Goal: Task Accomplishment & Management: Manage account settings

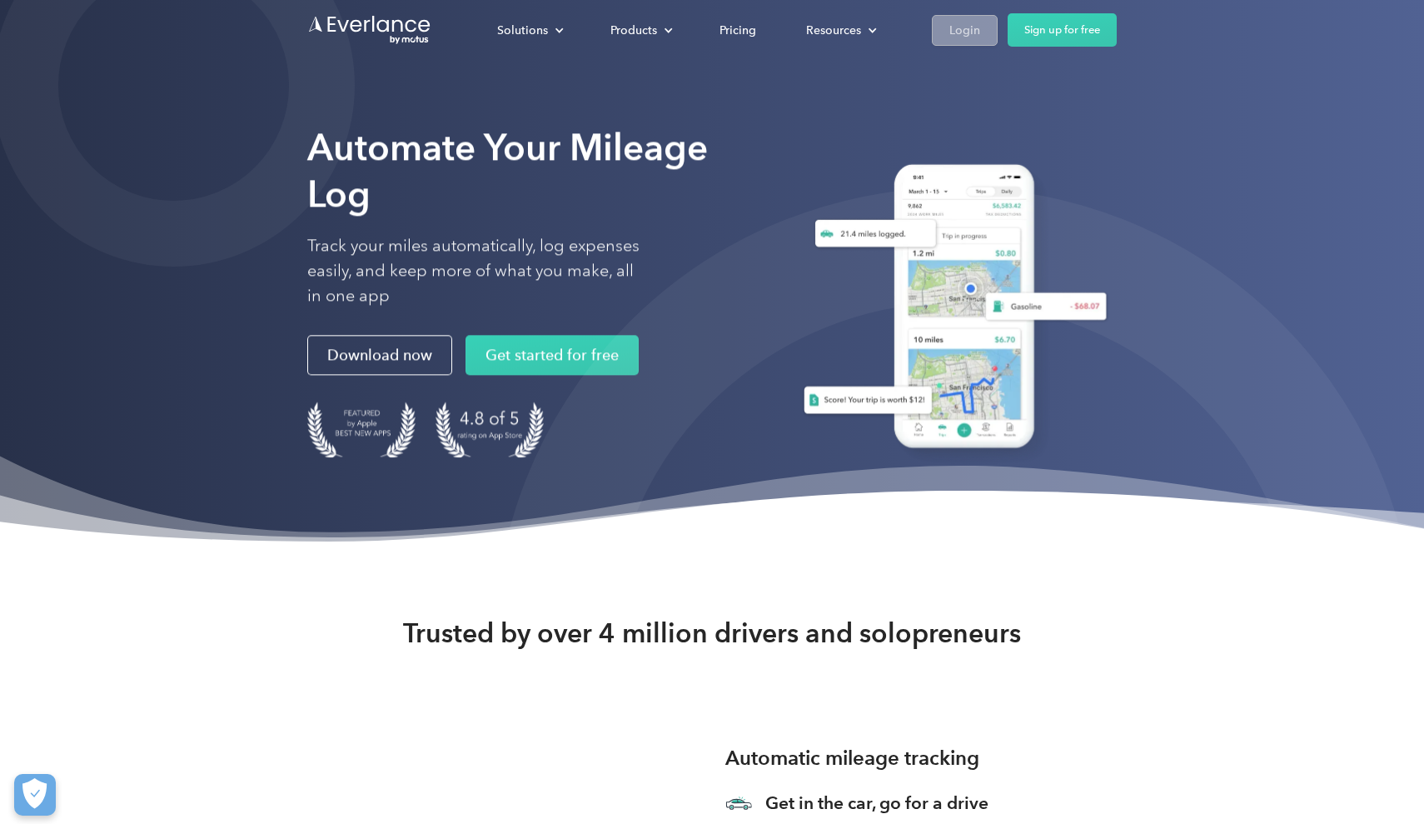
click at [973, 22] on div "Login" at bounding box center [965, 30] width 31 height 21
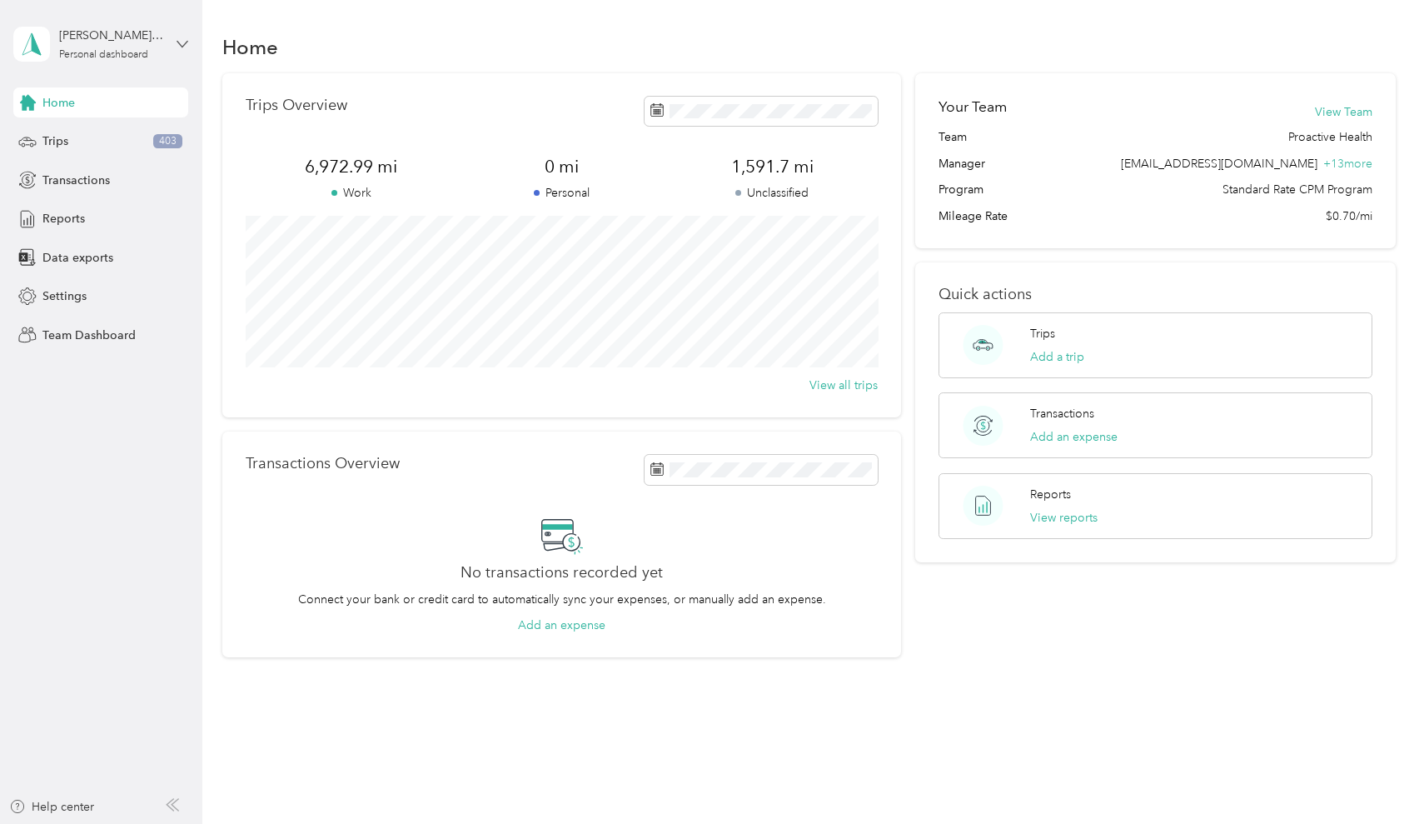
click at [180, 44] on icon at bounding box center [182, 44] width 10 height 6
click at [72, 389] on aside "[PERSON_NAME][EMAIL_ADDRESS][PERSON_NAME][DOMAIN_NAME] Personal dashboard Home …" at bounding box center [101, 412] width 202 height 824
click at [78, 289] on span "Settings" at bounding box center [64, 295] width 44 height 17
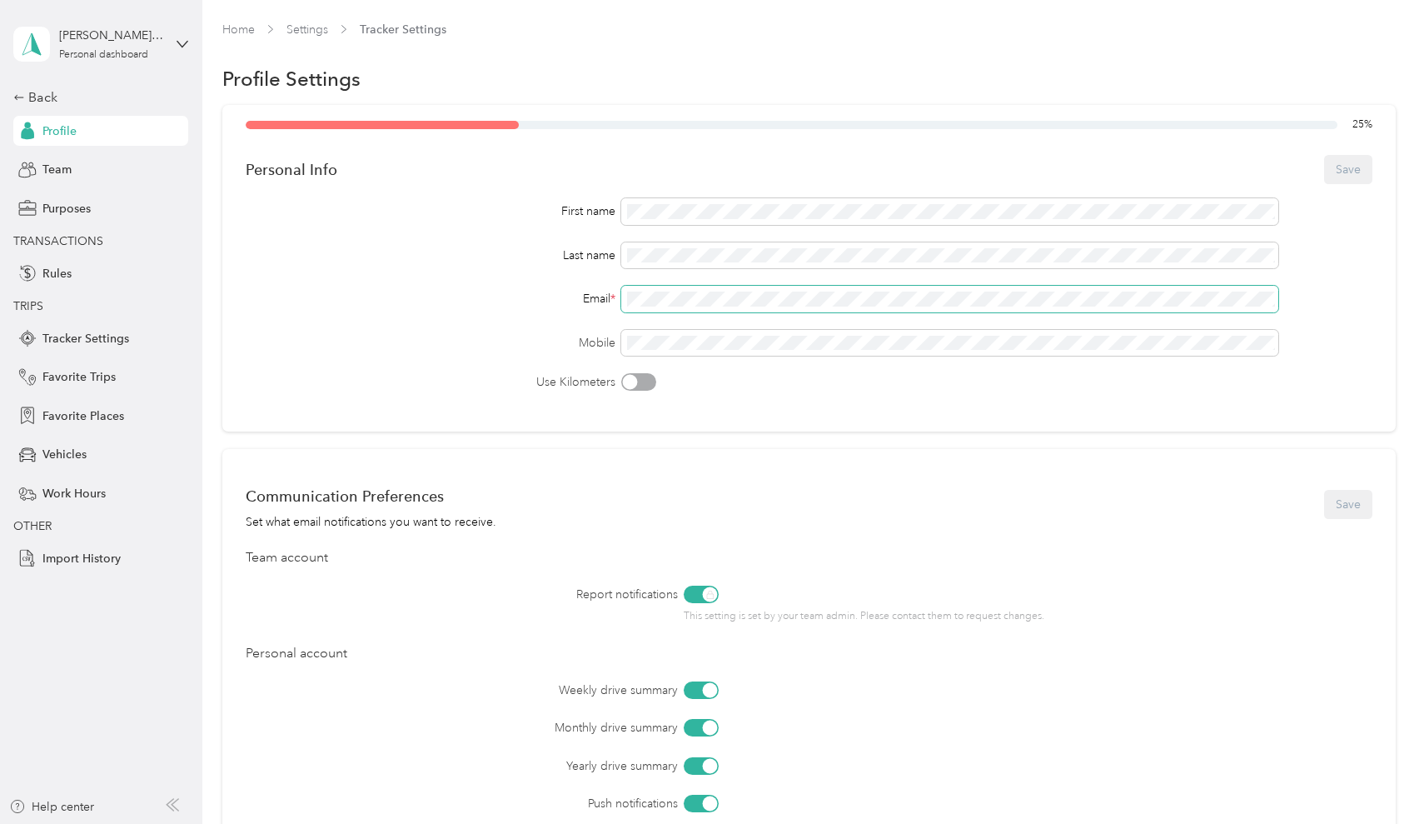
drag, startPoint x: 870, startPoint y: 307, endPoint x: 840, endPoint y: 307, distance: 30.8
click at [840, 307] on span at bounding box center [949, 299] width 657 height 27
drag, startPoint x: 840, startPoint y: 307, endPoint x: 605, endPoint y: 298, distance: 235.0
click at [605, 298] on div "Email *" at bounding box center [809, 299] width 1126 height 27
click at [540, 301] on div "Email *" at bounding box center [809, 299] width 1126 height 27
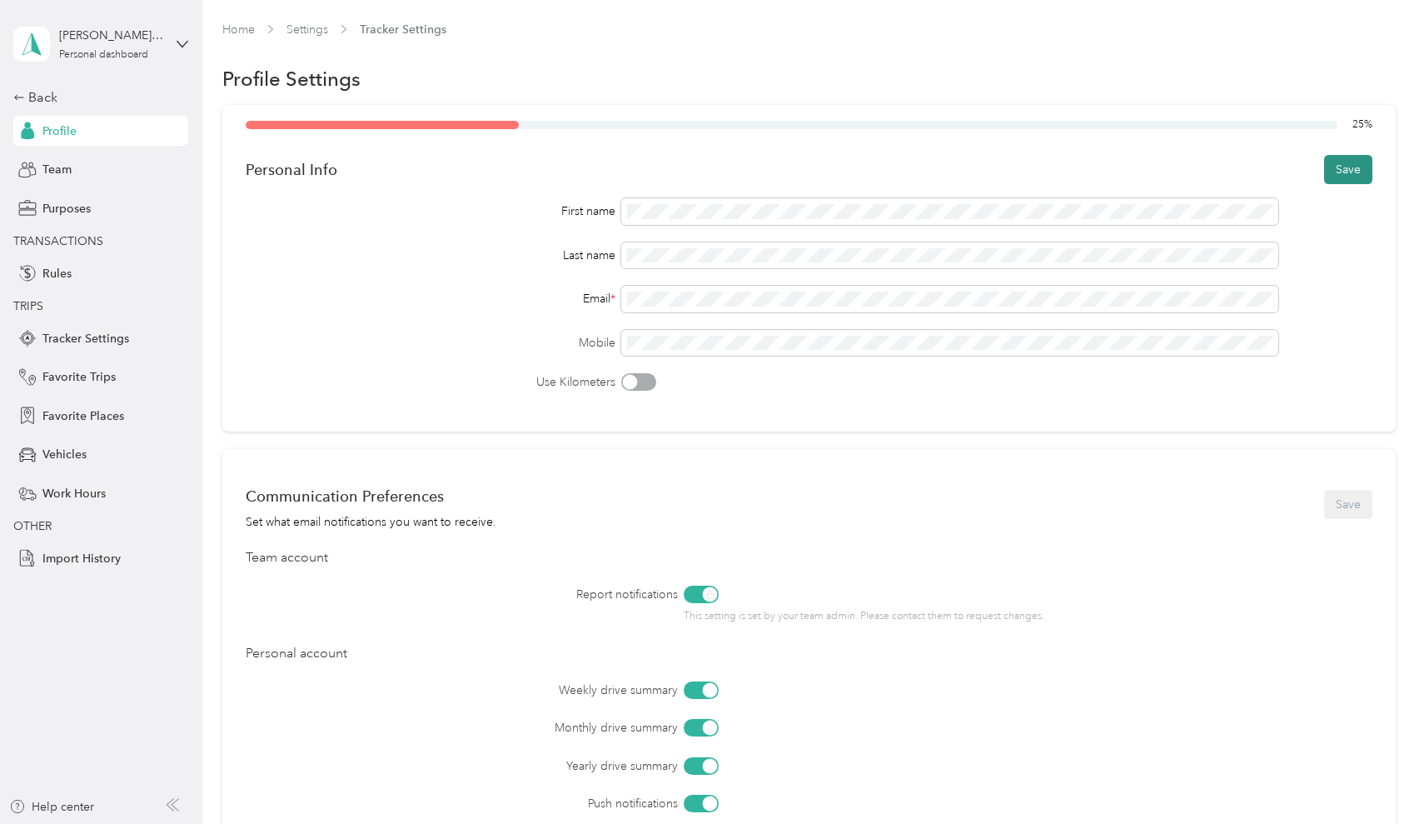
click at [1352, 166] on button "Save" at bounding box center [1348, 169] width 48 height 29
click at [41, 90] on div "Back" at bounding box center [96, 97] width 167 height 20
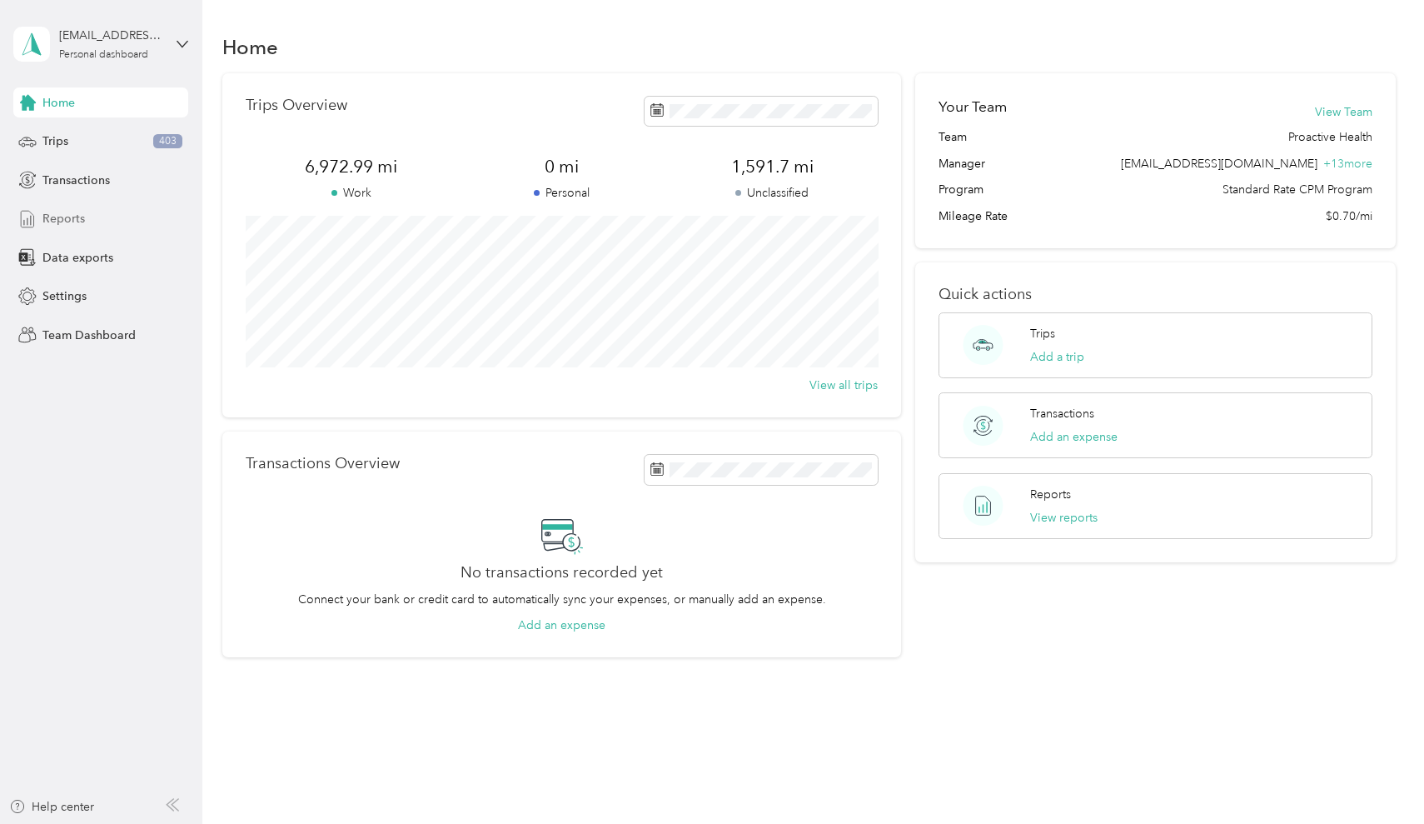
click at [94, 207] on div "Reports" at bounding box center [100, 219] width 175 height 30
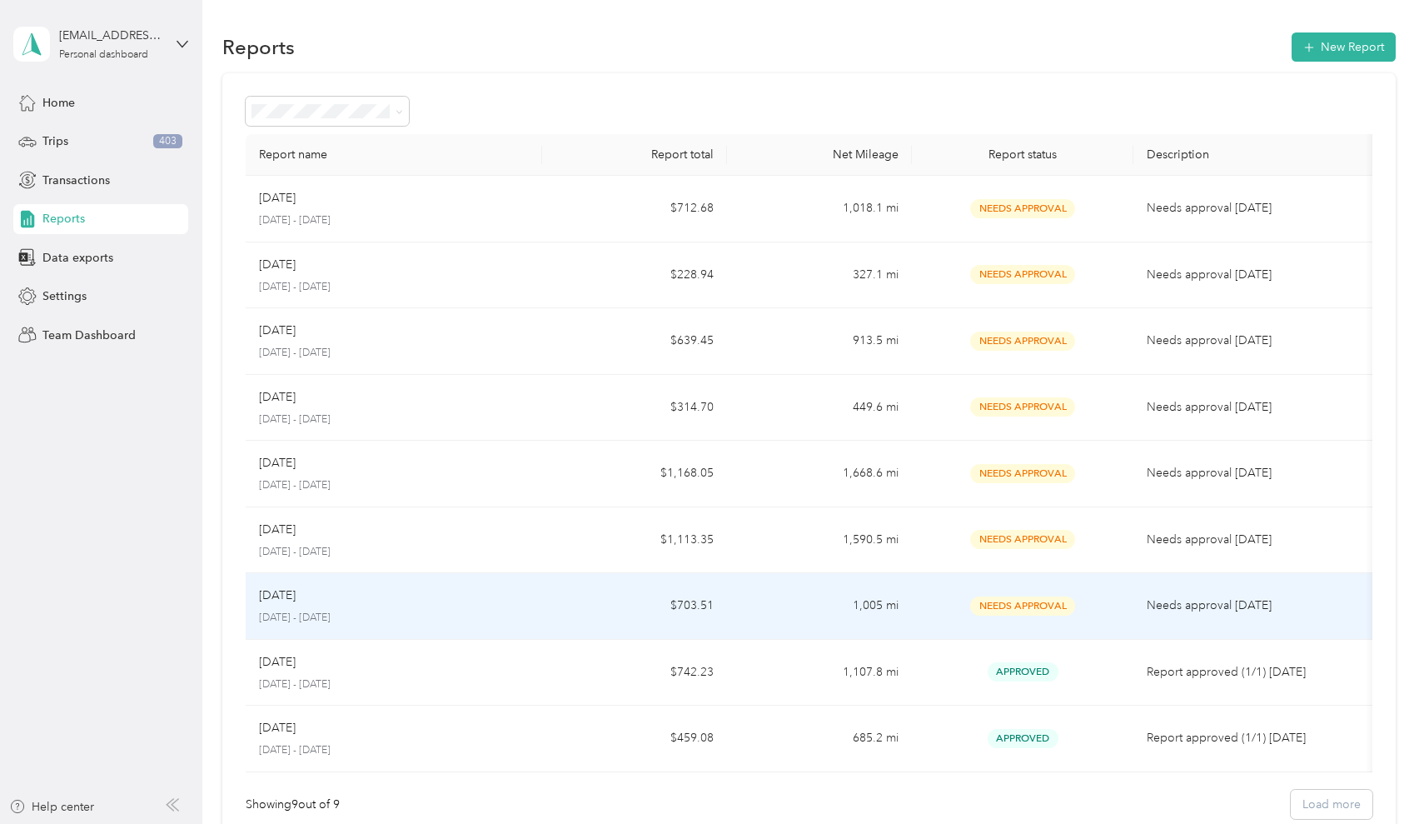
click at [1070, 602] on span "Needs Approval" at bounding box center [1022, 605] width 105 height 19
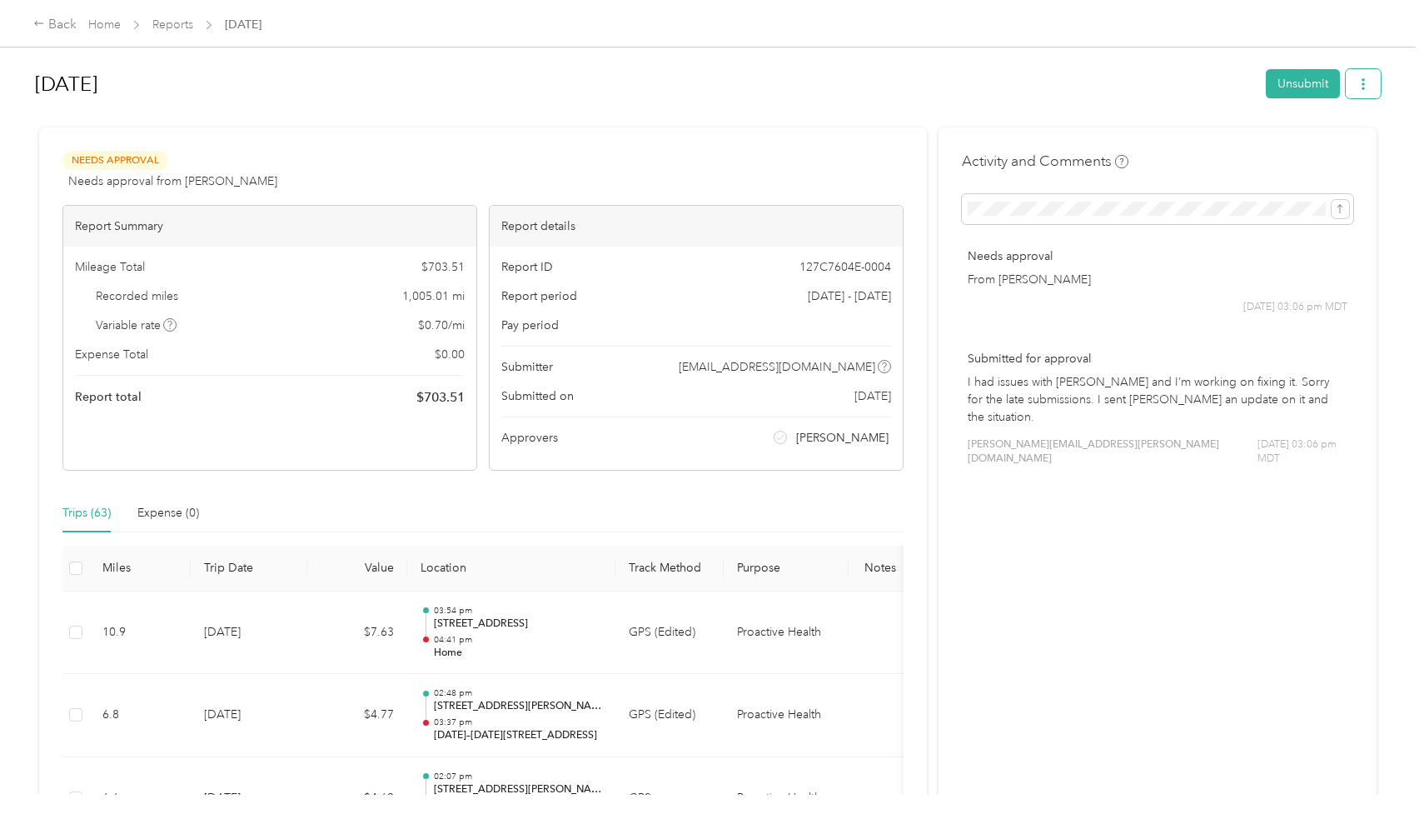
click at [1362, 82] on icon "button" at bounding box center [1364, 84] width 12 height 12
click at [1334, 142] on span "Download" at bounding box center [1320, 145] width 55 height 17
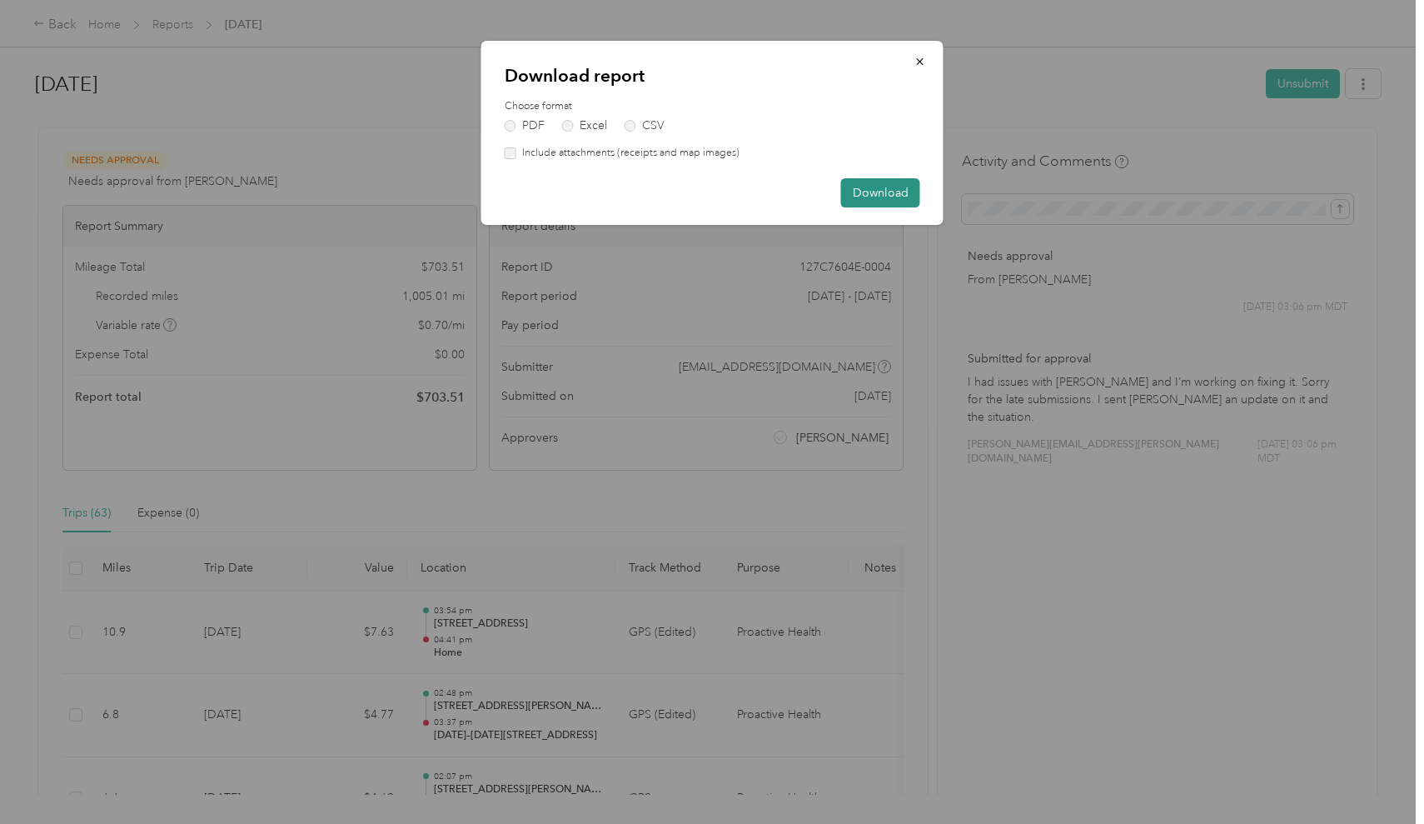
click at [881, 198] on button "Download" at bounding box center [880, 192] width 79 height 29
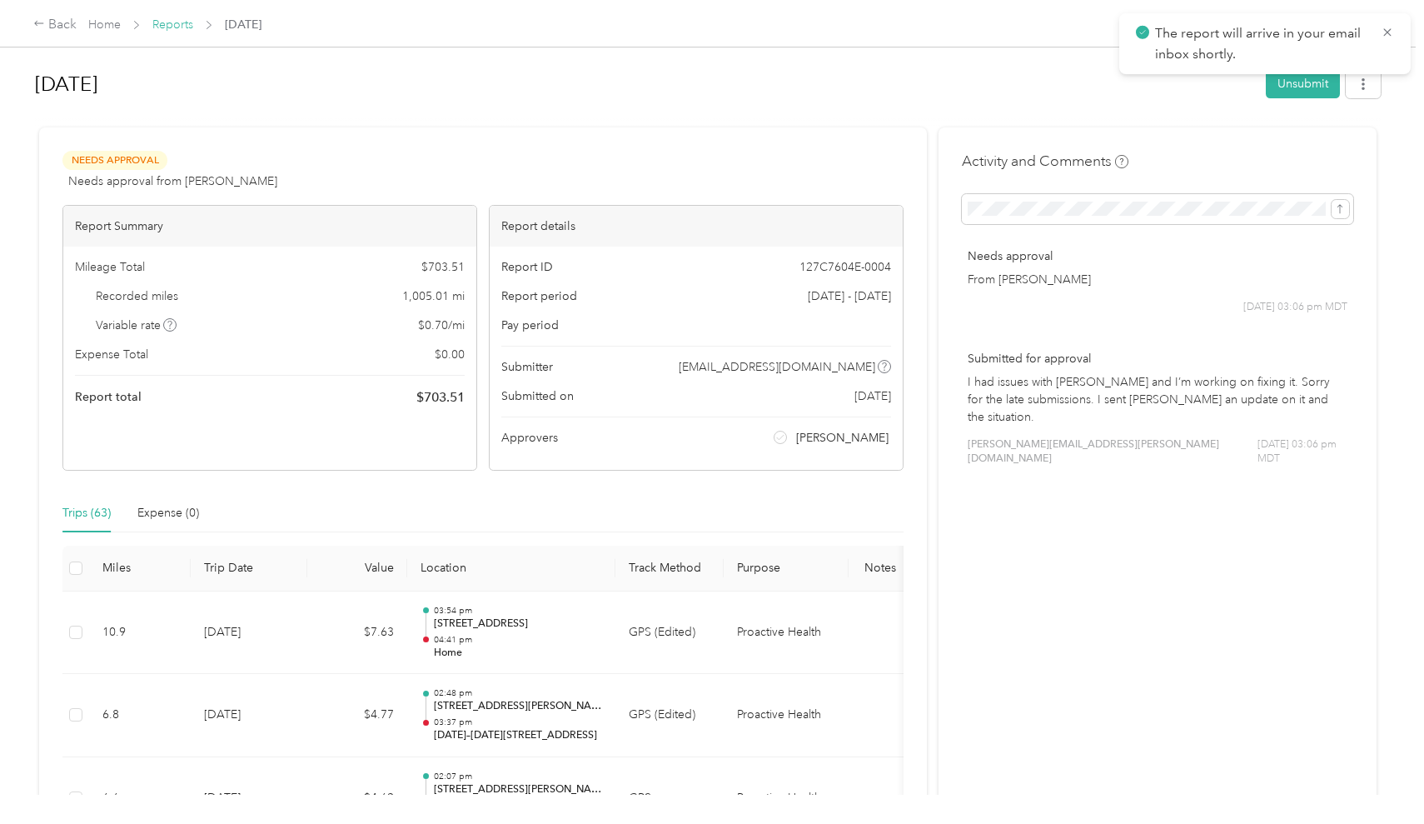
click at [186, 24] on link "Reports" at bounding box center [172, 24] width 41 height 14
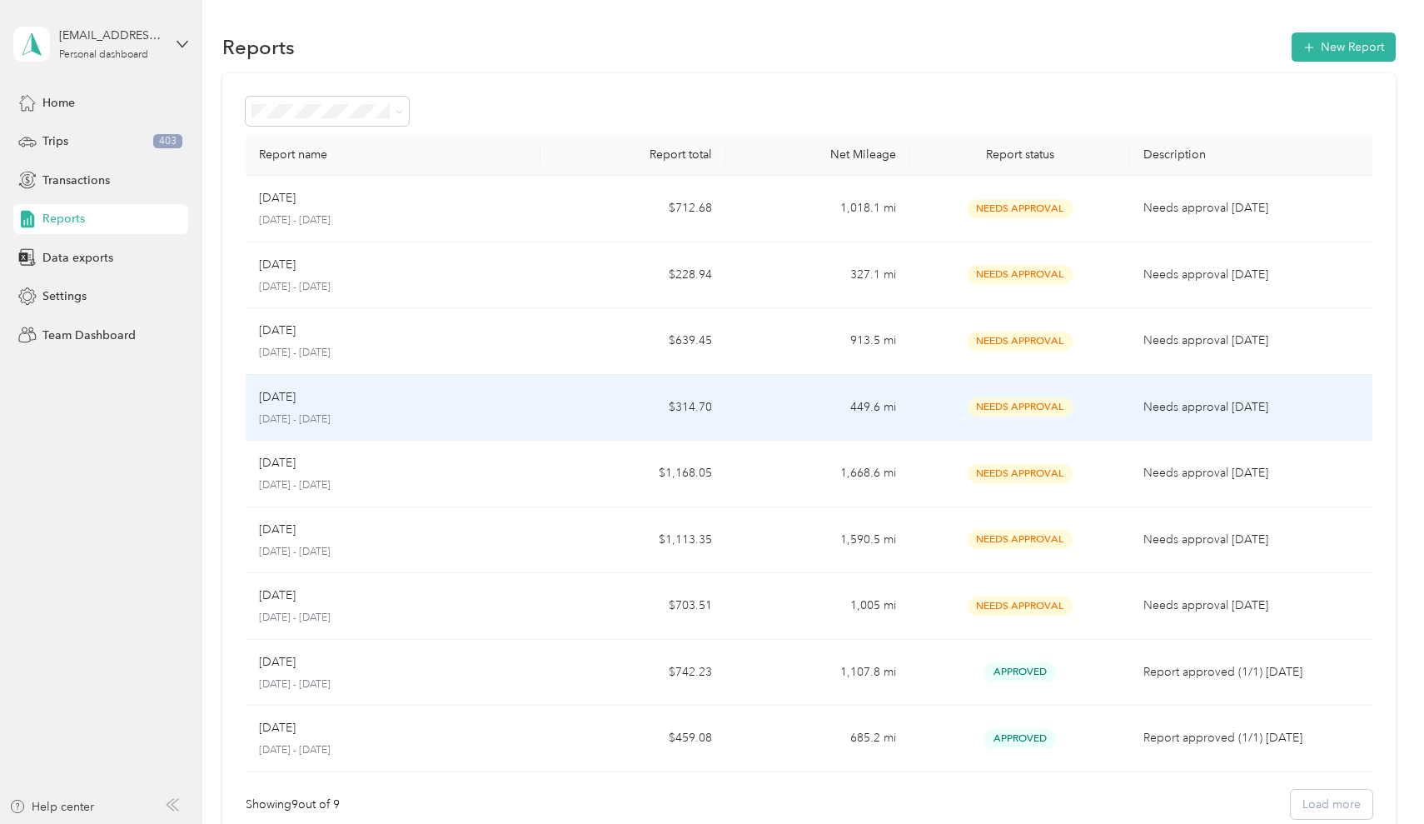
scroll to position [84, 0]
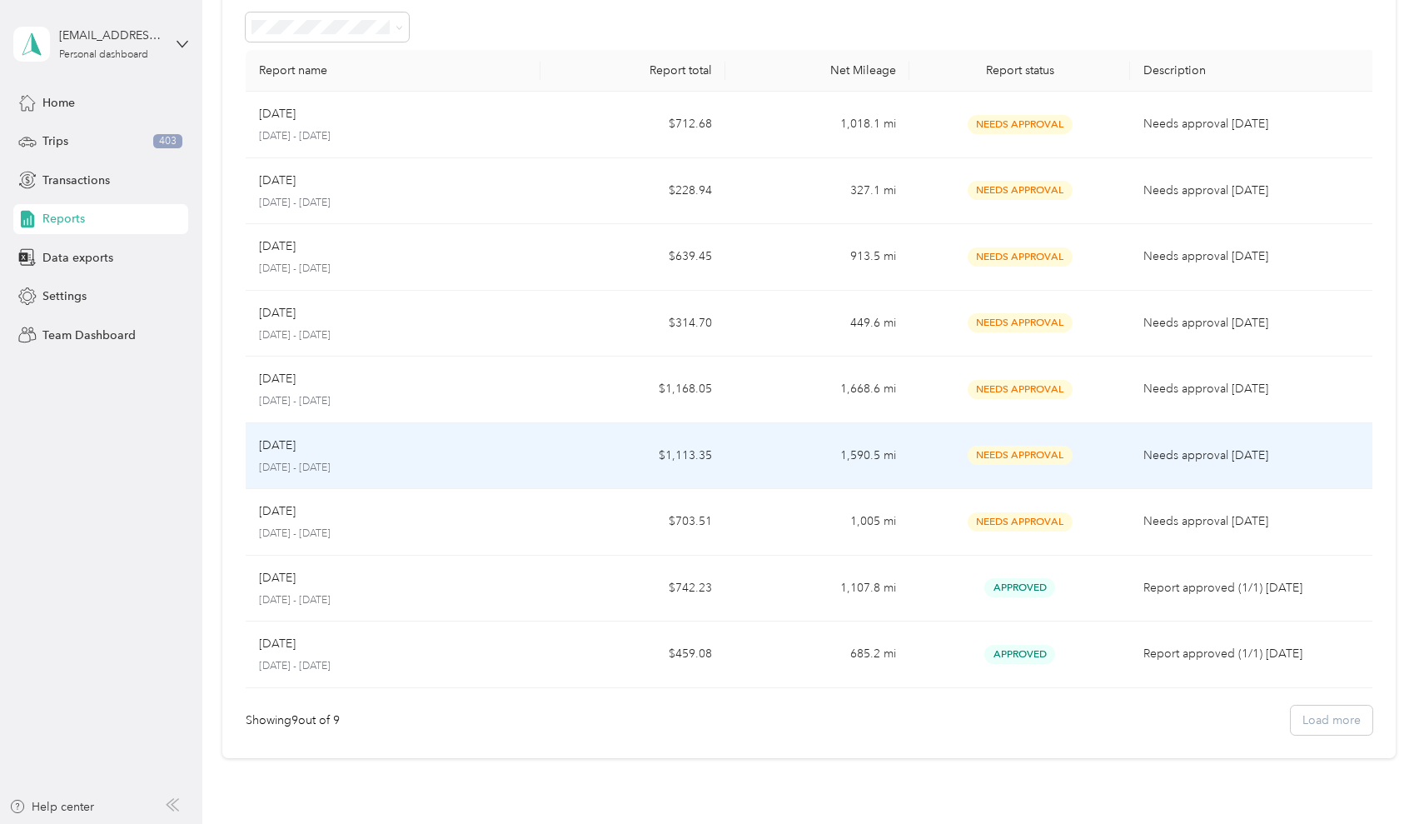
click at [832, 471] on td "1,590.5 mi" at bounding box center [818, 456] width 184 height 67
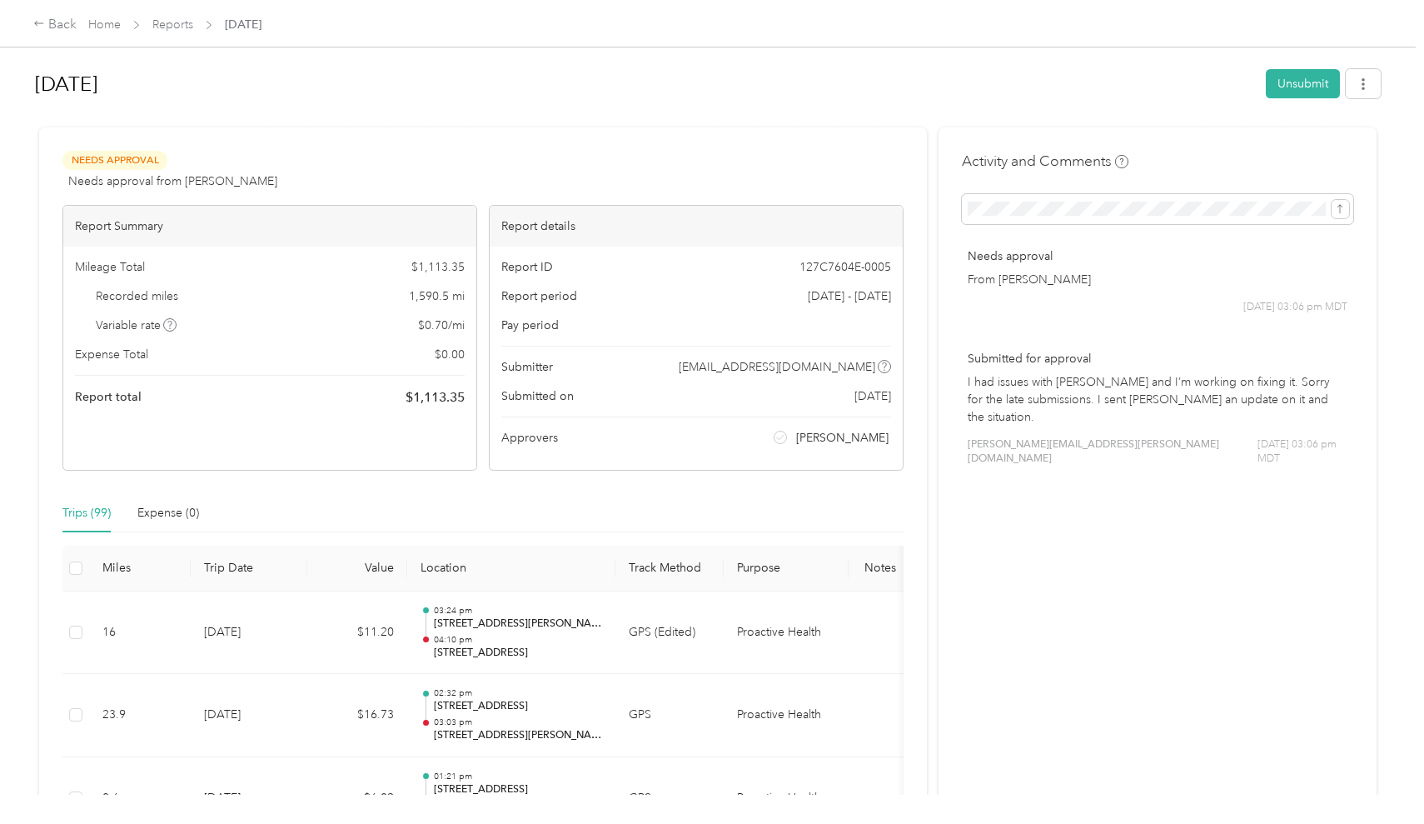
scroll to position [37, 0]
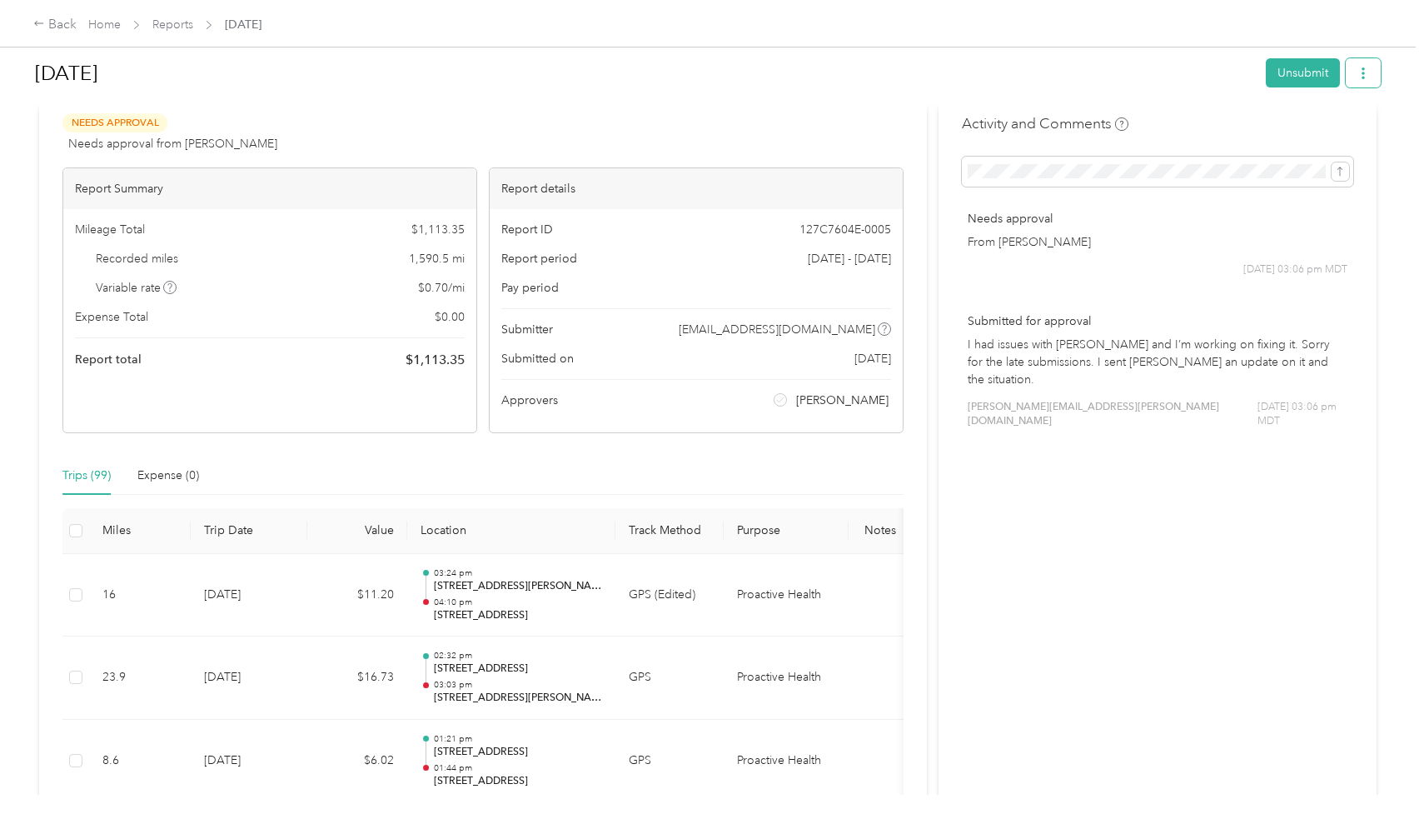
click at [1369, 75] on icon "button" at bounding box center [1364, 73] width 12 height 12
click at [1344, 123] on li "Download" at bounding box center [1325, 134] width 122 height 29
click at [1329, 130] on span "Download" at bounding box center [1320, 134] width 55 height 17
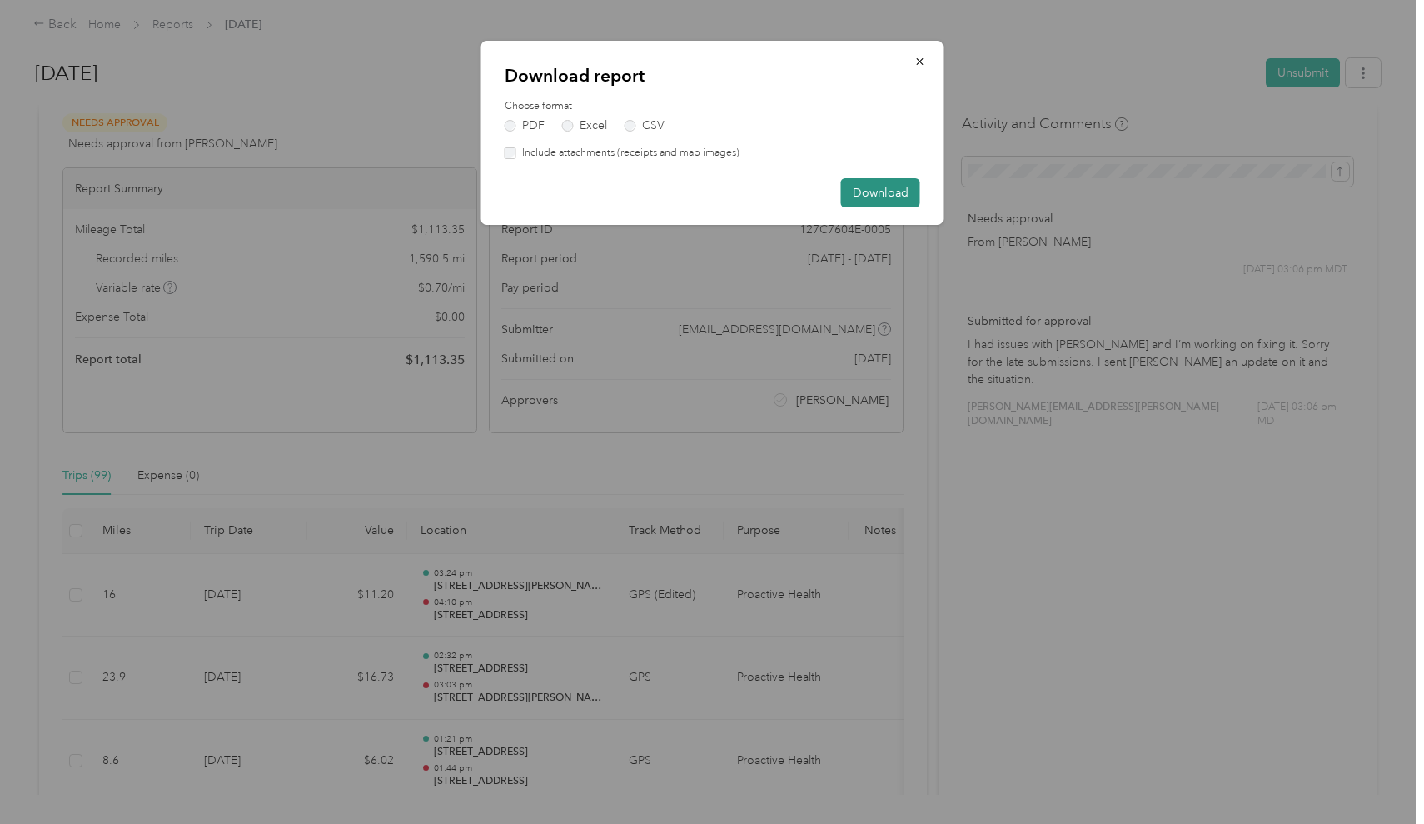
click at [872, 194] on button "Download" at bounding box center [880, 192] width 79 height 29
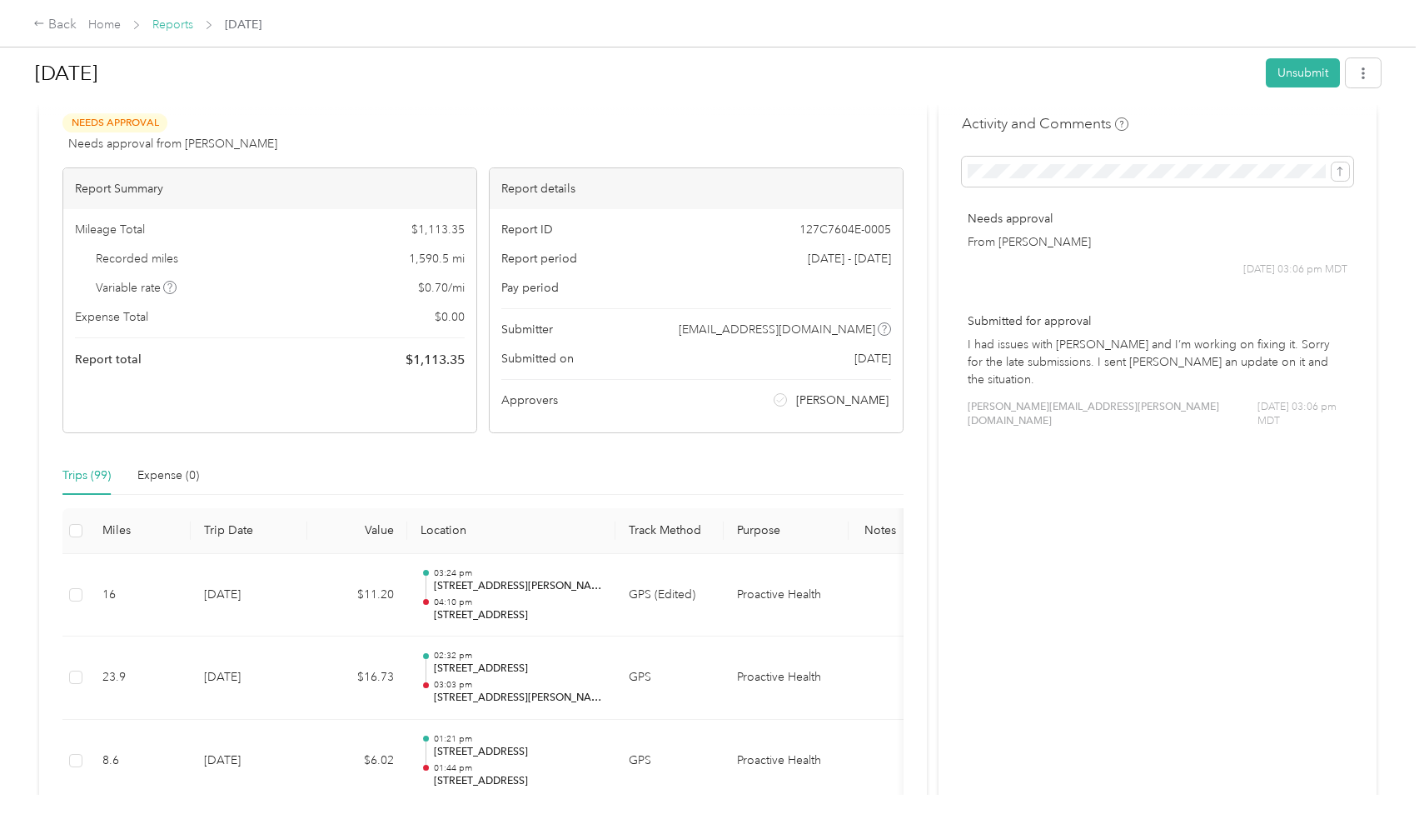
click at [176, 18] on link "Reports" at bounding box center [172, 24] width 41 height 14
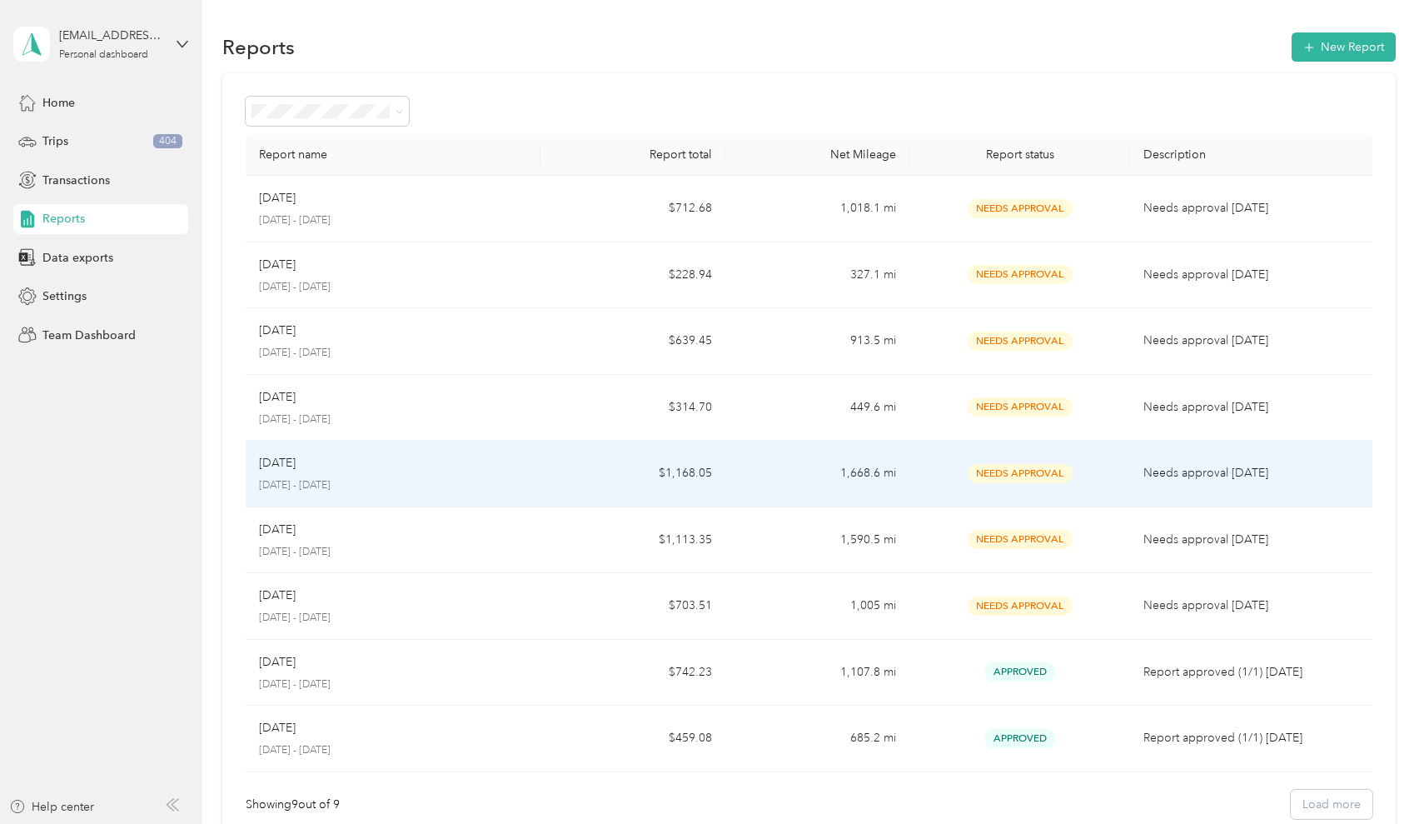
click at [915, 475] on td "Needs Approval" at bounding box center [1021, 474] width 222 height 67
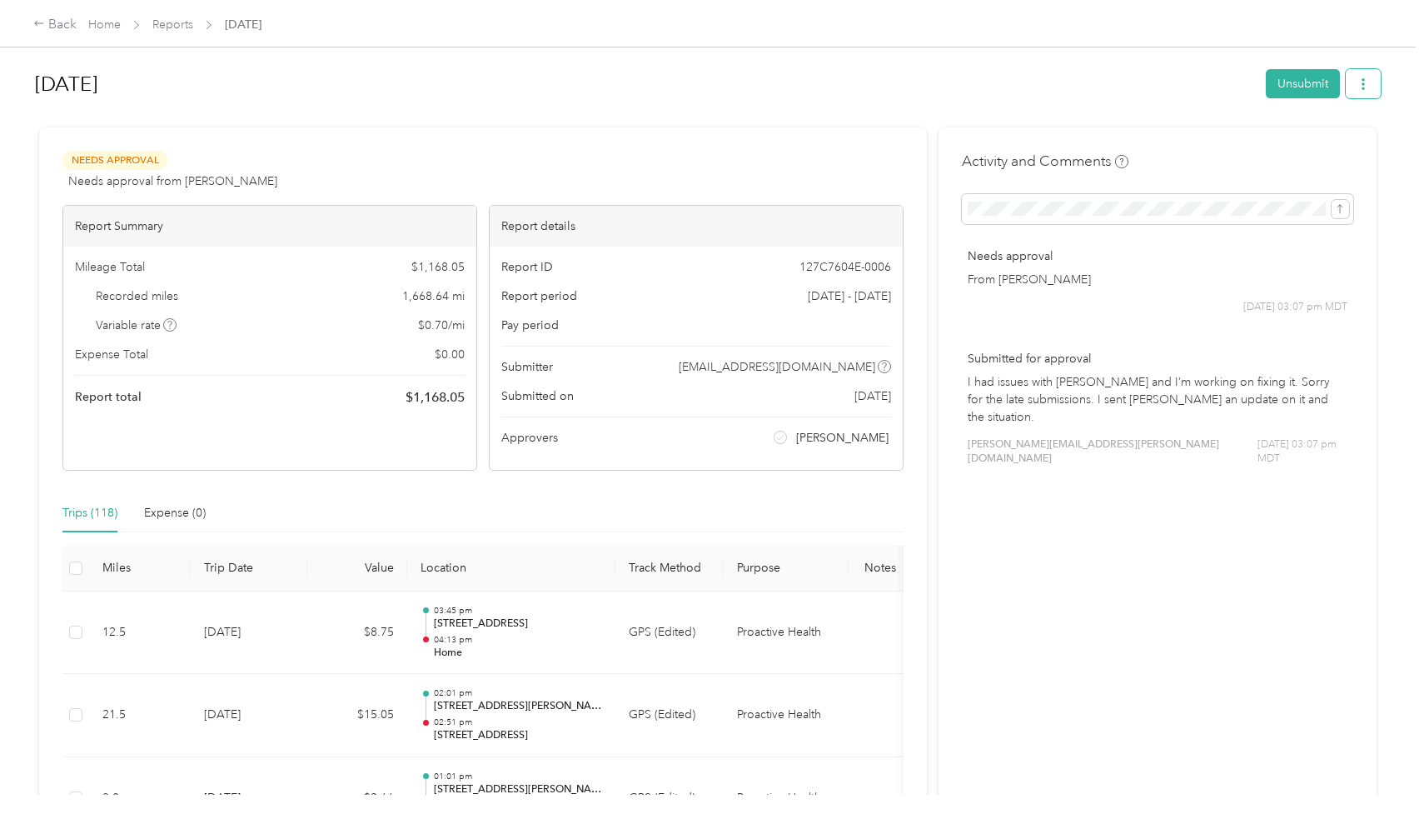
click at [1377, 74] on button "button" at bounding box center [1363, 83] width 35 height 29
click at [1327, 137] on span "Download" at bounding box center [1320, 145] width 55 height 17
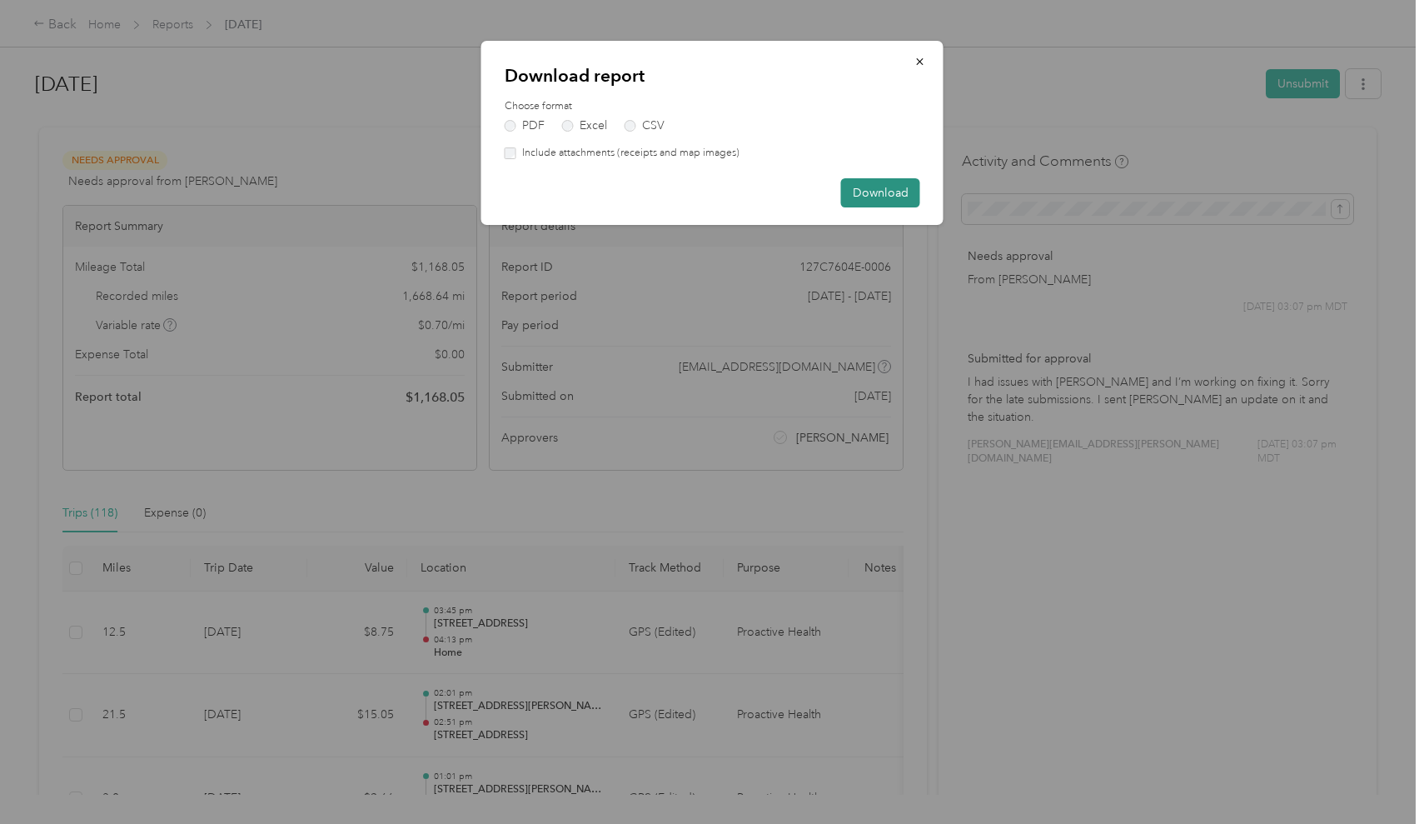
click at [862, 187] on button "Download" at bounding box center [880, 192] width 79 height 29
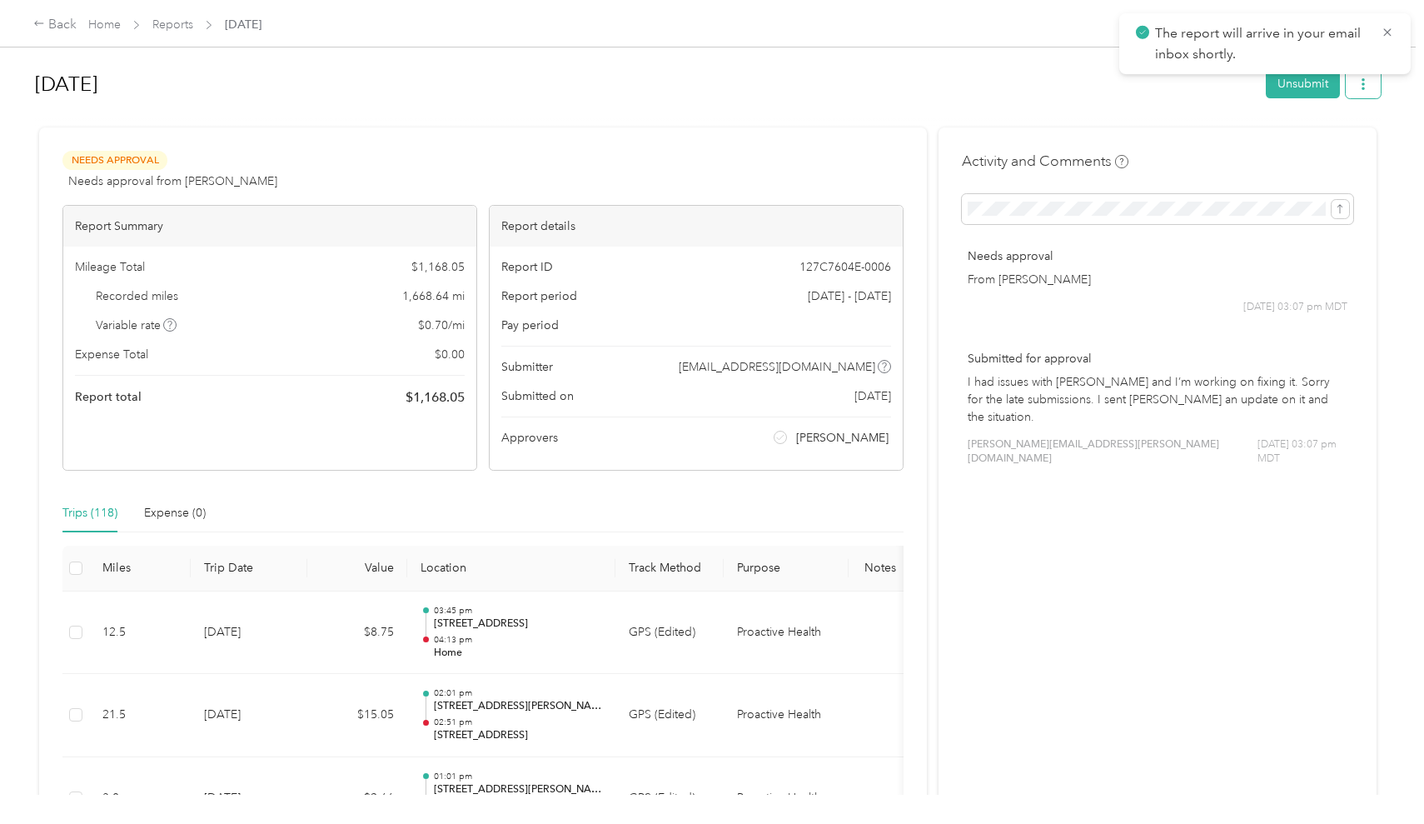
click at [1357, 84] on button "button" at bounding box center [1363, 83] width 35 height 29
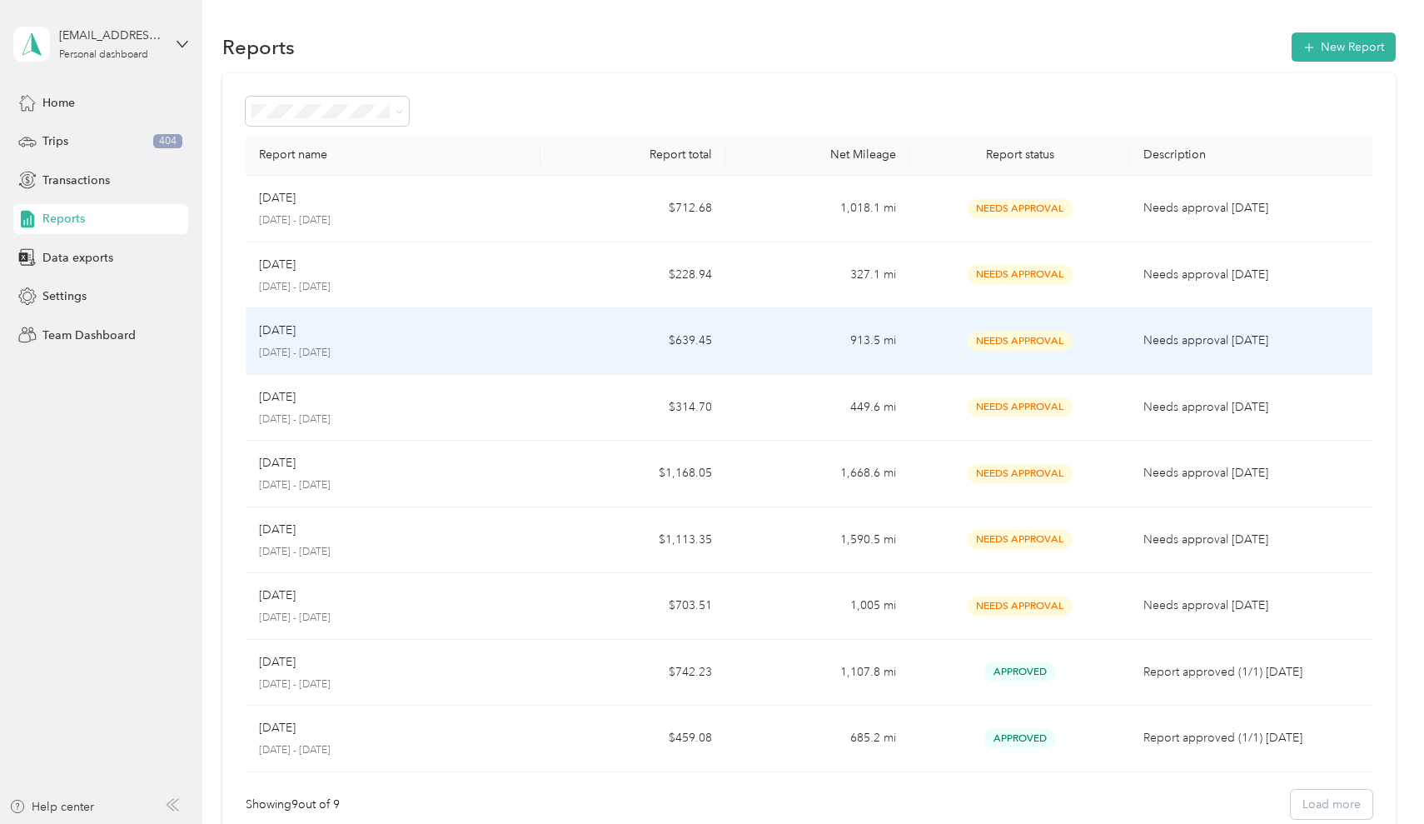
click at [719, 370] on td "$639.45" at bounding box center [633, 341] width 184 height 67
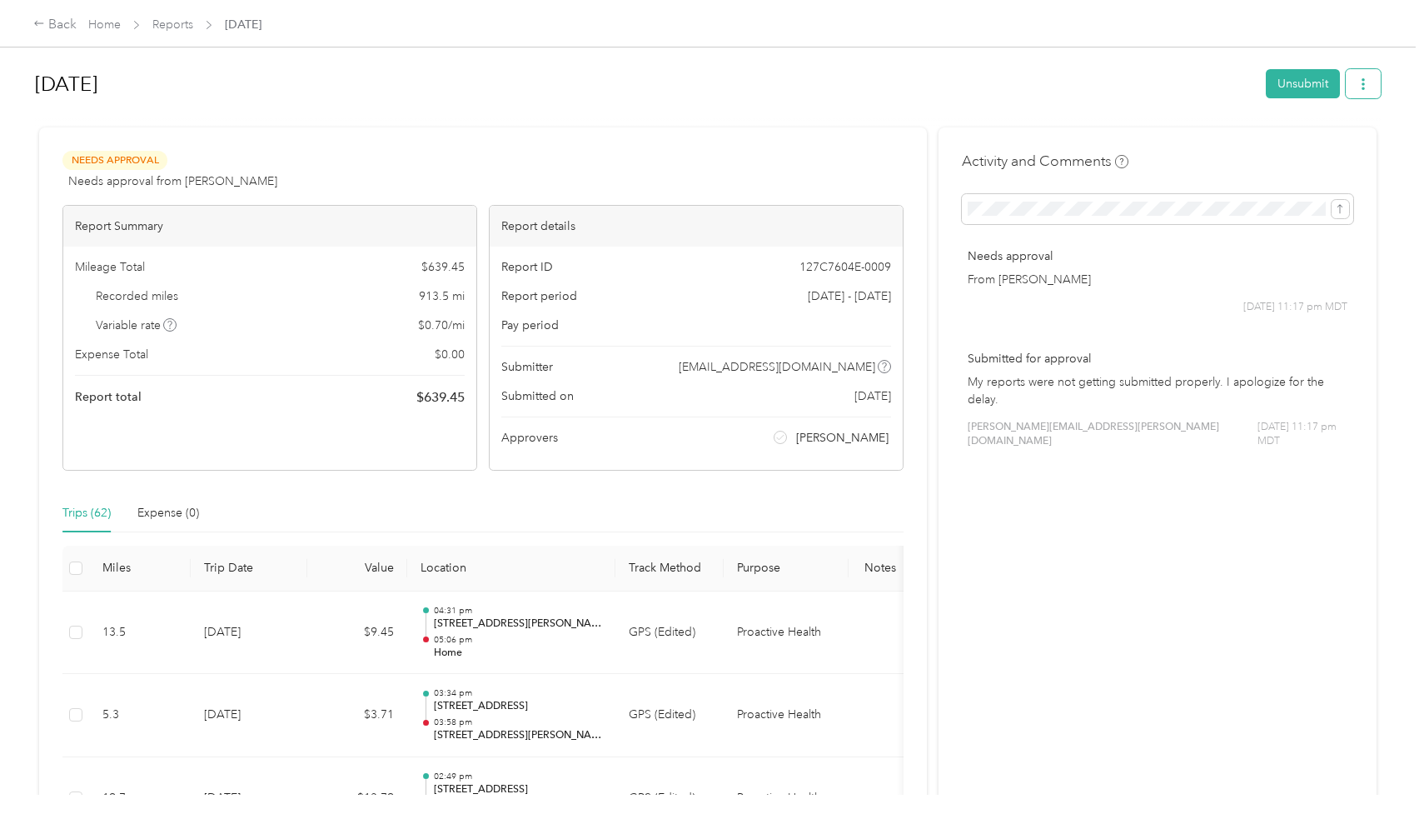
click at [1364, 87] on icon "button" at bounding box center [1364, 84] width 12 height 12
click at [1332, 140] on span "Download" at bounding box center [1320, 145] width 55 height 17
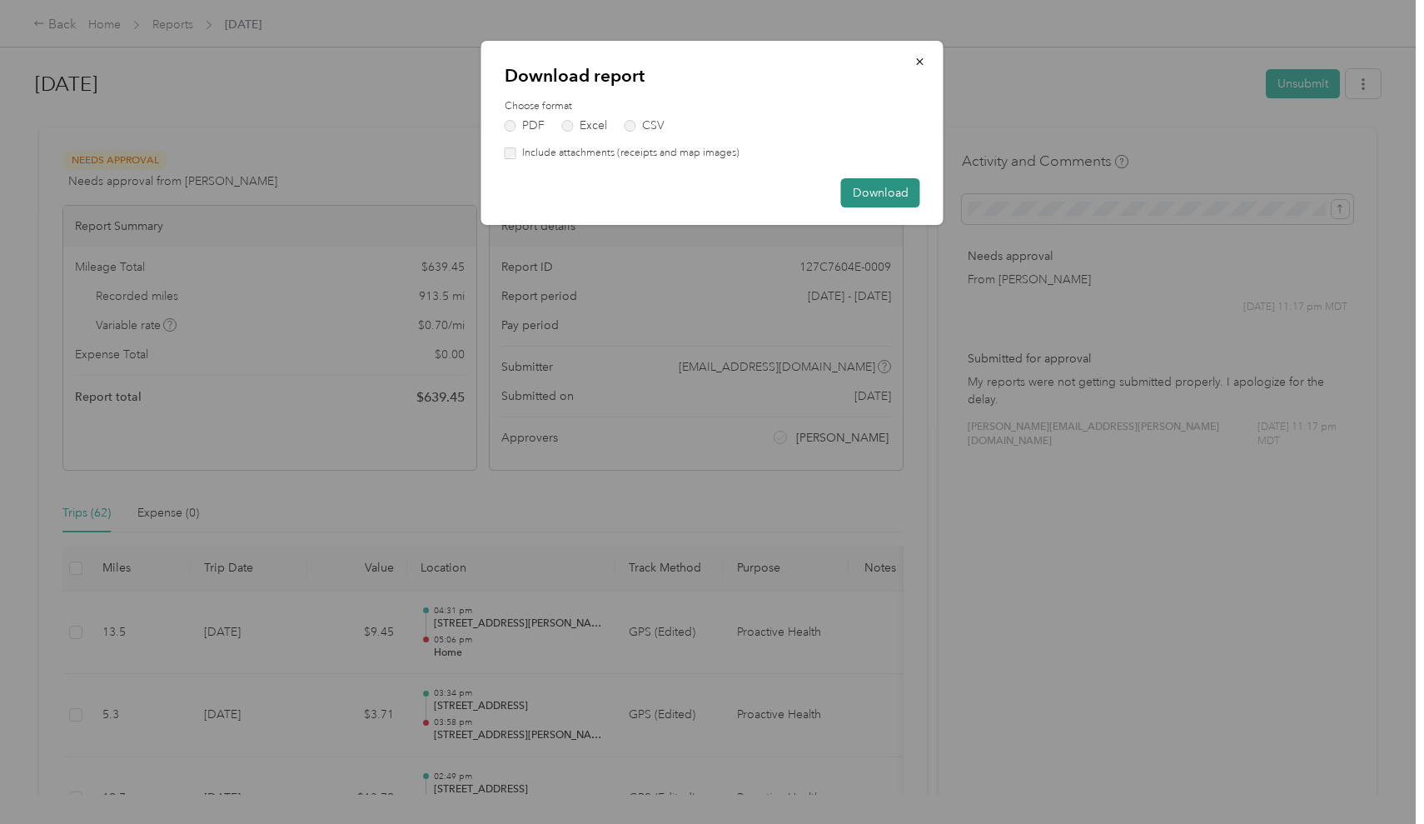
click at [904, 199] on button "Download" at bounding box center [880, 192] width 79 height 29
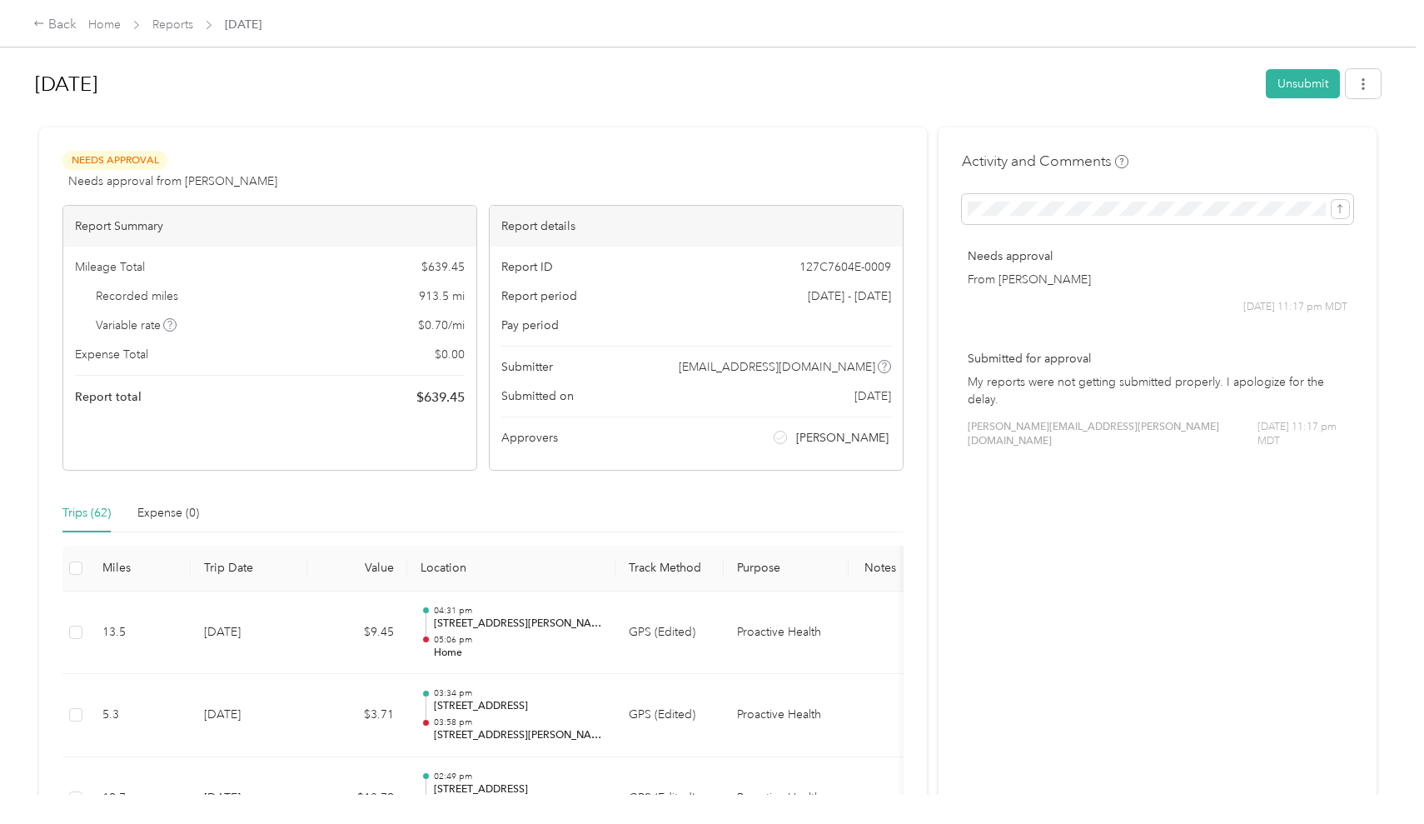
click at [165, 37] on div "Back Home Reports [DATE]" at bounding box center [712, 23] width 1424 height 47
click at [163, 22] on link "Reports" at bounding box center [172, 24] width 41 height 14
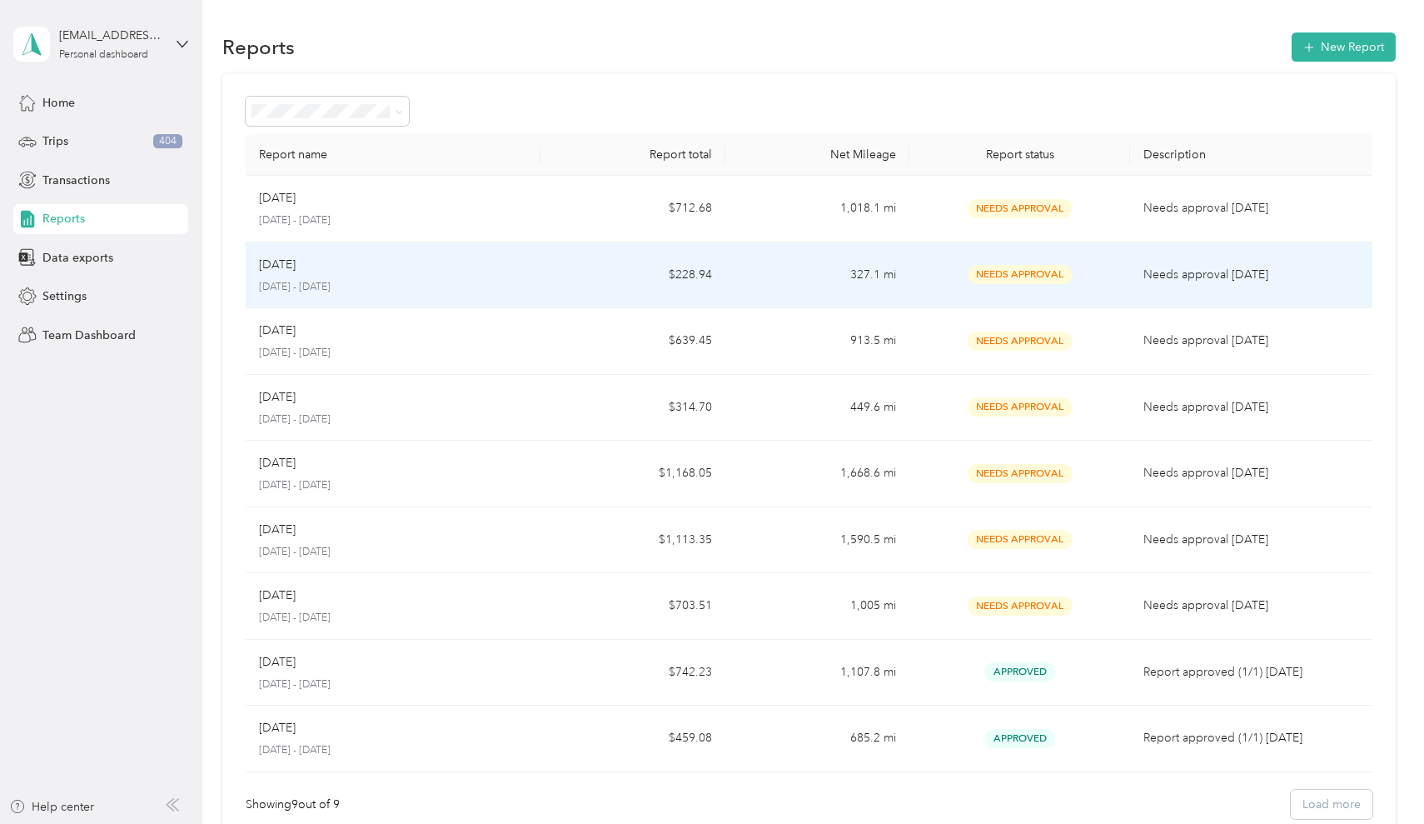
click at [427, 280] on p "[DATE] - [DATE]" at bounding box center [393, 287] width 268 height 15
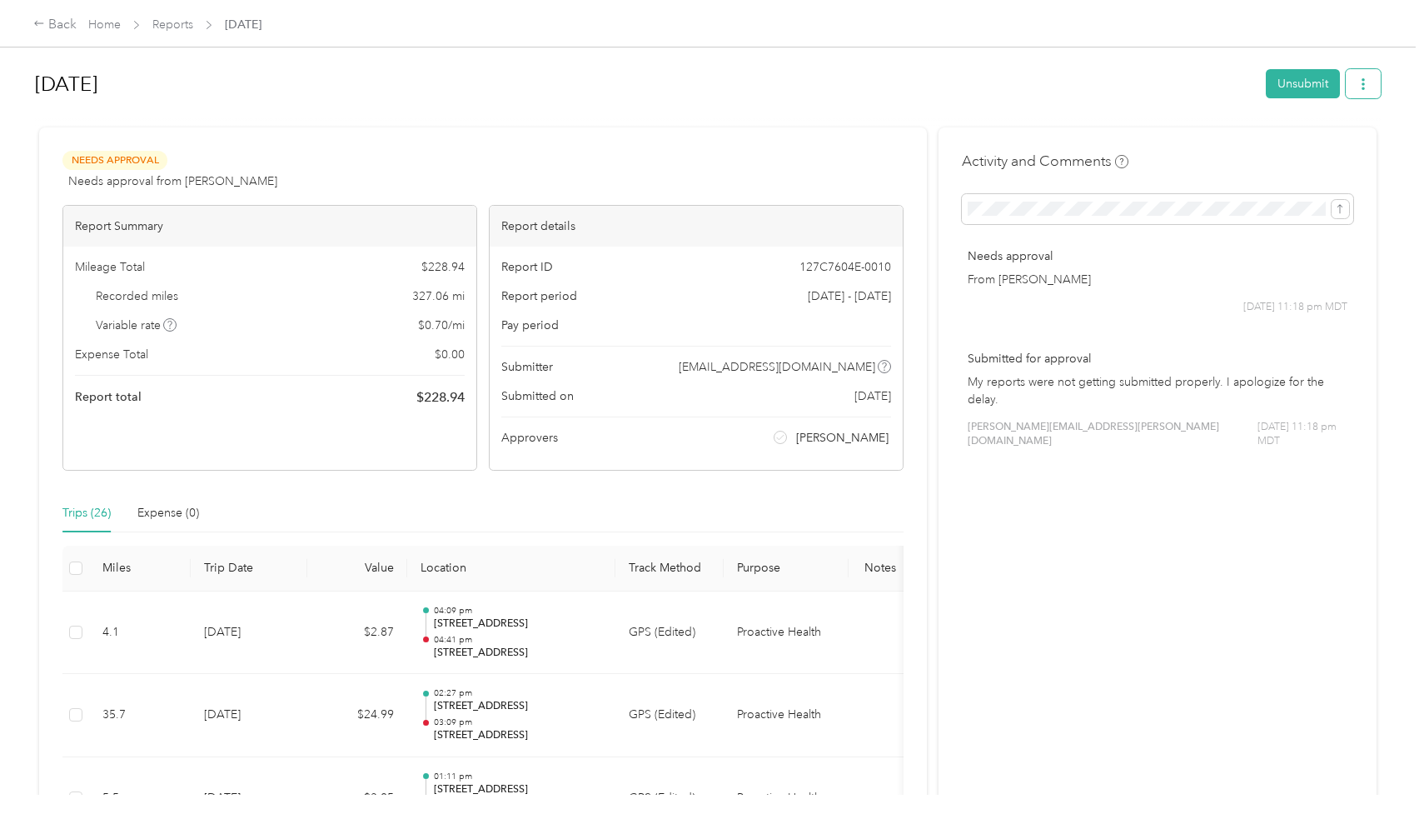
click at [1374, 77] on button "button" at bounding box center [1363, 83] width 35 height 29
click at [1334, 138] on span "Download" at bounding box center [1320, 145] width 55 height 17
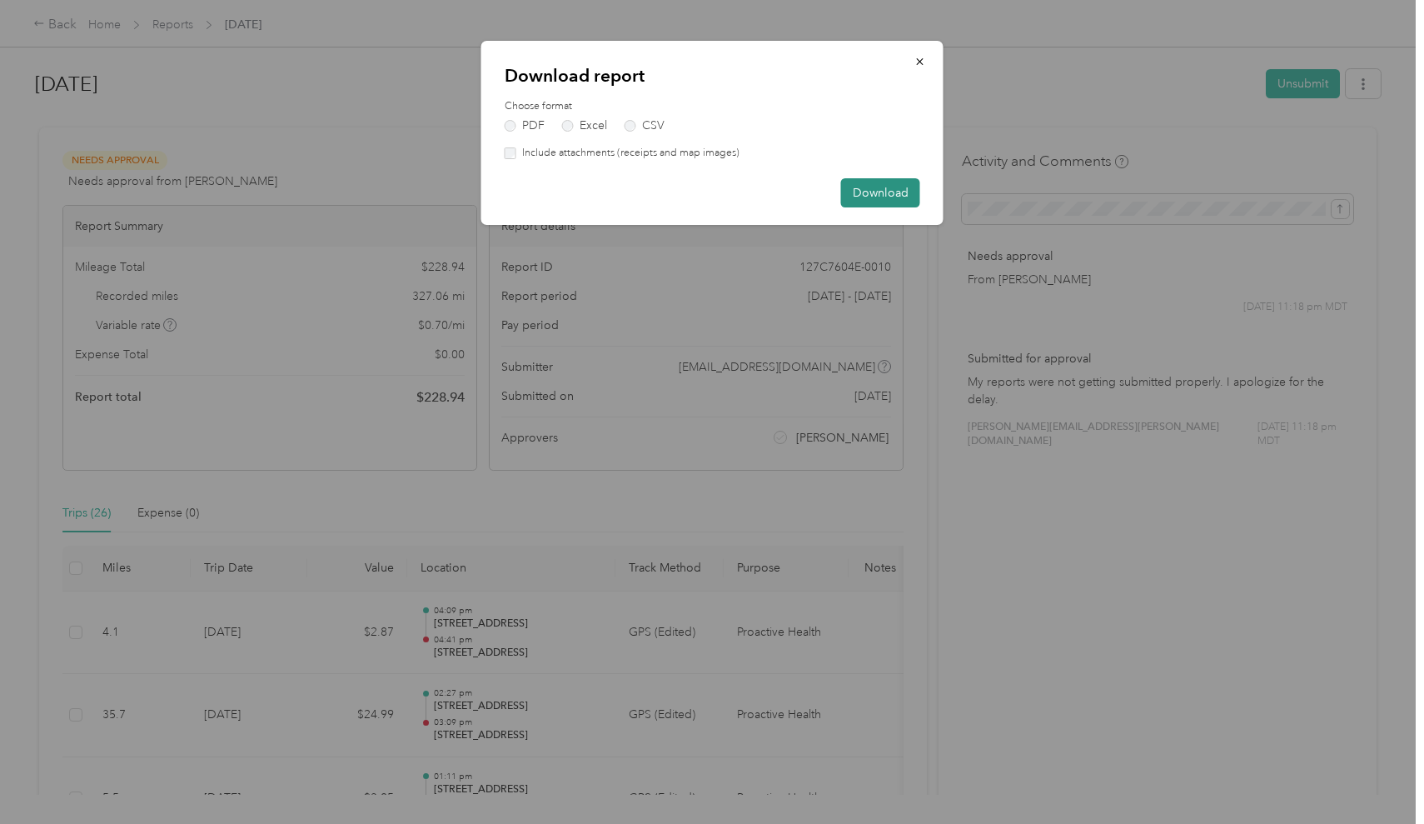
click at [895, 189] on button "Download" at bounding box center [880, 192] width 79 height 29
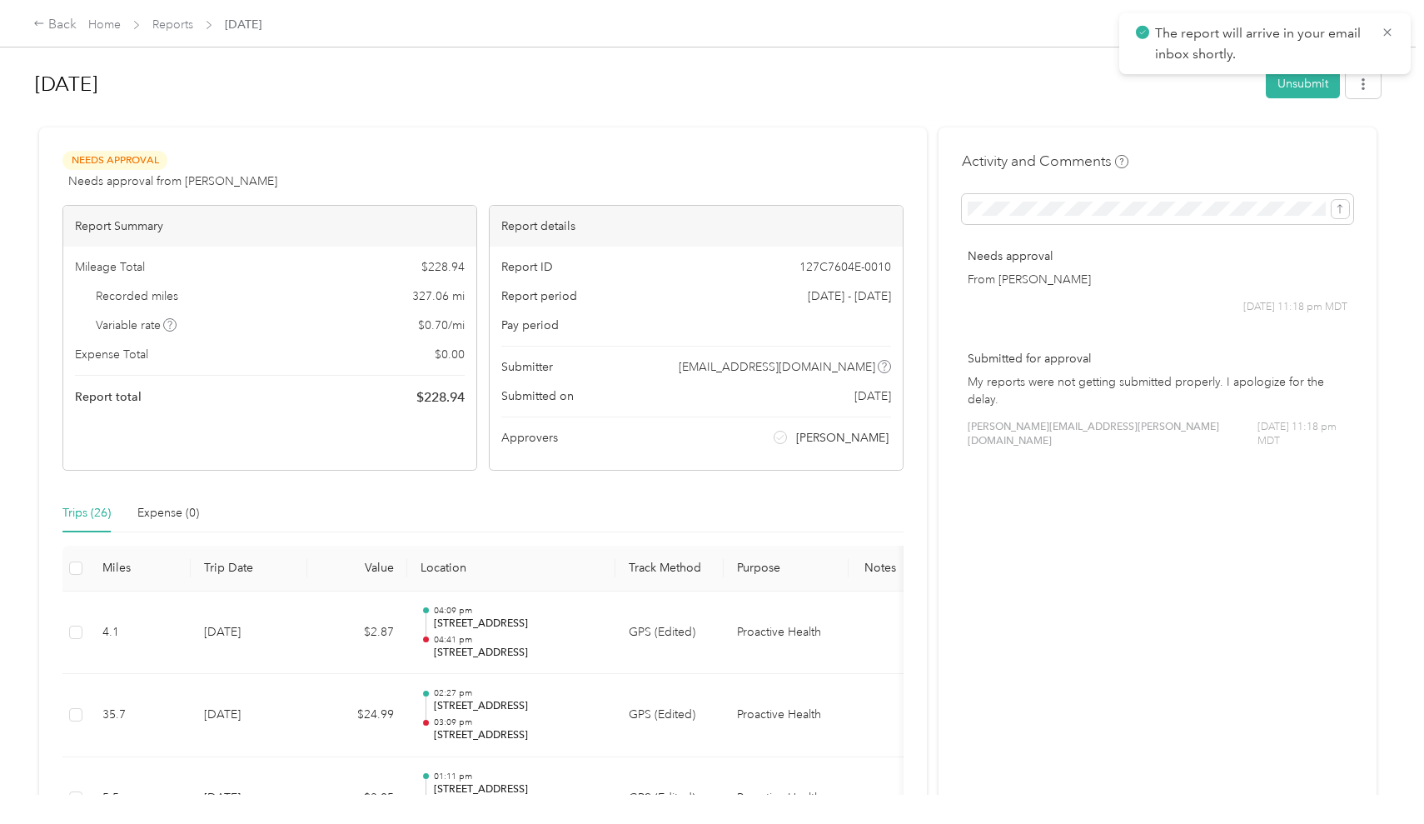
click at [178, 32] on span "Reports" at bounding box center [172, 24] width 41 height 17
click at [179, 26] on link "Reports" at bounding box center [172, 24] width 41 height 14
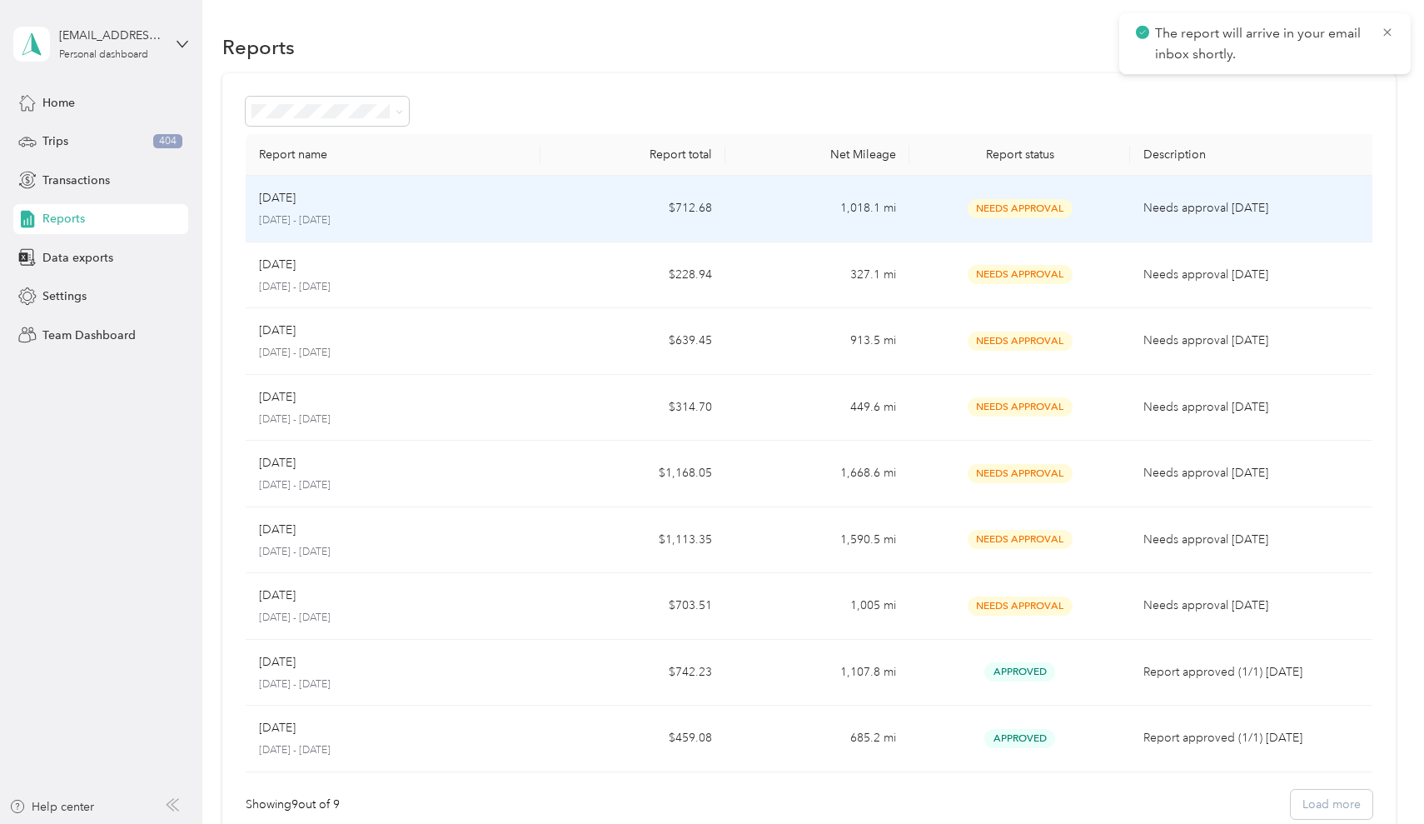
click at [421, 217] on p "[DATE] - [DATE]" at bounding box center [393, 220] width 268 height 15
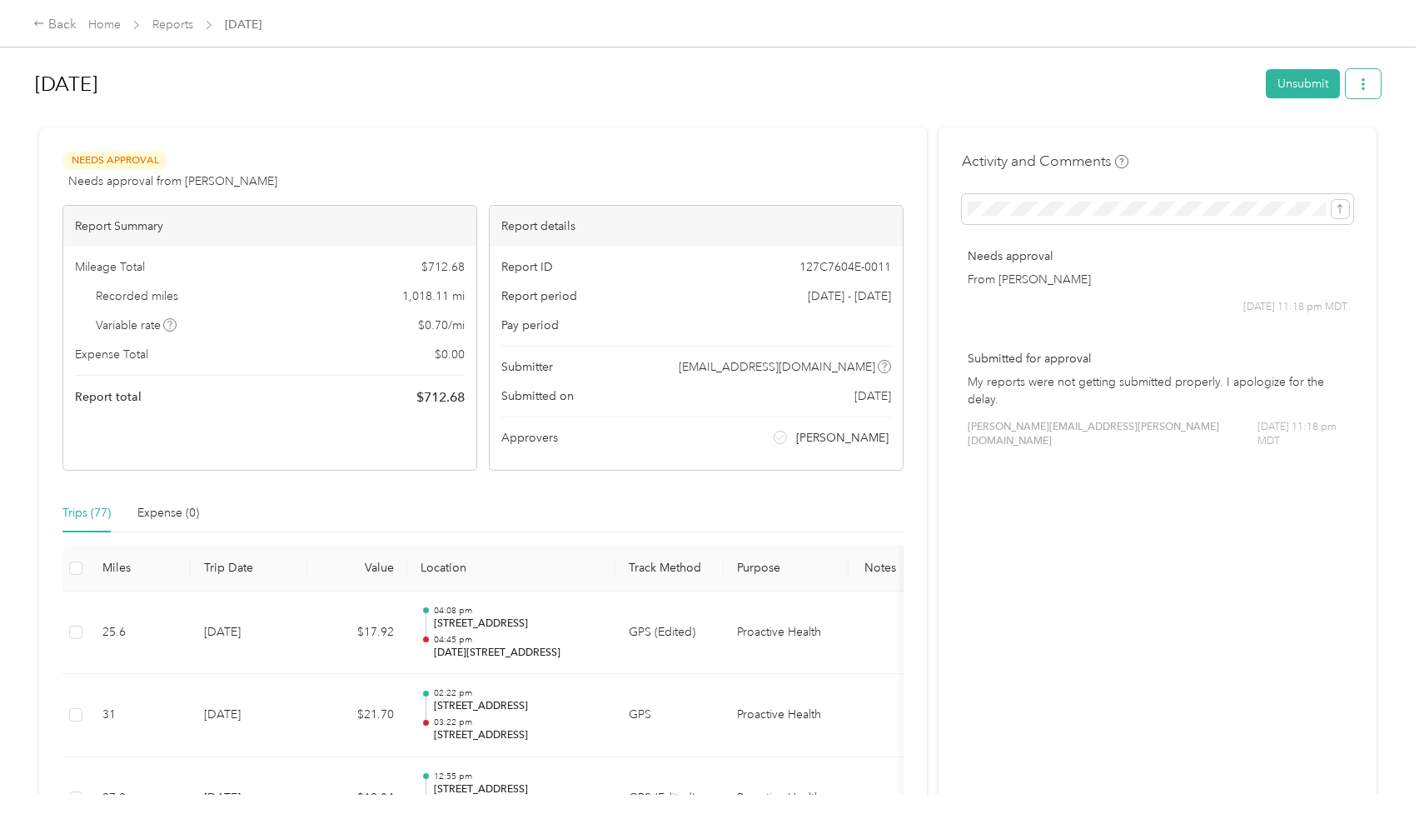
click at [1369, 87] on icon "button" at bounding box center [1364, 84] width 12 height 12
click at [1322, 149] on span "Download" at bounding box center [1320, 145] width 55 height 17
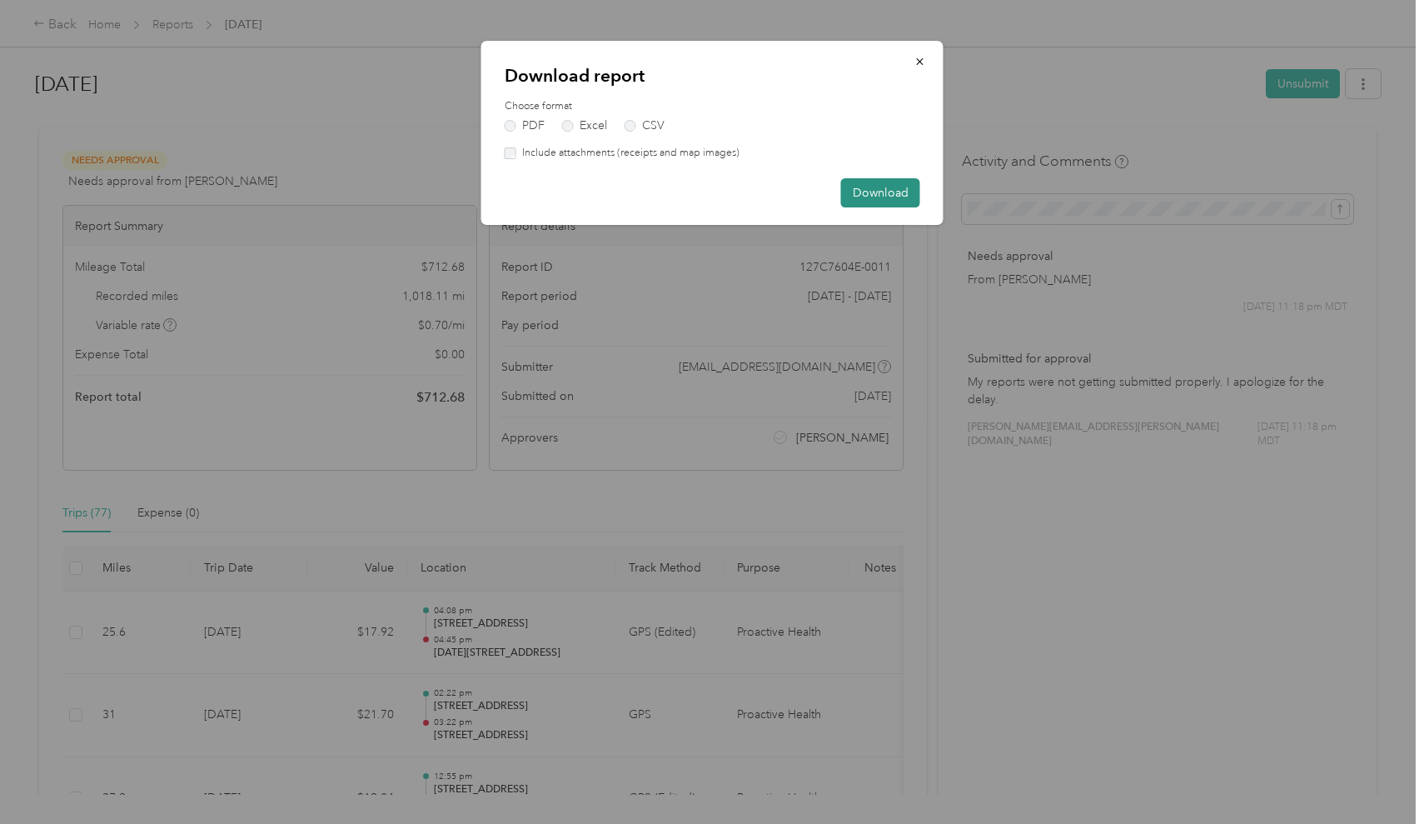
click at [896, 197] on button "Download" at bounding box center [880, 192] width 79 height 29
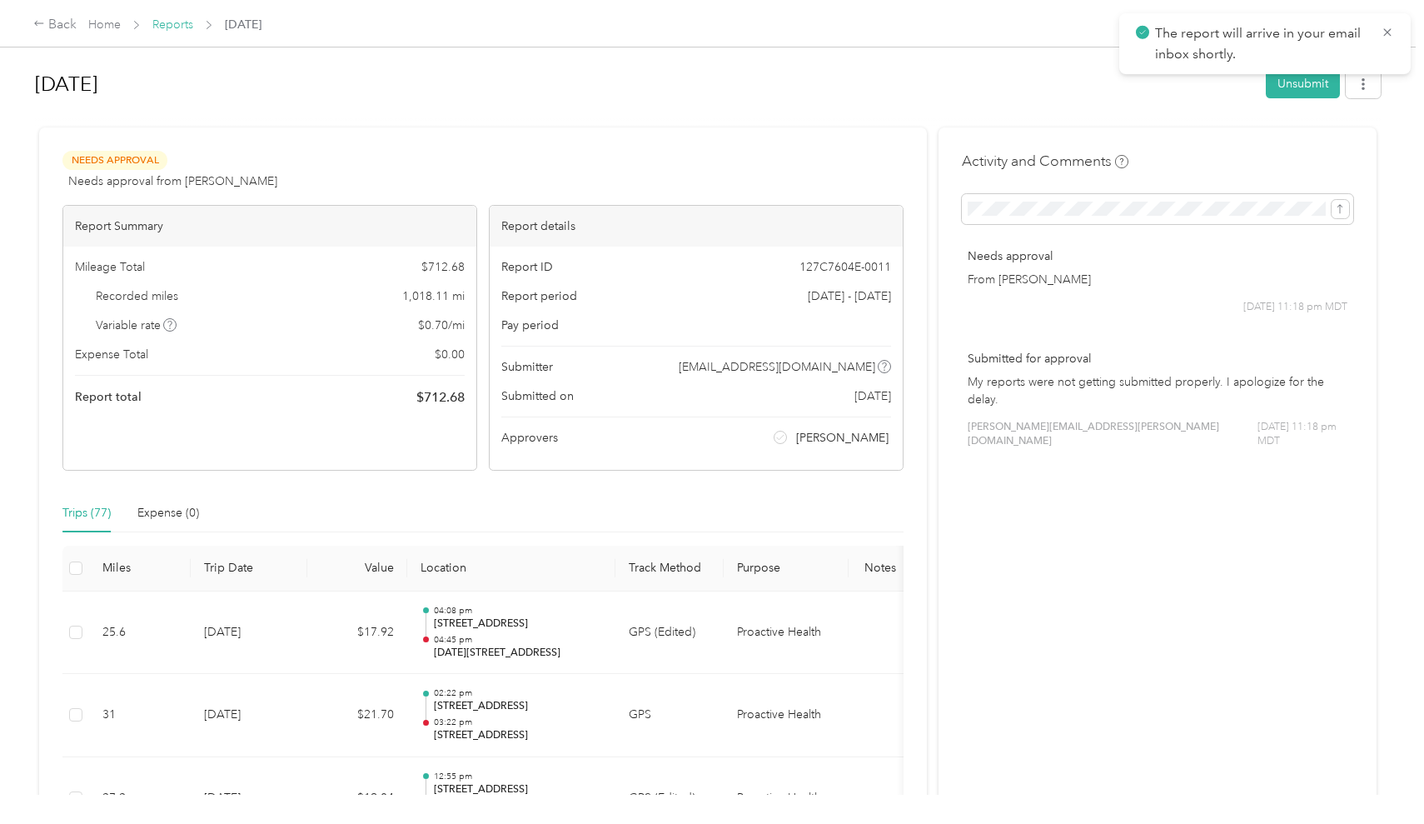
click at [165, 26] on link "Reports" at bounding box center [172, 24] width 41 height 14
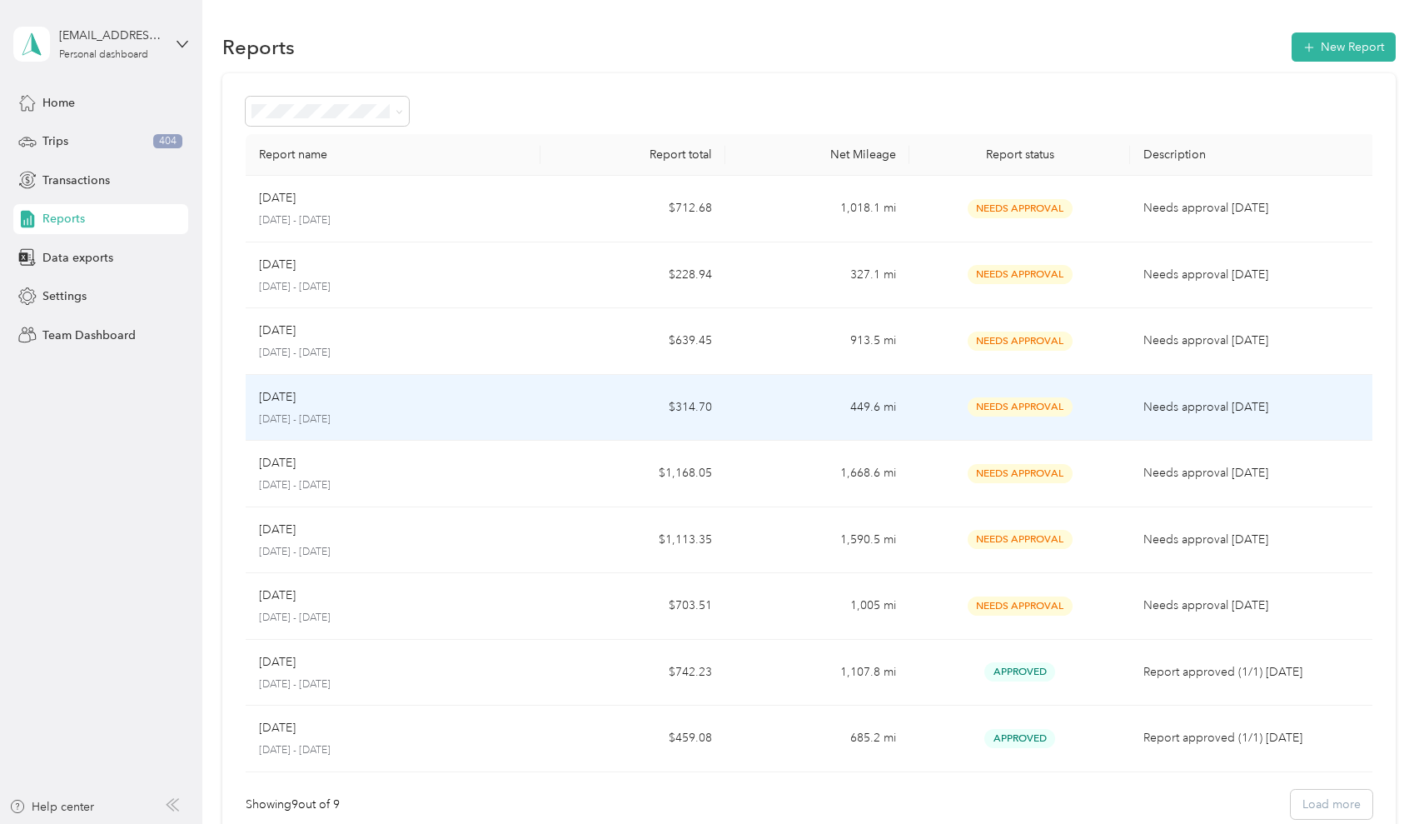
click at [376, 424] on p "[DATE] - [DATE]" at bounding box center [393, 419] width 268 height 15
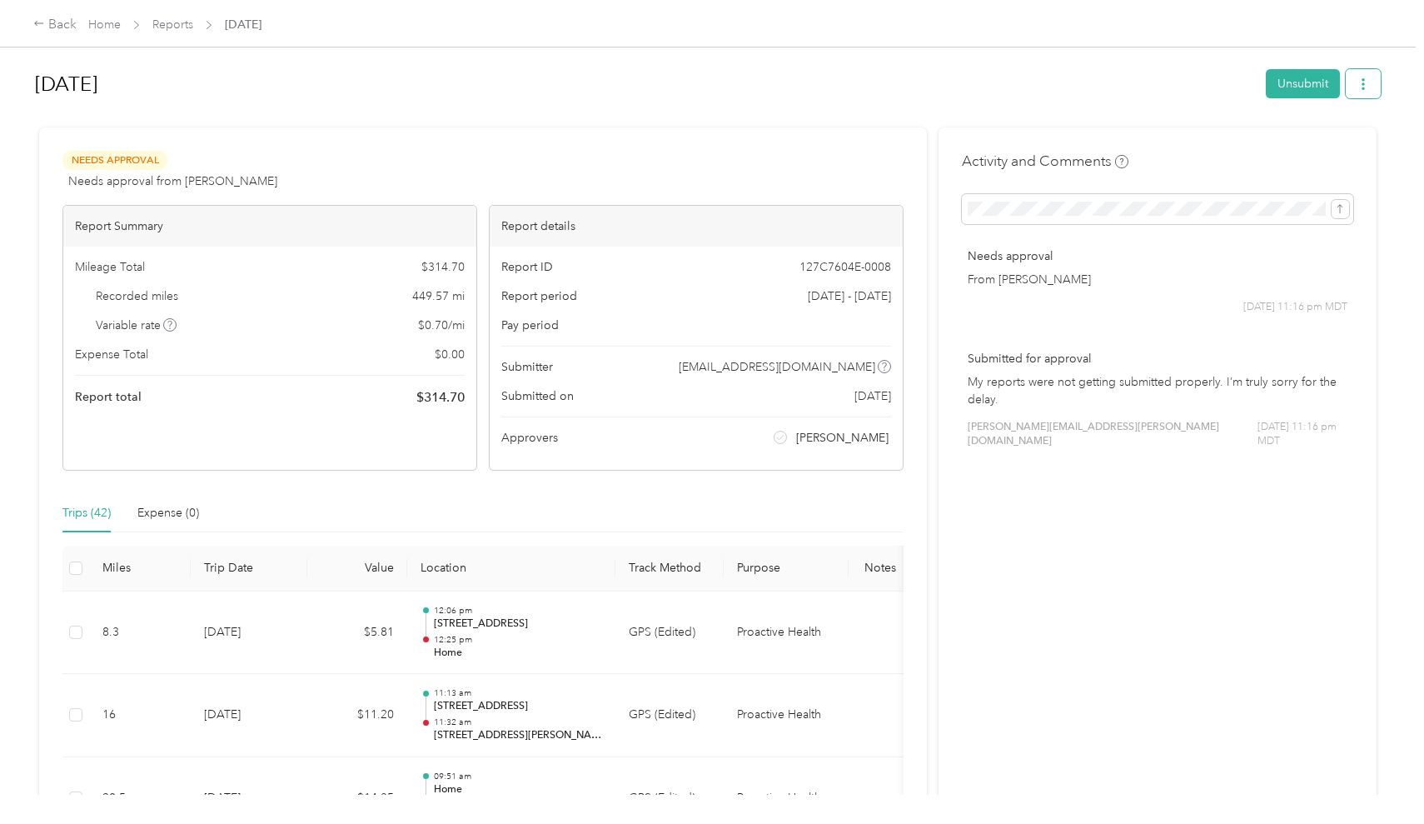
click at [1365, 79] on icon "button" at bounding box center [1363, 84] width 3 height 12
click at [1322, 142] on span "Download" at bounding box center [1320, 145] width 55 height 17
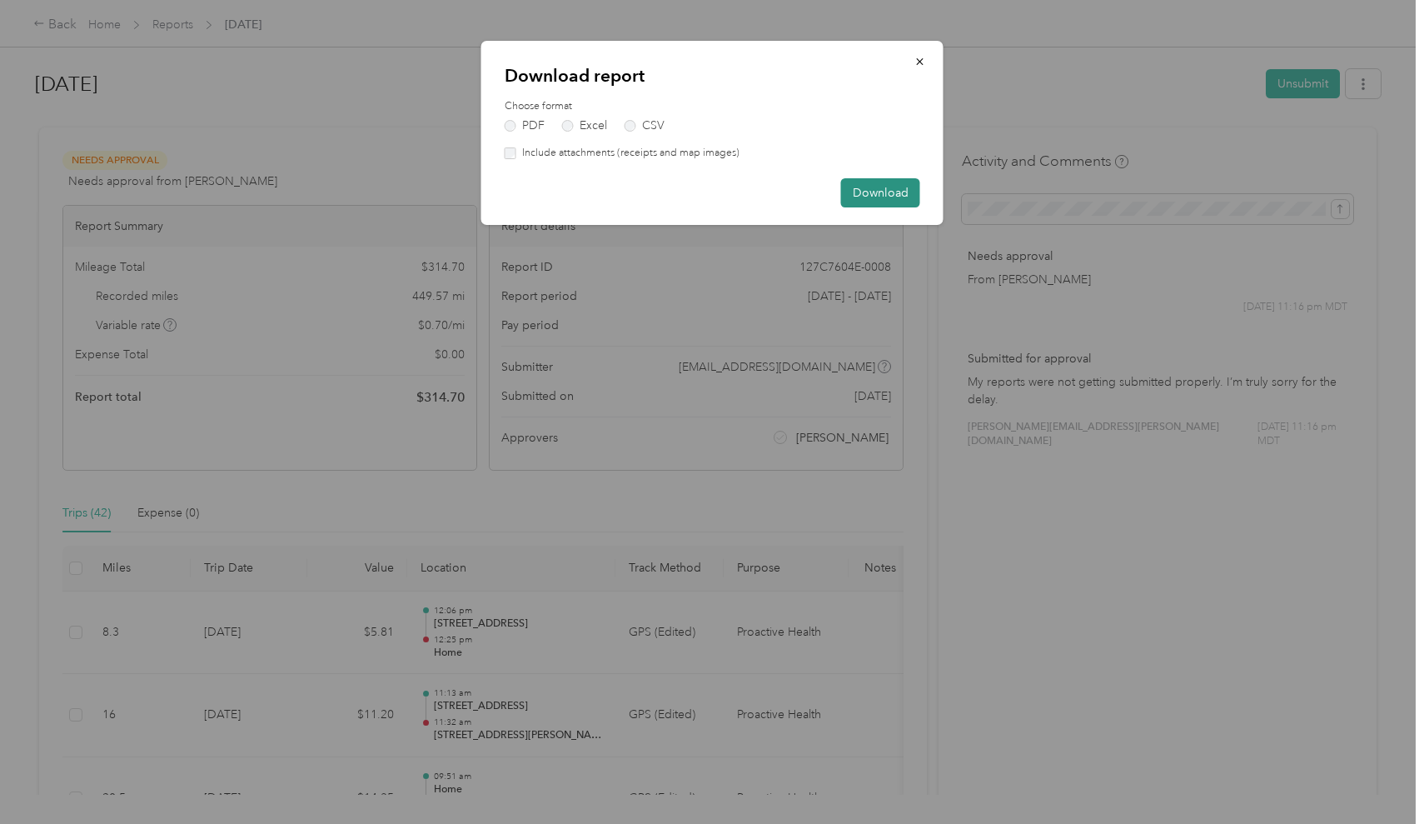
click at [872, 183] on button "Download" at bounding box center [880, 192] width 79 height 29
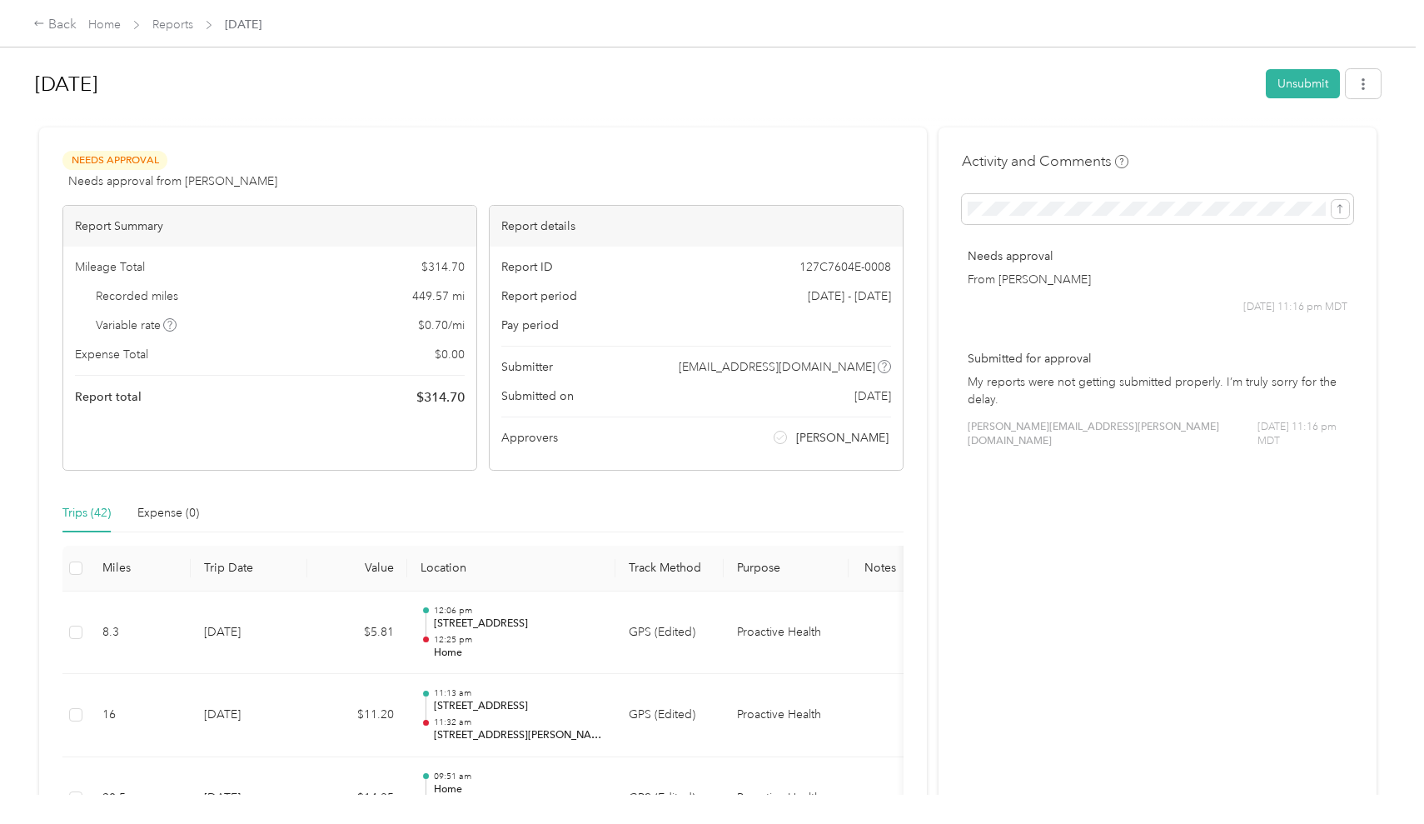
click at [1010, 279] on p "From [PERSON_NAME]" at bounding box center [1158, 279] width 380 height 17
click at [1007, 256] on p "Needs approval" at bounding box center [1158, 255] width 380 height 17
click at [1284, 302] on span "[DATE] 11:16 pm MDT" at bounding box center [1296, 307] width 104 height 15
click at [57, 27] on div "Back" at bounding box center [54, 25] width 43 height 20
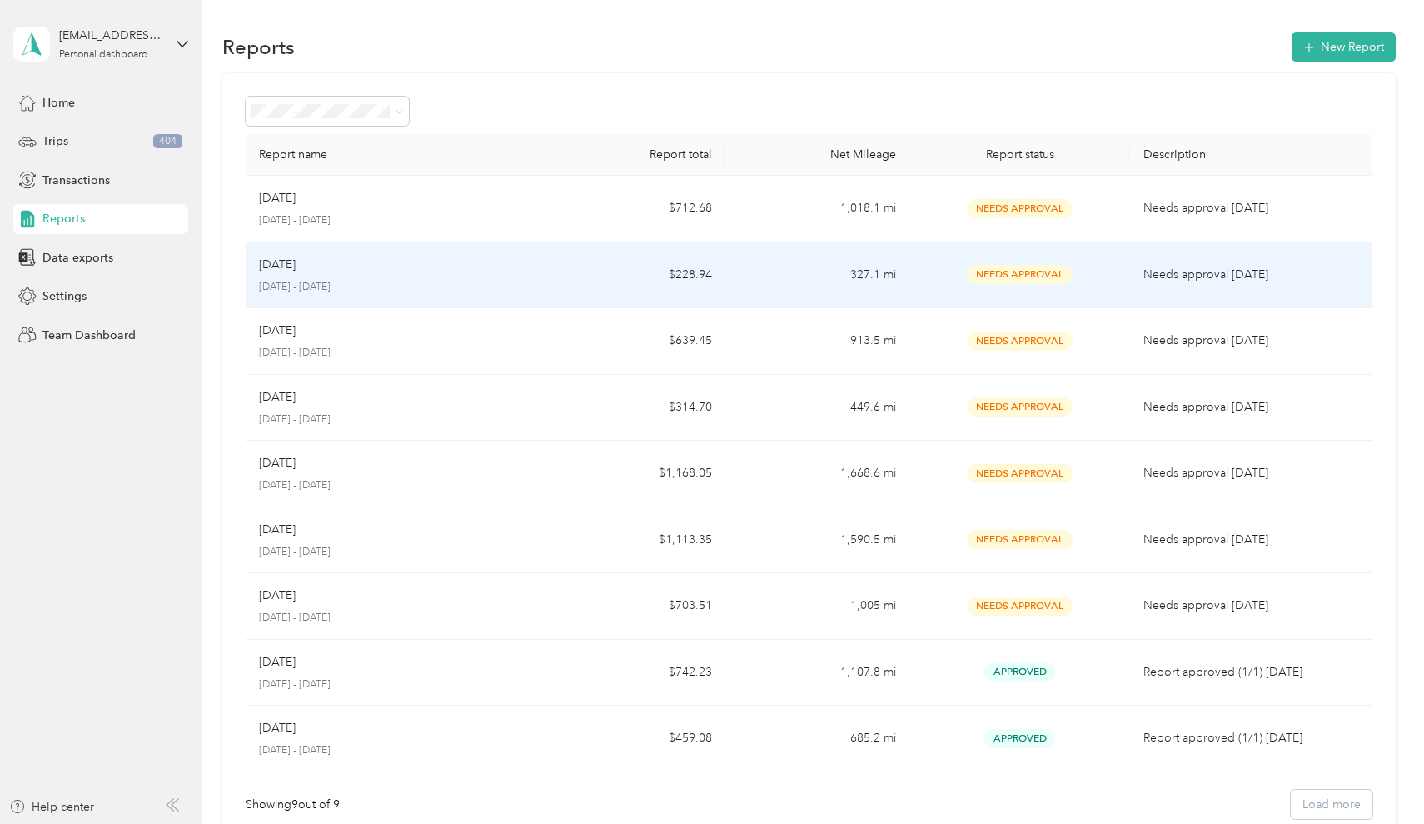
click at [318, 262] on div "[DATE]" at bounding box center [393, 265] width 268 height 18
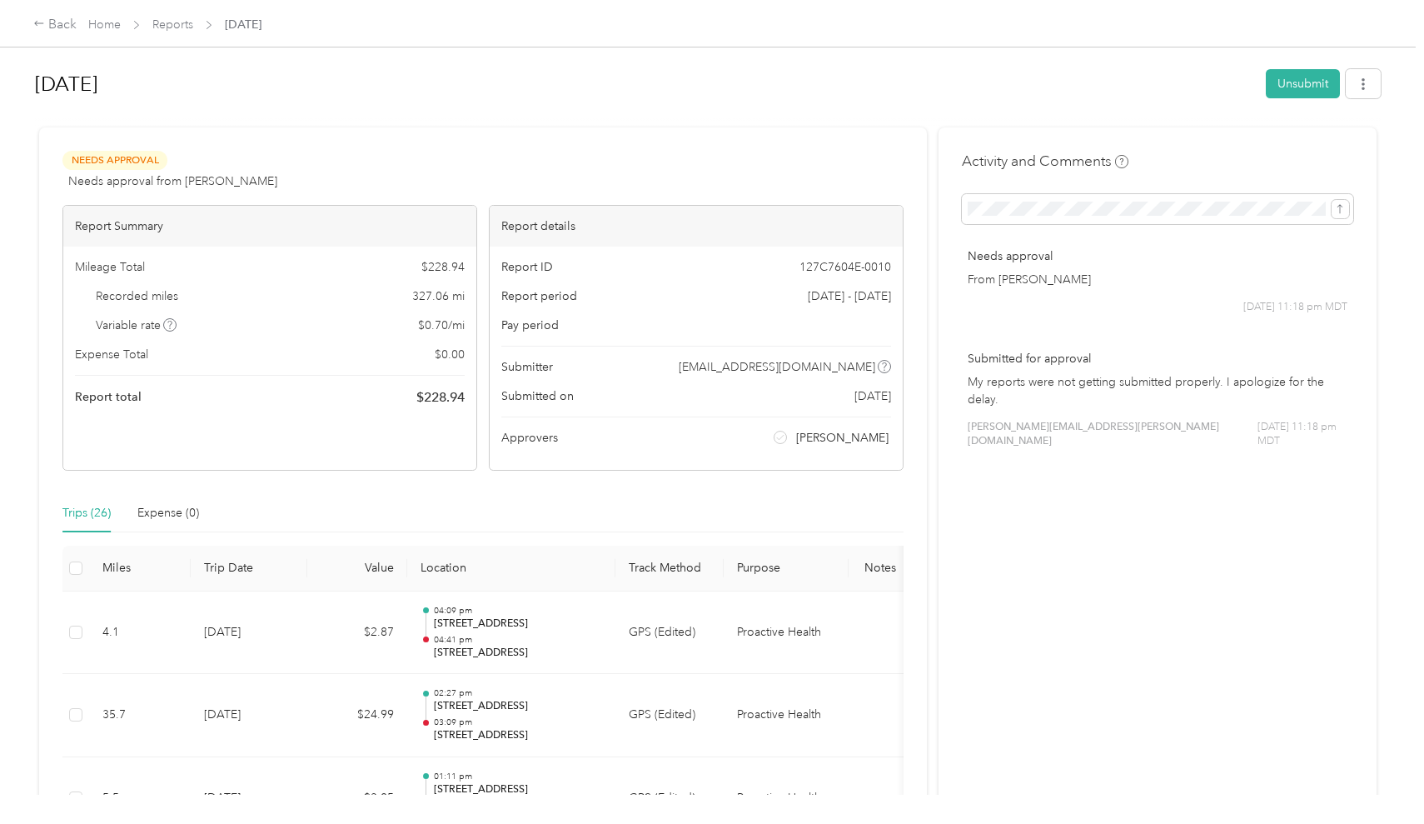
click at [785, 436] on icon at bounding box center [780, 437] width 8 height 8
click at [179, 22] on link "Reports" at bounding box center [172, 24] width 41 height 14
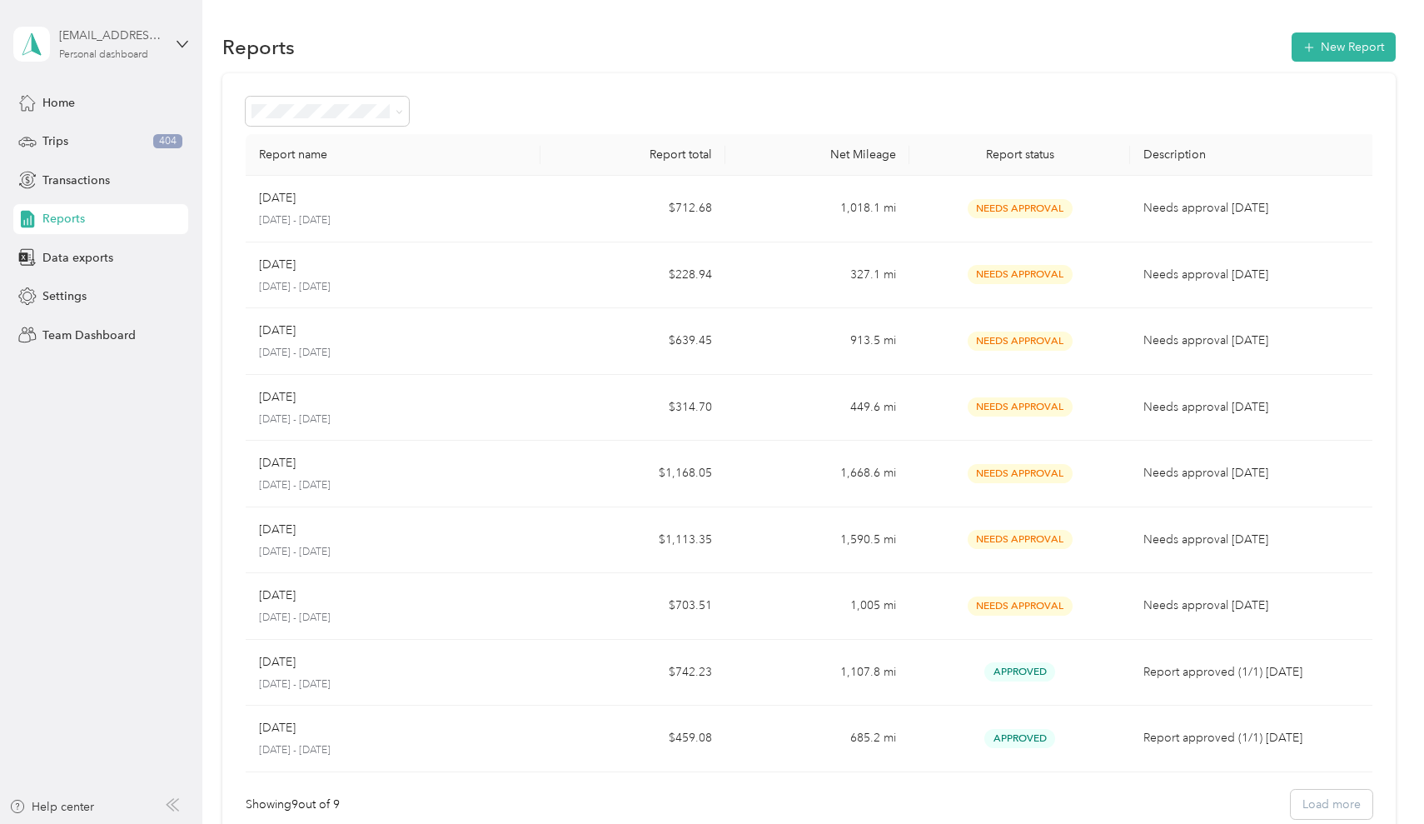
click at [107, 34] on div "[EMAIL_ADDRESS][DOMAIN_NAME]" at bounding box center [111, 35] width 104 height 17
click at [186, 84] on span "[EMAIL_ADDRESS][DOMAIN_NAME]" at bounding box center [225, 79] width 200 height 14
click at [107, 50] on div "Personal dashboard" at bounding box center [103, 55] width 89 height 10
click at [85, 132] on div "Team dashboard" at bounding box center [72, 133] width 89 height 17
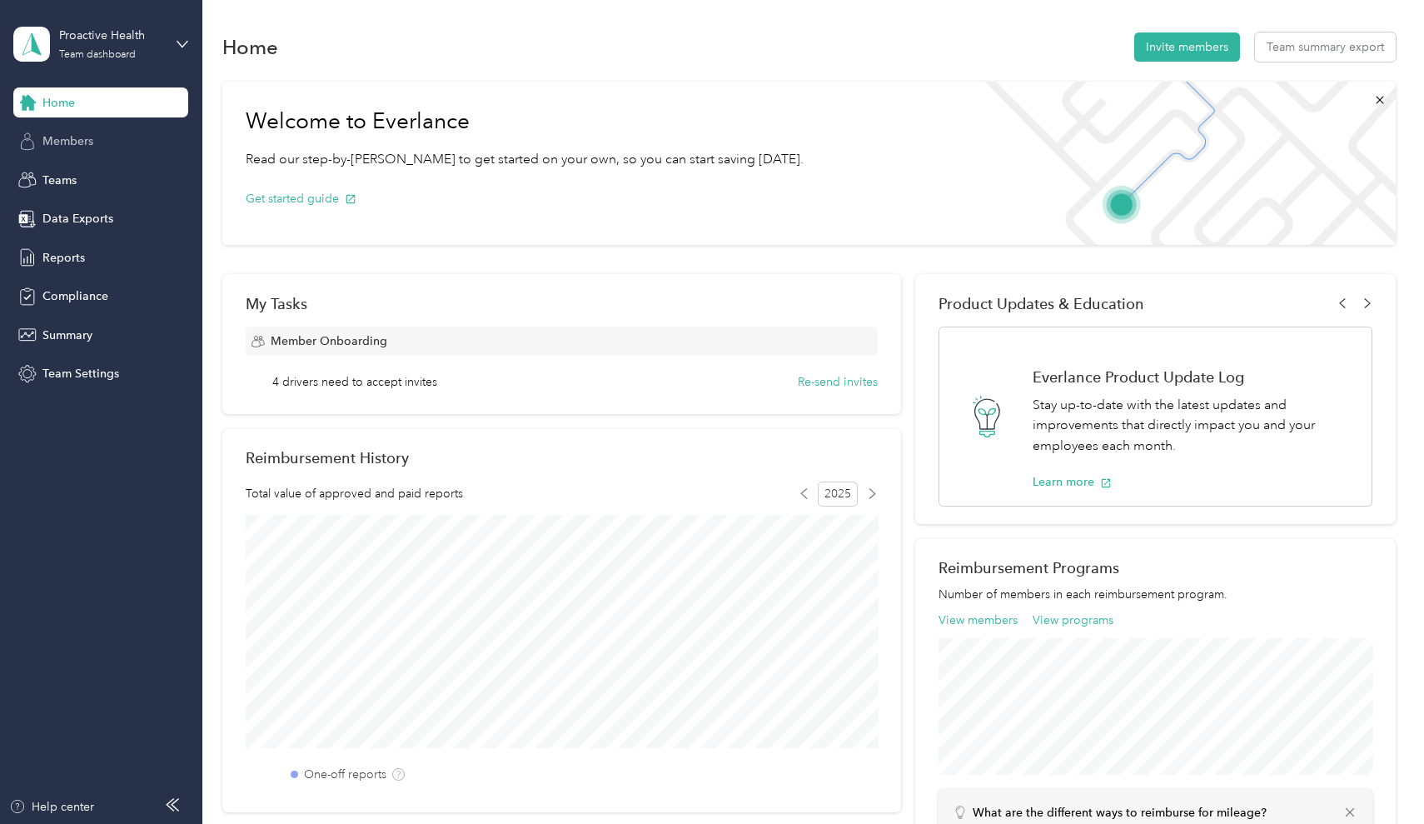
click at [71, 146] on span "Members" at bounding box center [67, 140] width 51 height 17
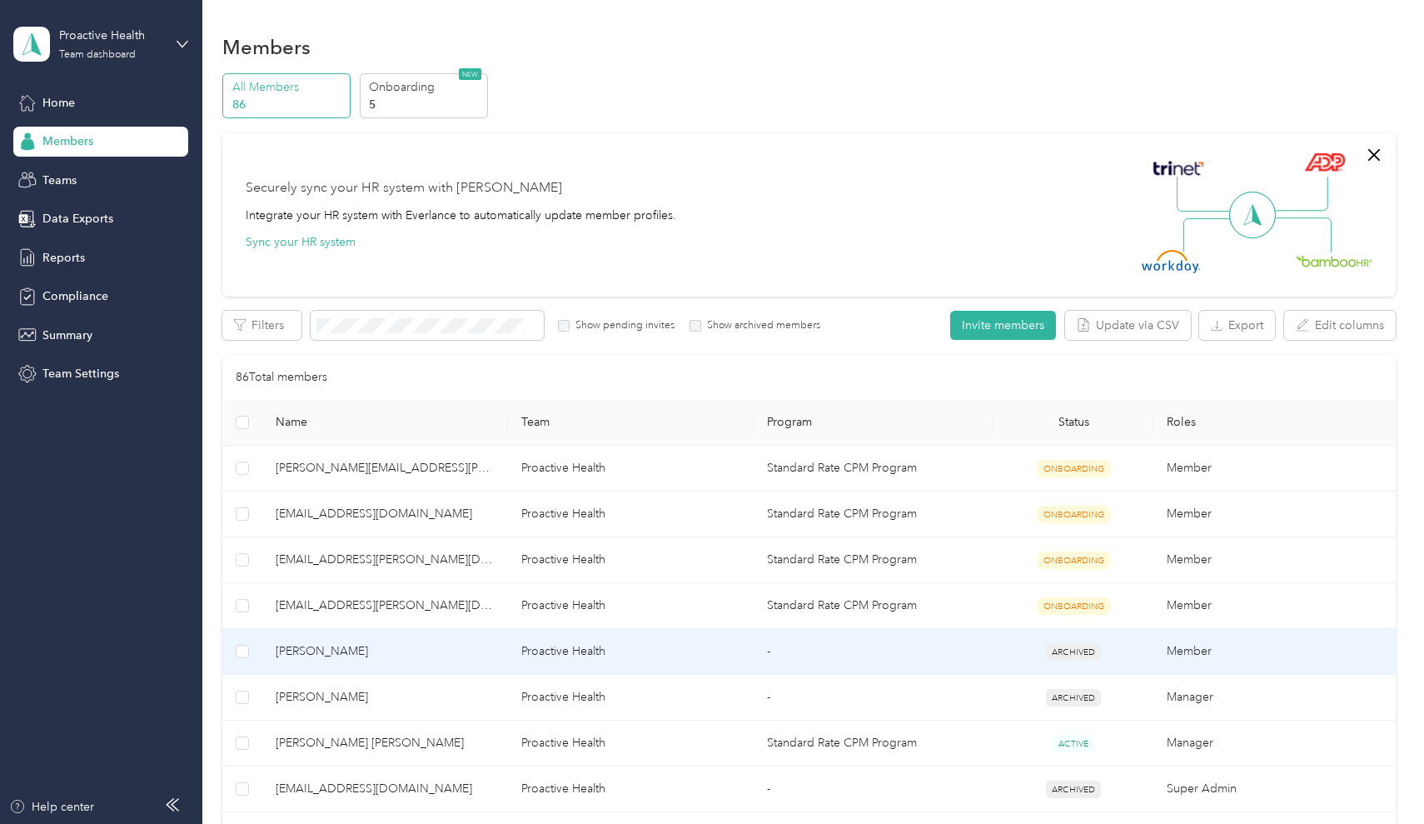
click at [397, 654] on span "[PERSON_NAME]" at bounding box center [385, 651] width 219 height 18
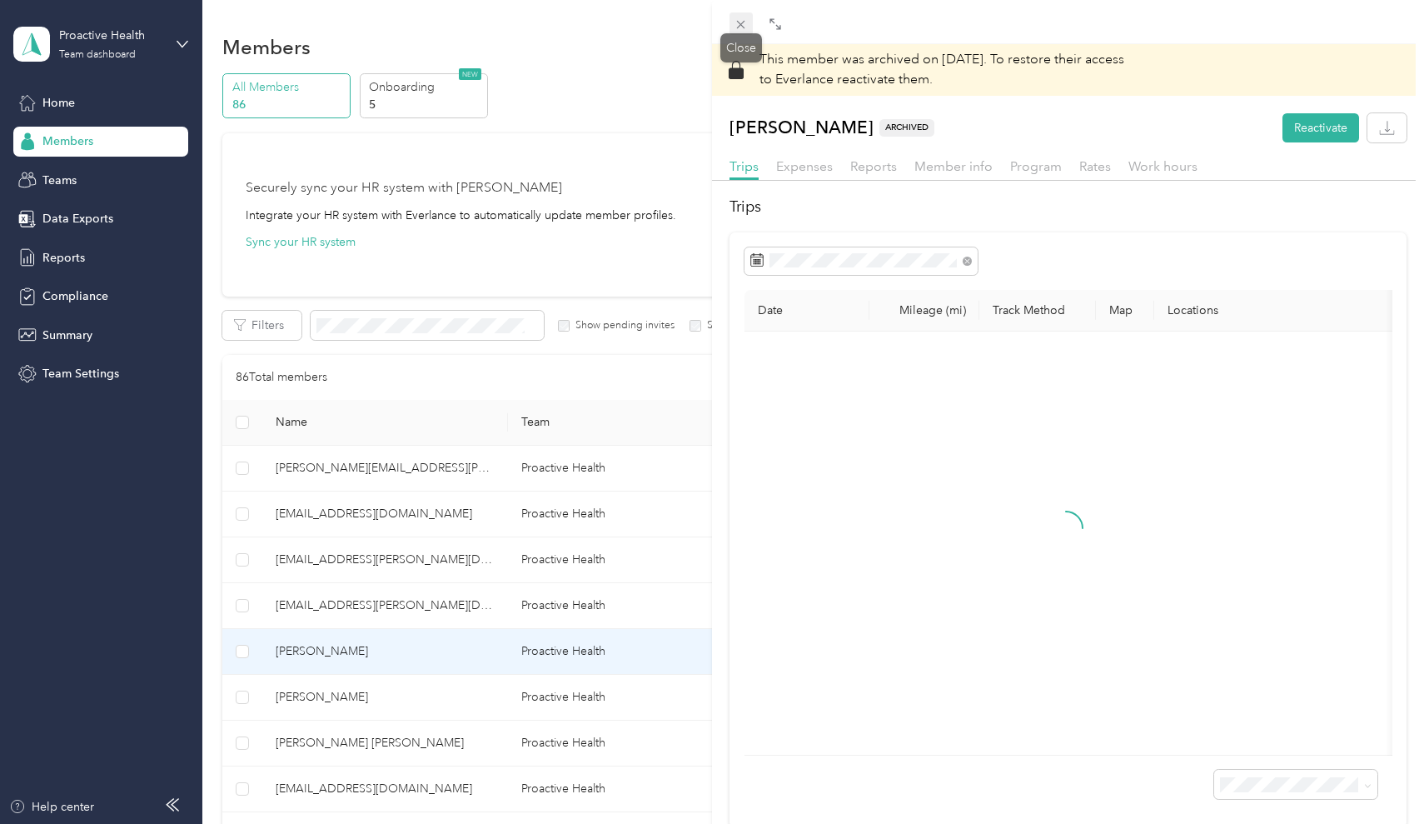
click at [741, 27] on icon at bounding box center [741, 24] width 14 height 14
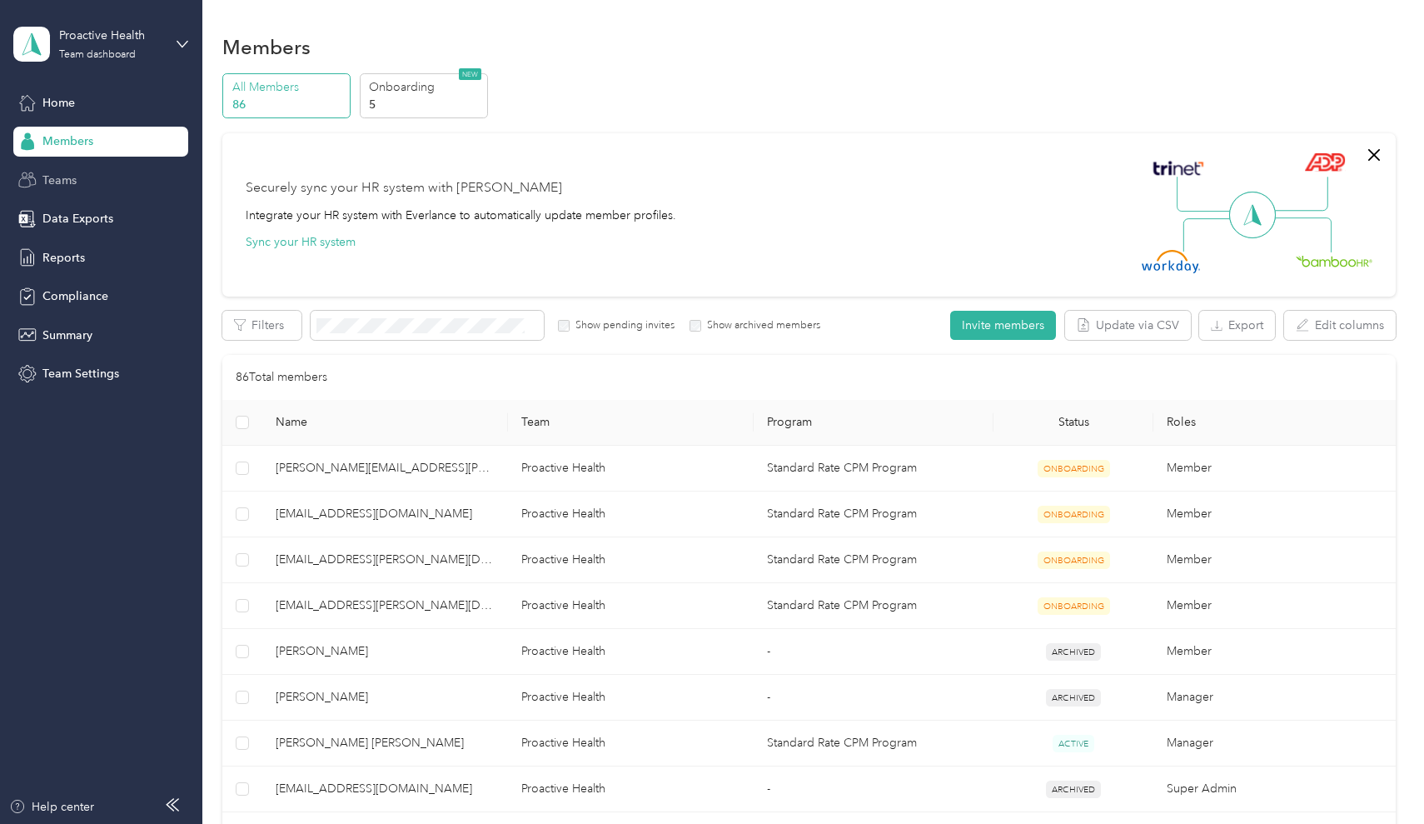
click at [50, 182] on span "Teams" at bounding box center [59, 180] width 34 height 17
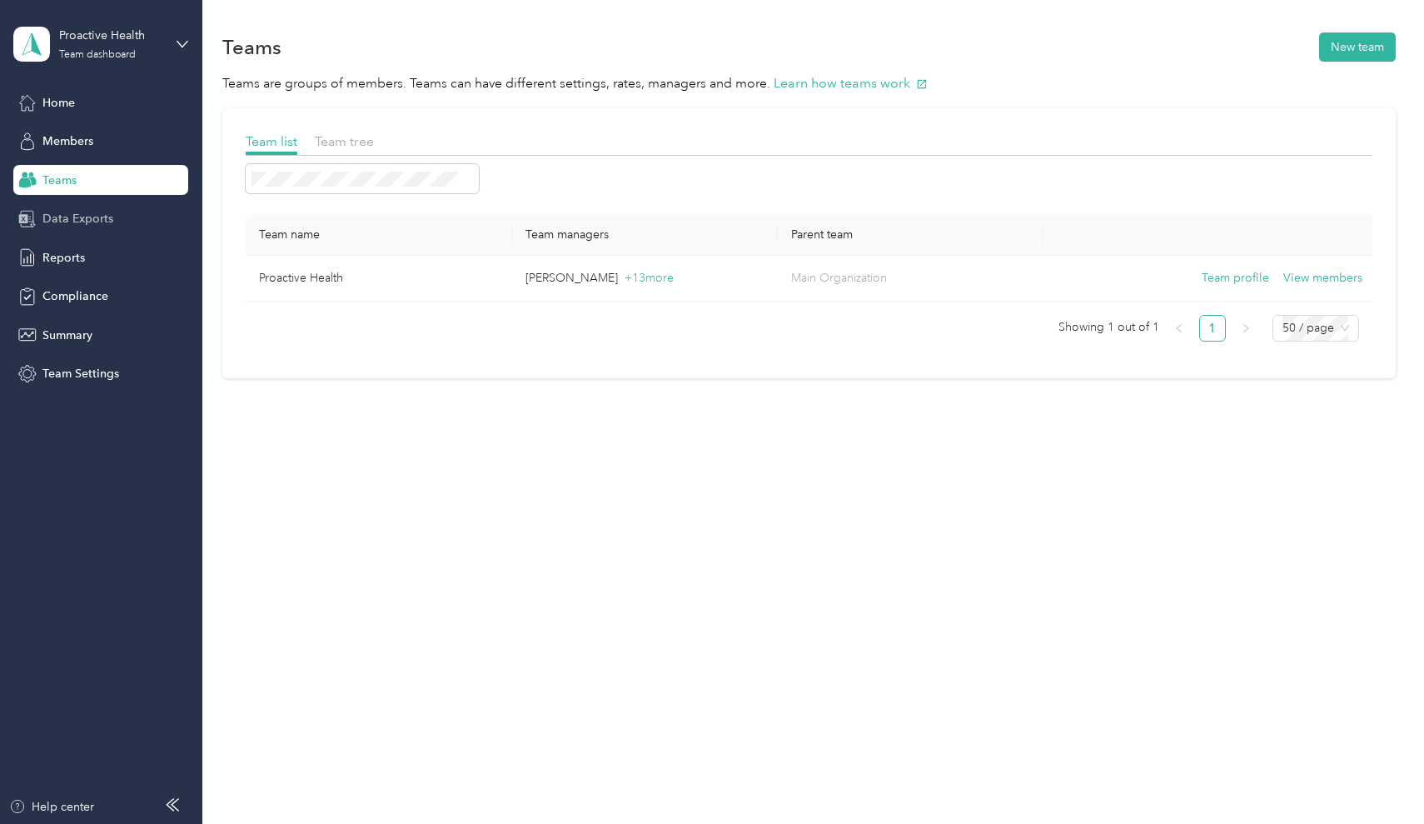
click at [57, 220] on span "Data Exports" at bounding box center [77, 218] width 71 height 17
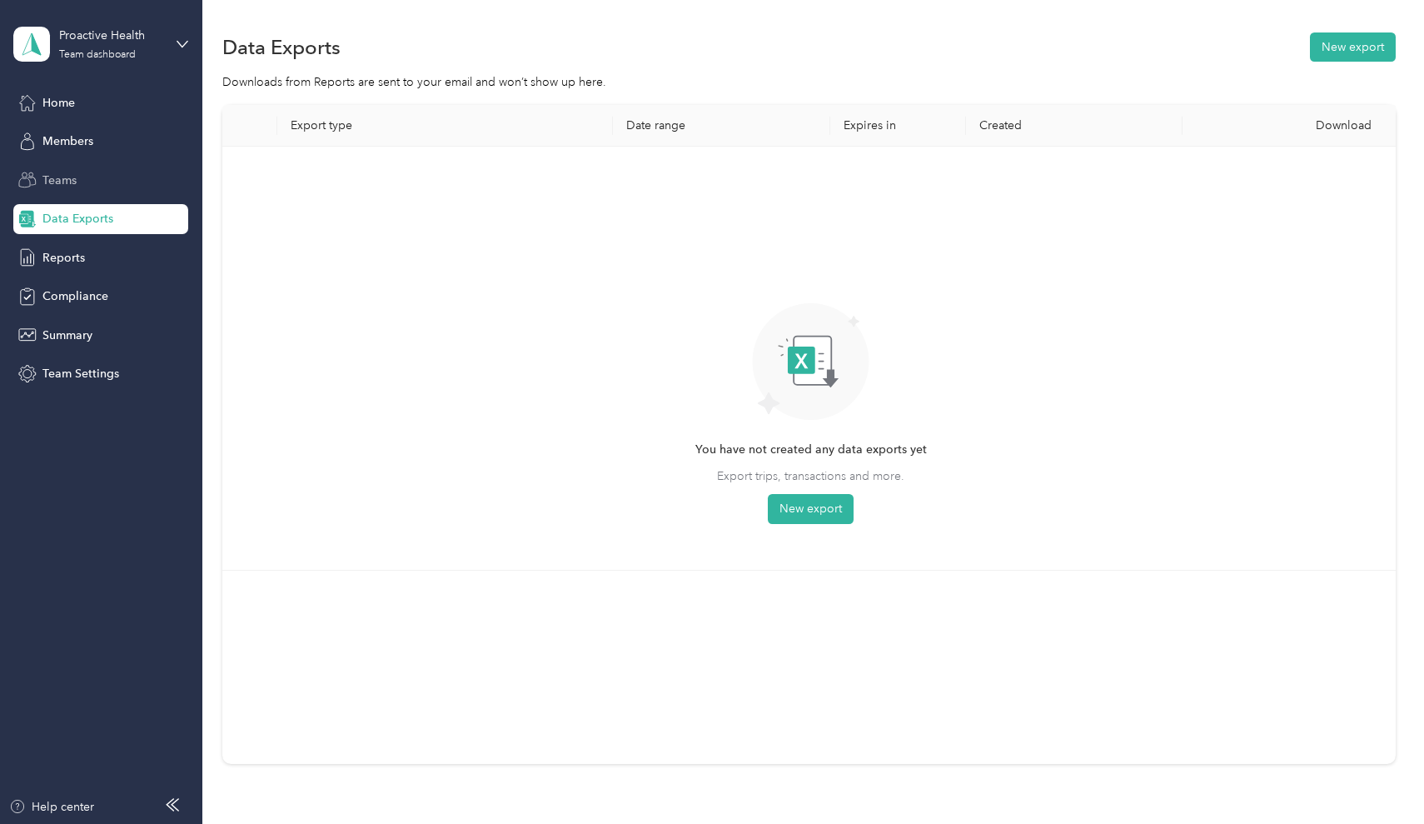
click at [54, 181] on span "Teams" at bounding box center [59, 180] width 34 height 17
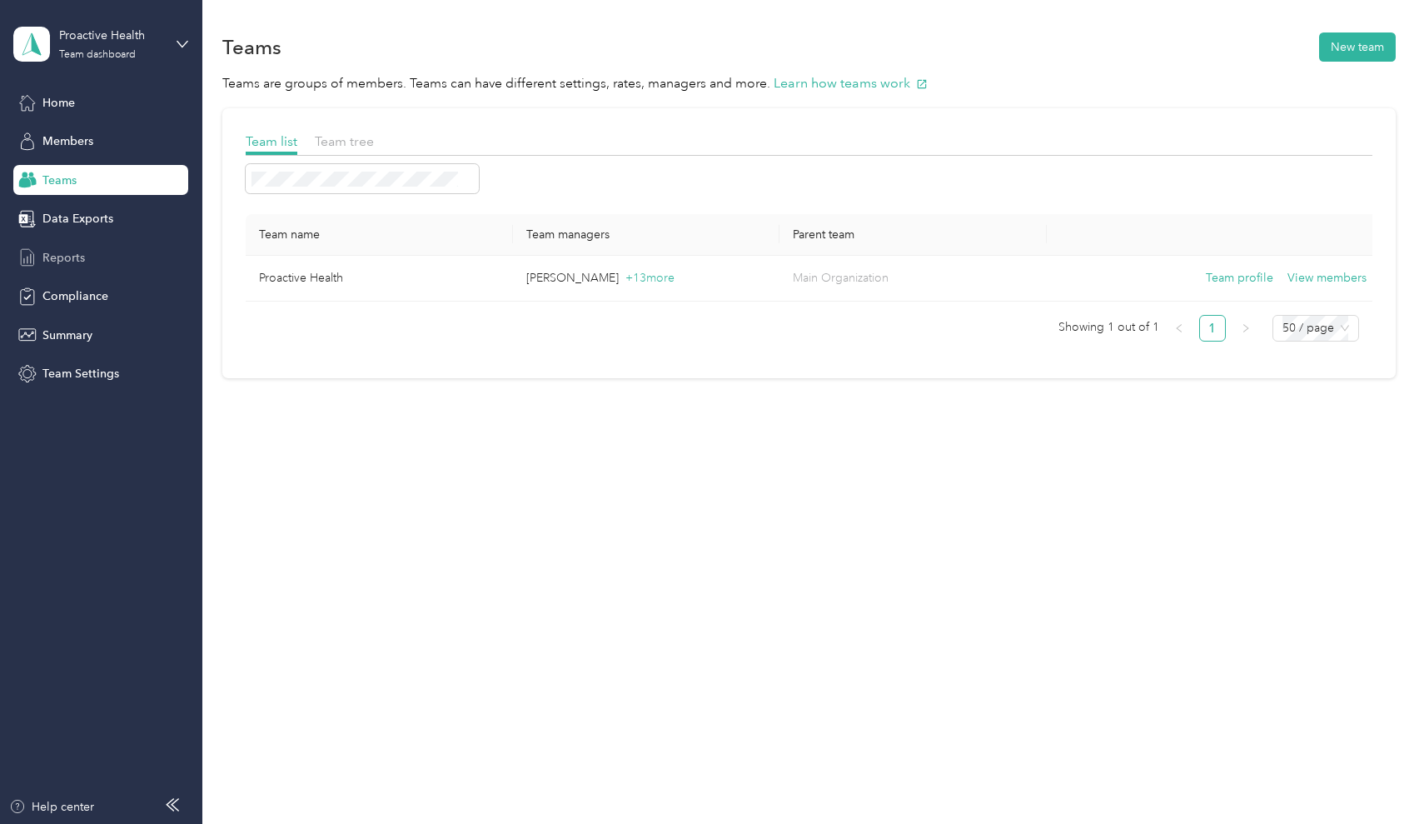
click at [67, 249] on span "Reports" at bounding box center [63, 257] width 42 height 17
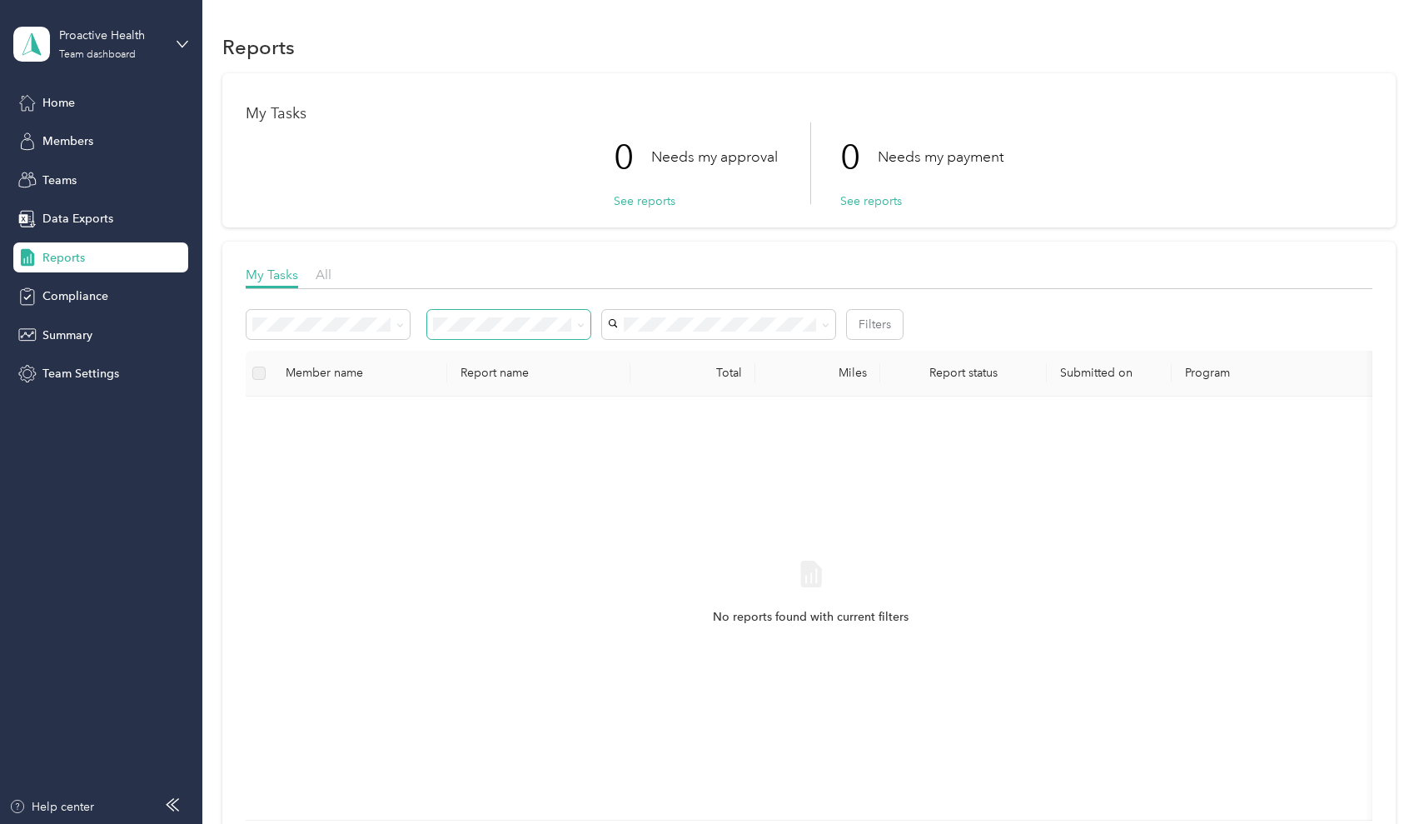
click at [510, 337] on span at bounding box center [508, 324] width 163 height 29
click at [275, 311] on span at bounding box center [328, 324] width 163 height 29
click at [278, 333] on span at bounding box center [328, 324] width 163 height 29
click at [86, 113] on div "Home" at bounding box center [100, 102] width 175 height 30
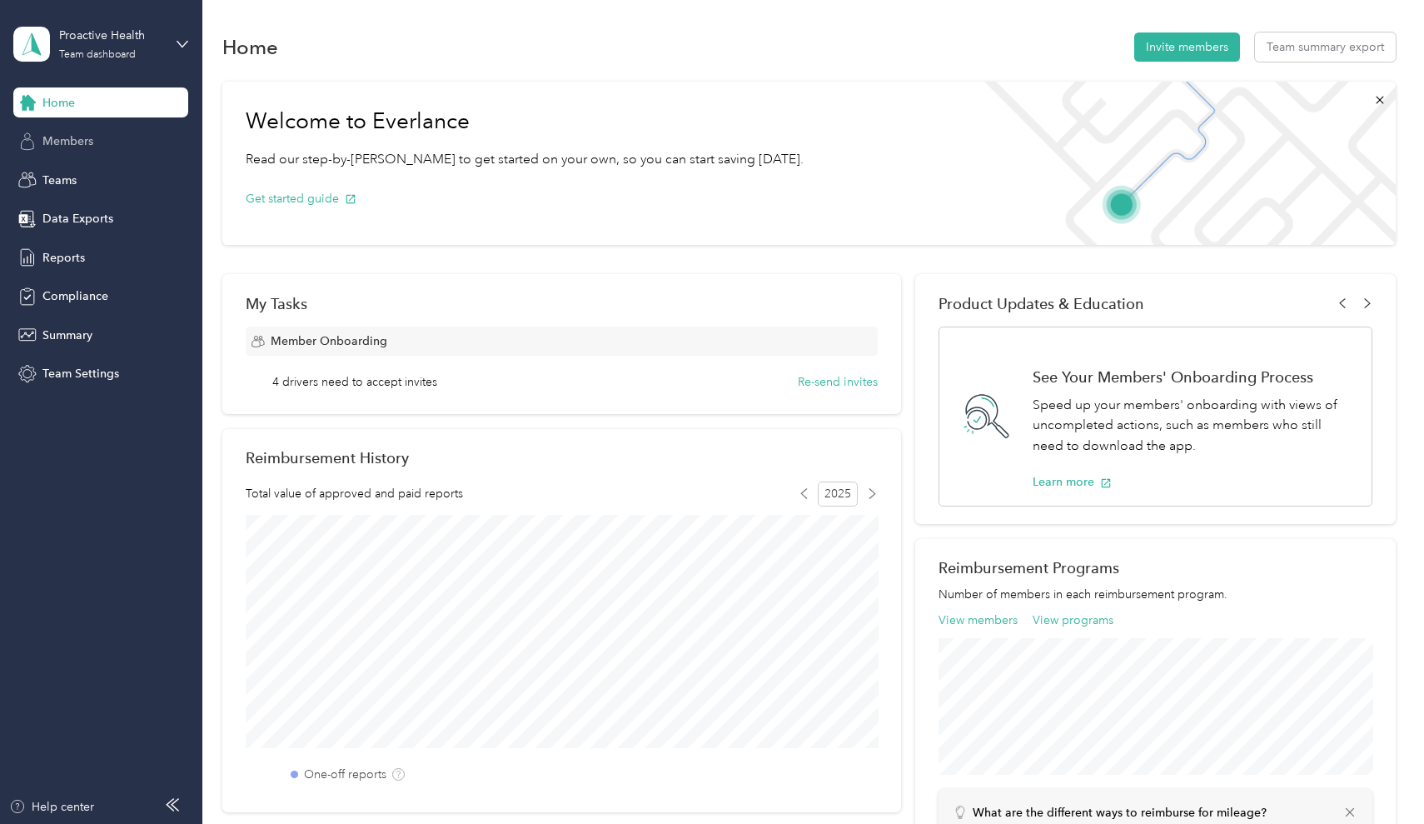
click at [72, 145] on span "Members" at bounding box center [67, 140] width 51 height 17
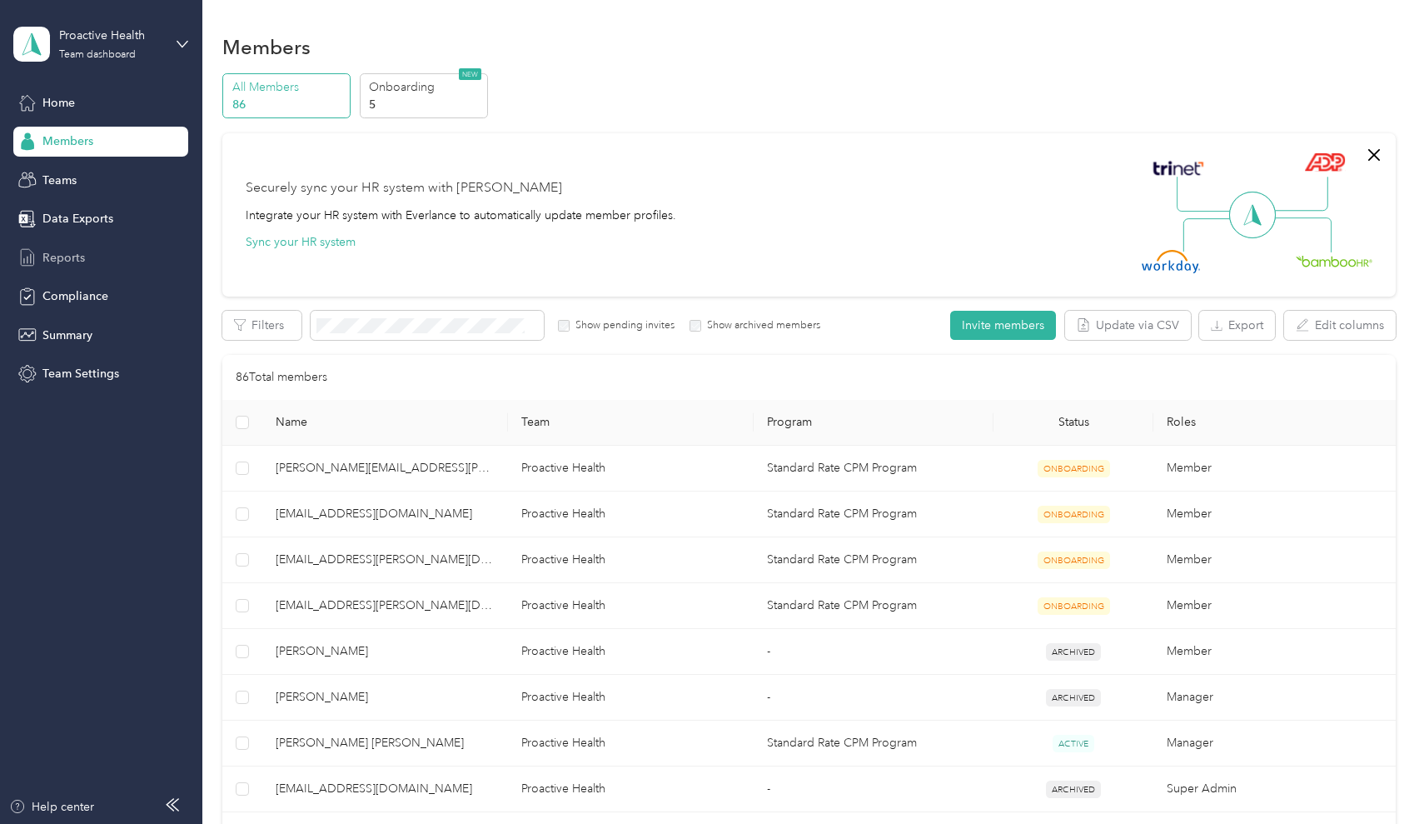
click at [60, 263] on span "Reports" at bounding box center [63, 257] width 42 height 17
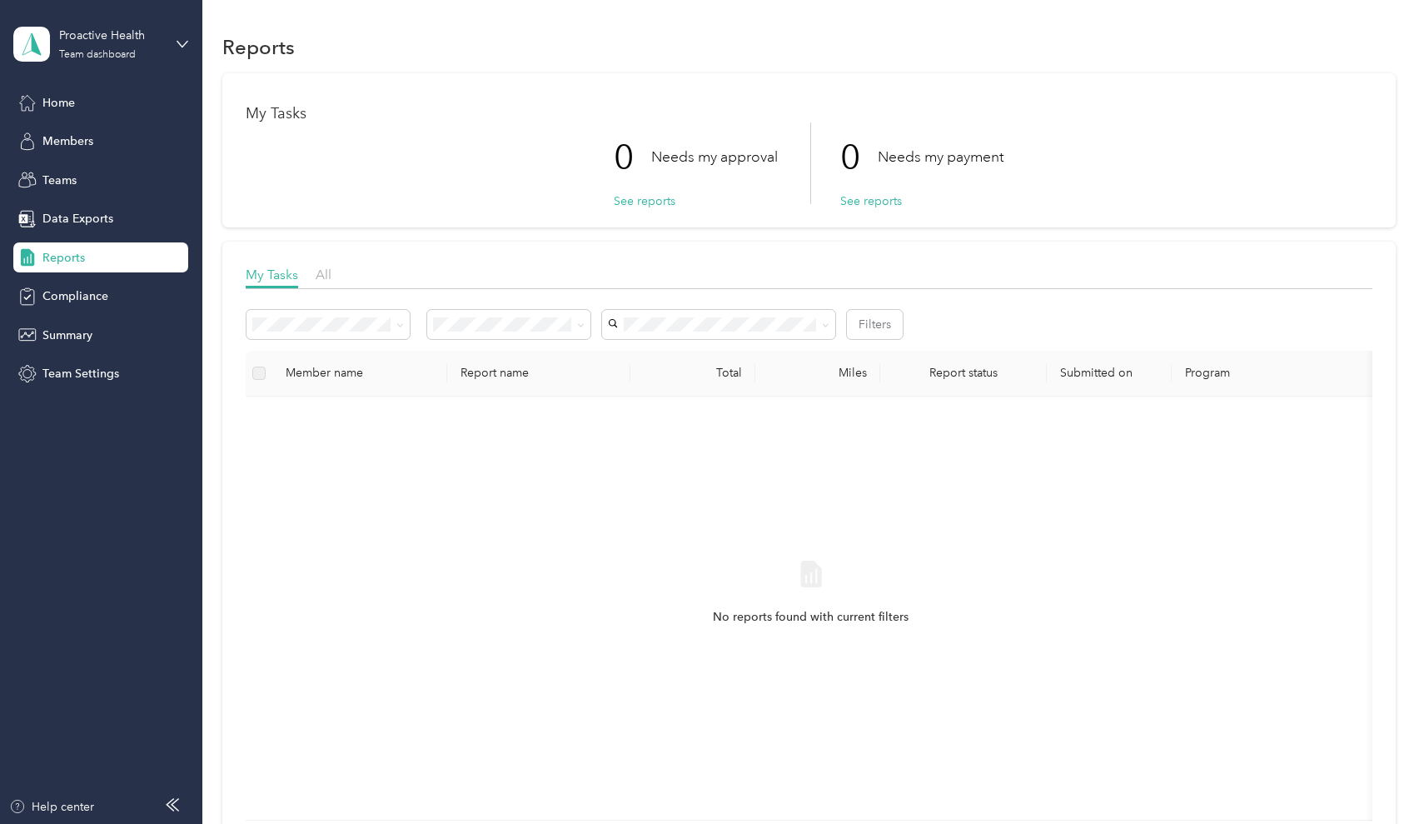
click at [564, 515] on div "No reports found with current filters" at bounding box center [811, 608] width 1104 height 396
click at [22, 367] on icon at bounding box center [27, 373] width 17 height 17
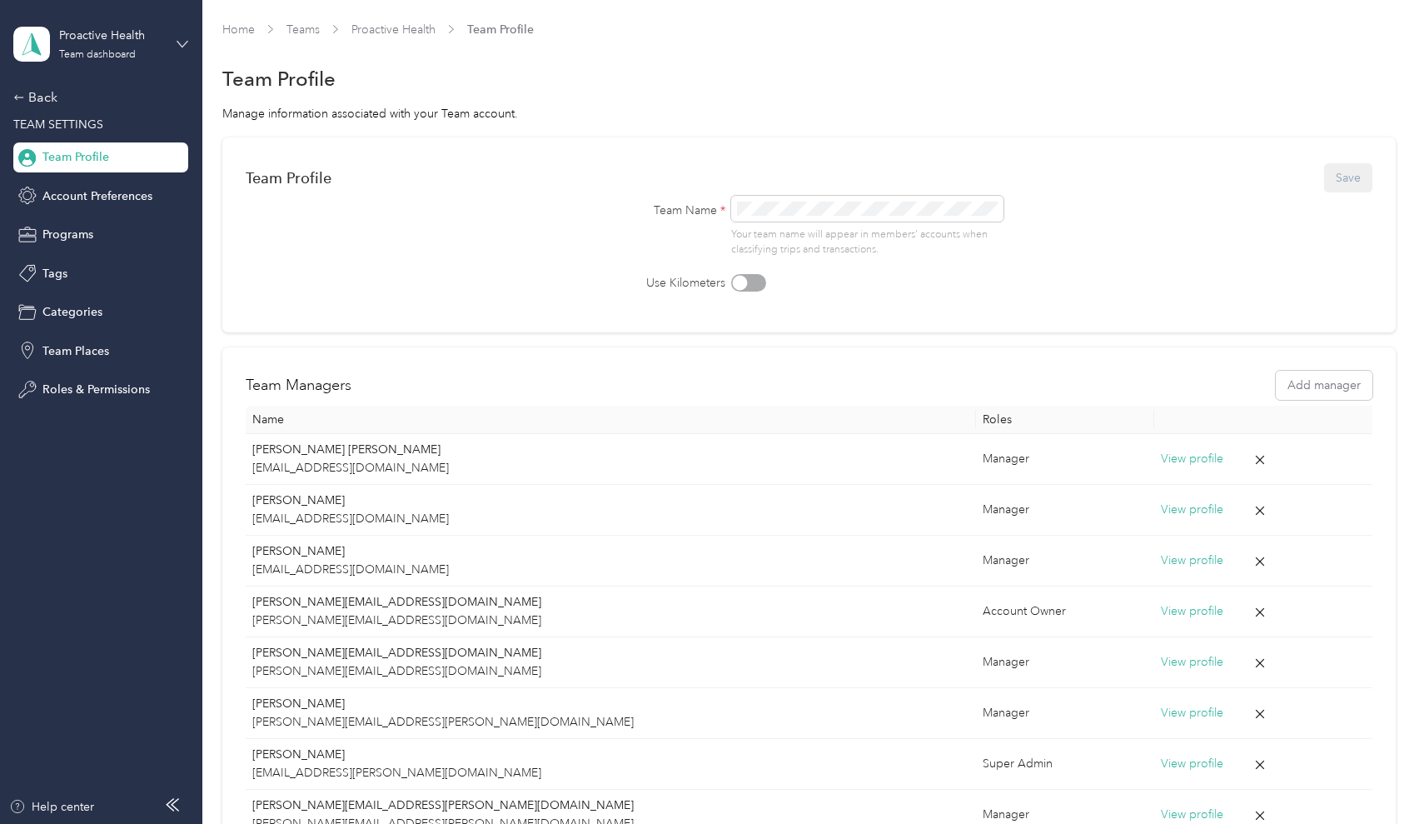
click at [181, 41] on icon at bounding box center [183, 44] width 12 height 12
click at [54, 179] on div "Personal dashboard" at bounding box center [189, 174] width 327 height 29
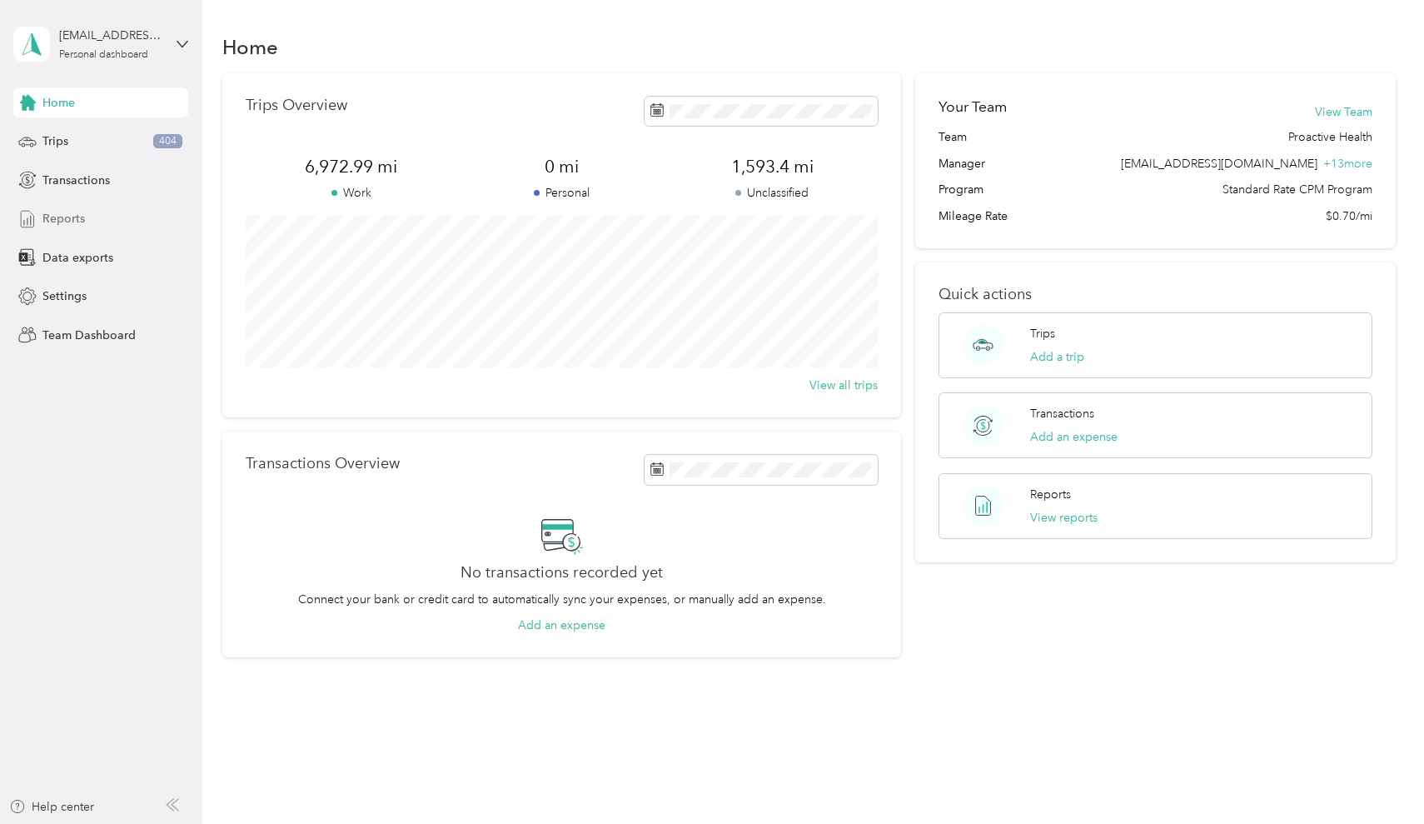
click at [82, 215] on span "Reports" at bounding box center [63, 218] width 42 height 17
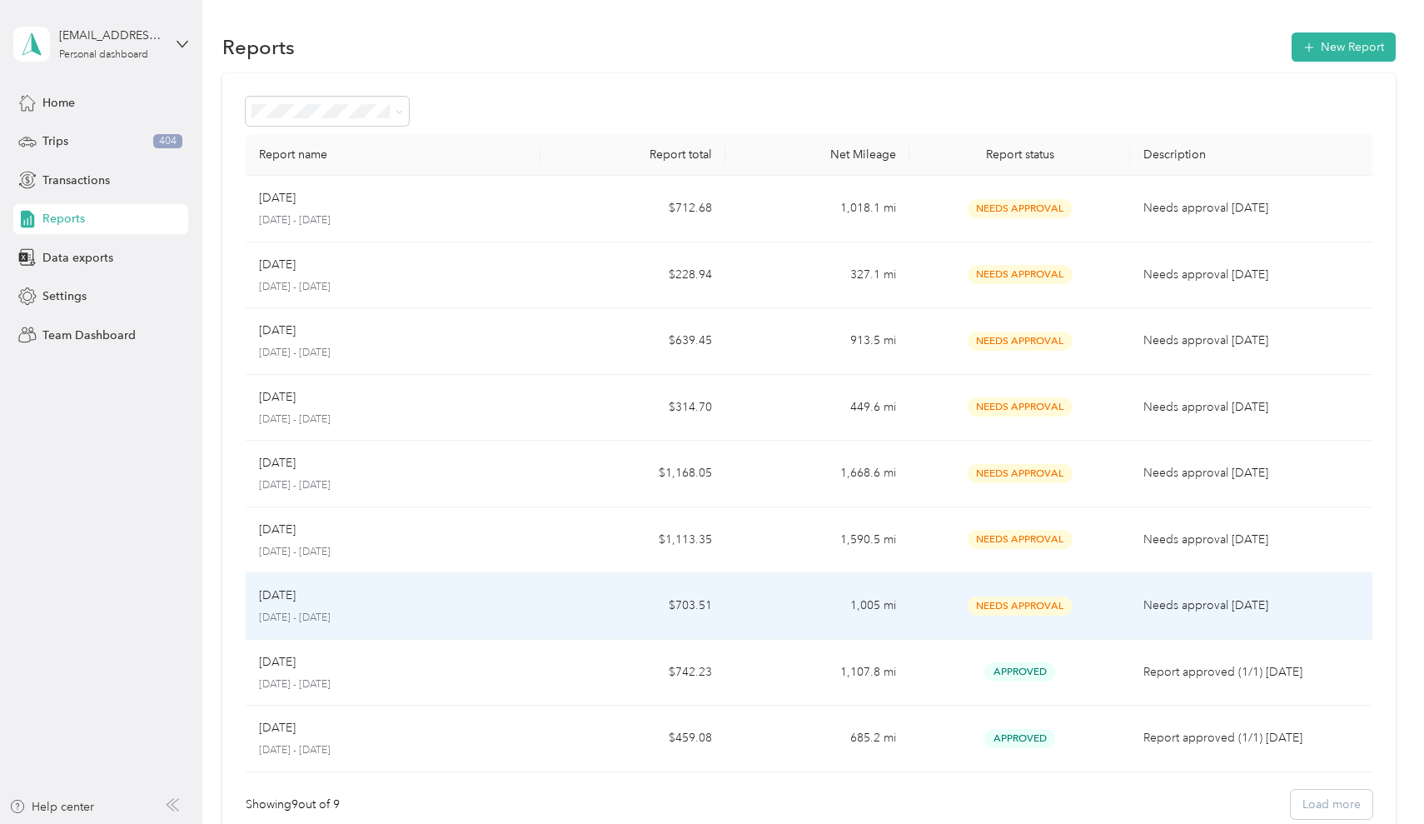
click at [1020, 603] on span "Needs Approval" at bounding box center [1020, 605] width 105 height 19
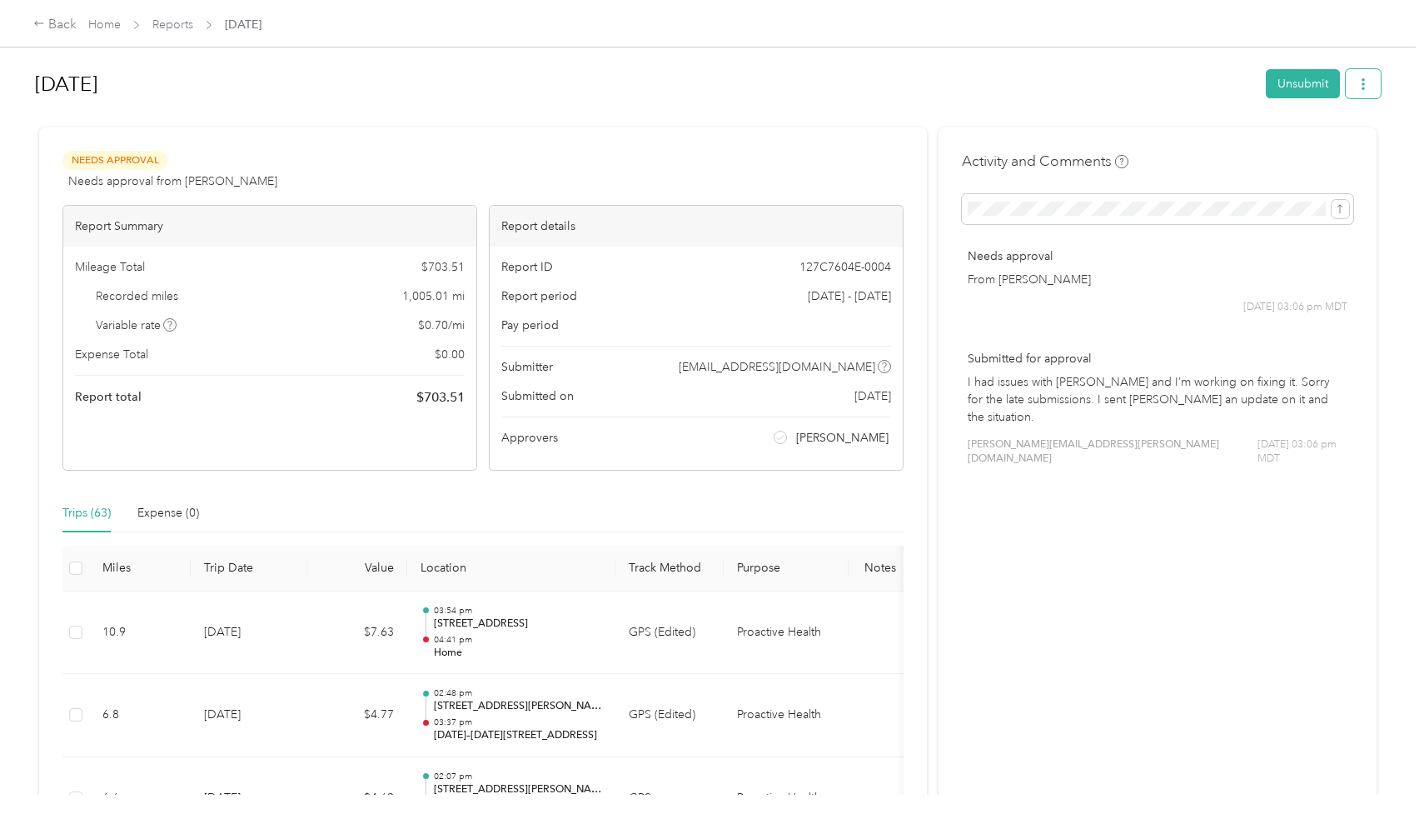
click at [1365, 87] on icon "button" at bounding box center [1364, 84] width 12 height 12
click at [64, 28] on div "Back" at bounding box center [54, 25] width 43 height 20
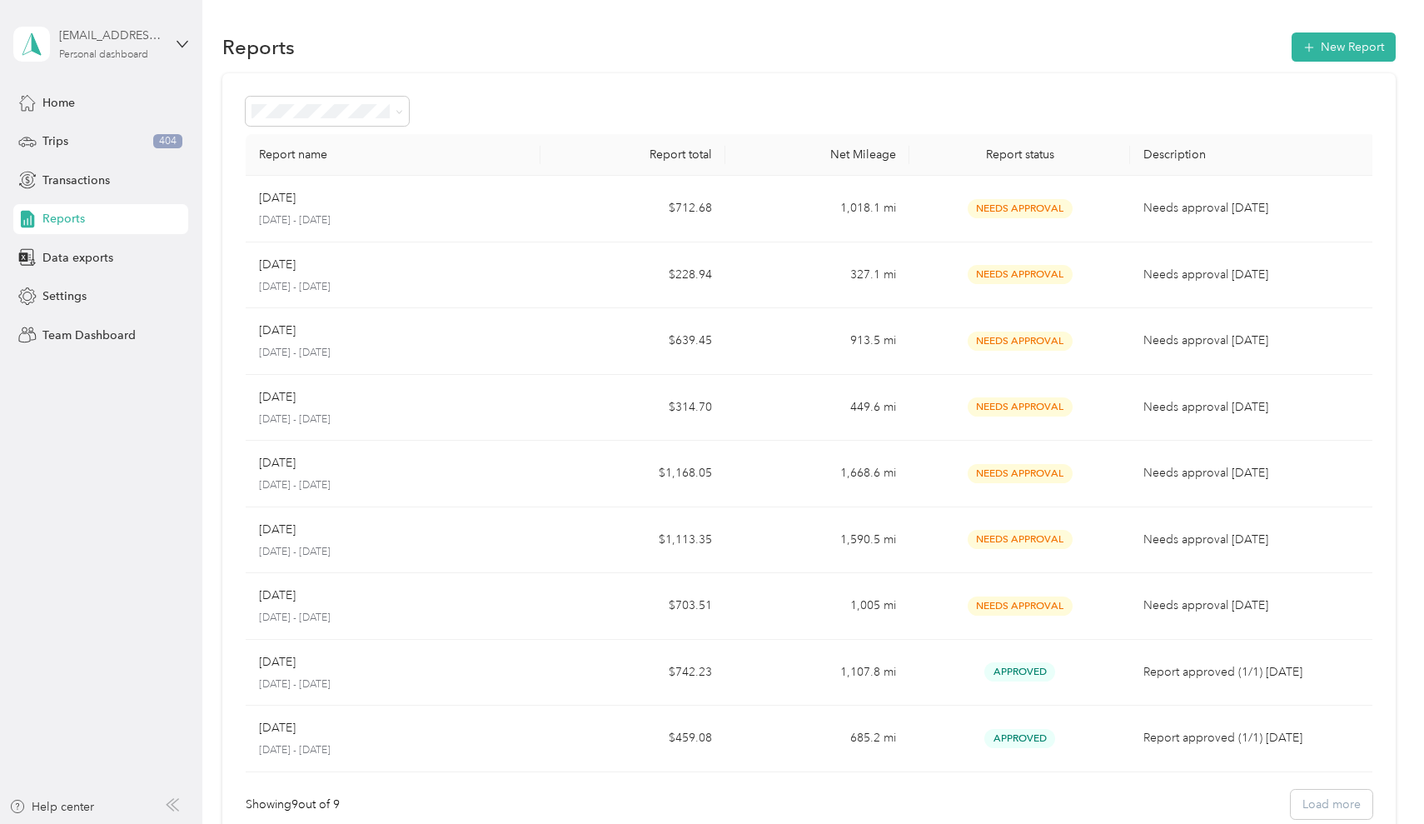
click at [158, 35] on div "[EMAIL_ADDRESS][DOMAIN_NAME]" at bounding box center [111, 35] width 104 height 17
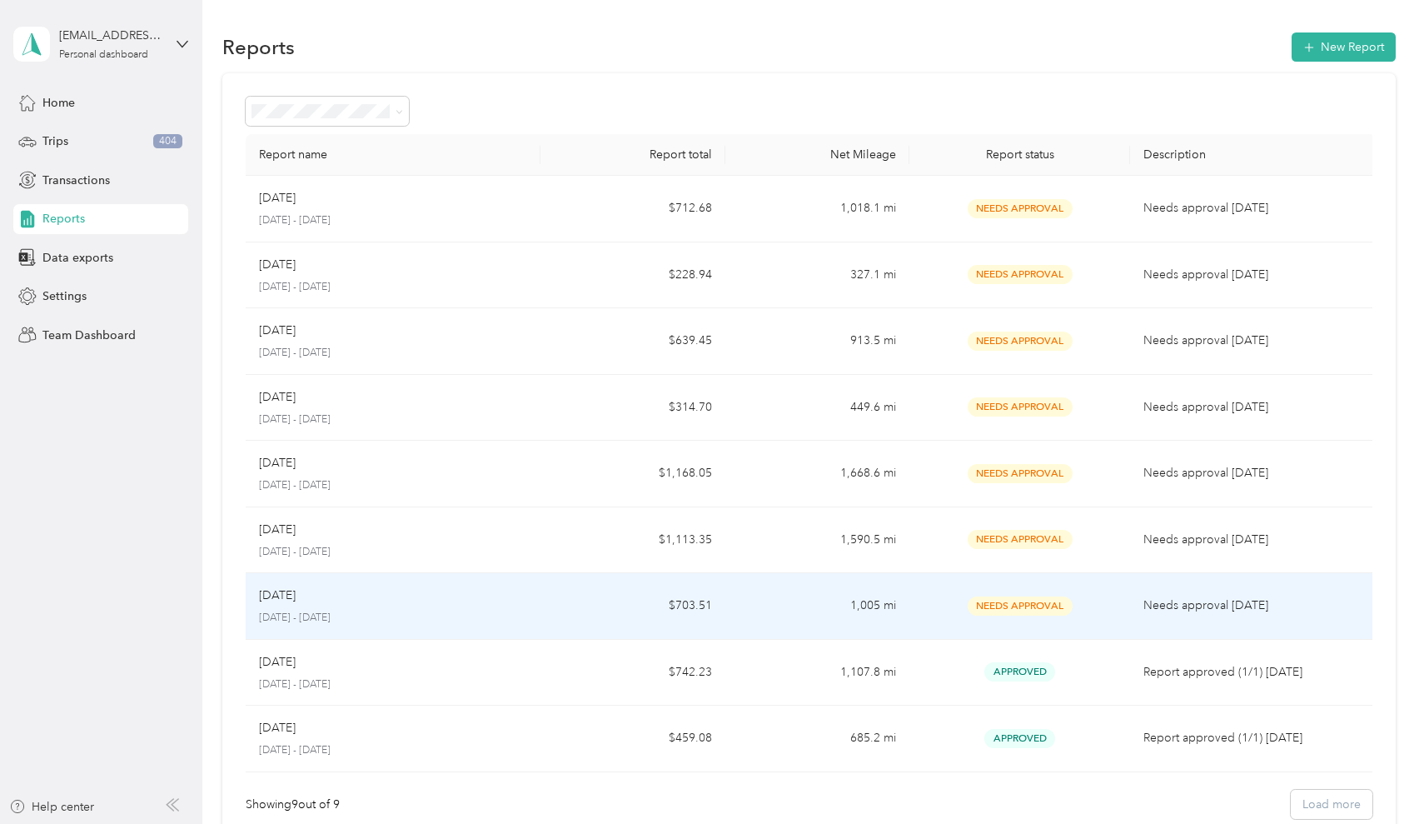
click at [955, 583] on td "Needs Approval" at bounding box center [1021, 606] width 222 height 67
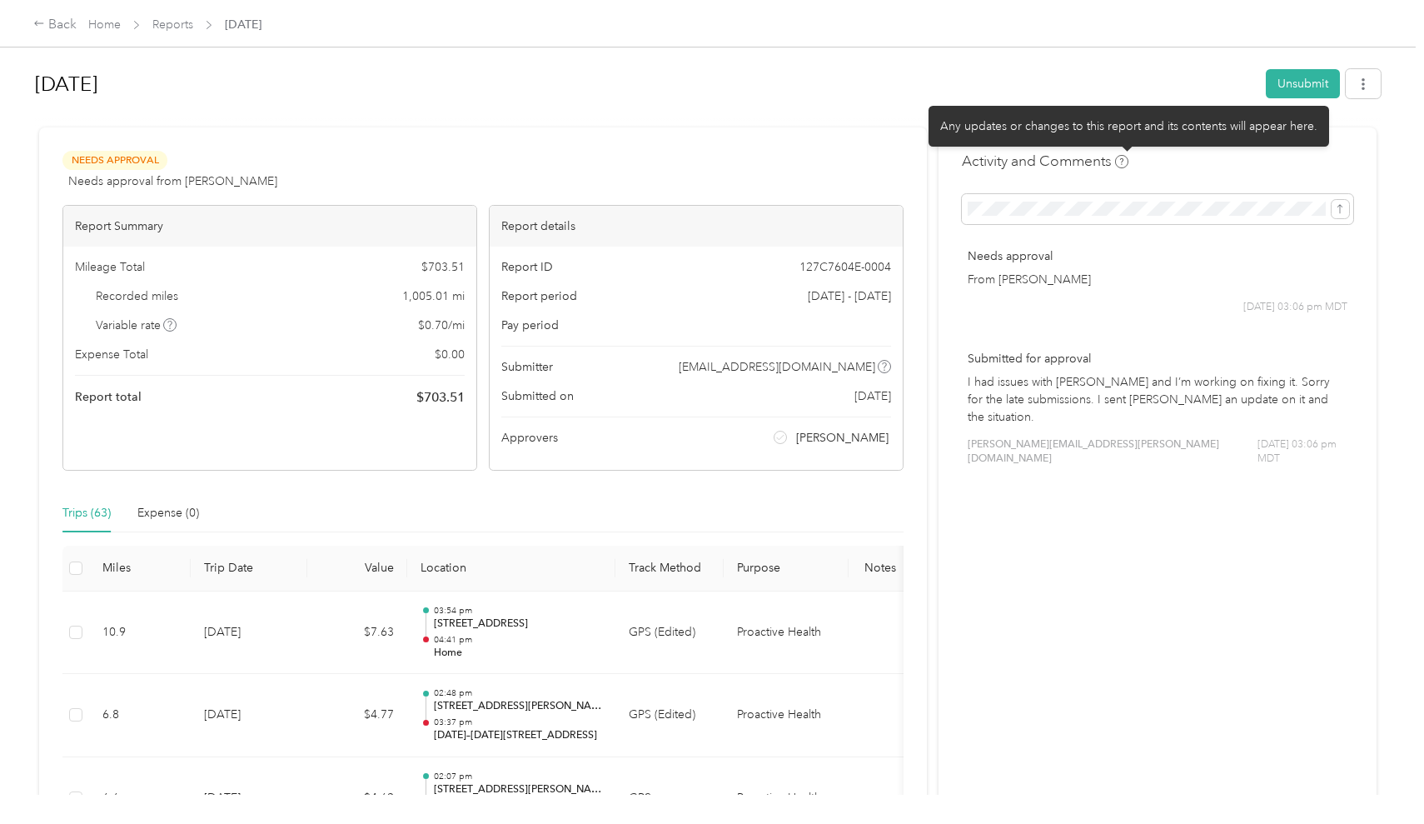
click at [1127, 158] on icon at bounding box center [1121, 161] width 13 height 13
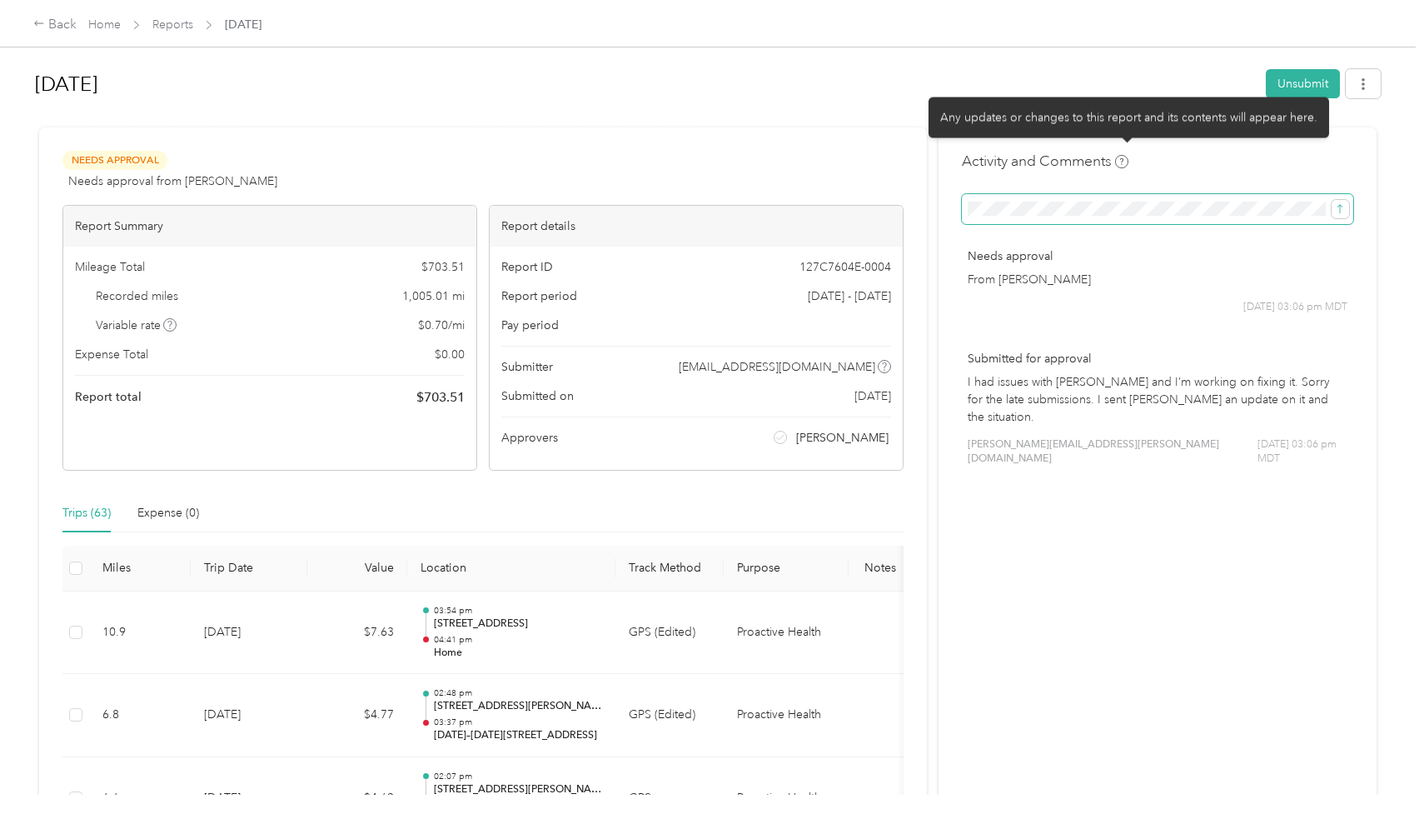
click at [1088, 199] on span at bounding box center [1157, 209] width 391 height 30
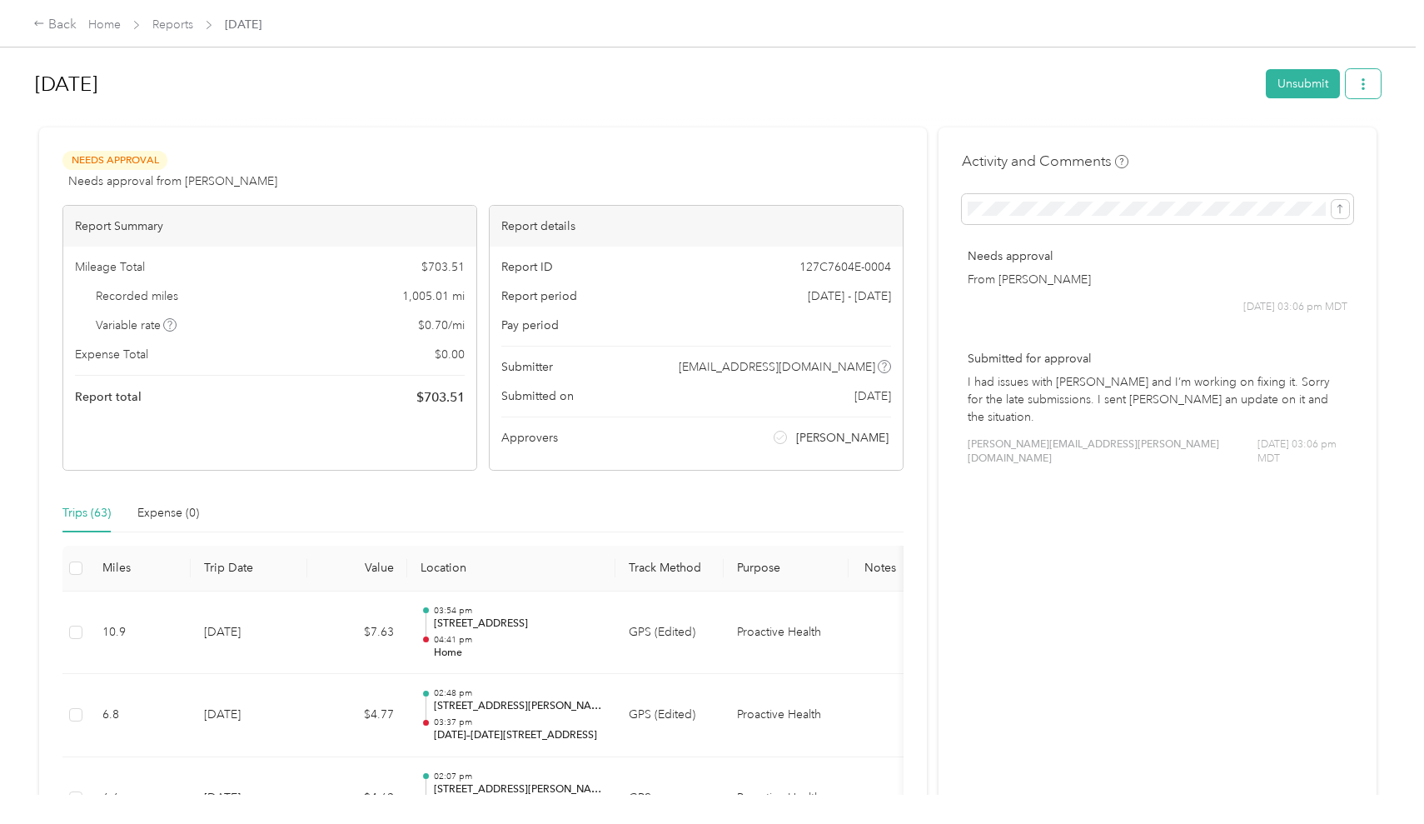
click at [1365, 86] on icon "button" at bounding box center [1364, 84] width 12 height 12
click at [1310, 85] on button "Unsubmit" at bounding box center [1303, 83] width 74 height 29
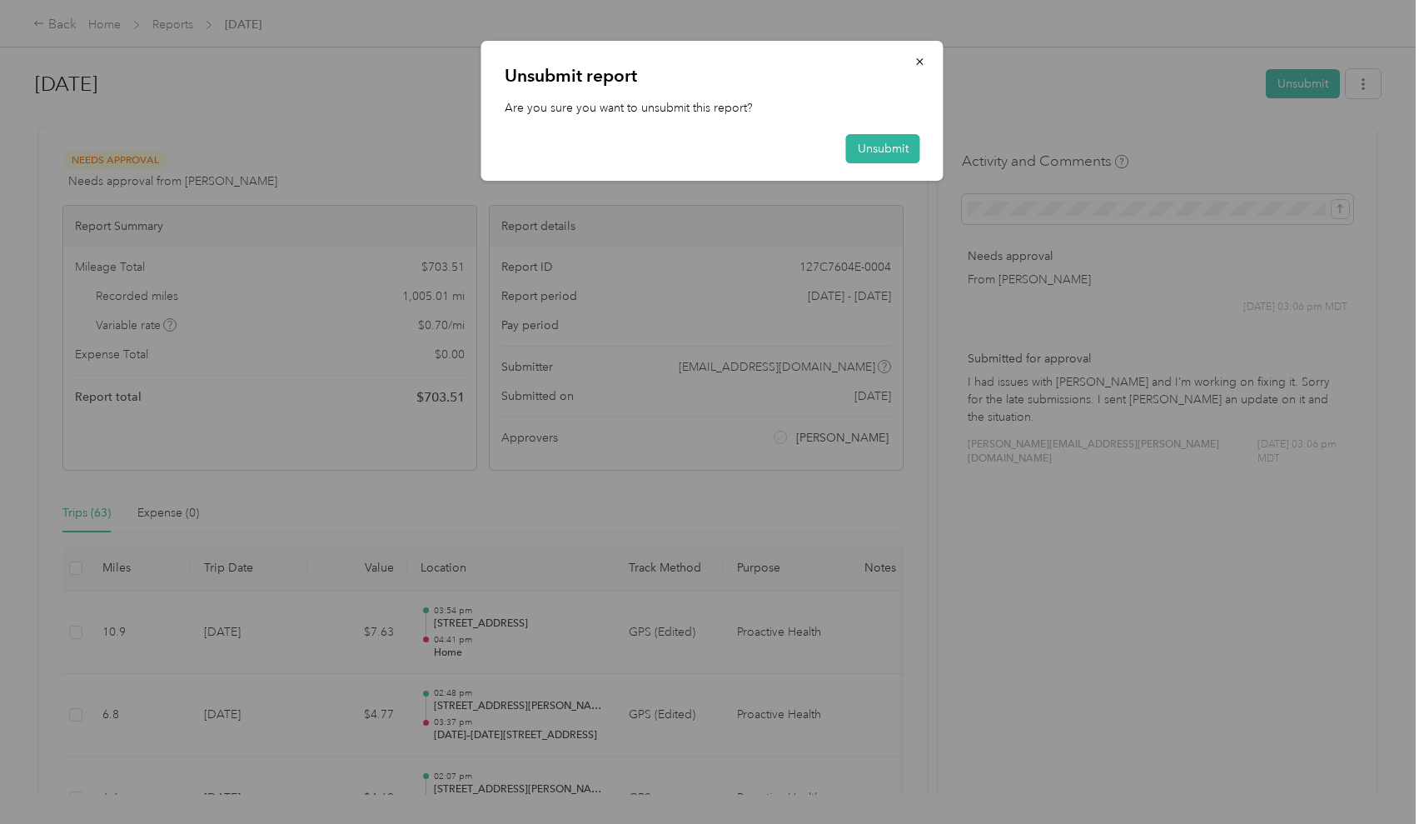
click at [321, 81] on div at bounding box center [712, 412] width 1424 height 824
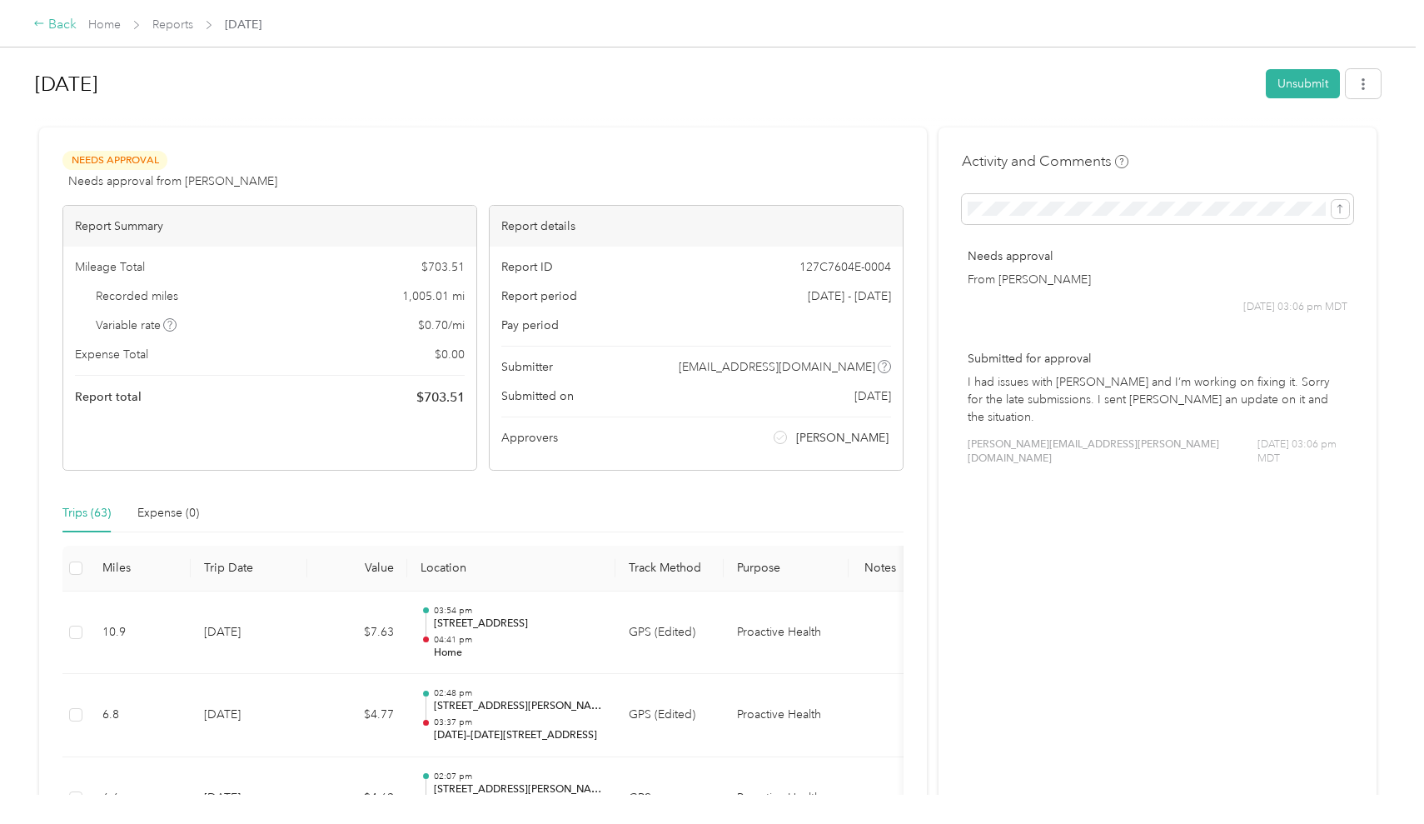
click at [37, 27] on icon at bounding box center [39, 23] width 12 height 12
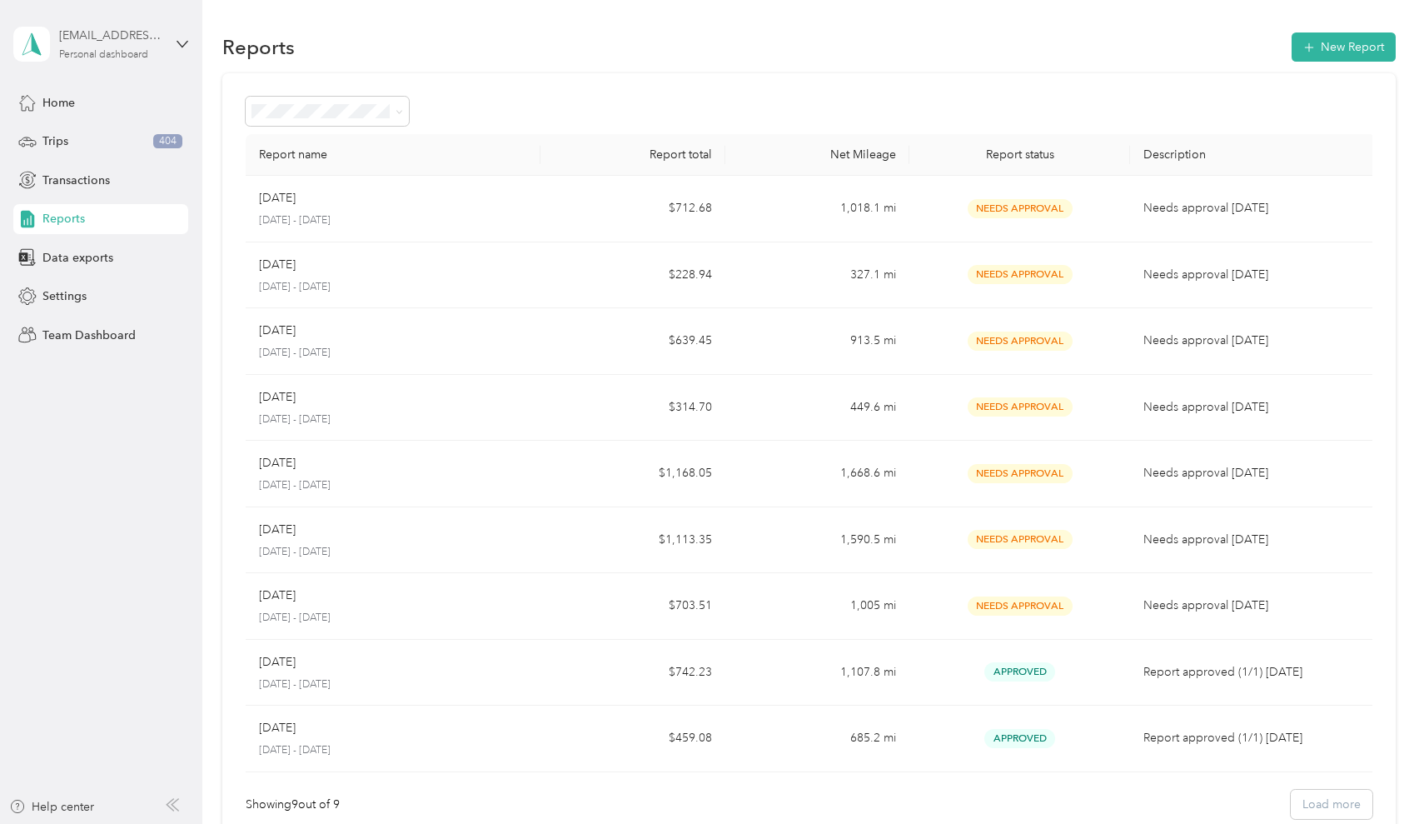
click at [102, 36] on div "[EMAIL_ADDRESS][DOMAIN_NAME]" at bounding box center [111, 35] width 104 height 17
click at [70, 302] on span "Settings" at bounding box center [64, 295] width 44 height 17
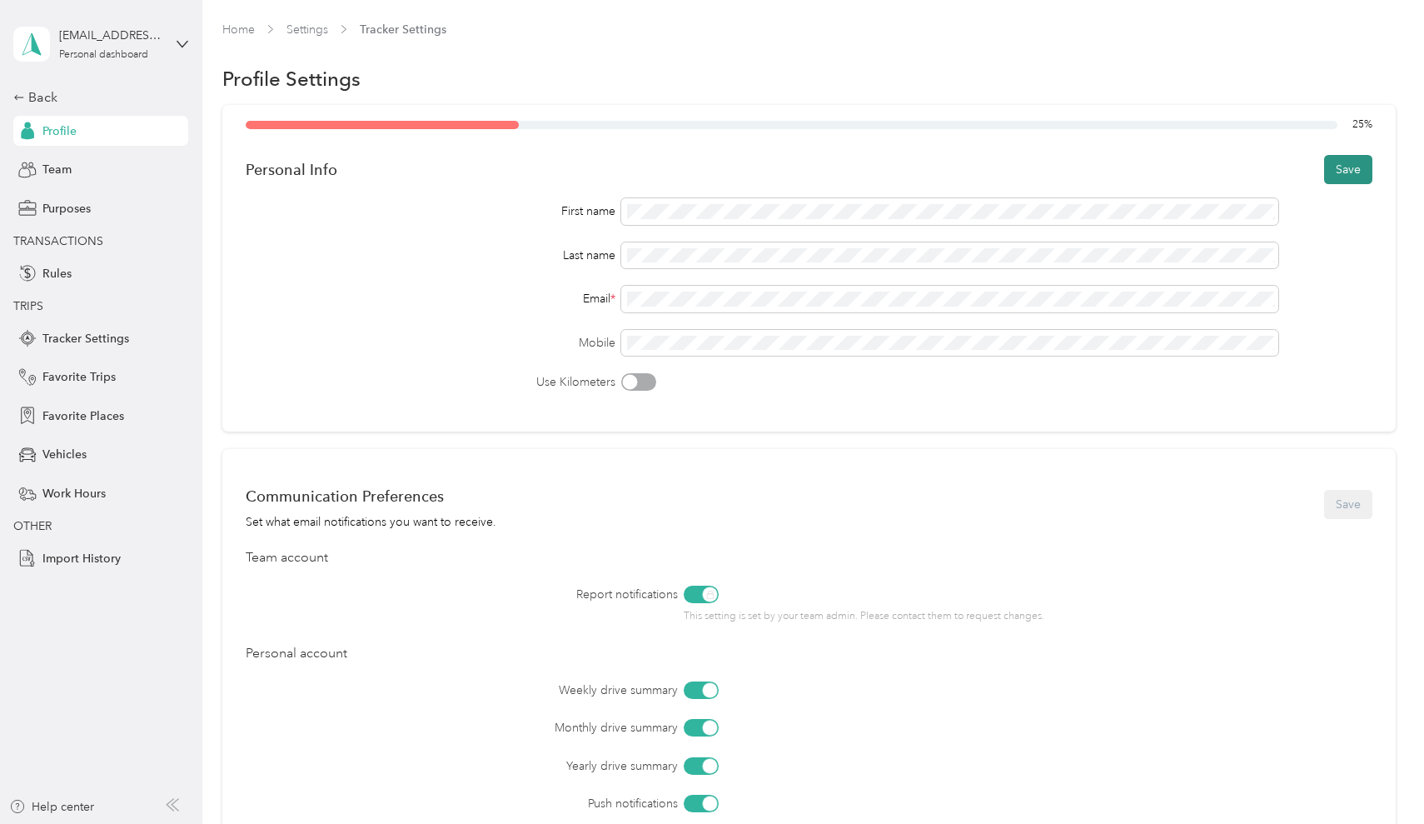
click at [1366, 166] on button "Save" at bounding box center [1348, 169] width 48 height 29
click at [18, 87] on div "Back" at bounding box center [96, 97] width 167 height 20
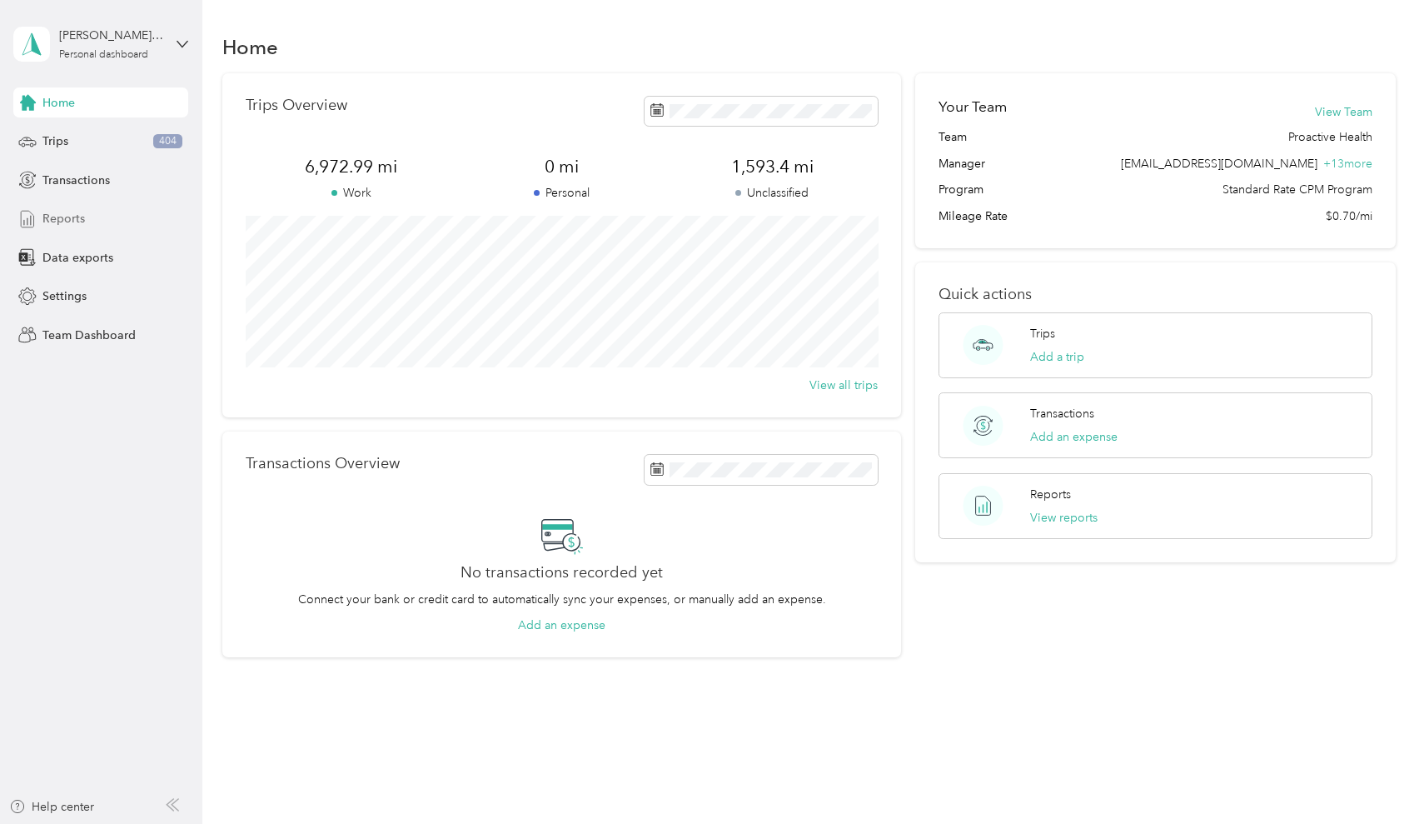
click at [82, 217] on span "Reports" at bounding box center [63, 218] width 42 height 17
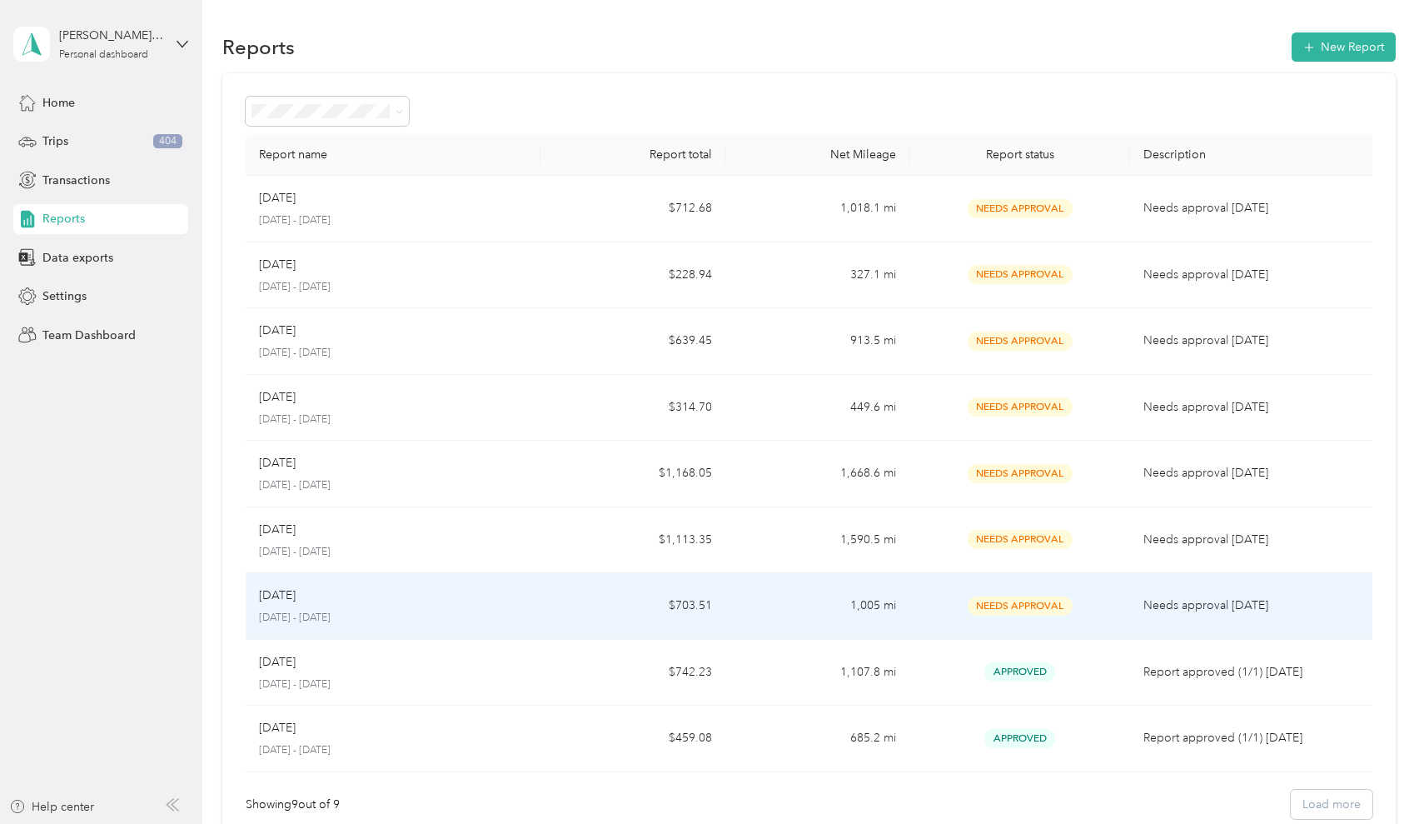
click at [965, 596] on div "Needs Approval" at bounding box center [1020, 605] width 195 height 19
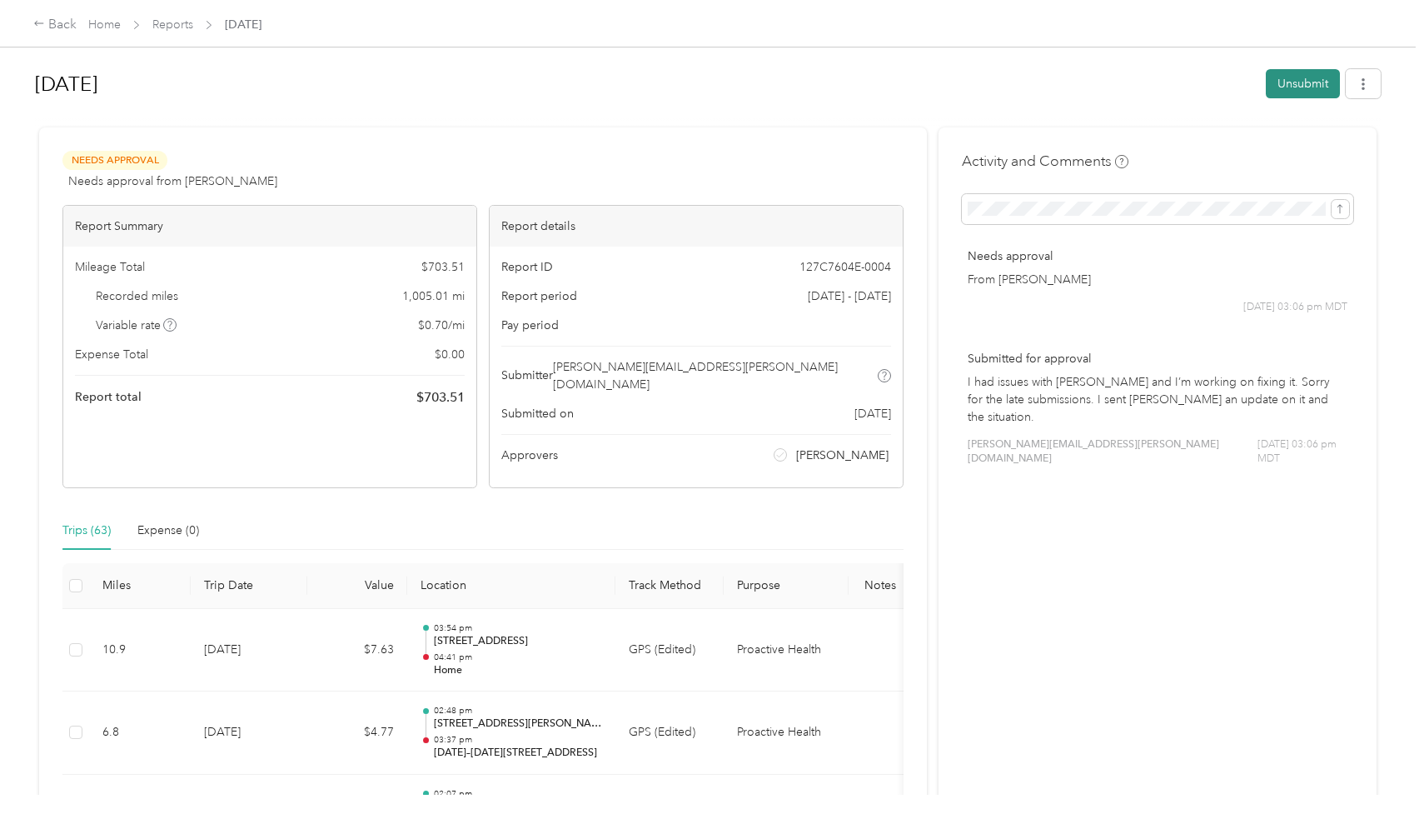
click at [1302, 70] on button "Unsubmit" at bounding box center [1303, 83] width 74 height 29
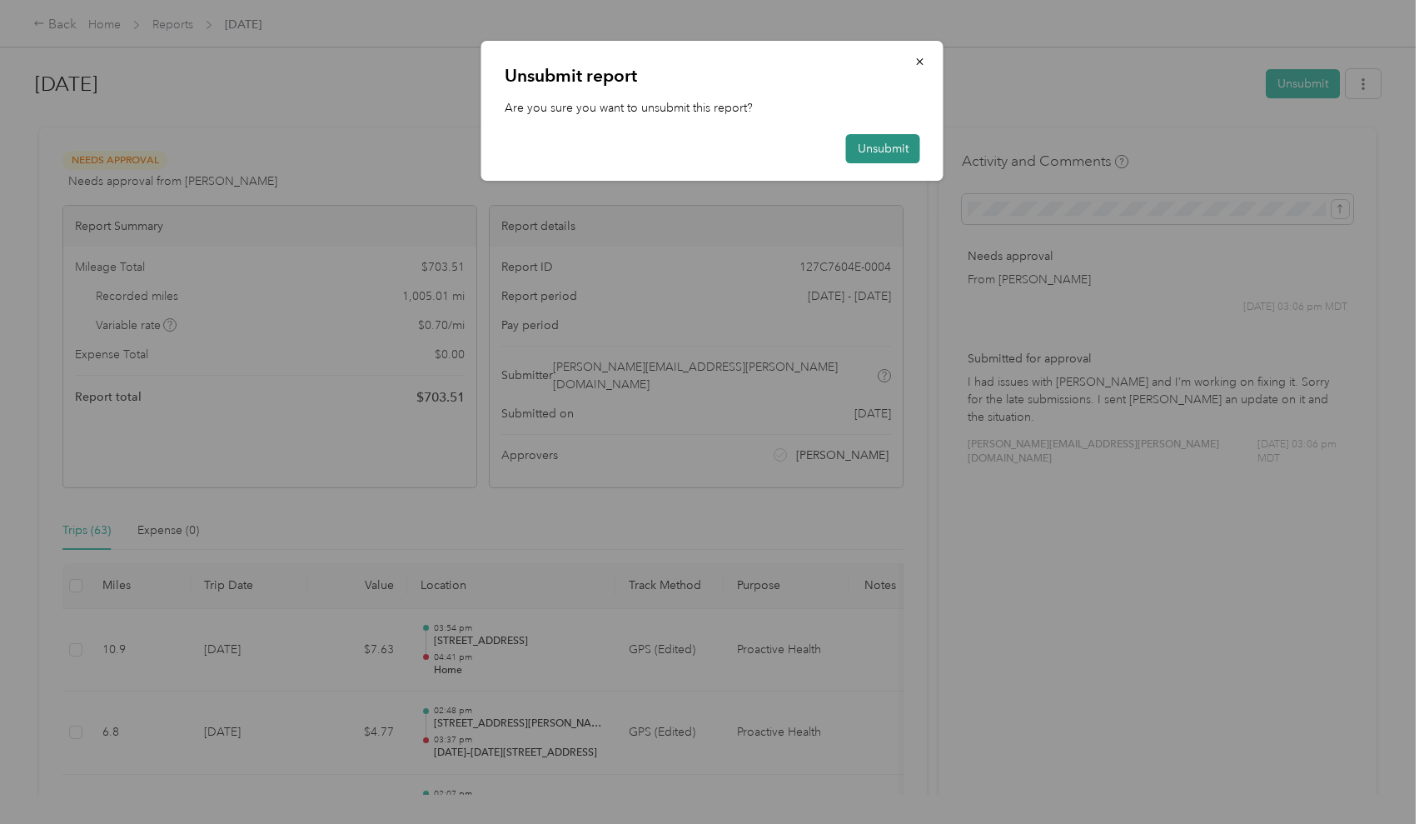
click at [860, 156] on button "Unsubmit" at bounding box center [883, 148] width 74 height 29
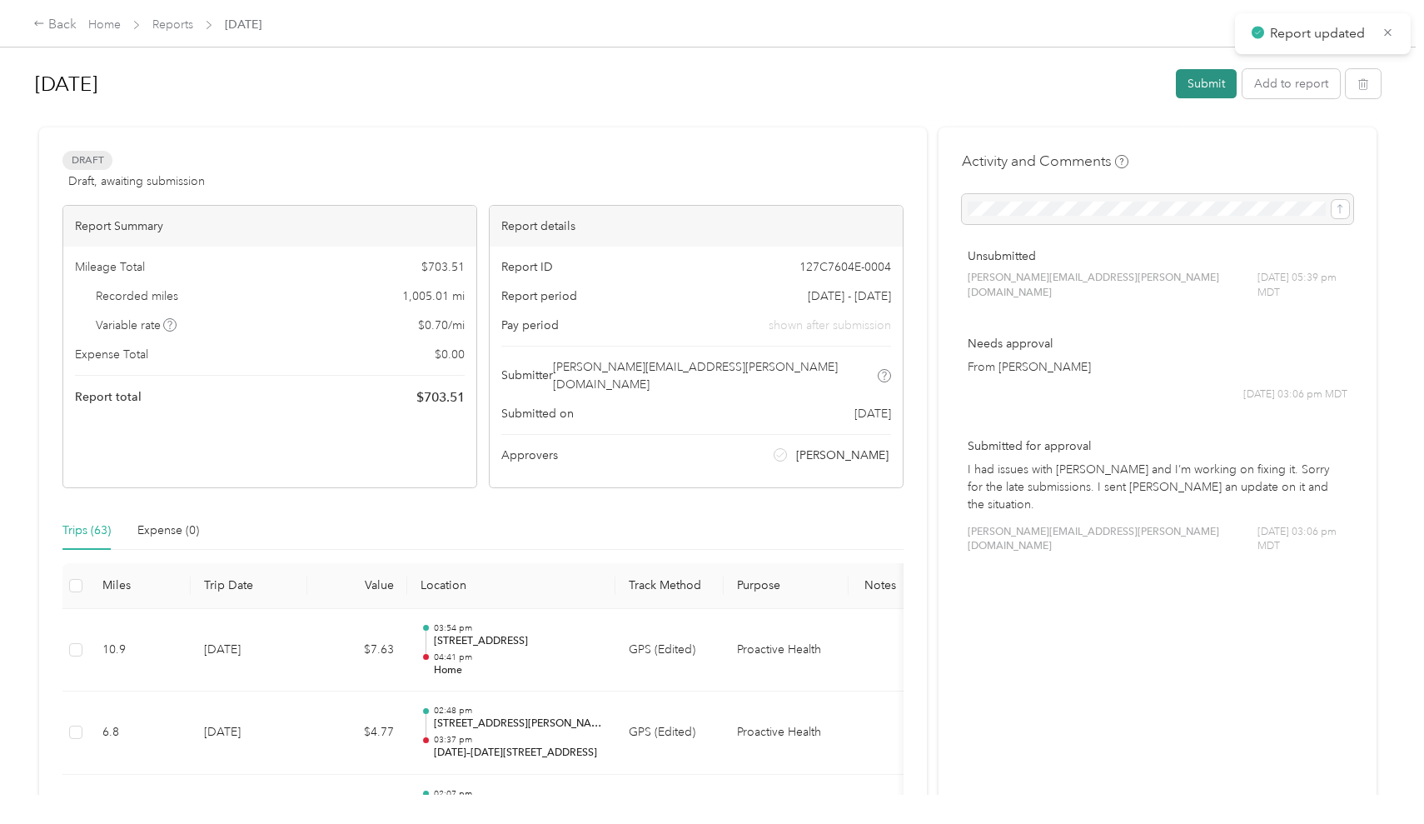
click at [1198, 87] on button "Submit" at bounding box center [1206, 83] width 61 height 29
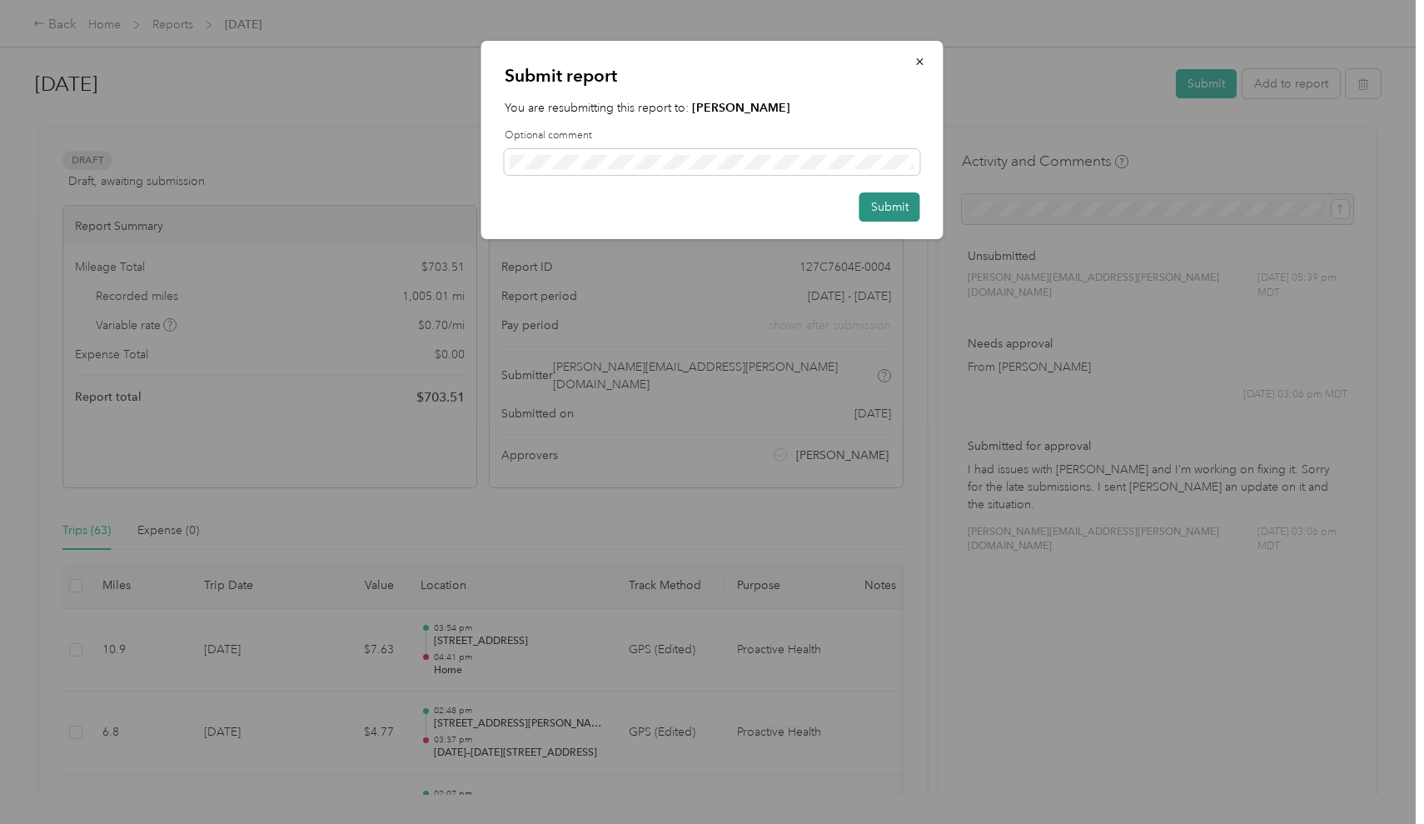
click at [894, 212] on button "Submit" at bounding box center [890, 206] width 61 height 29
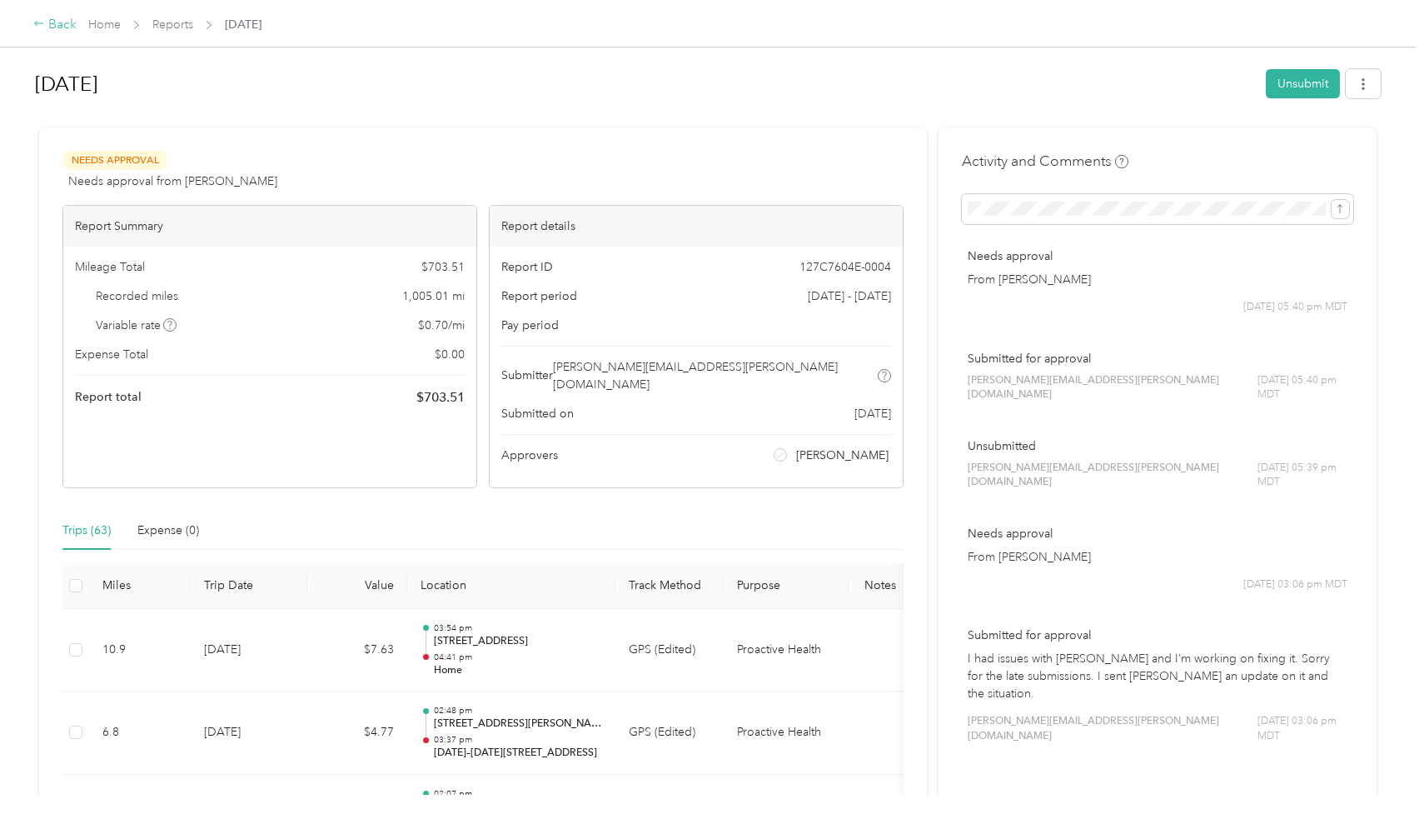
click at [68, 32] on div "Back" at bounding box center [54, 25] width 43 height 20
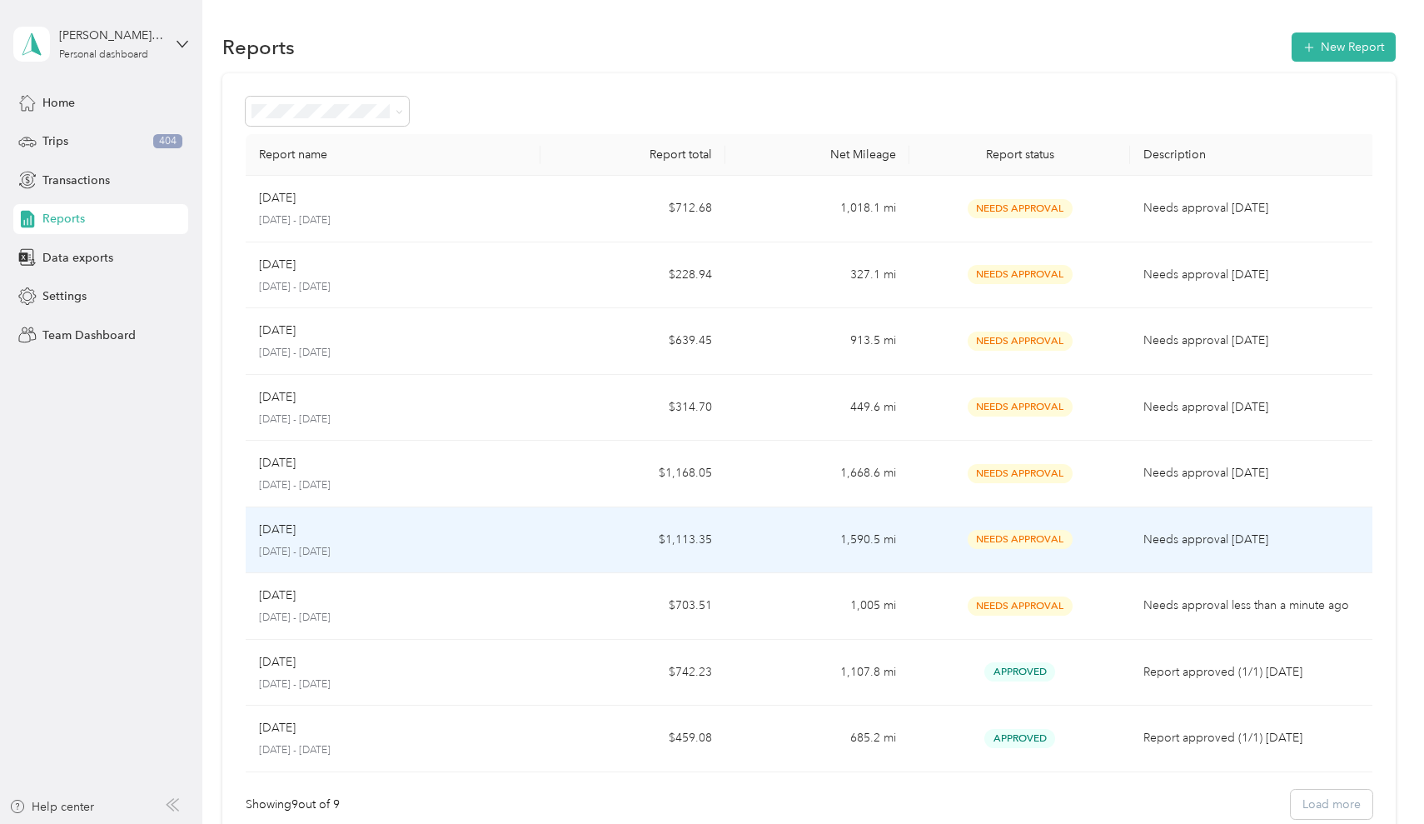
click at [866, 565] on td "1,590.5 mi" at bounding box center [818, 540] width 184 height 67
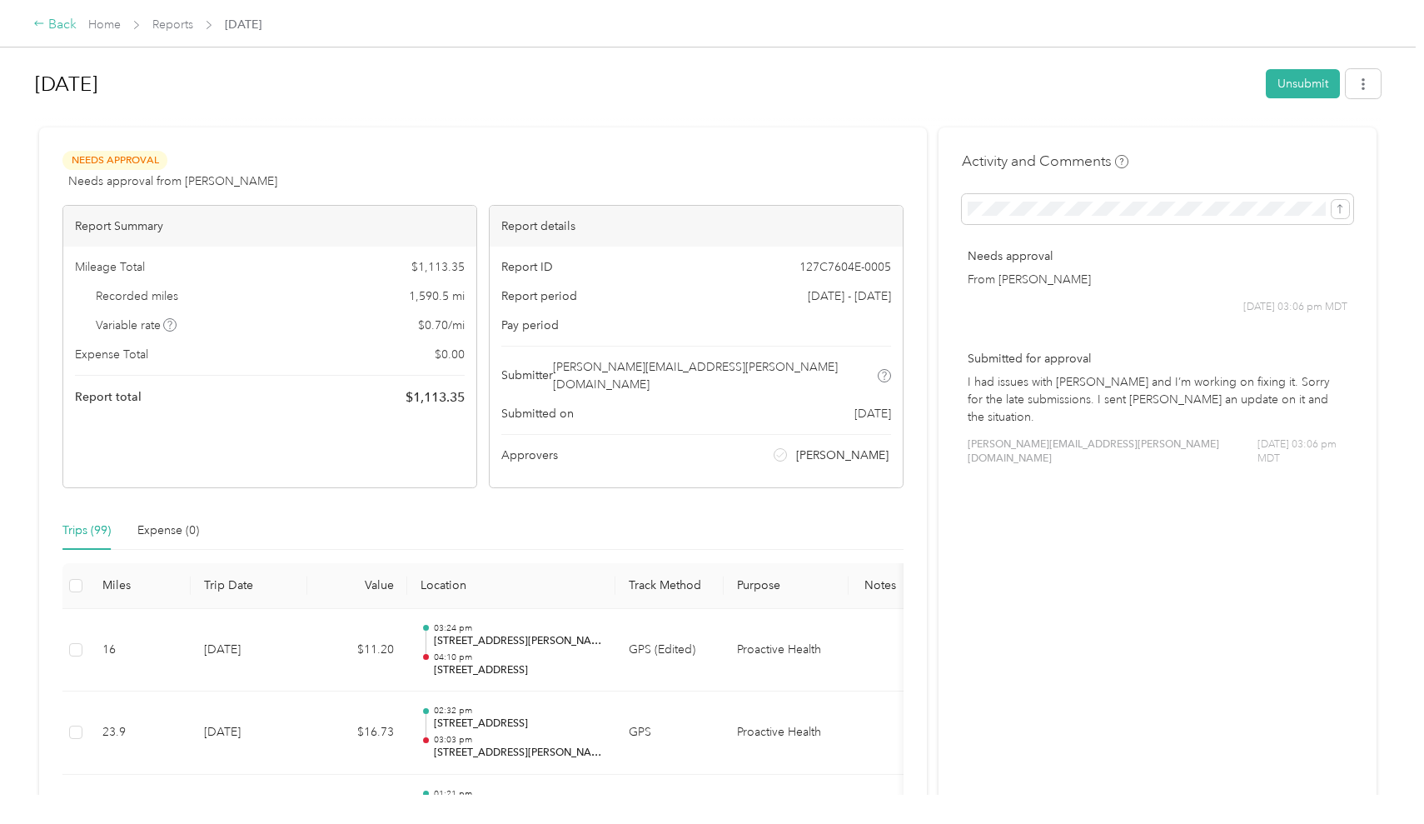
click at [52, 25] on div "Back" at bounding box center [54, 25] width 43 height 20
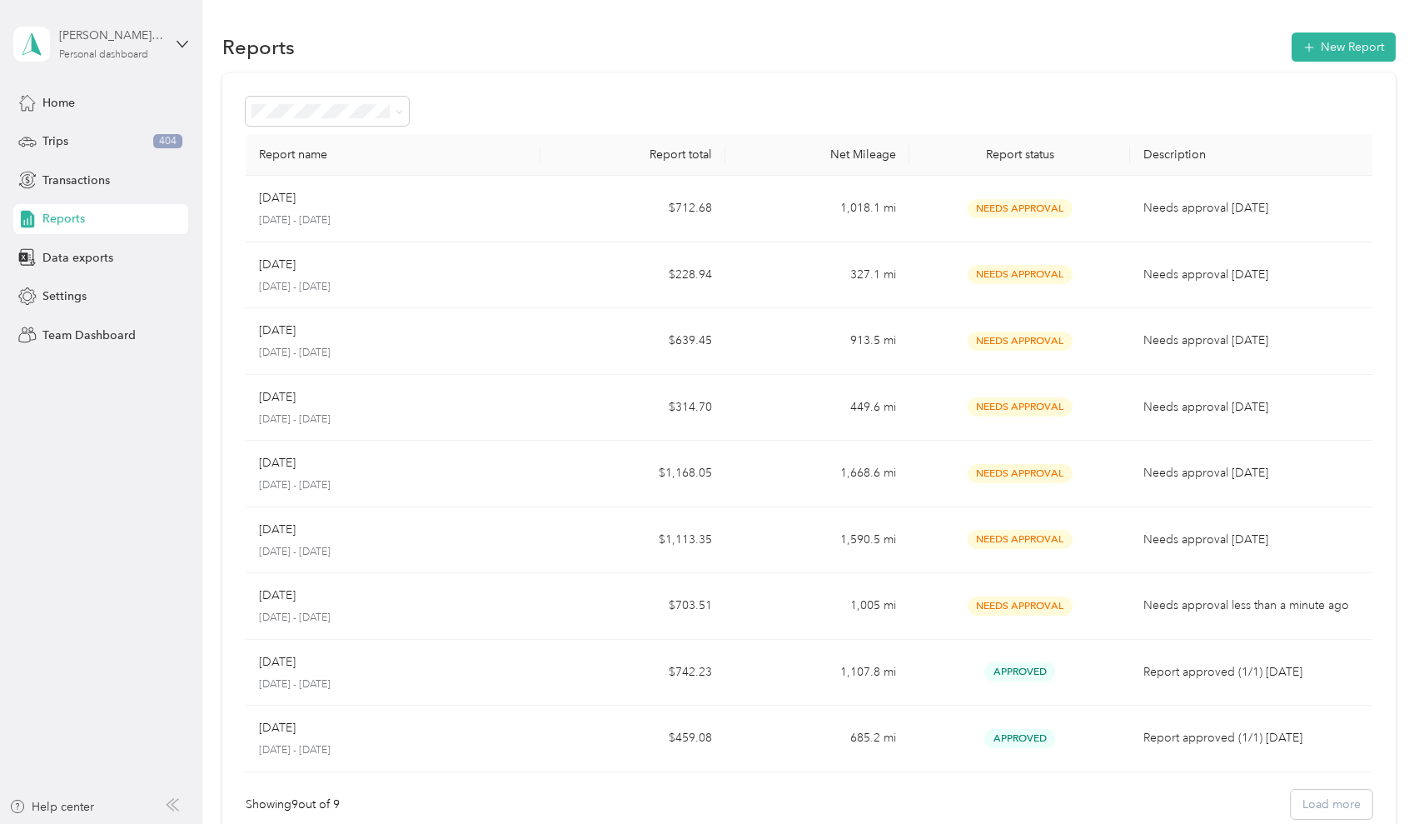
click at [87, 34] on div "[PERSON_NAME][EMAIL_ADDRESS][PERSON_NAME][DOMAIN_NAME]" at bounding box center [111, 35] width 104 height 17
click at [98, 128] on div "Team dashboard" at bounding box center [72, 136] width 89 height 17
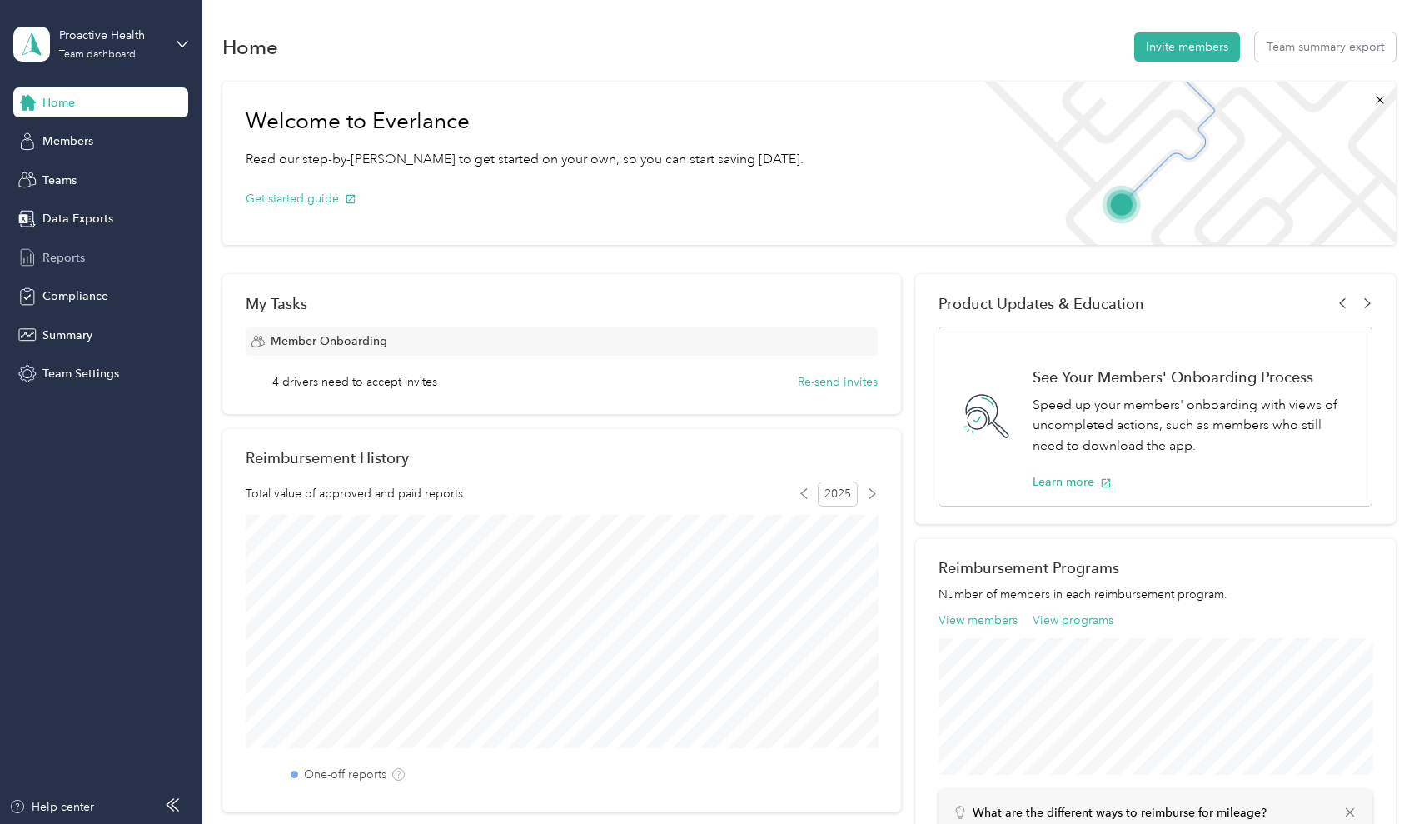
click at [62, 263] on span "Reports" at bounding box center [63, 257] width 42 height 17
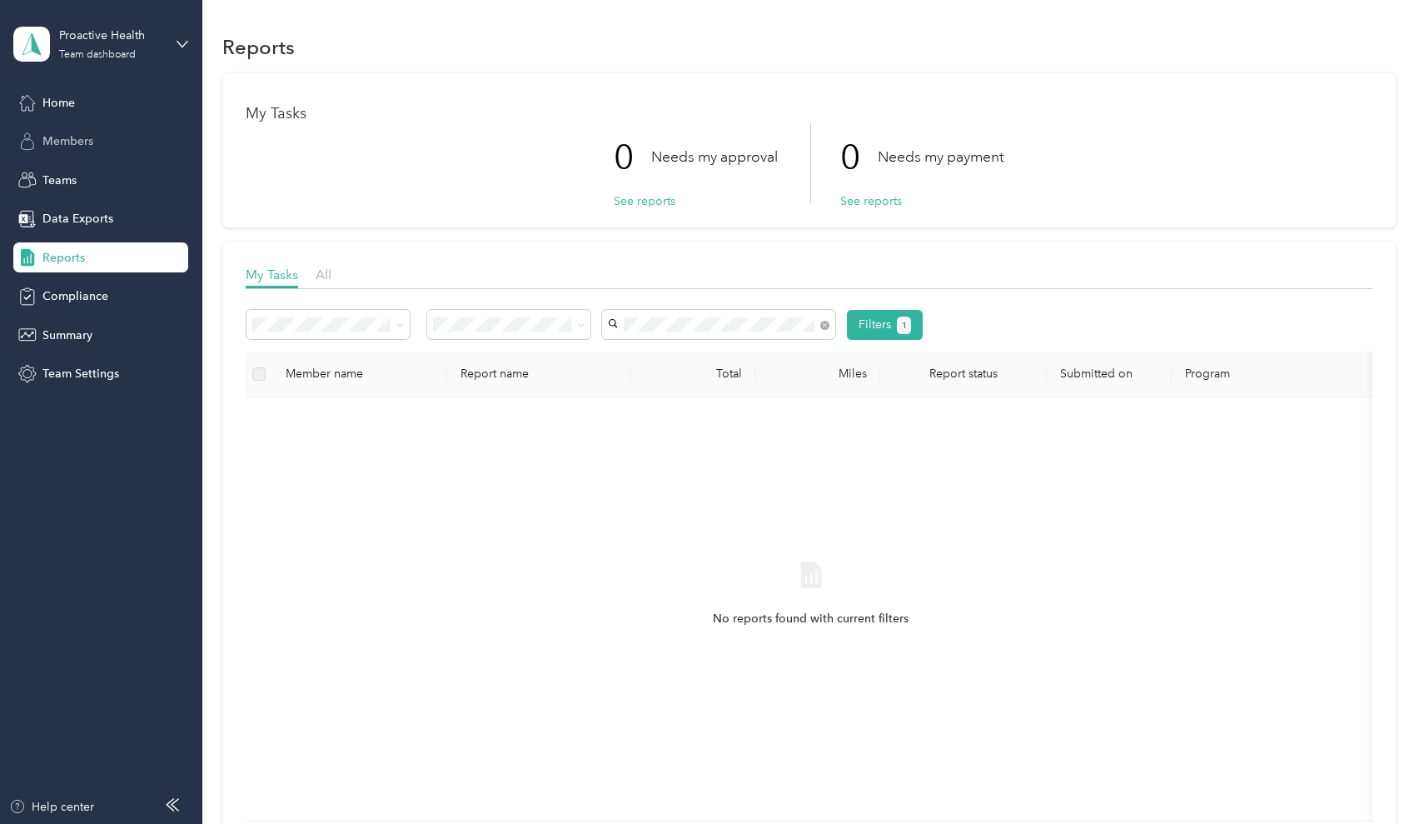
click at [40, 137] on div "Members" at bounding box center [100, 142] width 175 height 30
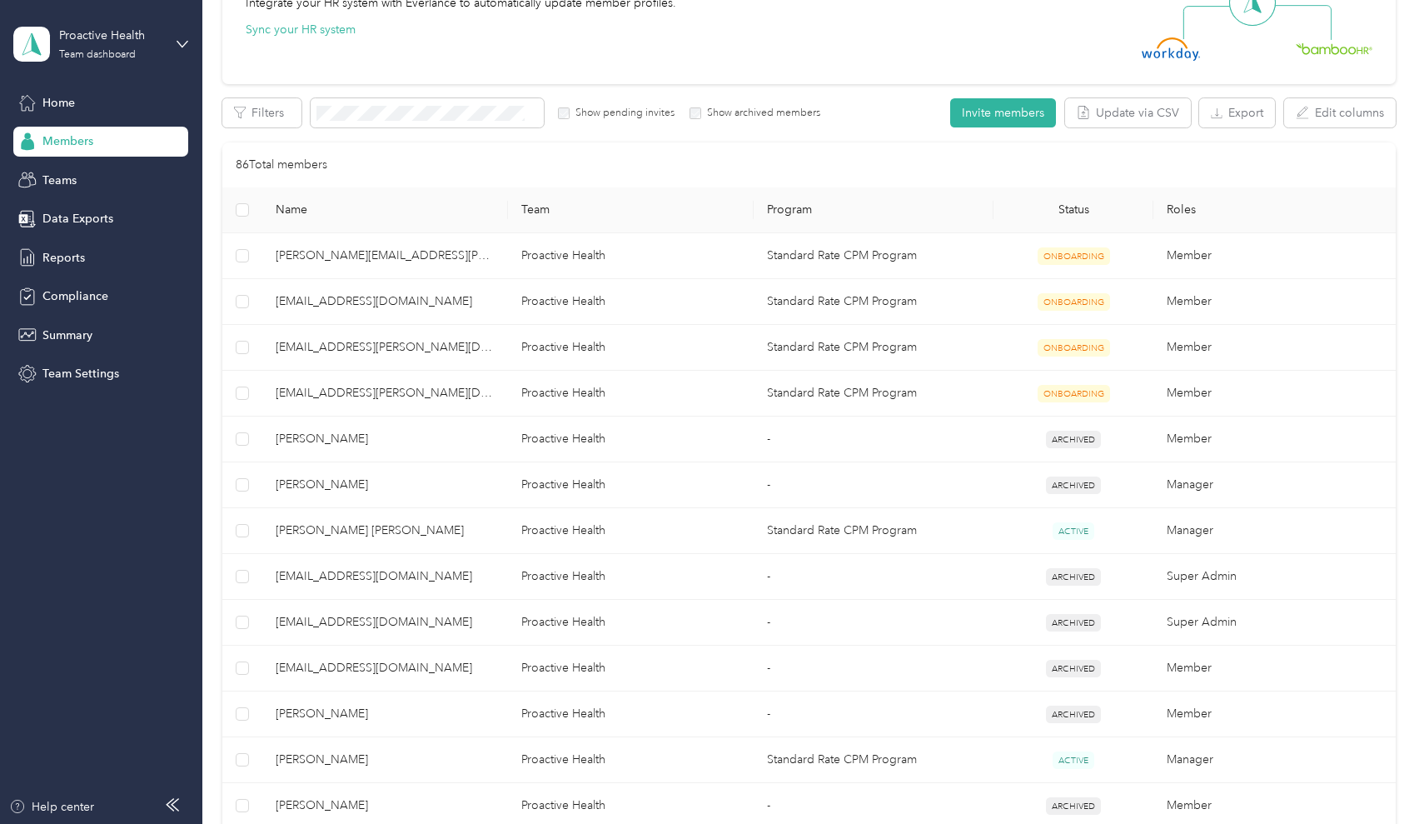
scroll to position [213, 0]
click at [38, 187] on div "Teams" at bounding box center [100, 180] width 175 height 30
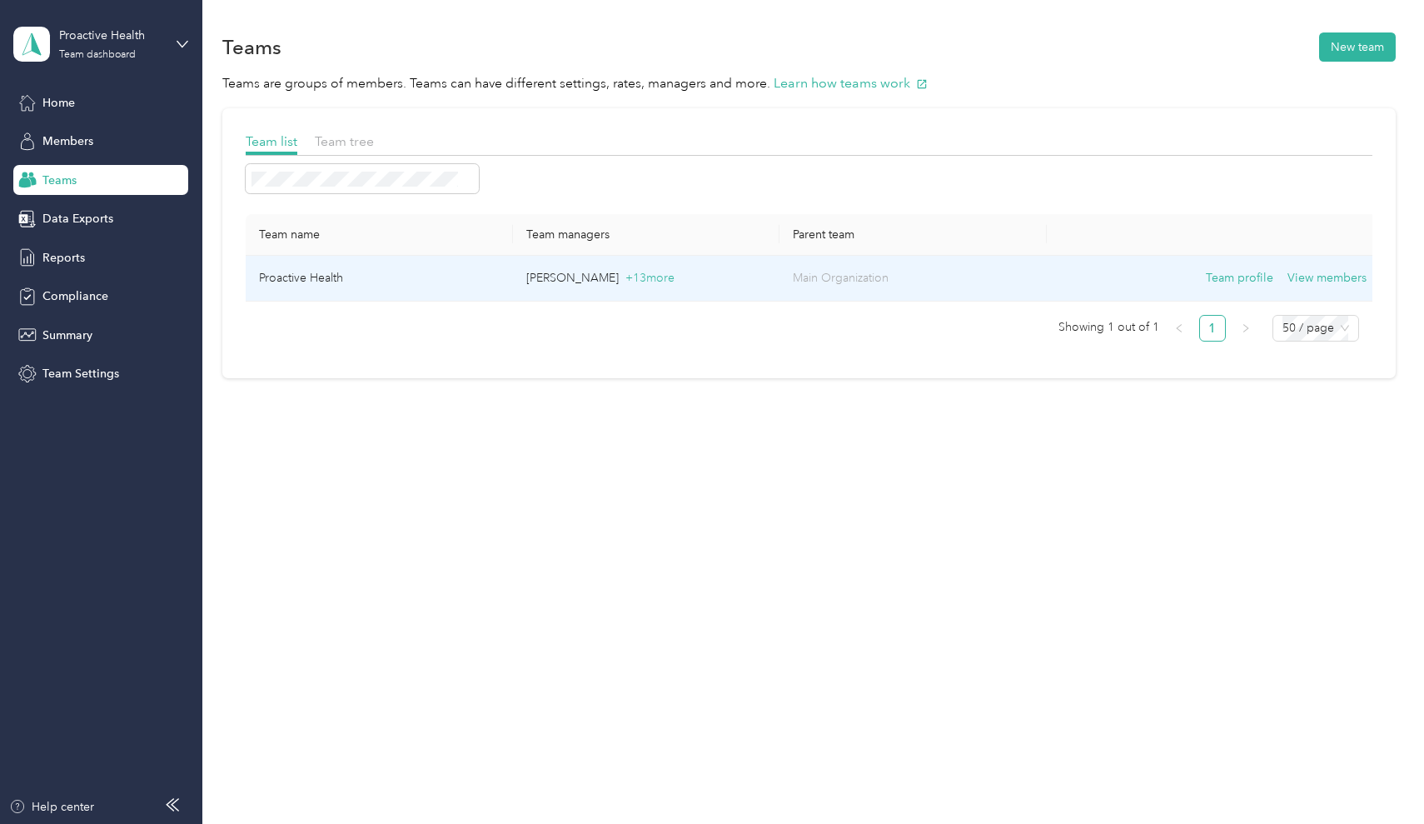
click at [594, 279] on p "[PERSON_NAME] + 13 more" at bounding box center [646, 278] width 240 height 18
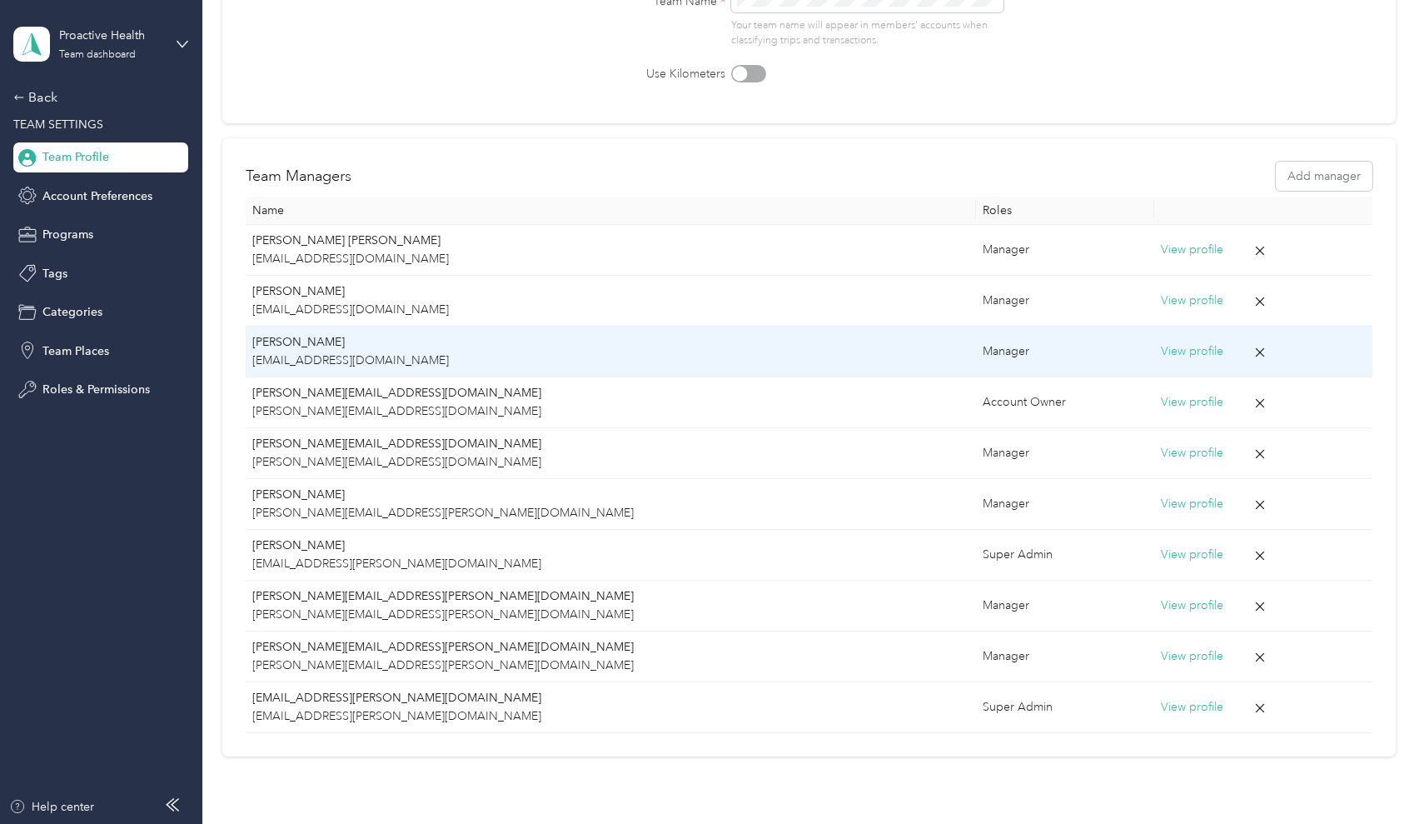
scroll to position [215, 0]
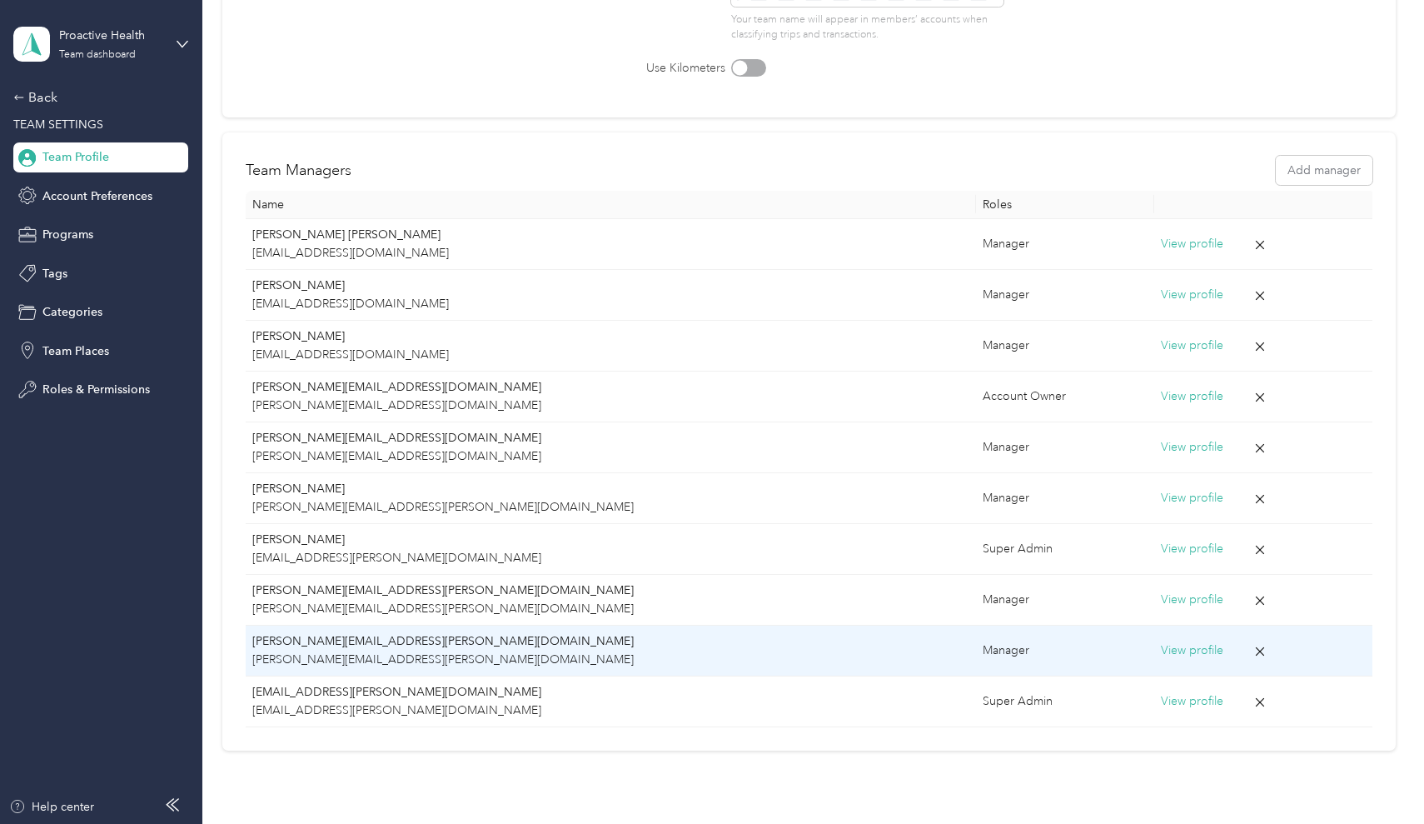
click at [1161, 647] on button "View profile" at bounding box center [1192, 650] width 62 height 18
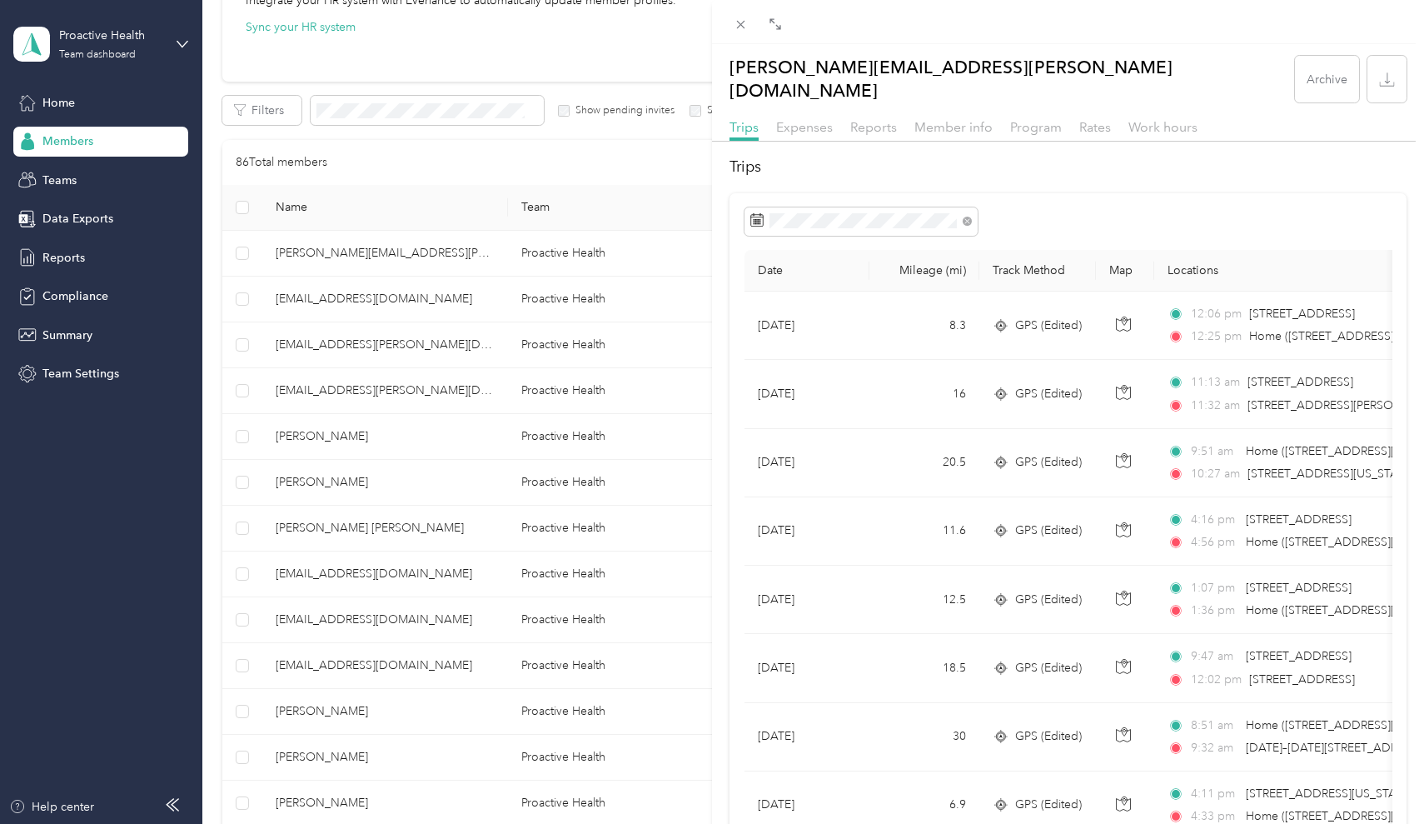
click at [819, 119] on div "Expenses" at bounding box center [804, 127] width 57 height 21
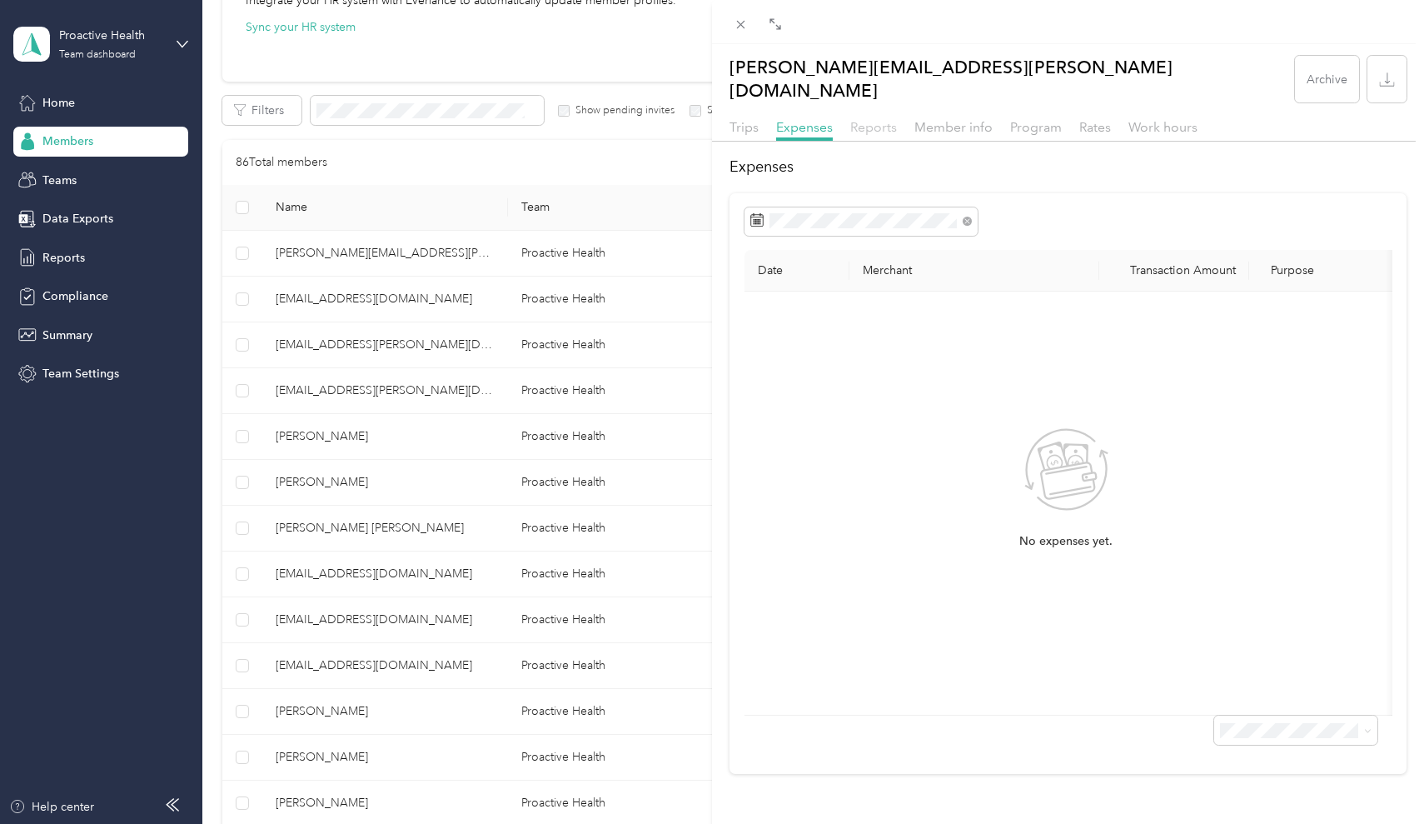
click at [870, 119] on span "Reports" at bounding box center [873, 127] width 47 height 16
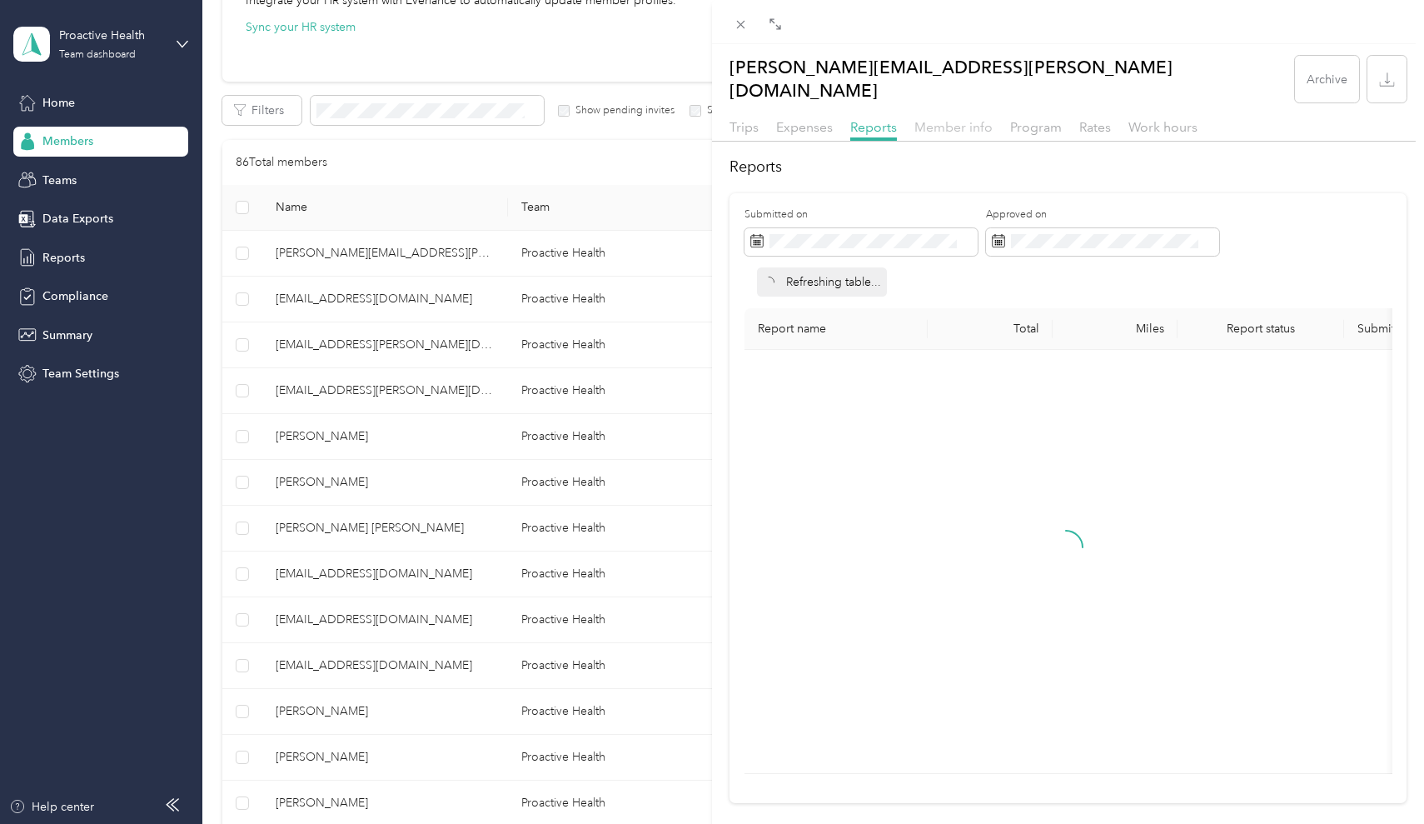
click at [934, 119] on span "Member info" at bounding box center [954, 127] width 78 height 16
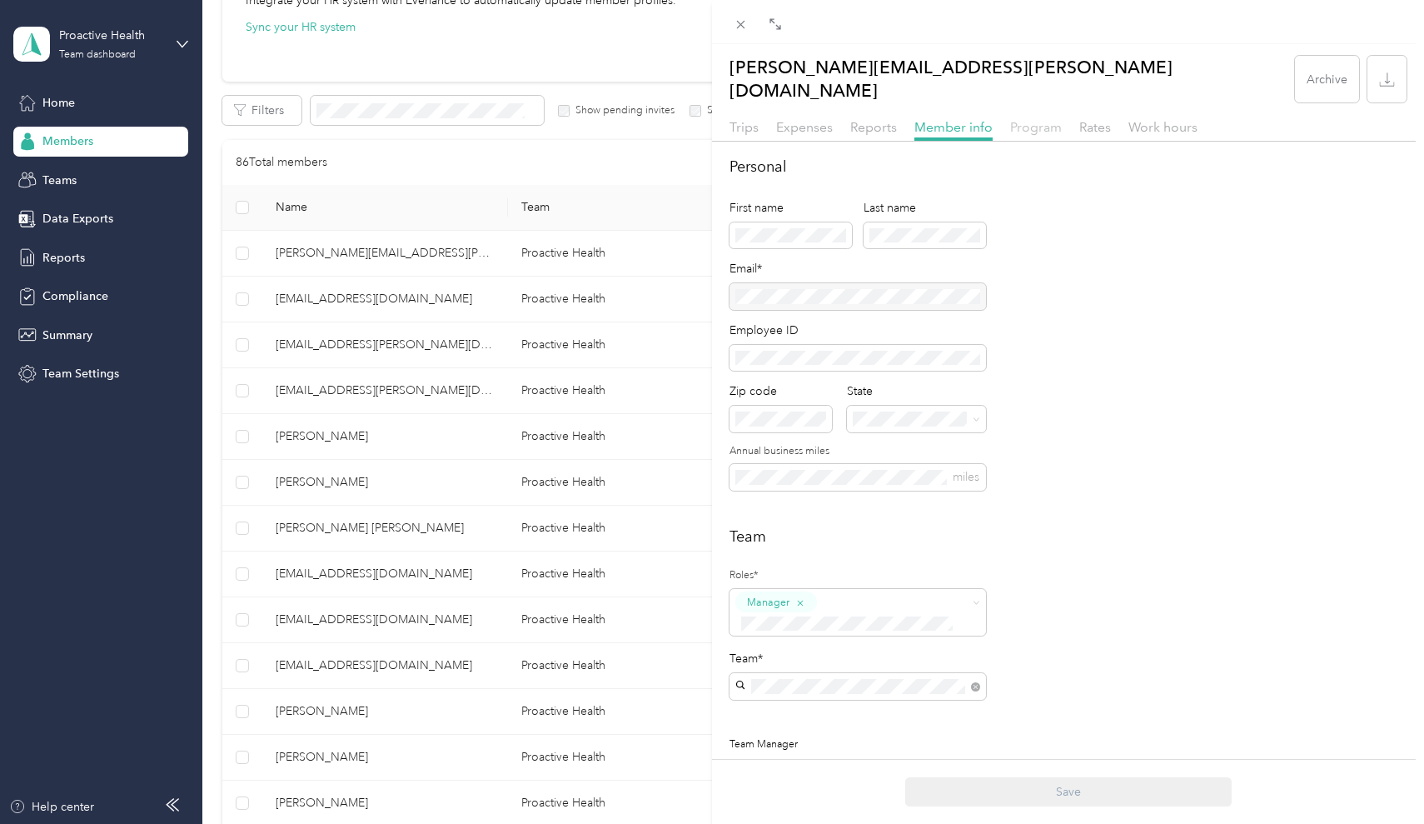
click at [1011, 119] on span "Program" at bounding box center [1036, 127] width 52 height 16
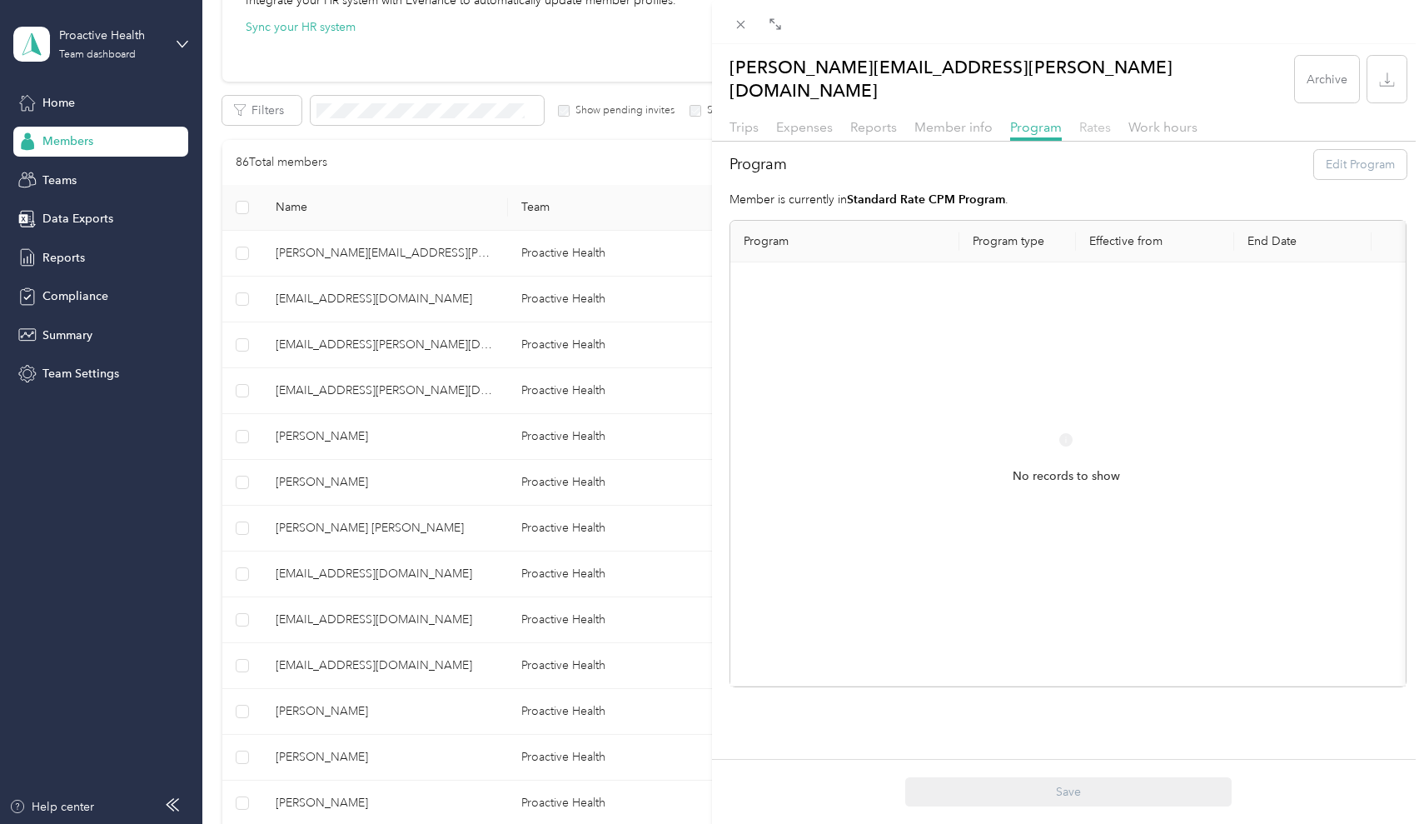
click at [1087, 119] on span "Rates" at bounding box center [1096, 127] width 32 height 16
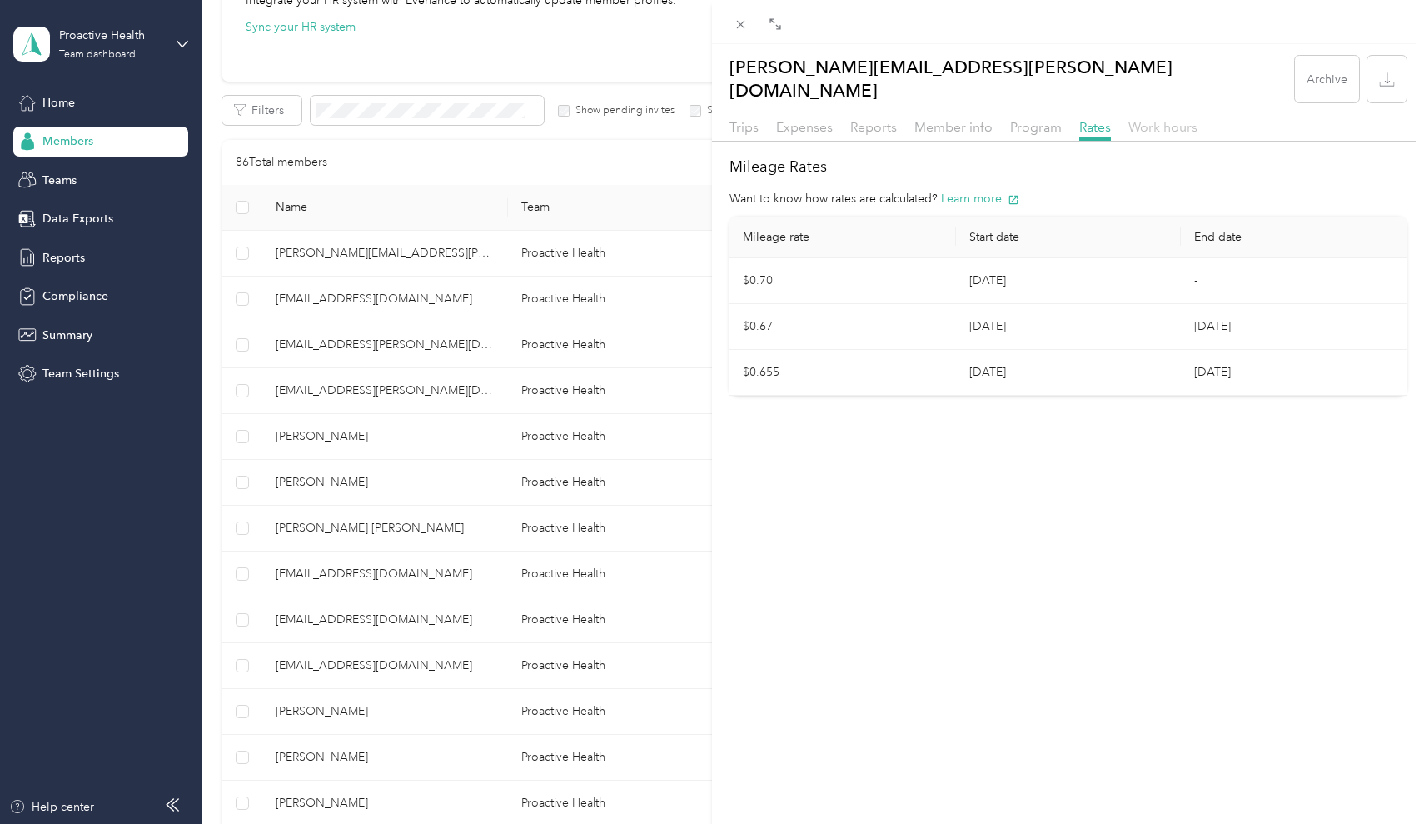
click at [1148, 119] on span "Work hours" at bounding box center [1163, 127] width 69 height 16
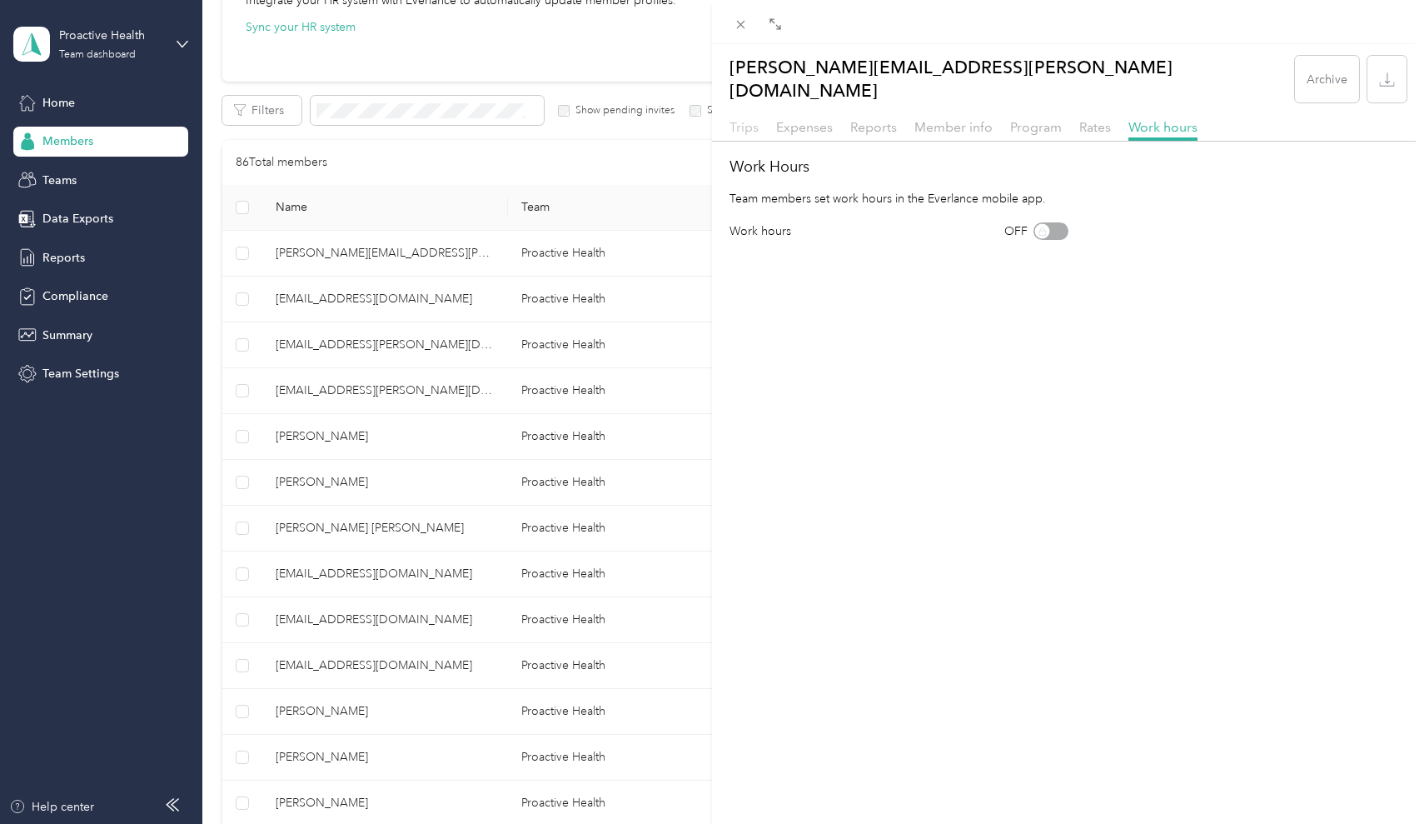
click at [757, 119] on span "Trips" at bounding box center [744, 127] width 29 height 16
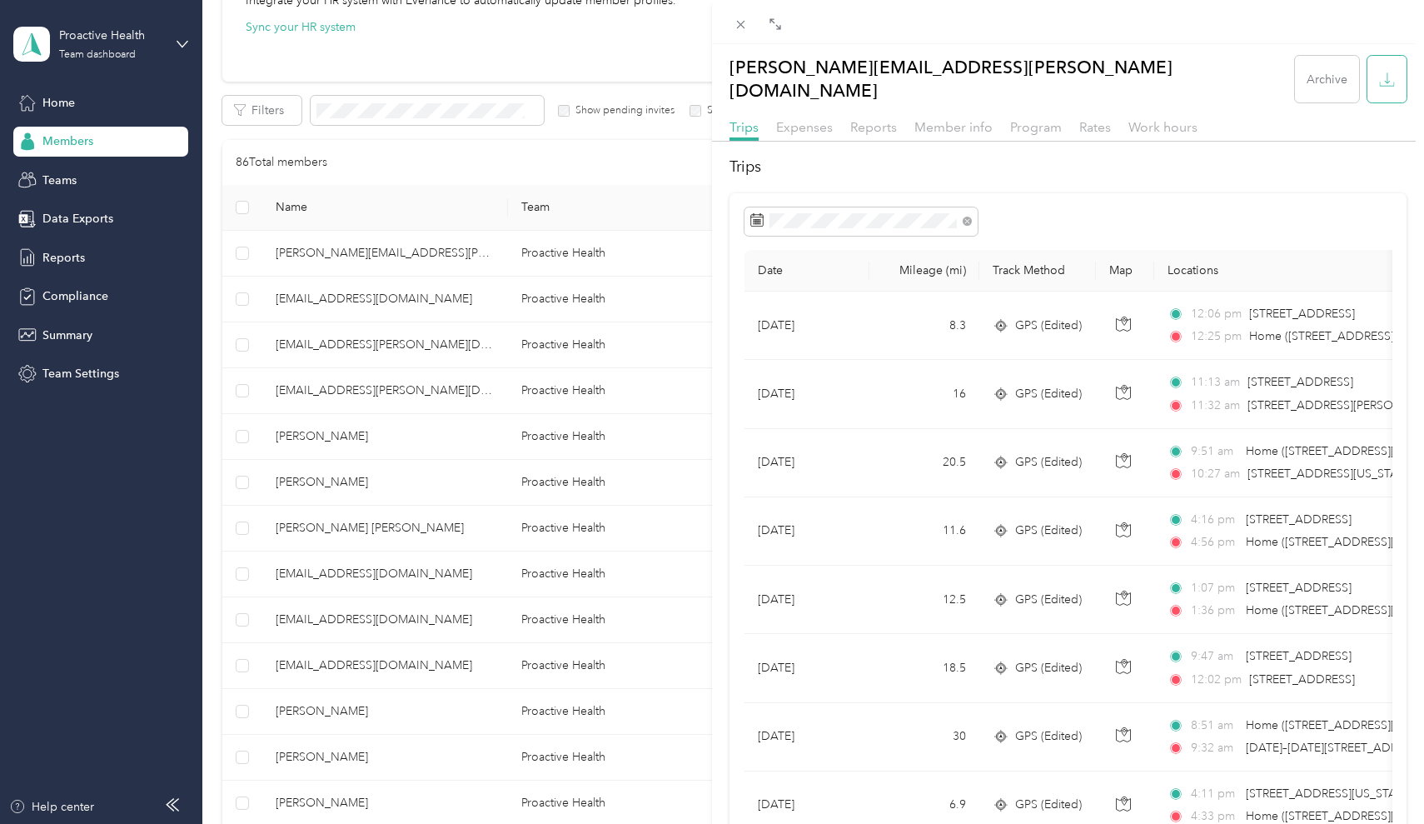
click at [1399, 73] on button "button" at bounding box center [1387, 79] width 39 height 47
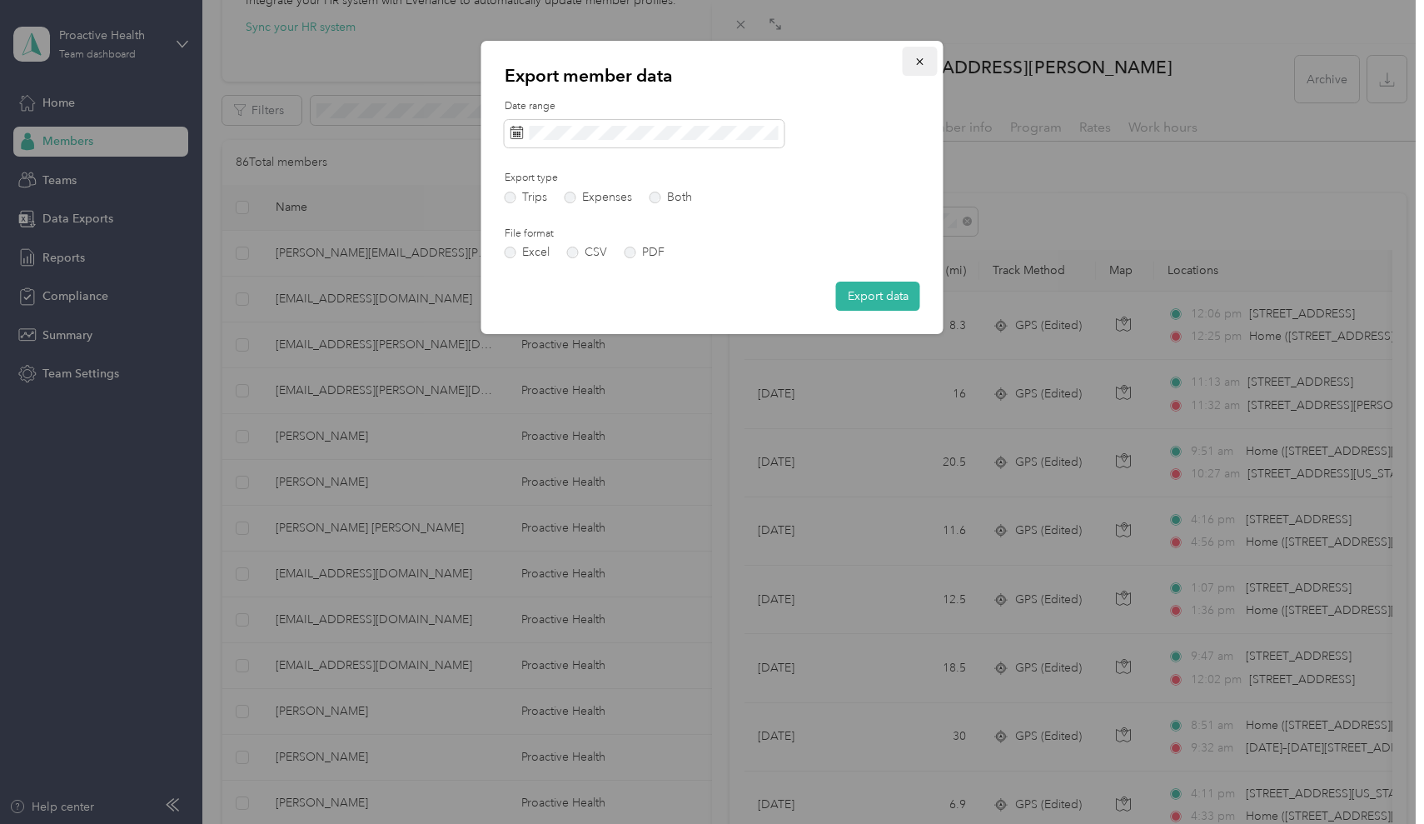
click at [919, 63] on icon "button" at bounding box center [919, 61] width 7 height 7
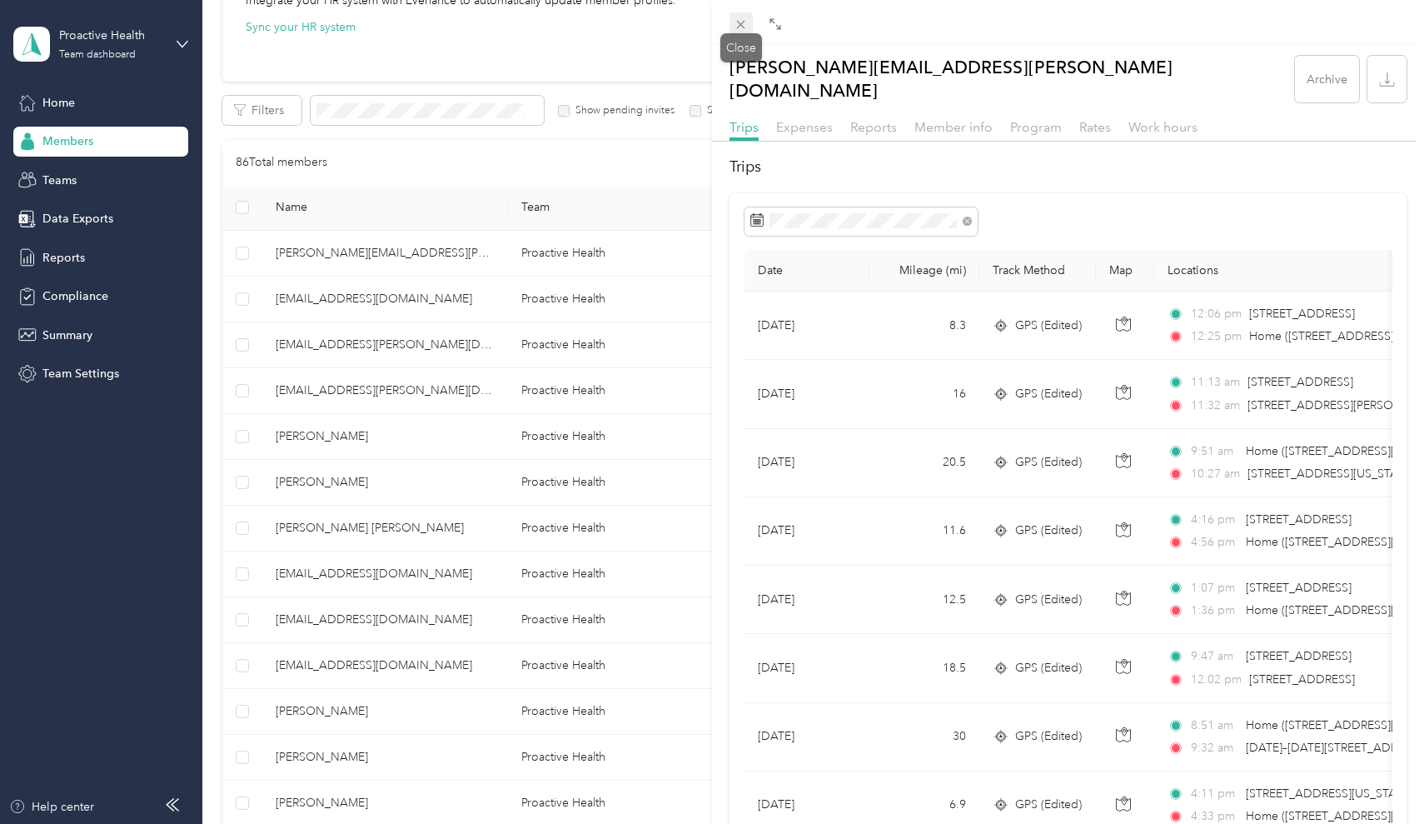
click at [734, 23] on icon at bounding box center [741, 24] width 14 height 14
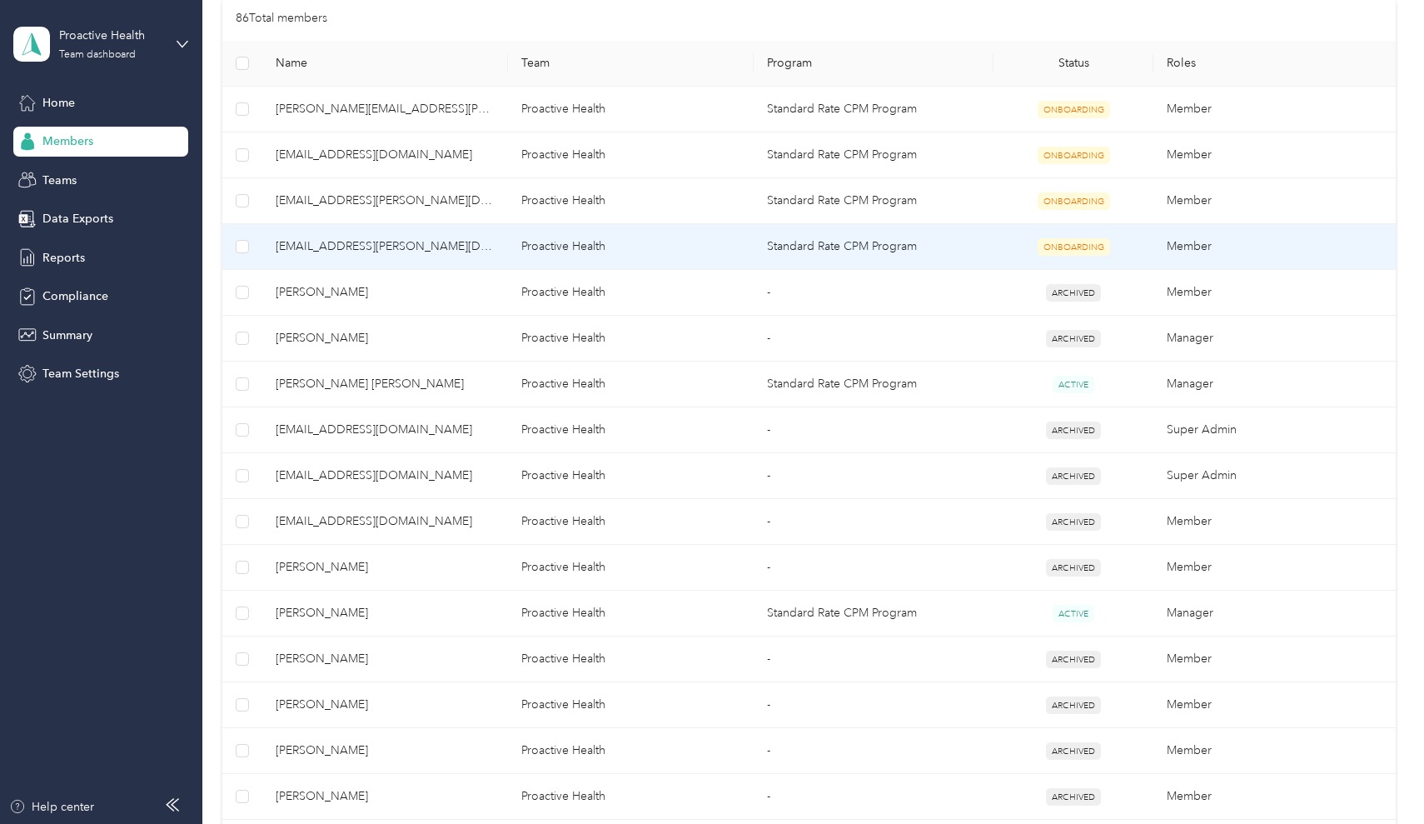
scroll to position [366, 0]
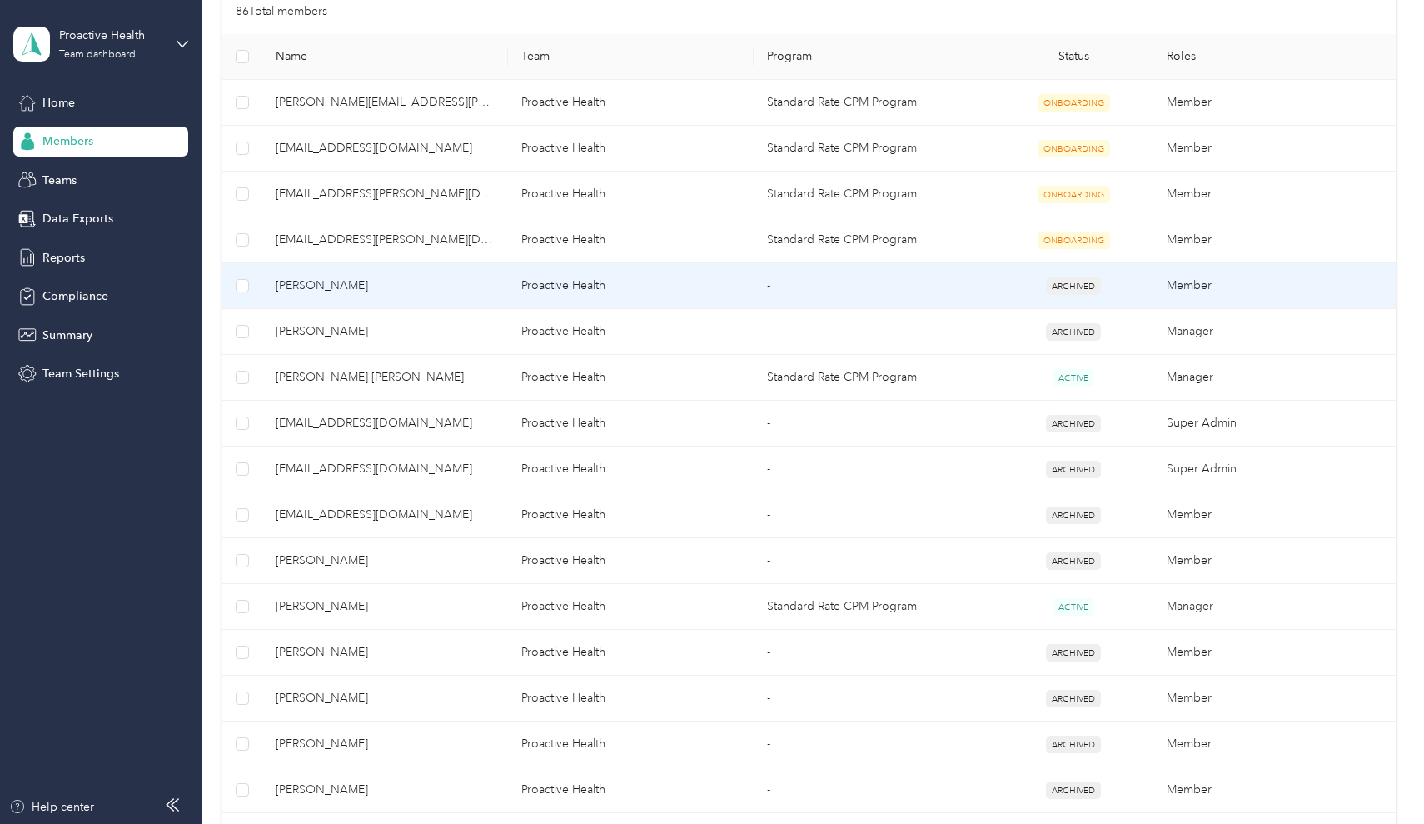
click at [400, 305] on td "[PERSON_NAME]" at bounding box center [385, 286] width 246 height 46
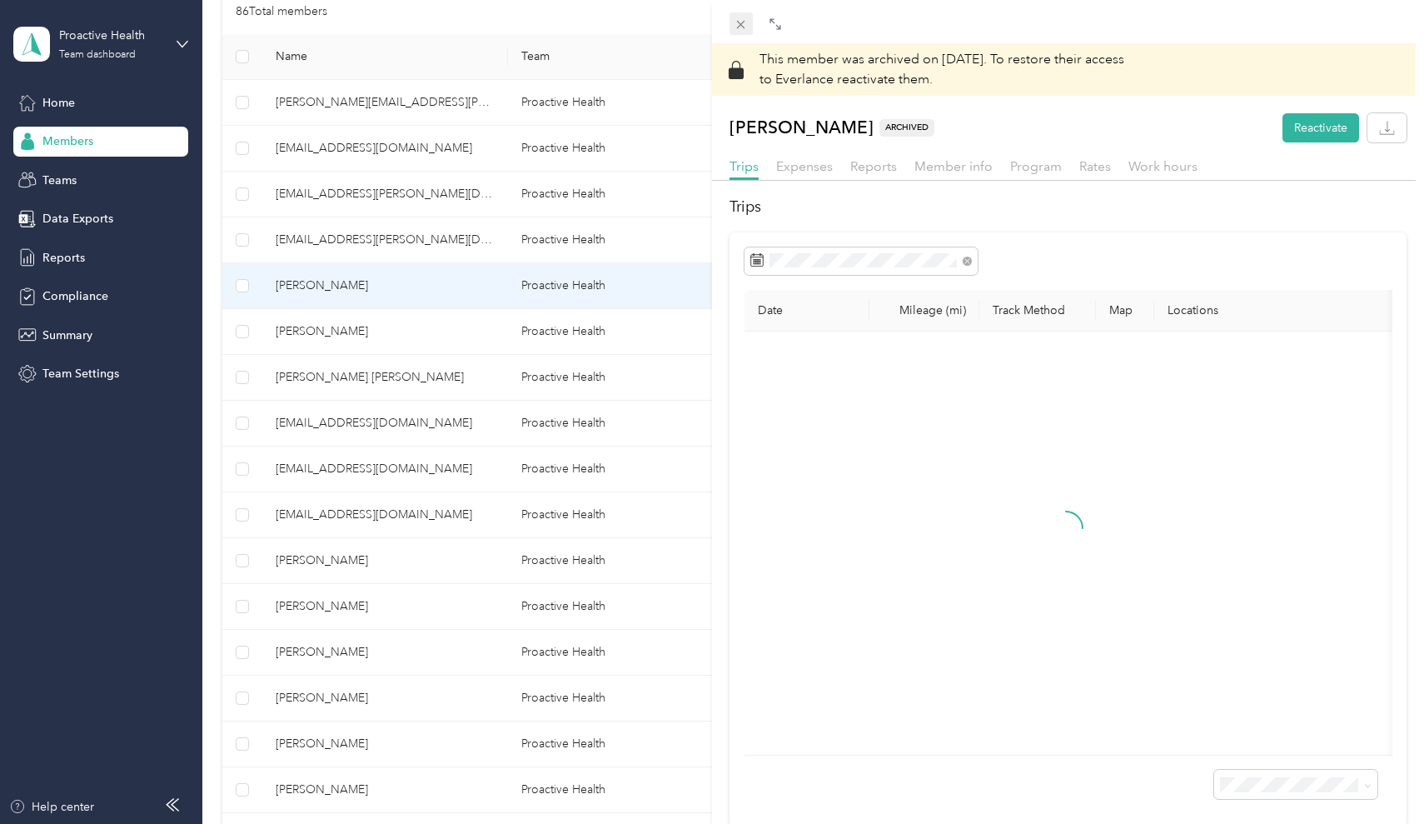
click at [742, 13] on span at bounding box center [741, 23] width 23 height 23
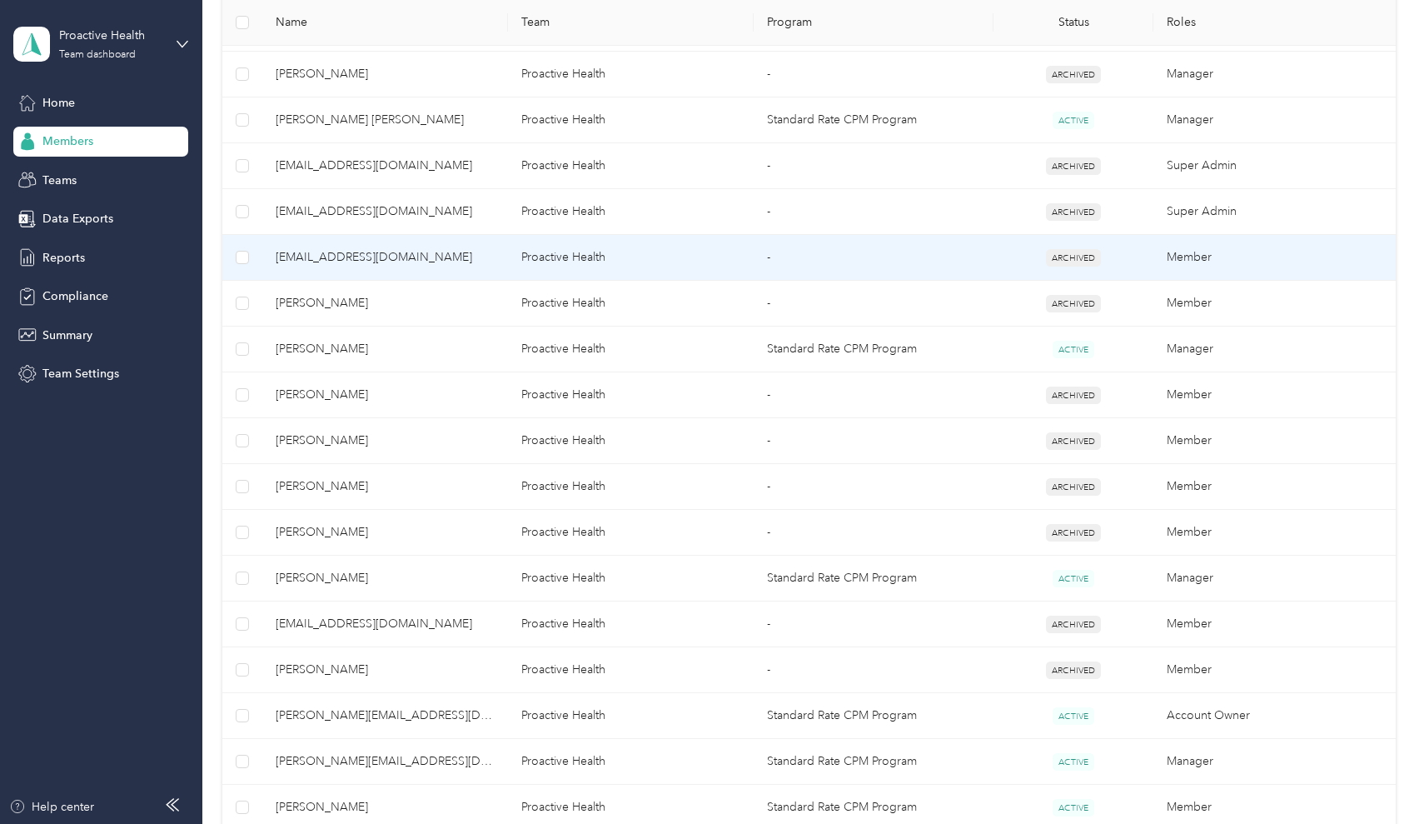
scroll to position [625, 0]
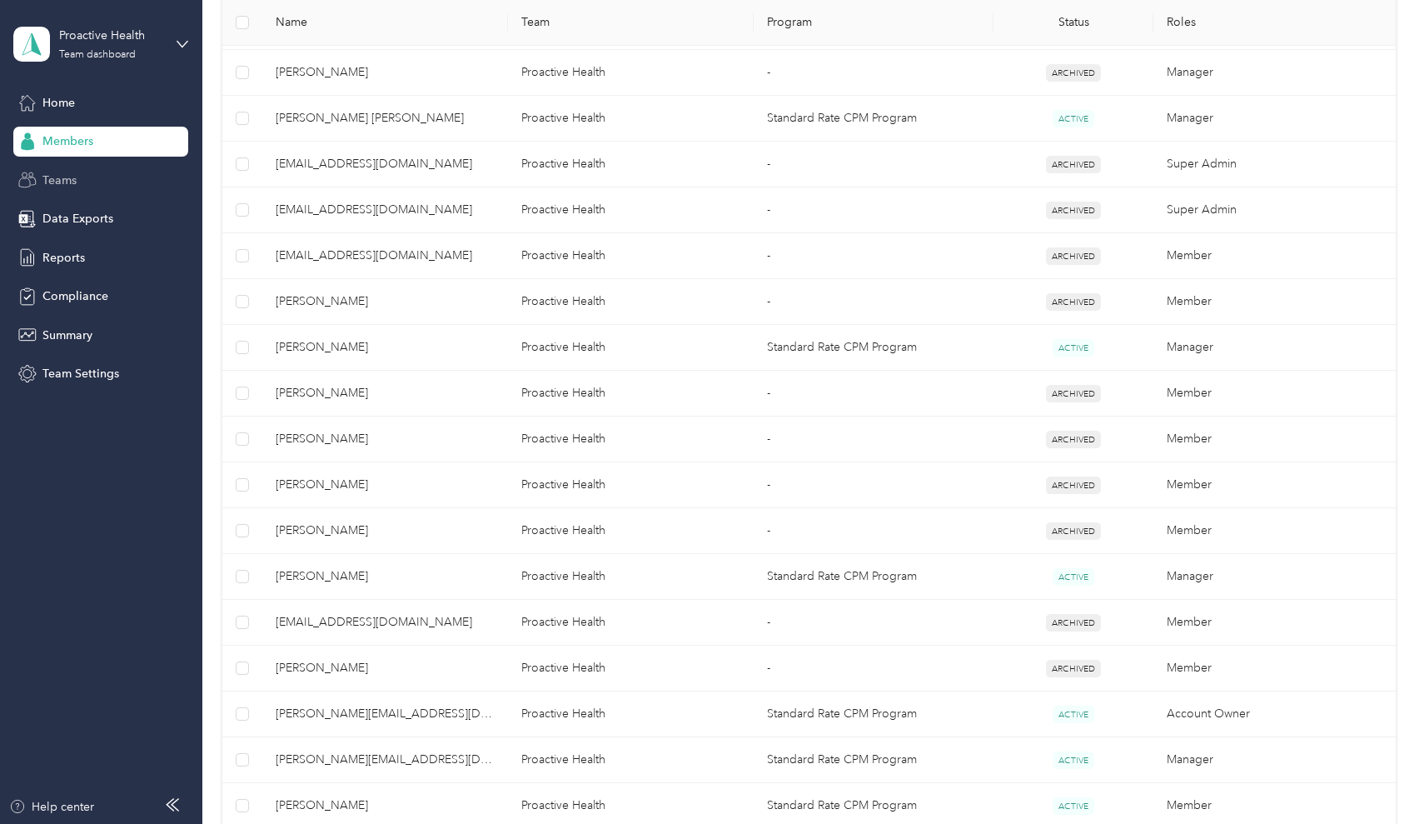
click at [97, 189] on div "Teams" at bounding box center [100, 180] width 175 height 30
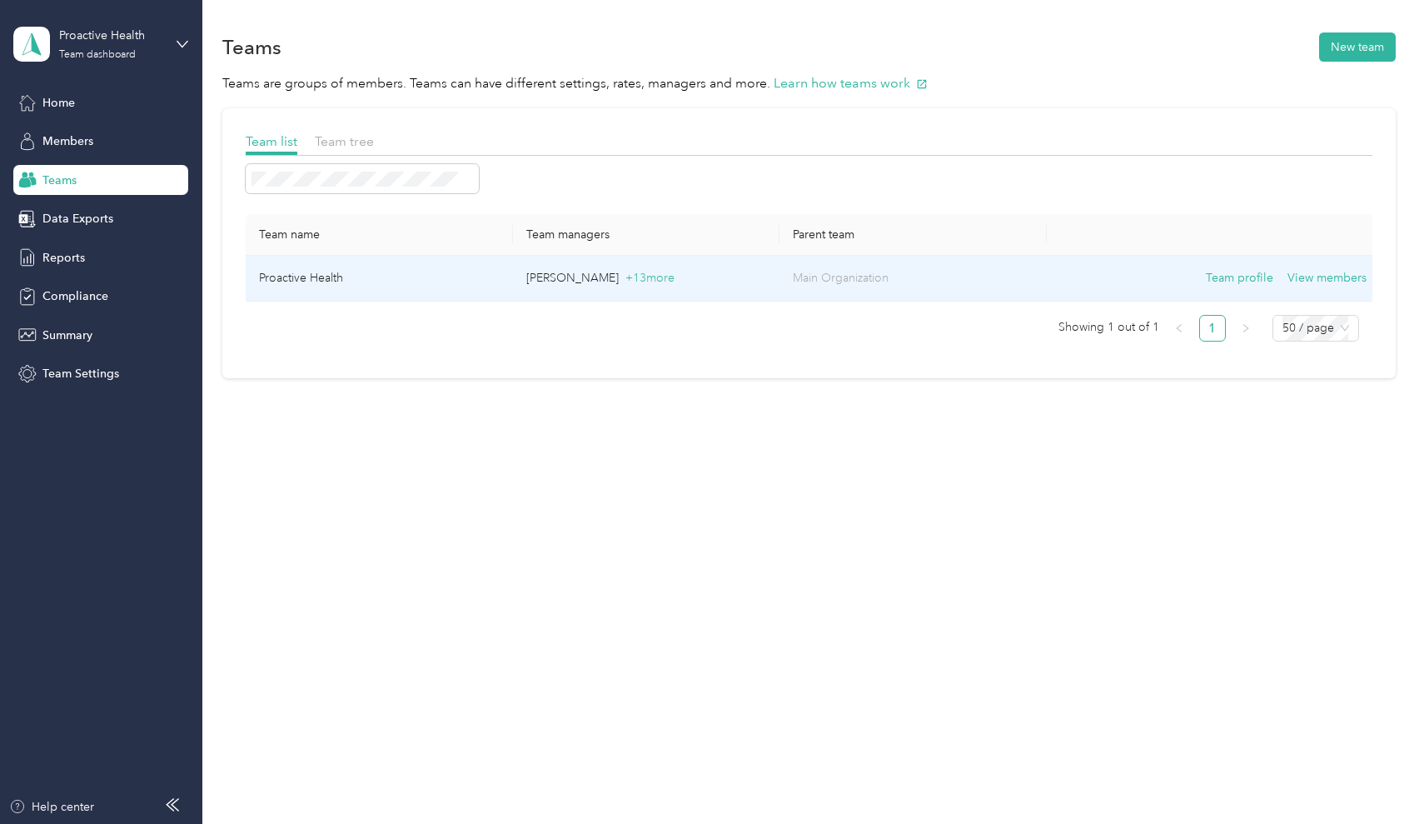
click at [373, 287] on td "Proactive Health" at bounding box center [379, 279] width 267 height 46
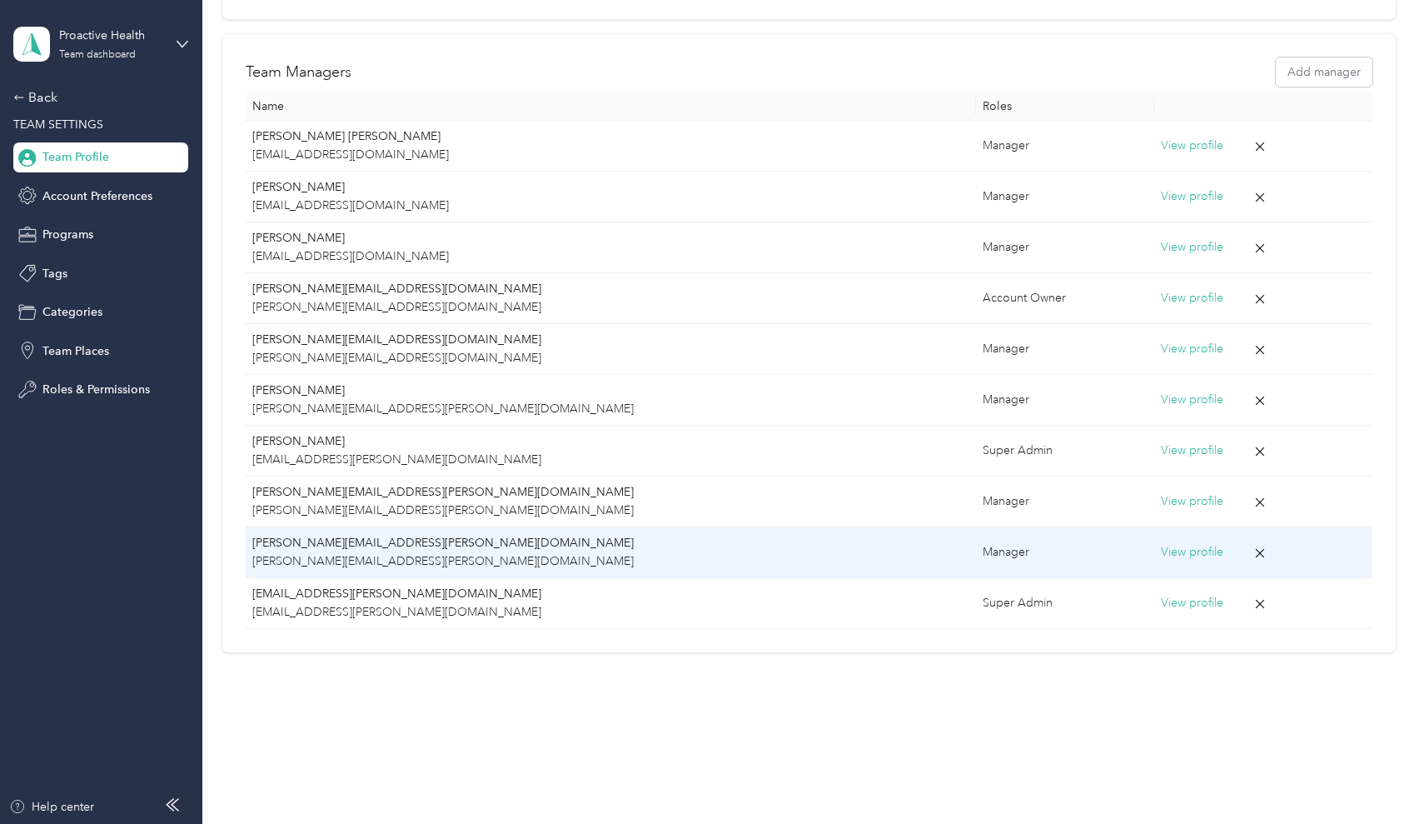
scroll to position [312, 0]
click at [983, 544] on div "Manager" at bounding box center [1065, 553] width 165 height 18
click at [743, 547] on p "[PERSON_NAME][EMAIL_ADDRESS][PERSON_NAME][DOMAIN_NAME]" at bounding box center [610, 544] width 716 height 18
click at [1161, 551] on button "View profile" at bounding box center [1192, 553] width 62 height 18
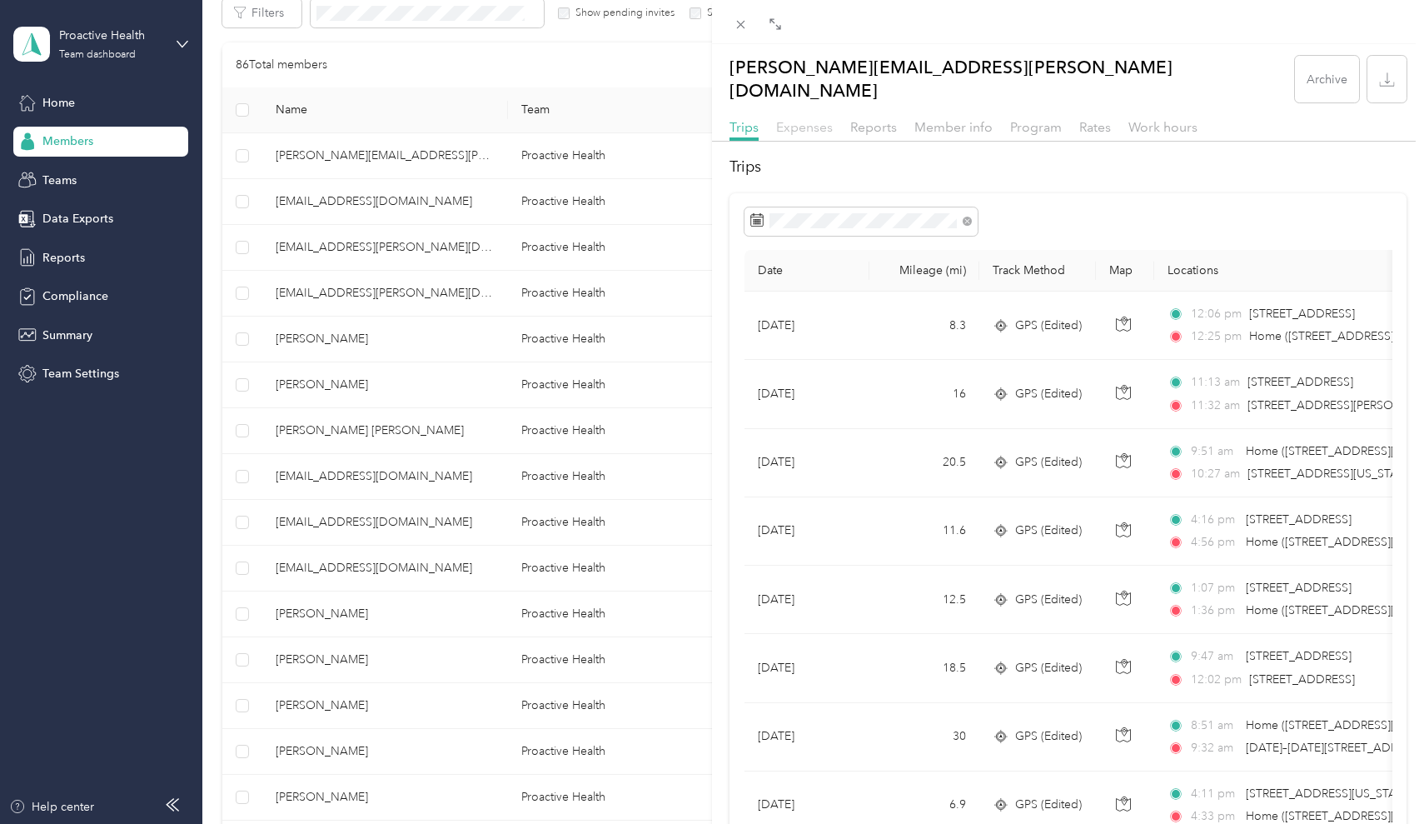
click at [803, 119] on span "Expenses" at bounding box center [804, 127] width 57 height 16
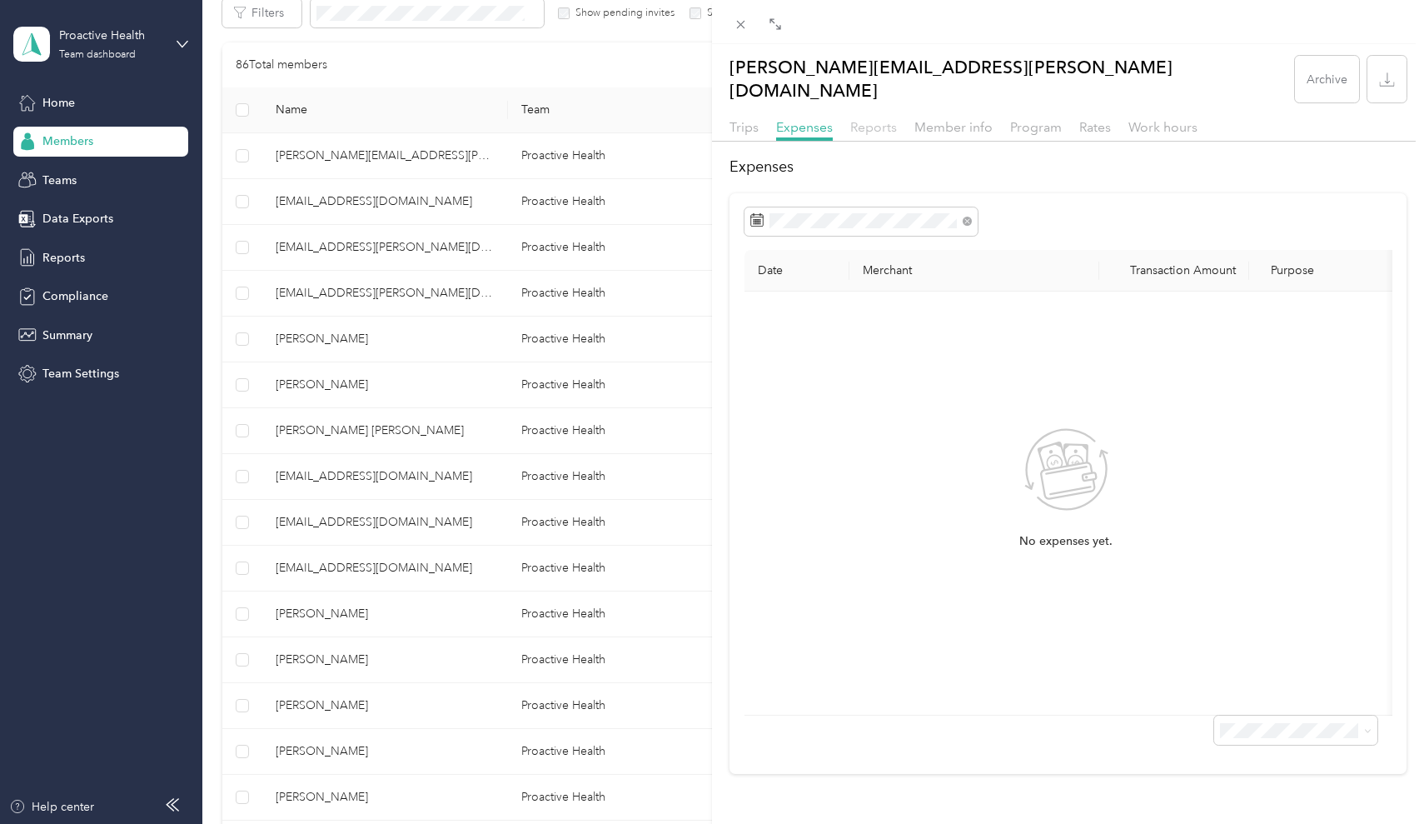
click at [871, 119] on span "Reports" at bounding box center [873, 127] width 47 height 16
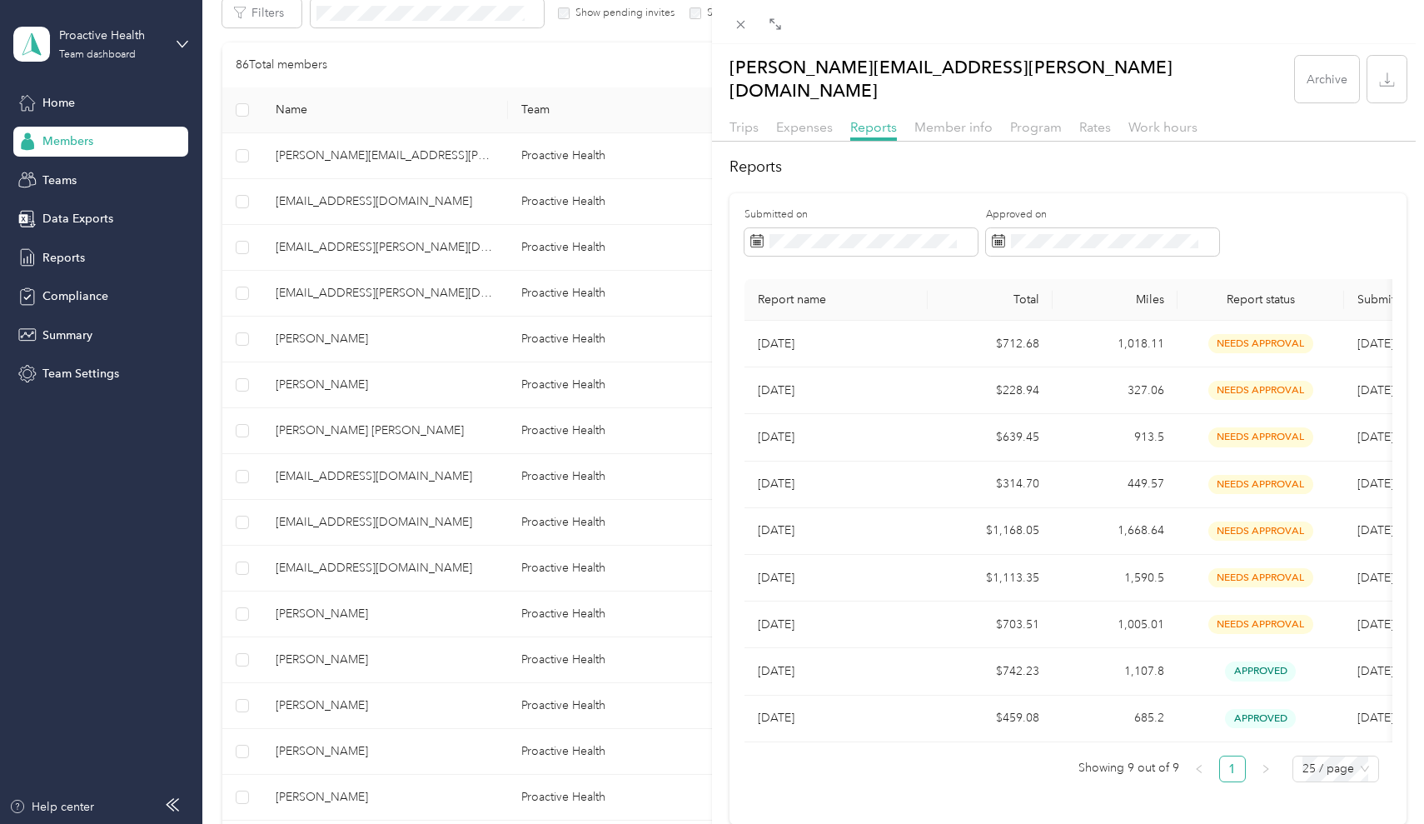
click at [940, 97] on div "[PERSON_NAME][EMAIL_ADDRESS][PERSON_NAME][DOMAIN_NAME] Archive Trips Expenses R…" at bounding box center [1068, 440] width 712 height 769
click at [944, 119] on span "Member info" at bounding box center [954, 127] width 78 height 16
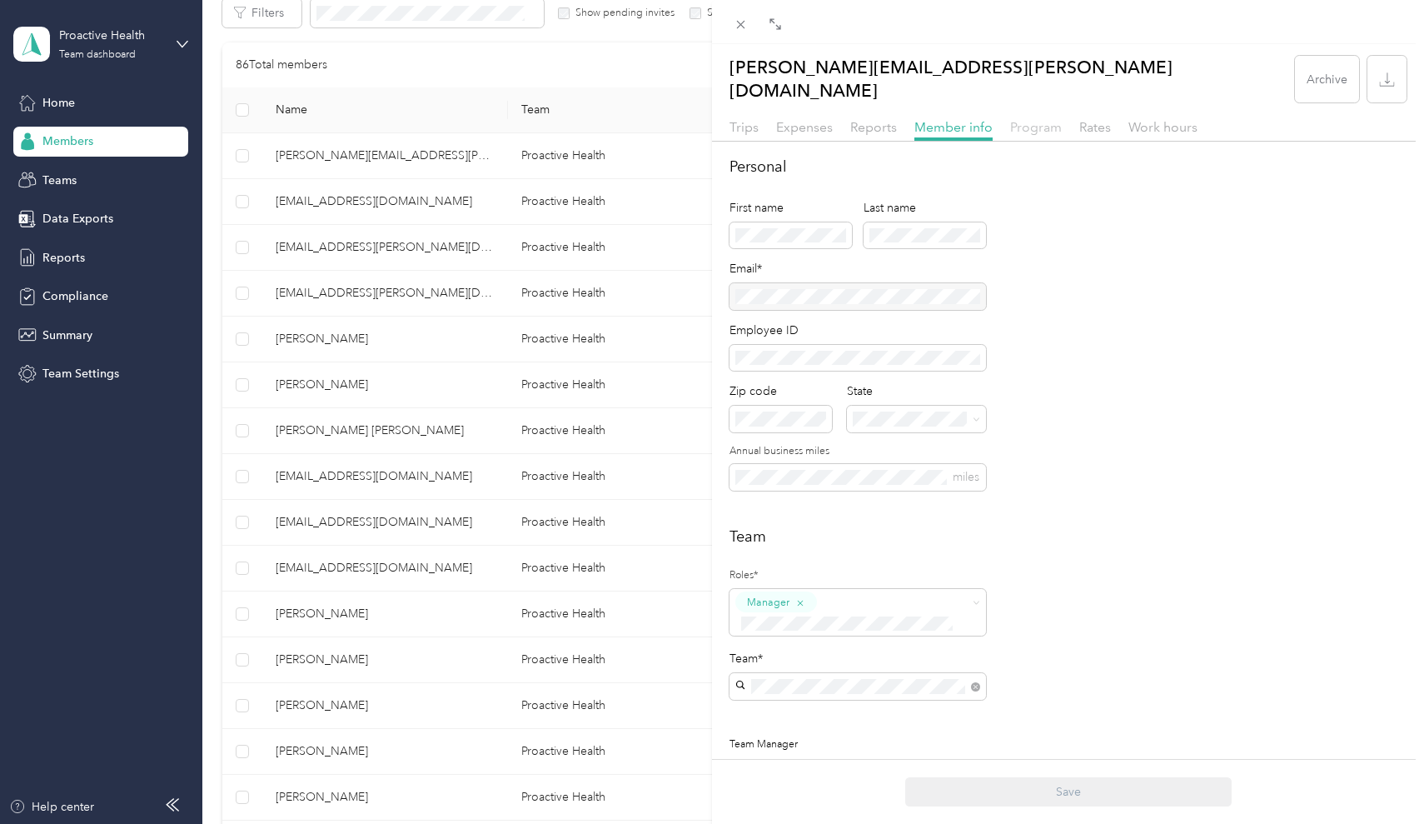
click at [1016, 119] on span "Program" at bounding box center [1036, 127] width 52 height 16
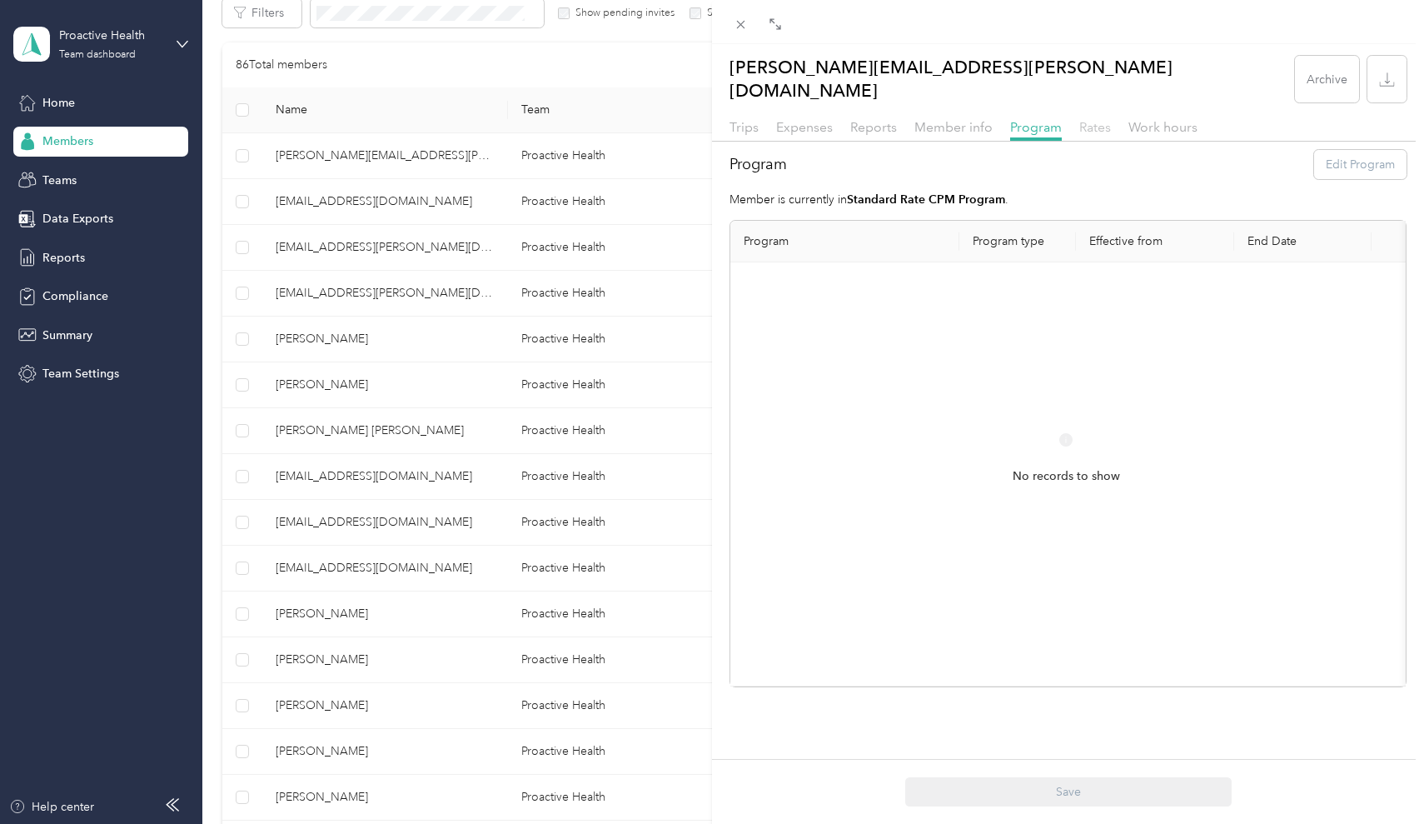
click at [1097, 119] on span "Rates" at bounding box center [1096, 127] width 32 height 16
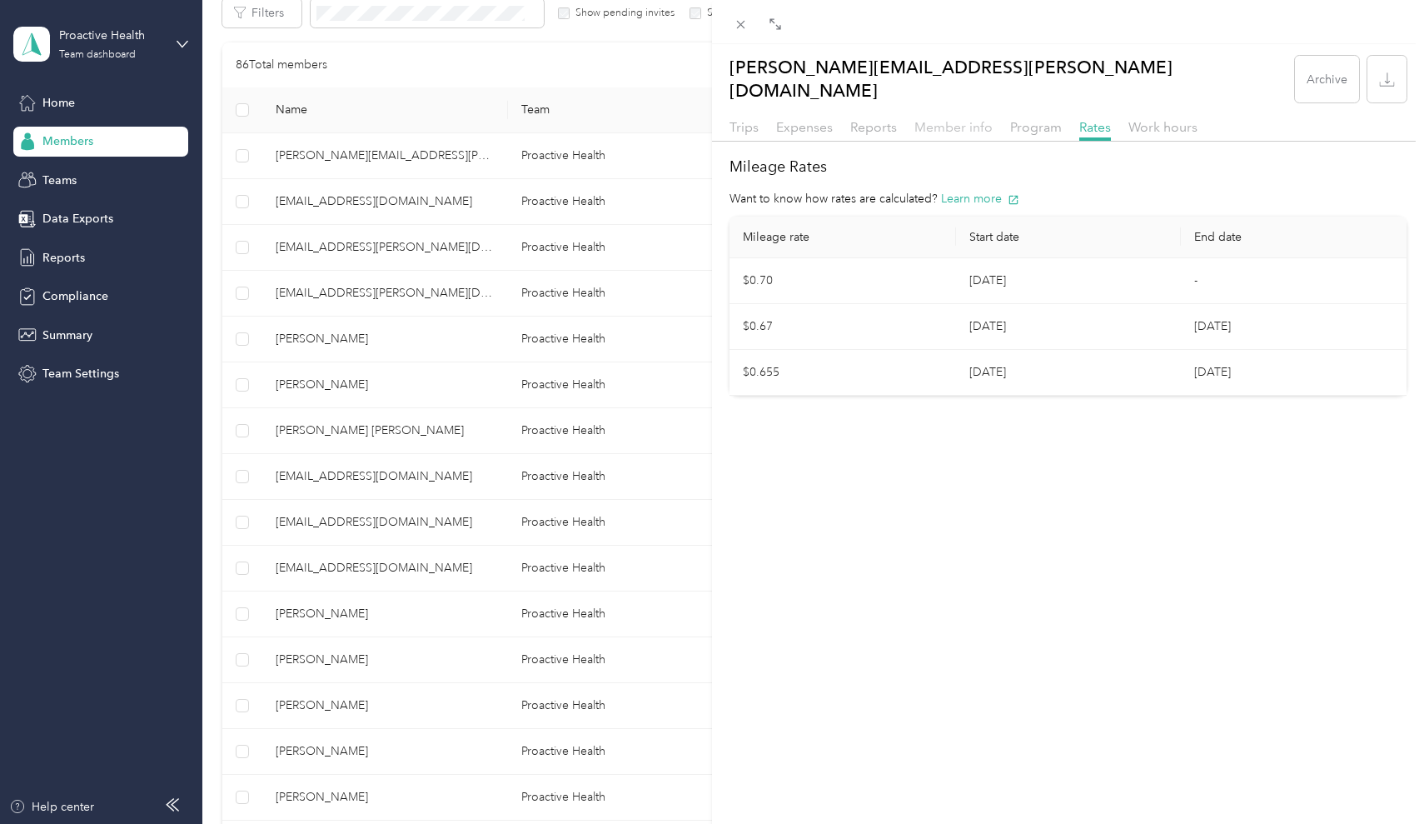
click at [941, 119] on span "Member info" at bounding box center [954, 127] width 78 height 16
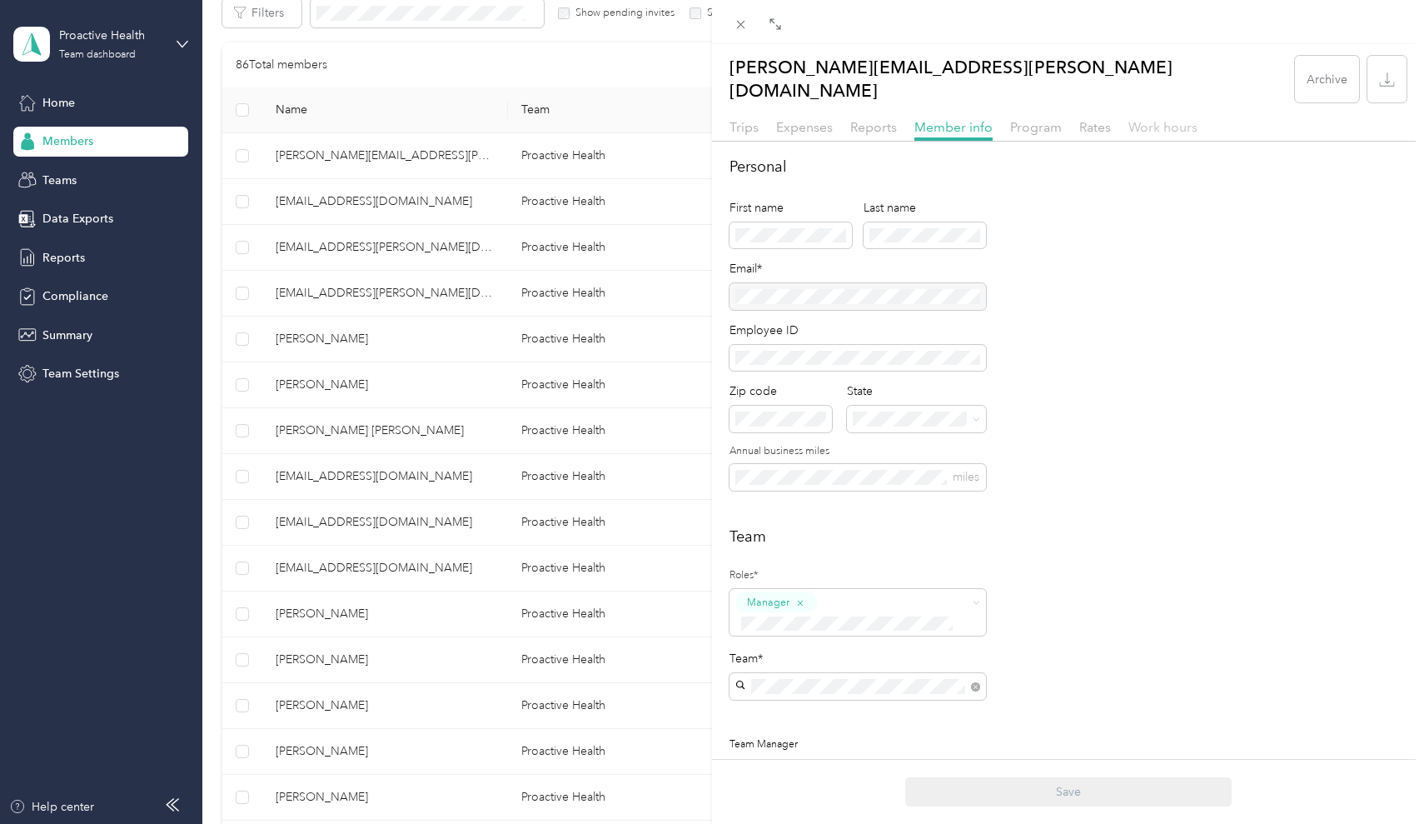
click at [1148, 119] on span "Work hours" at bounding box center [1163, 127] width 69 height 16
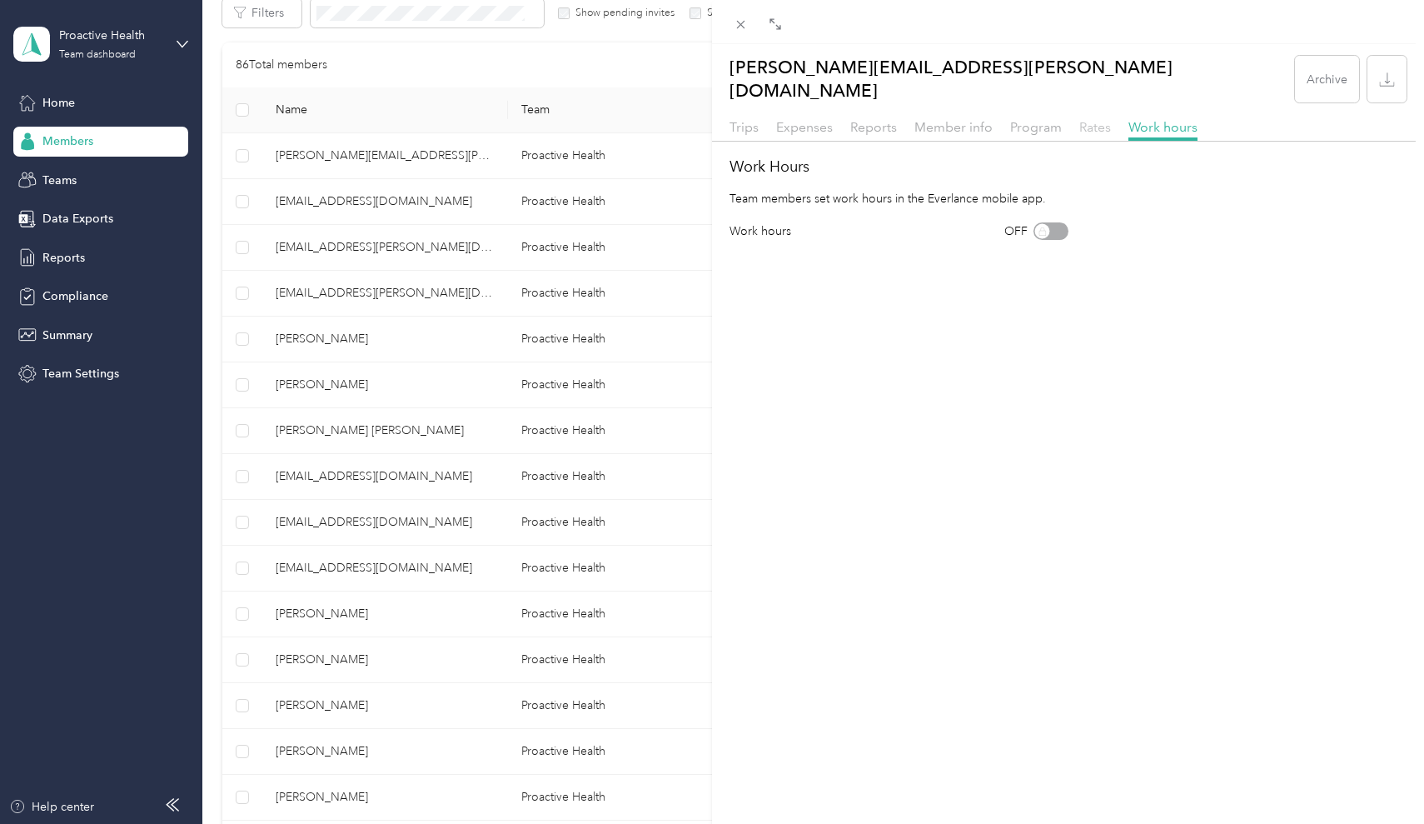
click at [1096, 119] on span "Rates" at bounding box center [1096, 127] width 32 height 16
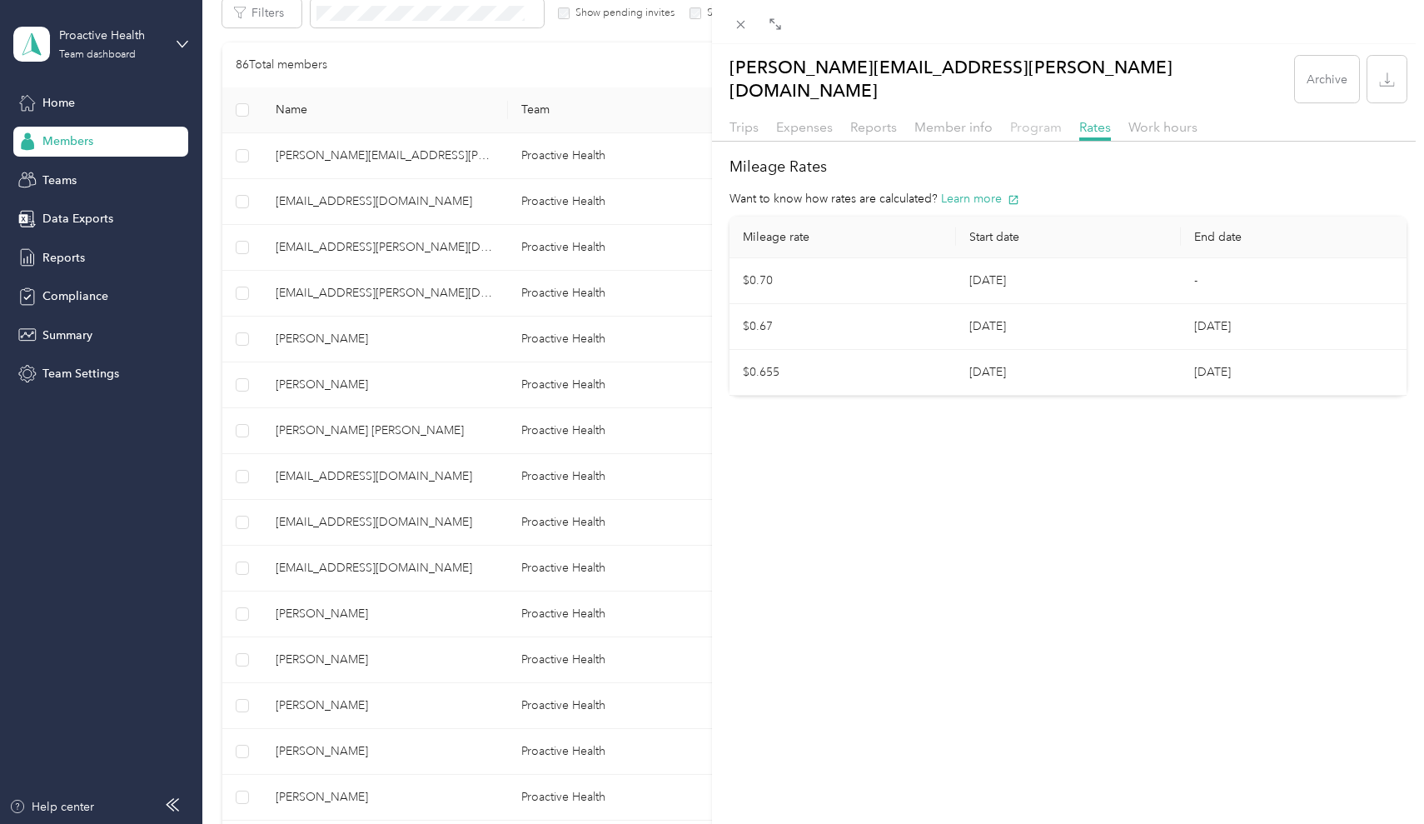
click at [1032, 119] on span "Program" at bounding box center [1036, 127] width 52 height 16
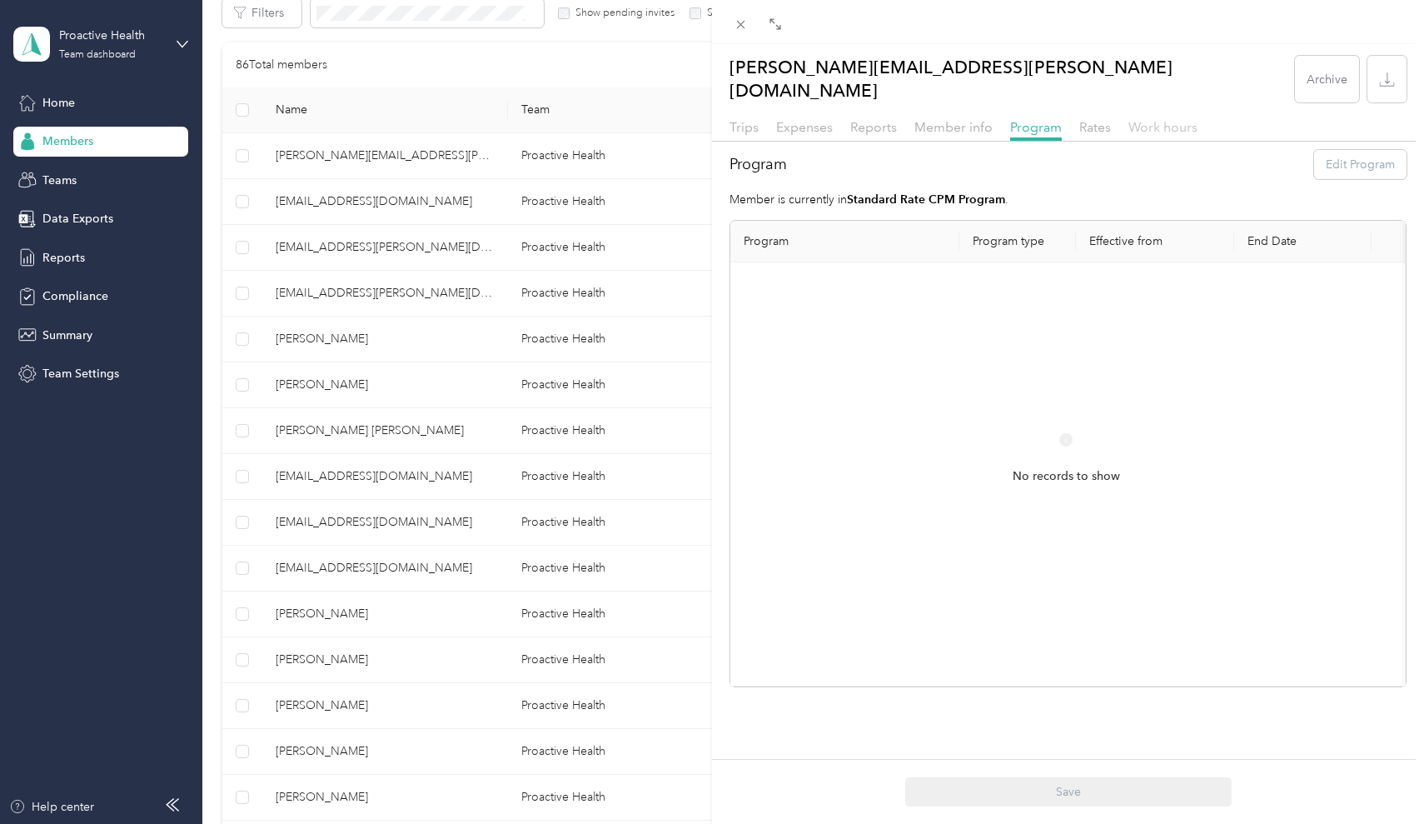
click at [1145, 119] on span "Work hours" at bounding box center [1163, 127] width 69 height 16
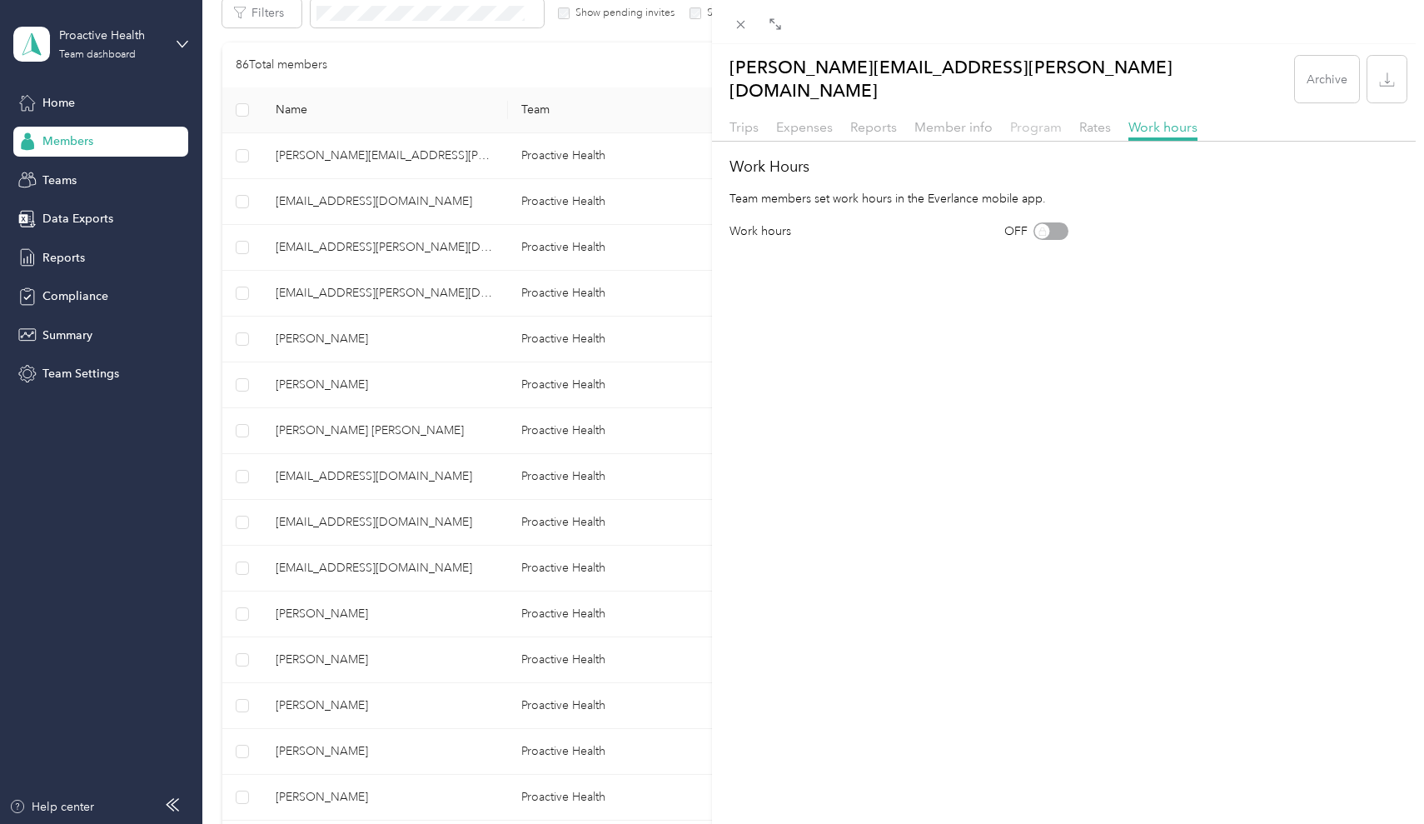
click at [1010, 119] on span "Program" at bounding box center [1036, 127] width 52 height 16
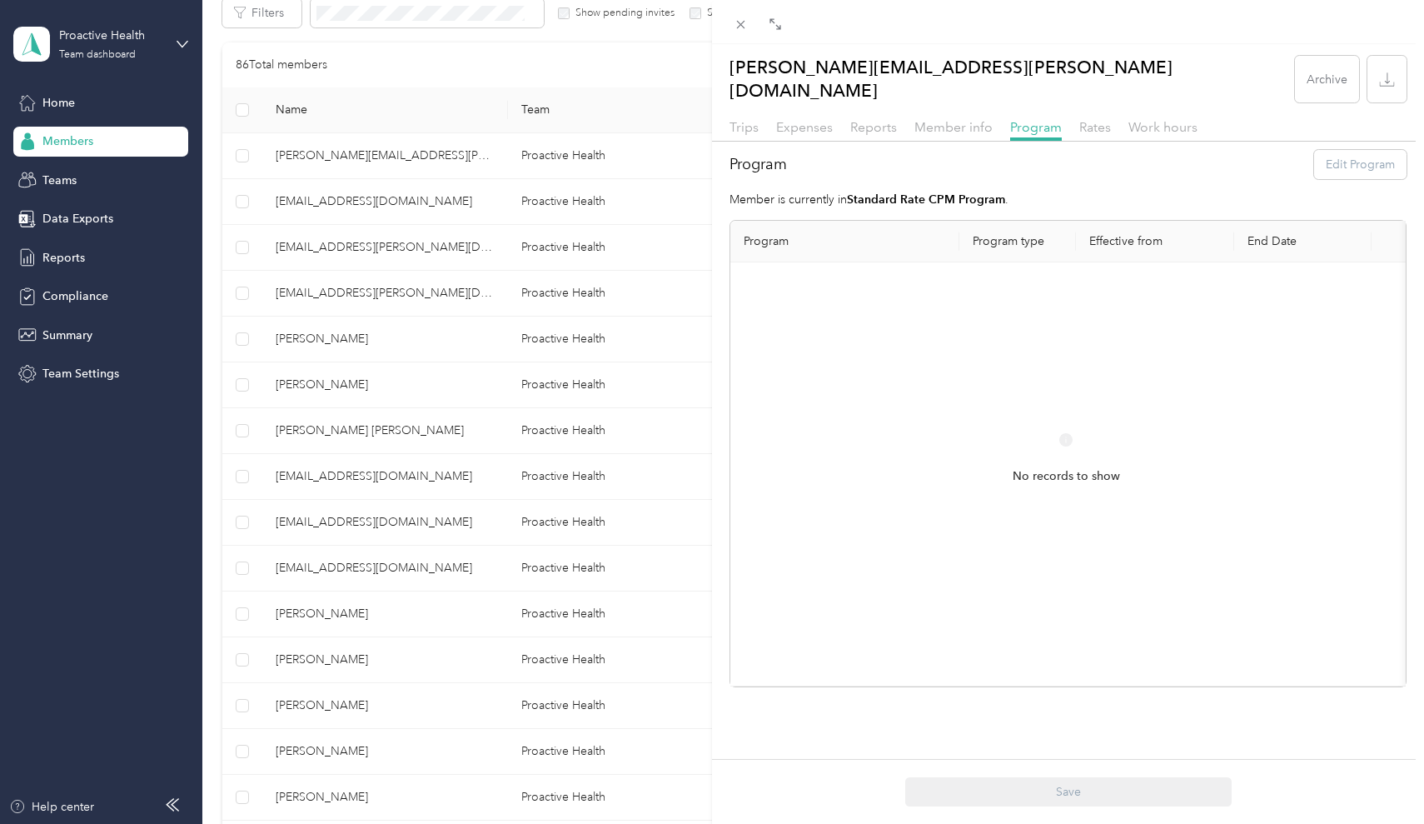
click at [1090, 120] on div "Trips Expenses Reports Member info Program Rates Work hours" at bounding box center [1068, 129] width 712 height 24
click at [1089, 119] on span "Rates" at bounding box center [1096, 127] width 32 height 16
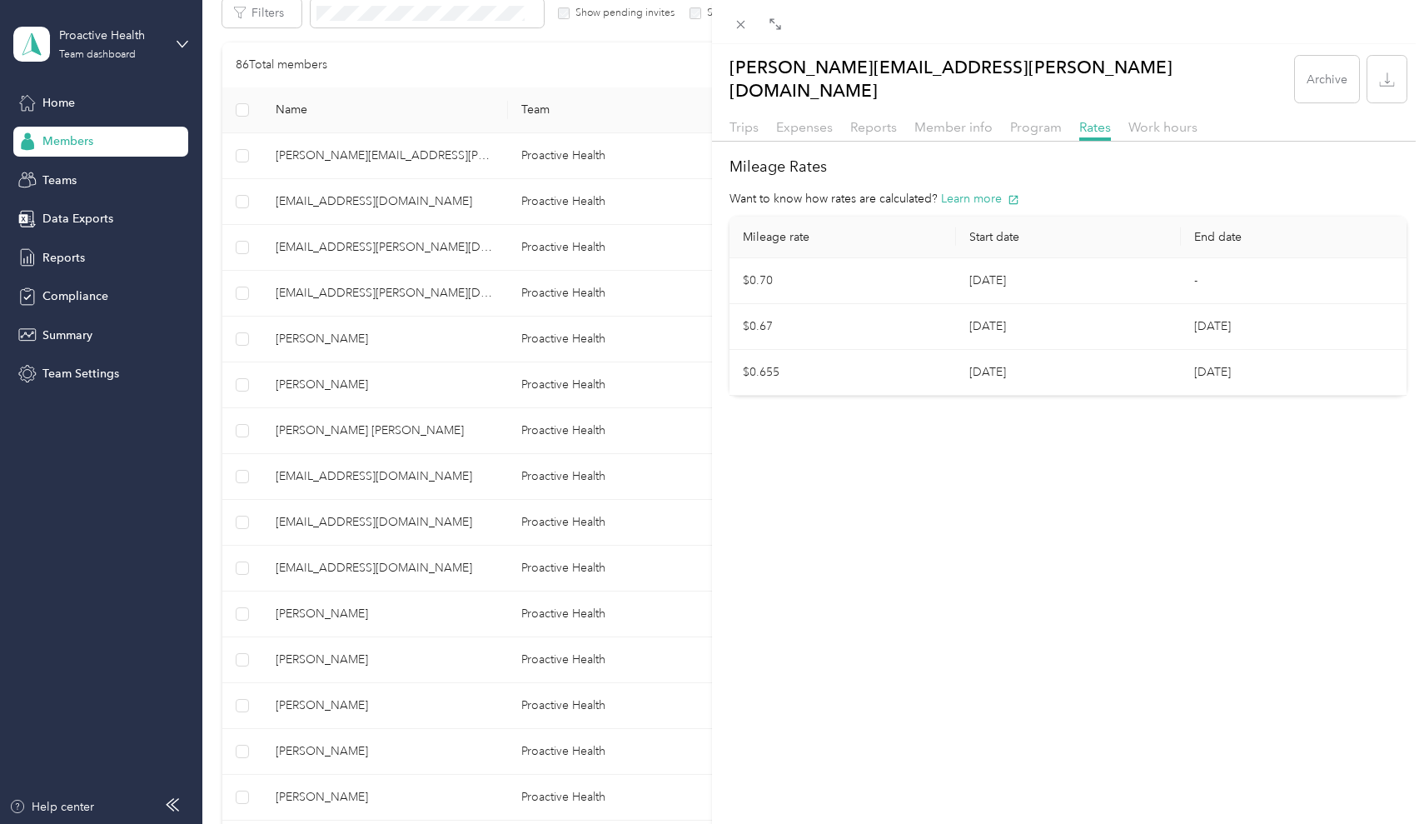
click at [746, 98] on div "[PERSON_NAME][EMAIL_ADDRESS][PERSON_NAME][DOMAIN_NAME] Archive Trips Expenses R…" at bounding box center [1068, 226] width 712 height 340
click at [745, 119] on span "Trips" at bounding box center [744, 127] width 29 height 16
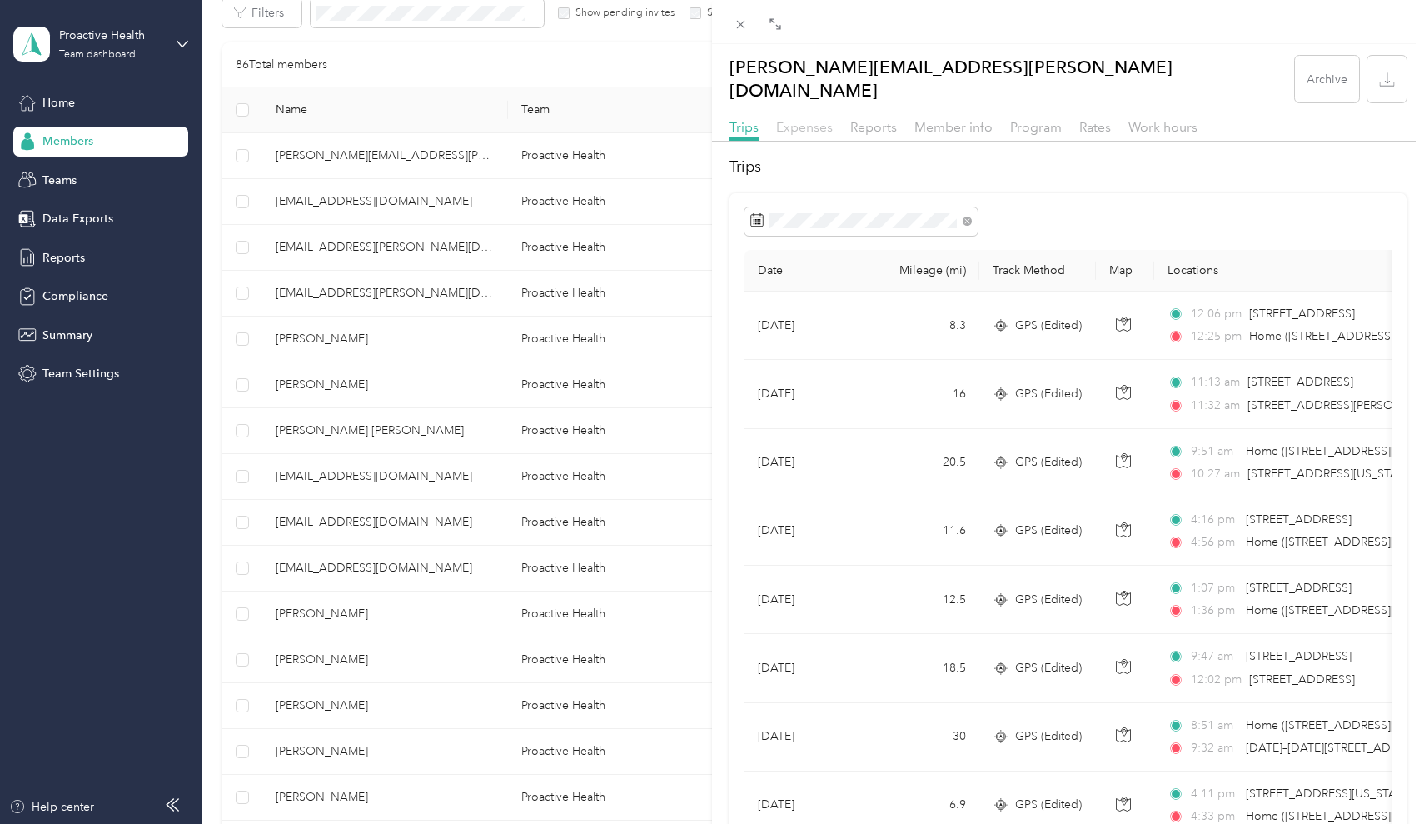
click at [806, 119] on span "Expenses" at bounding box center [804, 127] width 57 height 16
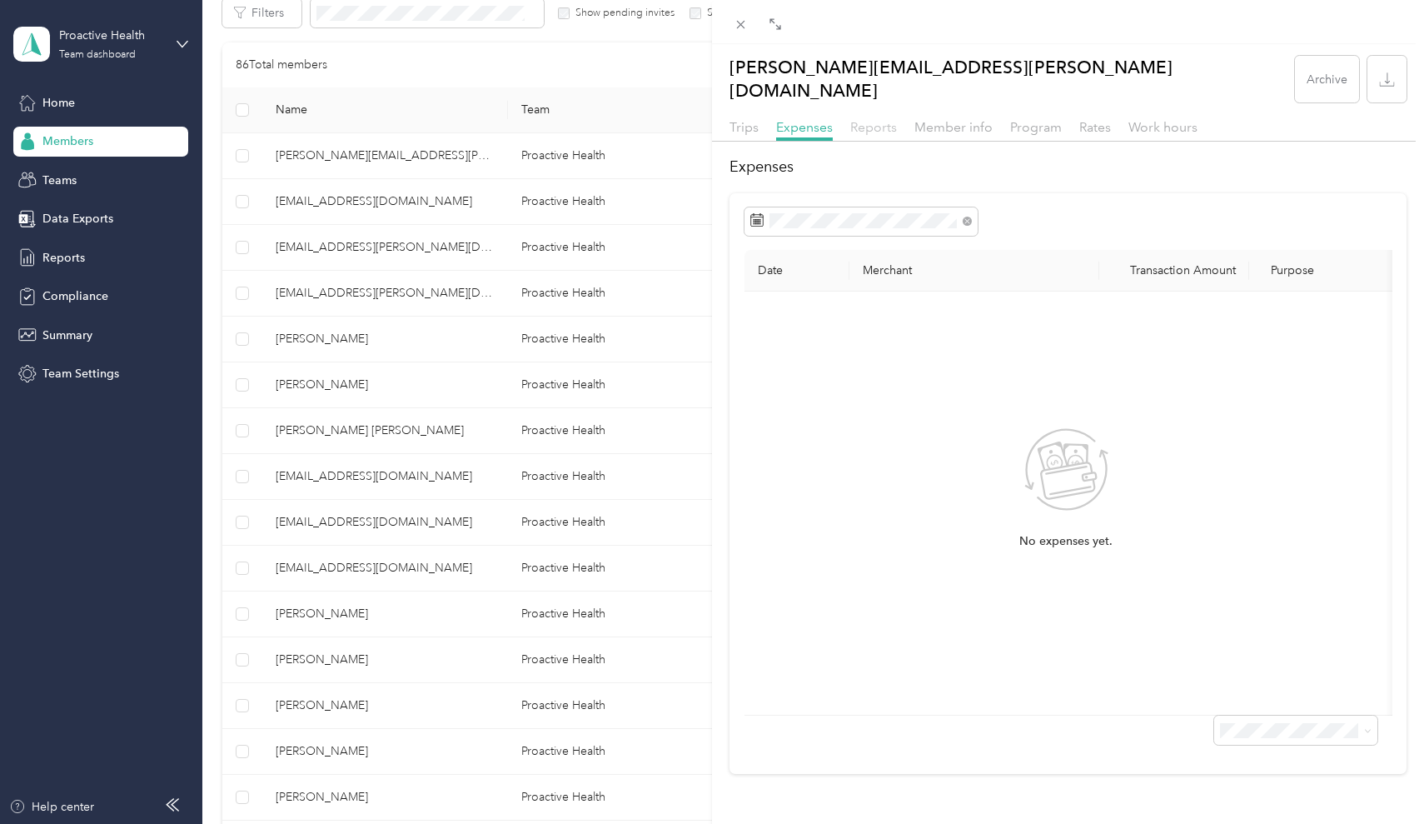
click at [880, 119] on span "Reports" at bounding box center [873, 127] width 47 height 16
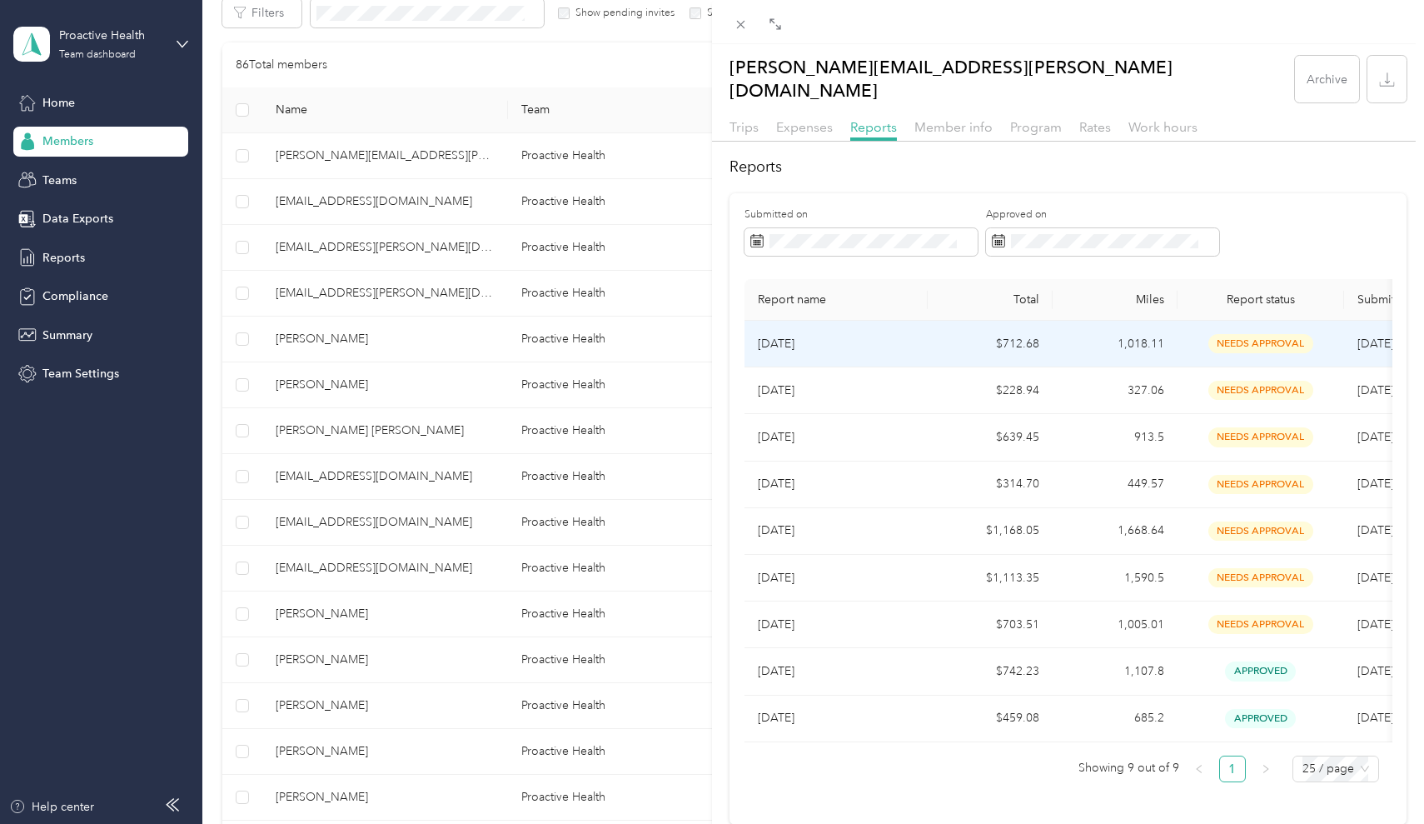
click at [1117, 326] on td "1,018.11" at bounding box center [1115, 344] width 125 height 47
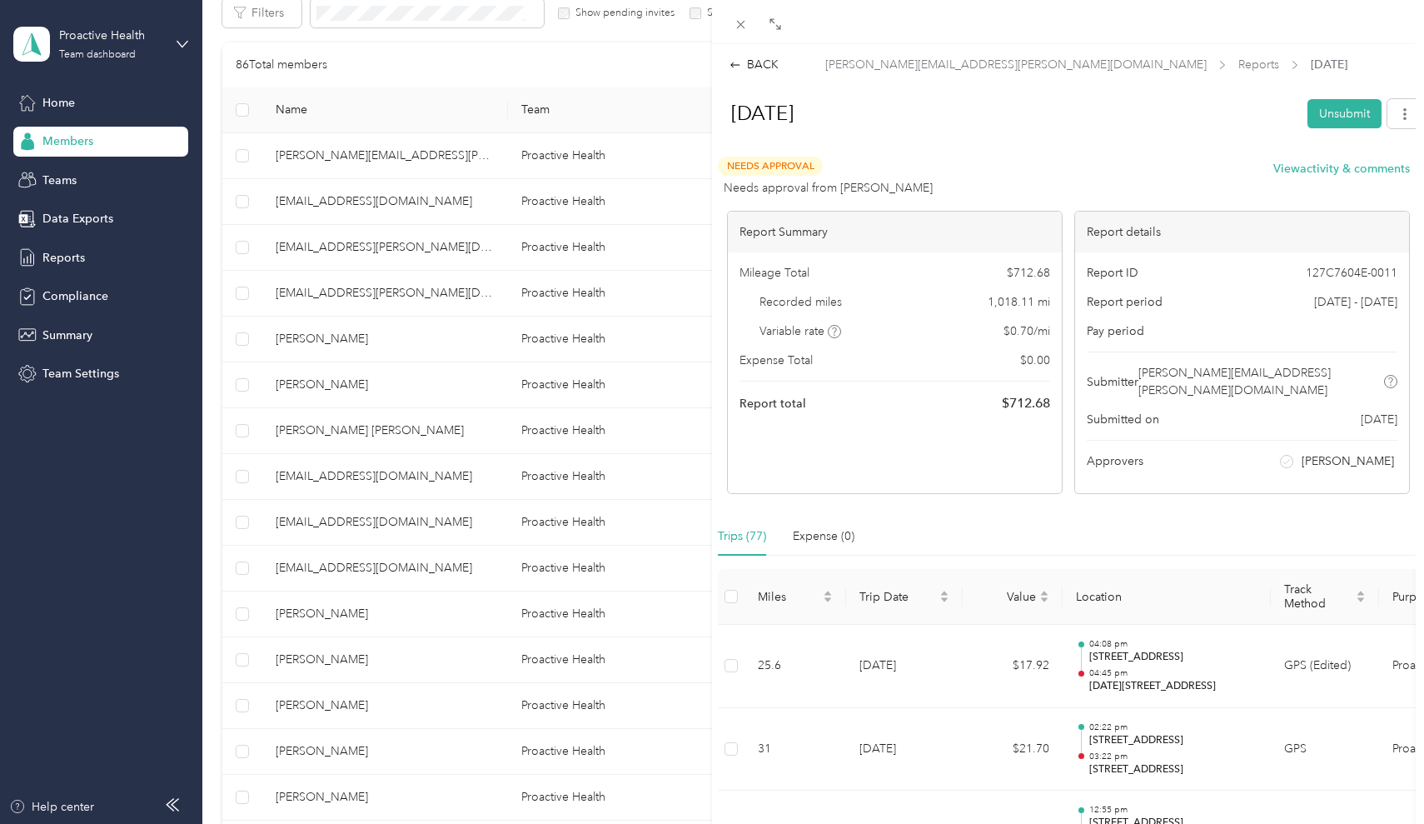
click at [1350, 452] on span "[PERSON_NAME]" at bounding box center [1348, 460] width 92 height 17
click at [1289, 459] on icon at bounding box center [1286, 461] width 7 height 5
click at [1300, 172] on button "View activity & comments" at bounding box center [1342, 168] width 137 height 17
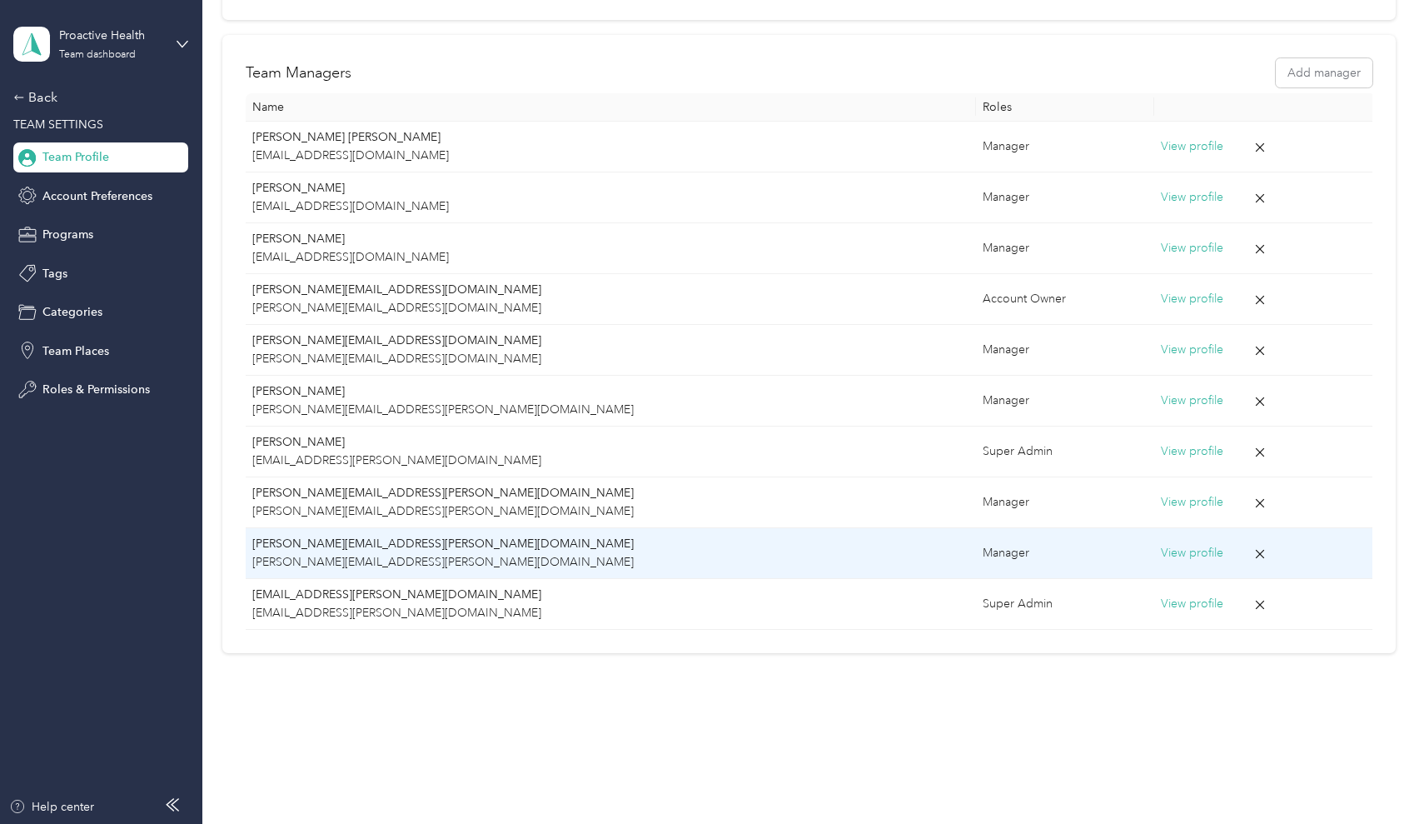
click at [498, 543] on p "[PERSON_NAME][EMAIL_ADDRESS][PERSON_NAME][DOMAIN_NAME]" at bounding box center [610, 544] width 716 height 18
click at [1161, 551] on button "View profile" at bounding box center [1192, 553] width 62 height 18
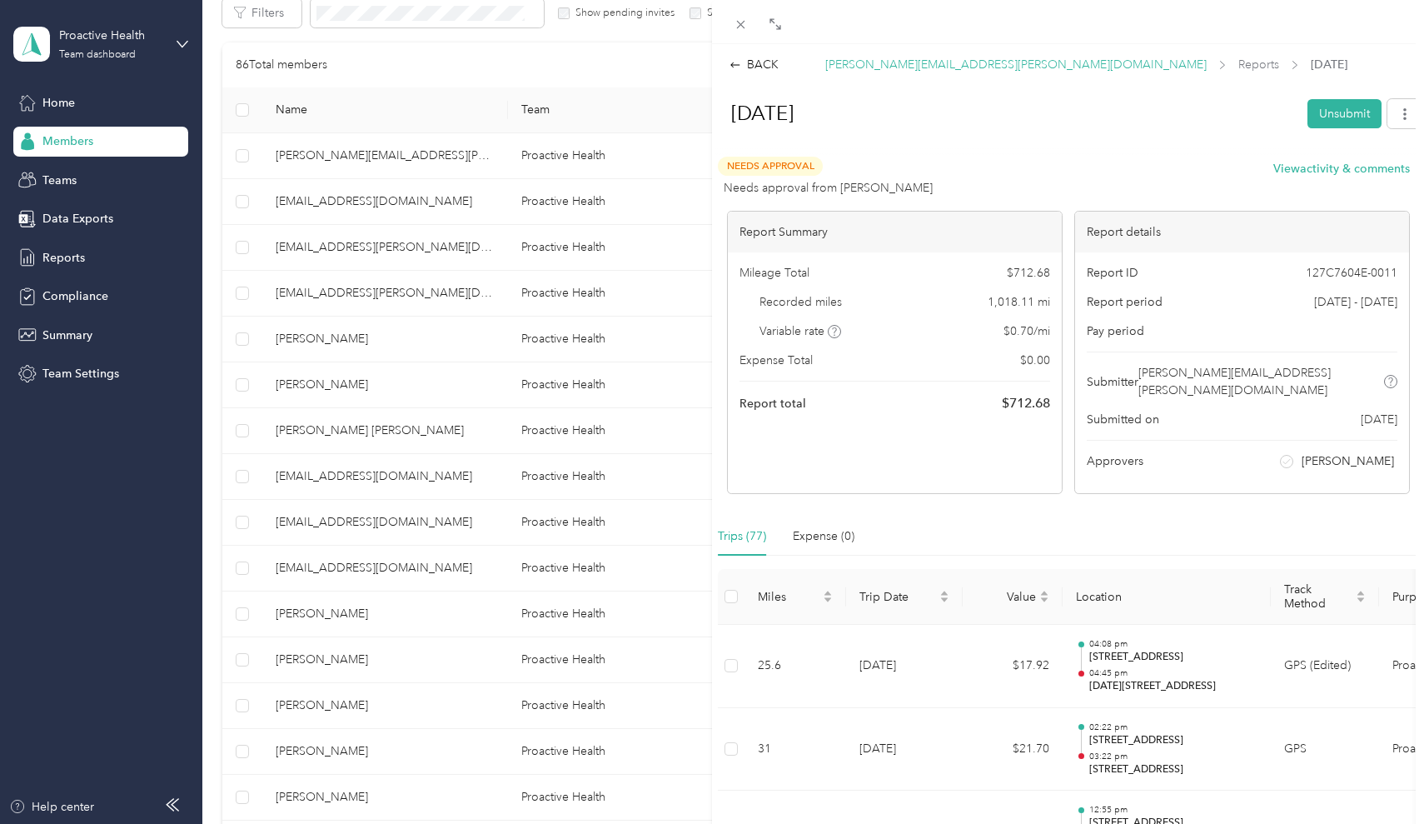
click at [844, 63] on span "[PERSON_NAME][EMAIL_ADDRESS][PERSON_NAME][DOMAIN_NAME]" at bounding box center [1015, 64] width 381 height 17
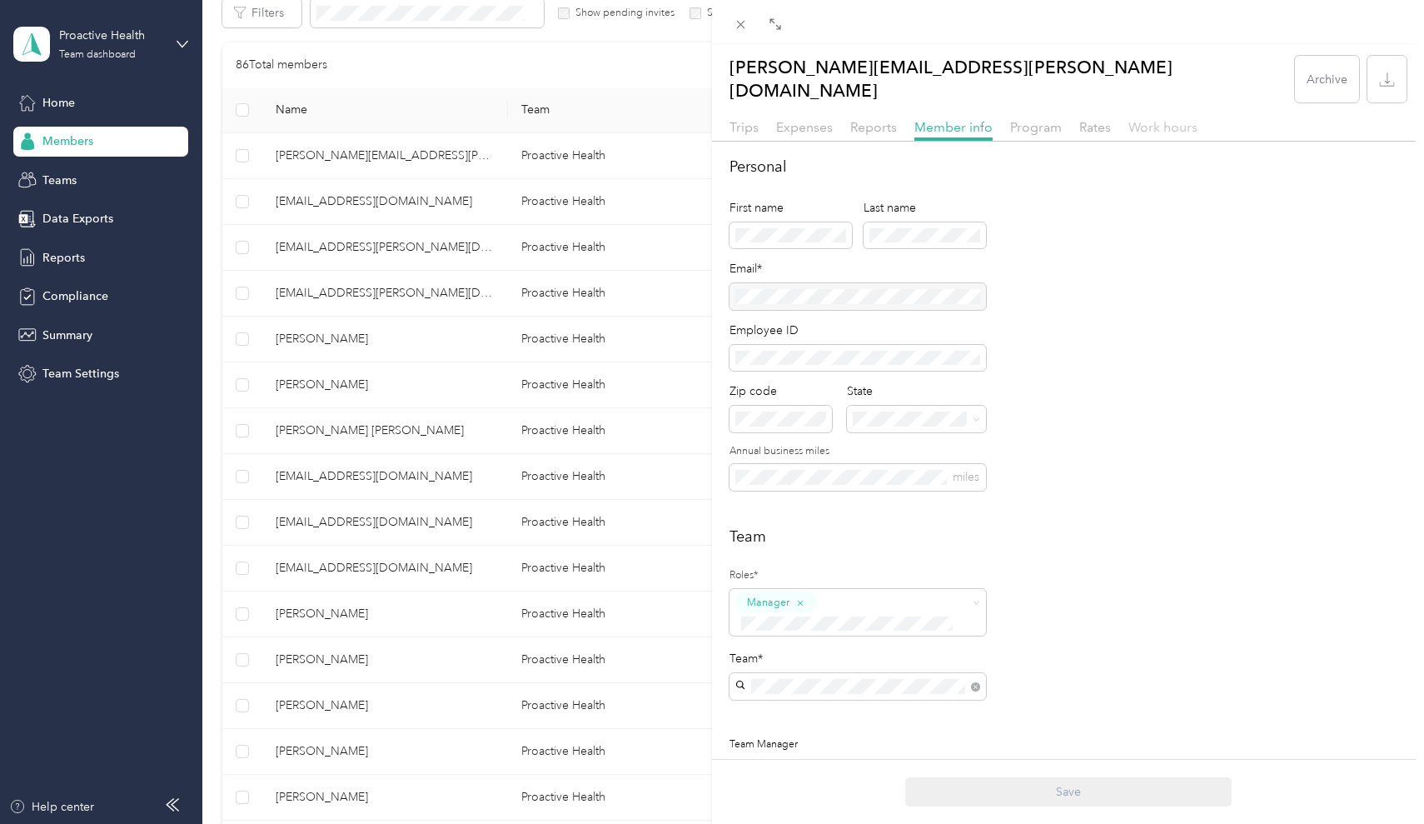
click at [1170, 119] on span "Work hours" at bounding box center [1163, 127] width 69 height 16
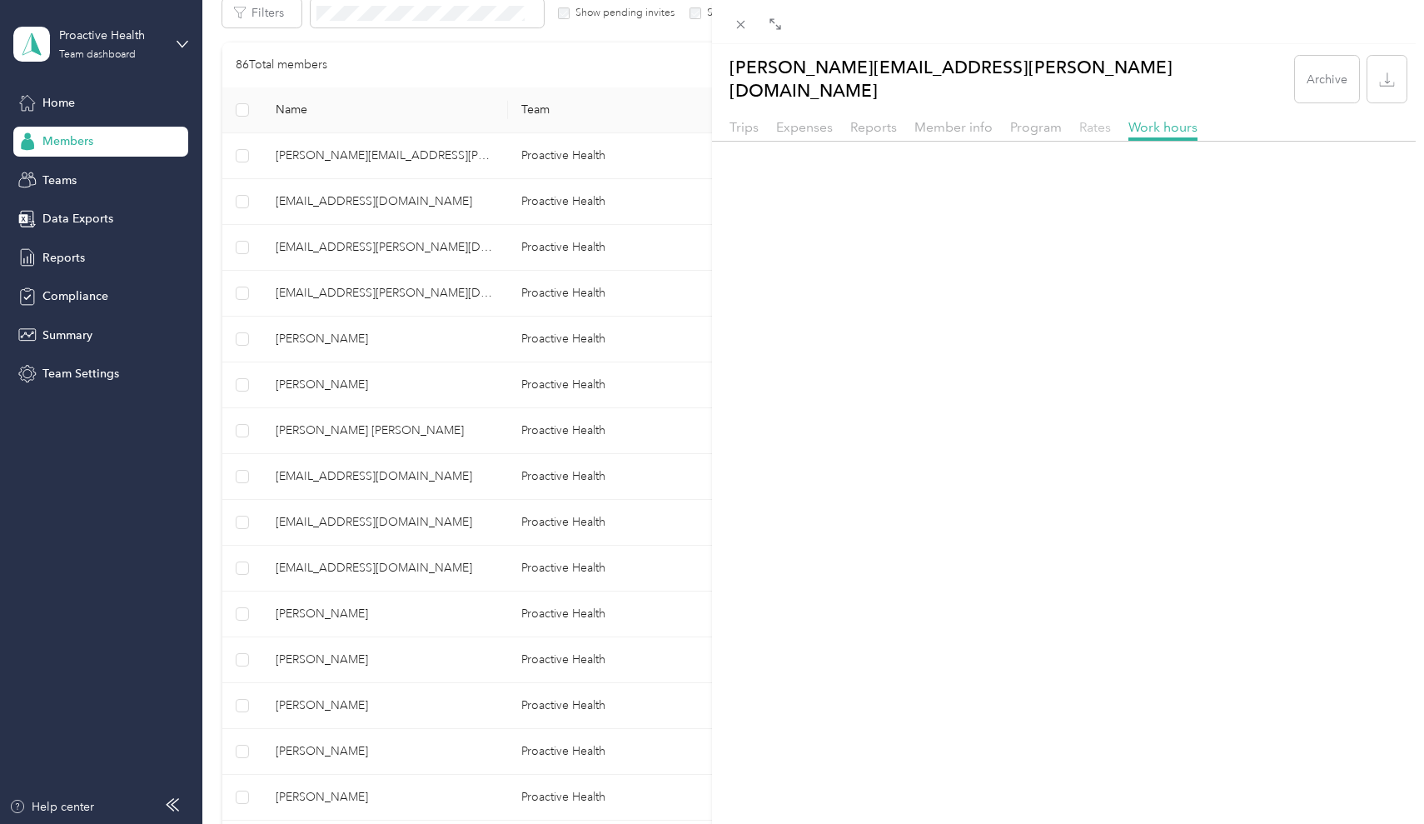
click at [1107, 119] on span "Rates" at bounding box center [1096, 127] width 32 height 16
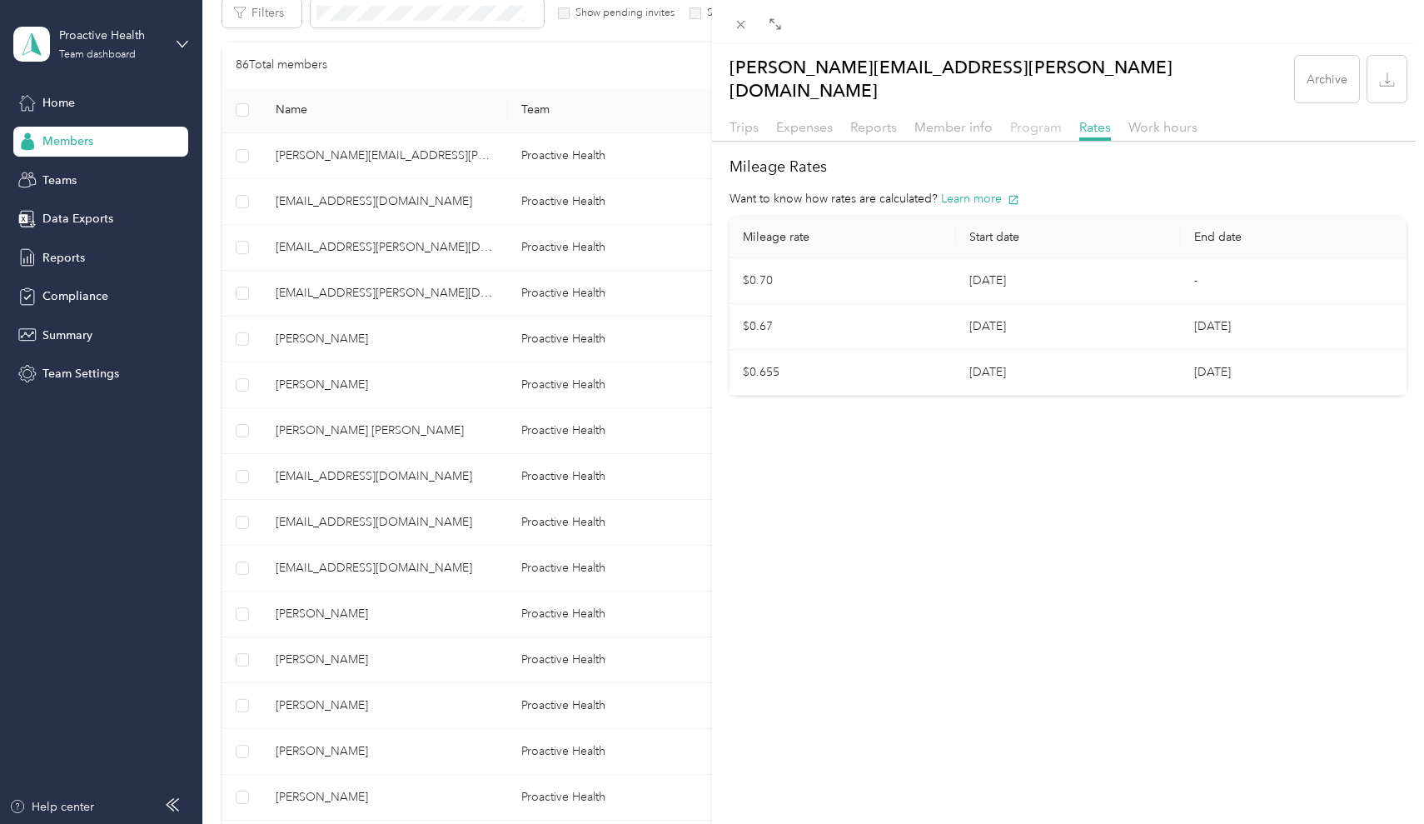
click at [1054, 119] on span "Program" at bounding box center [1036, 127] width 52 height 16
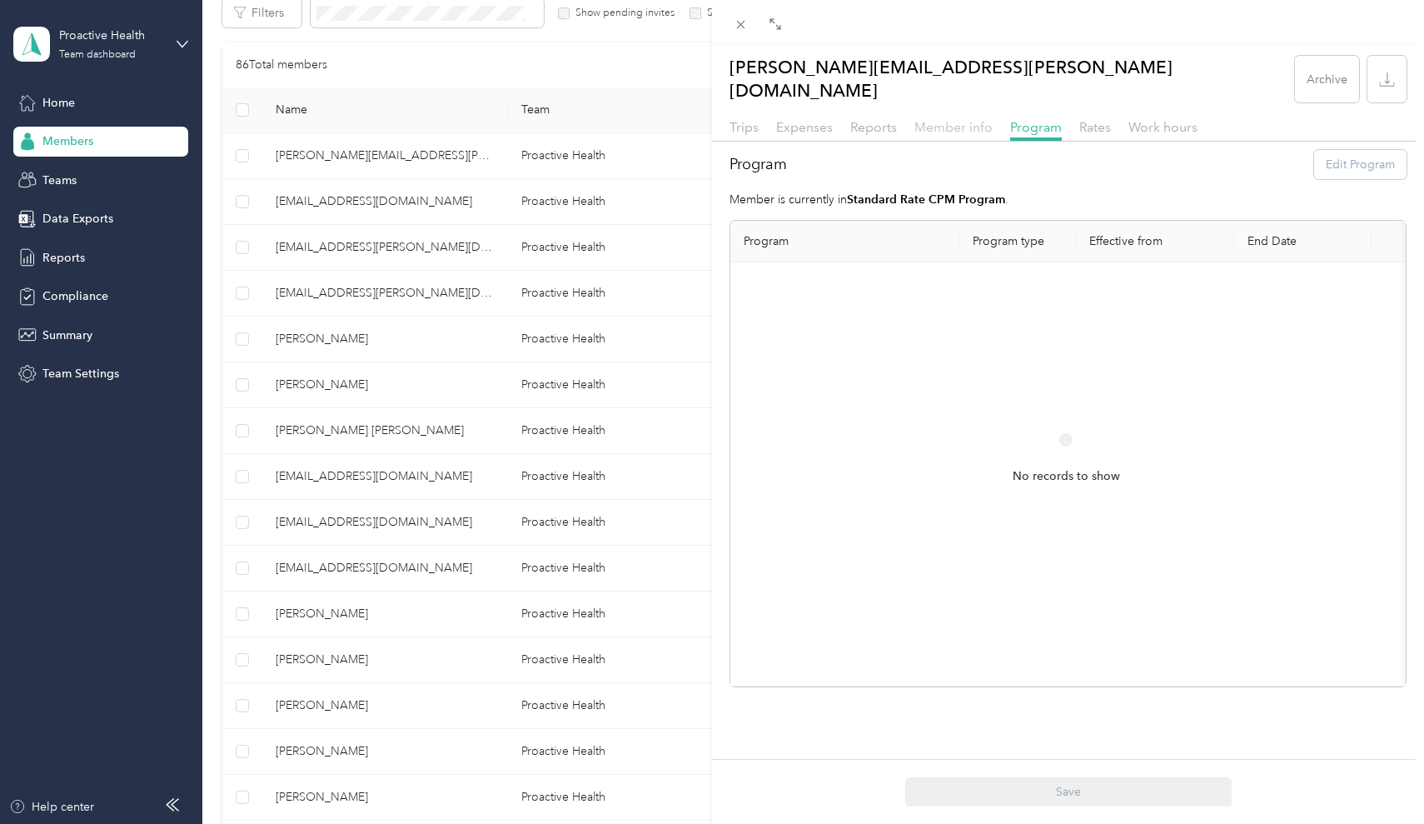
click at [985, 119] on span "Member info" at bounding box center [954, 127] width 78 height 16
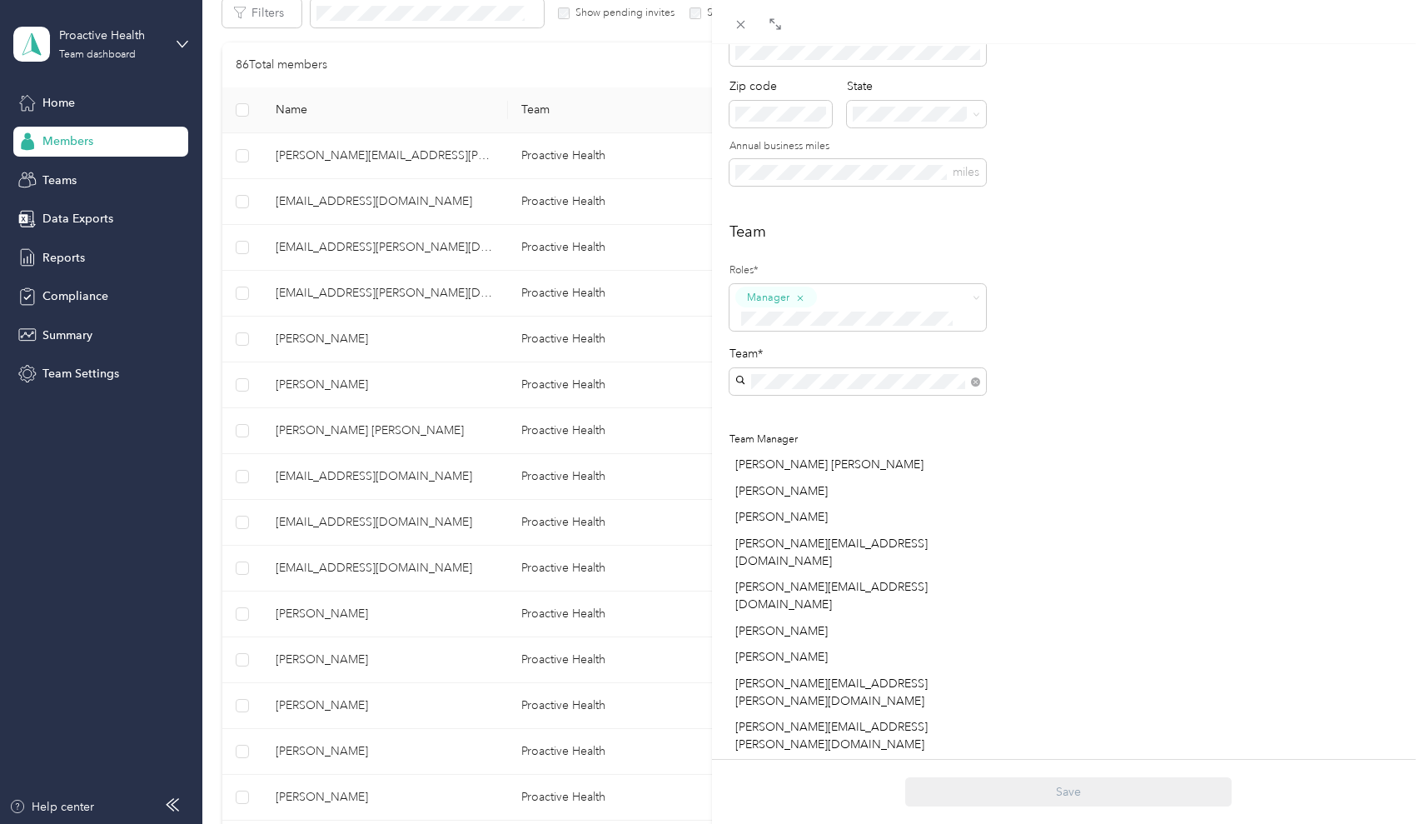
scroll to position [306, 0]
click at [1130, 346] on div "Team Roles* Manager Team* Team Manager [PERSON_NAME] [PERSON_NAME] Benson [EMAI…" at bounding box center [1068, 513] width 677 height 586
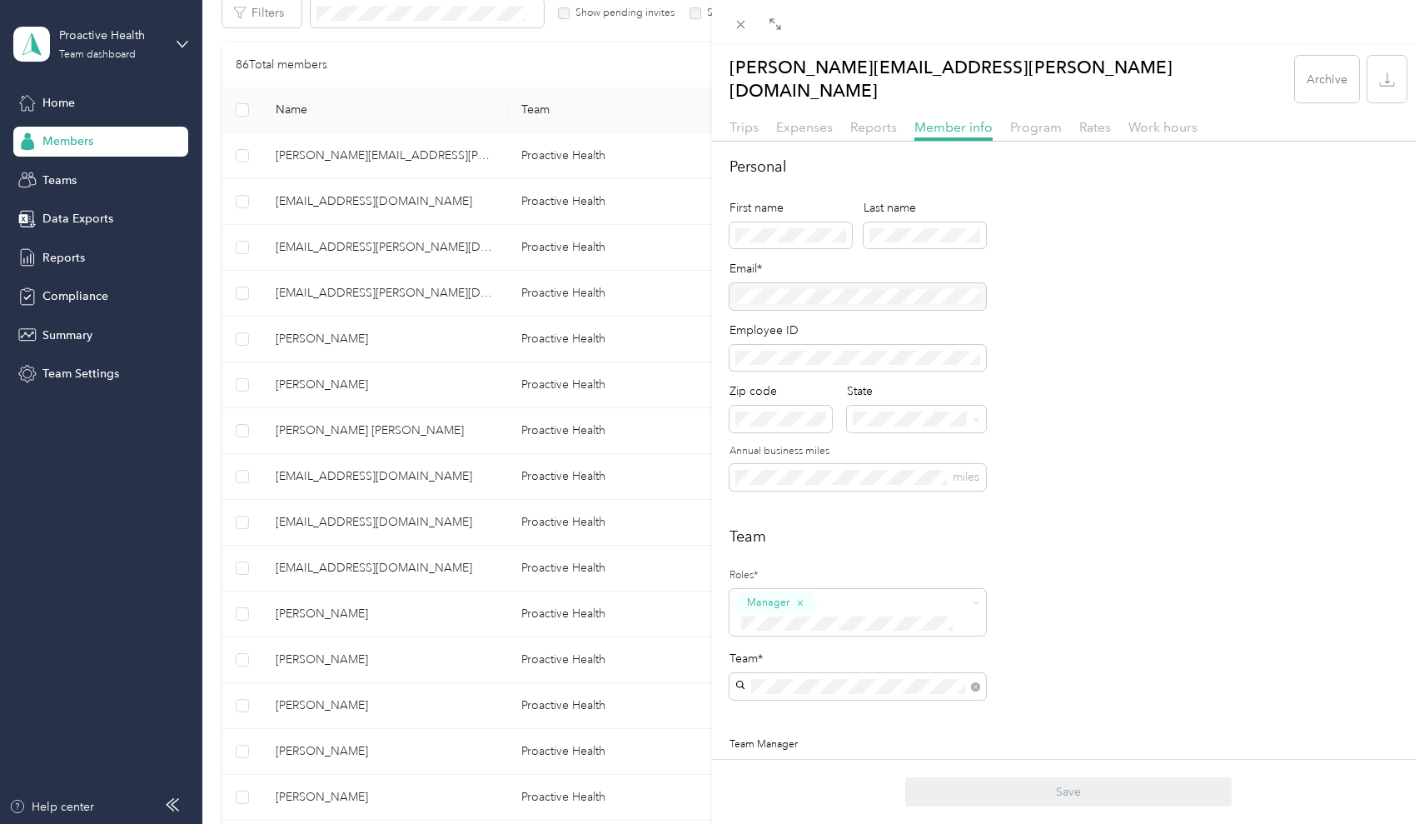
scroll to position [0, 0]
click at [738, 119] on span "Trips" at bounding box center [744, 127] width 29 height 16
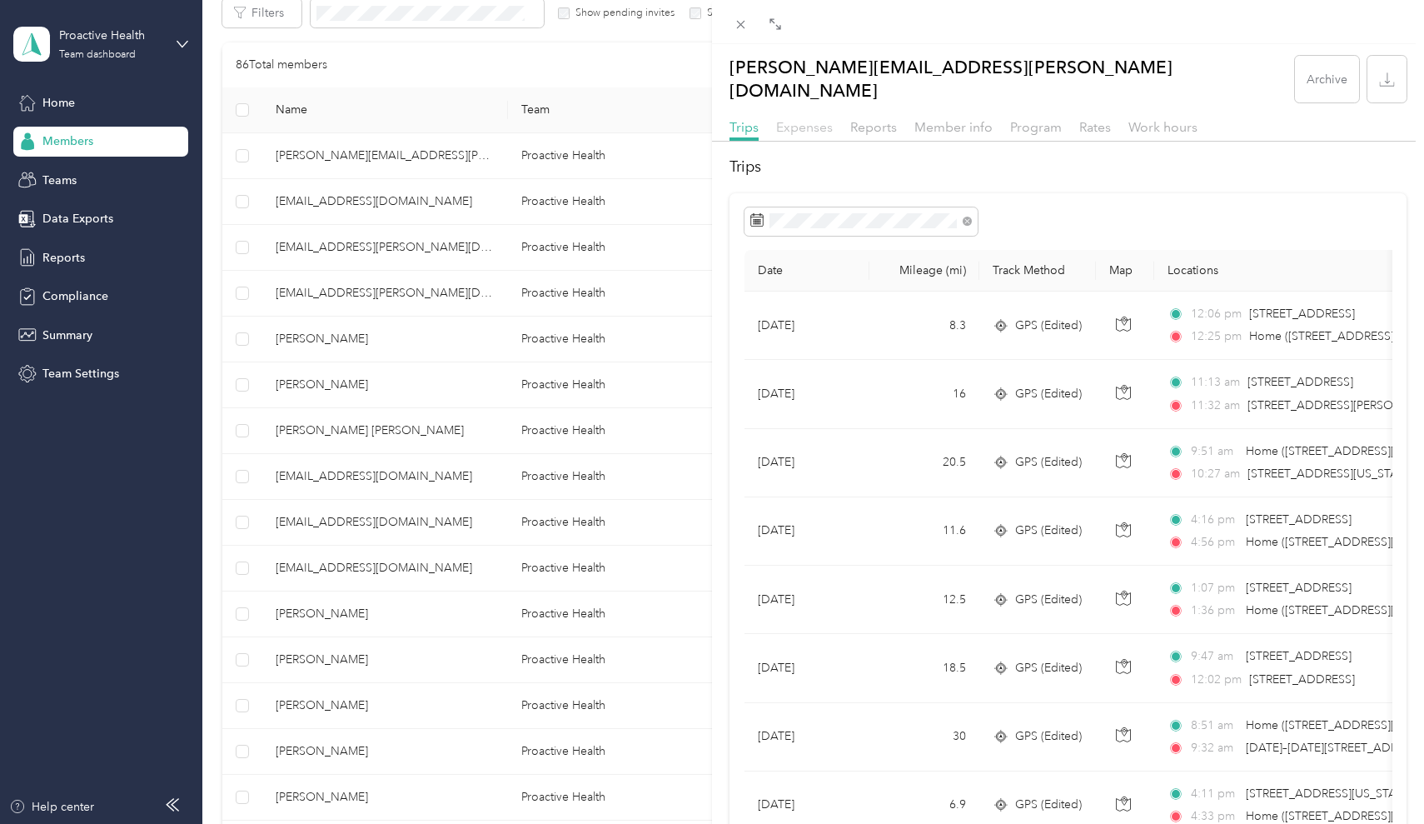
click at [790, 119] on span "Expenses" at bounding box center [804, 127] width 57 height 16
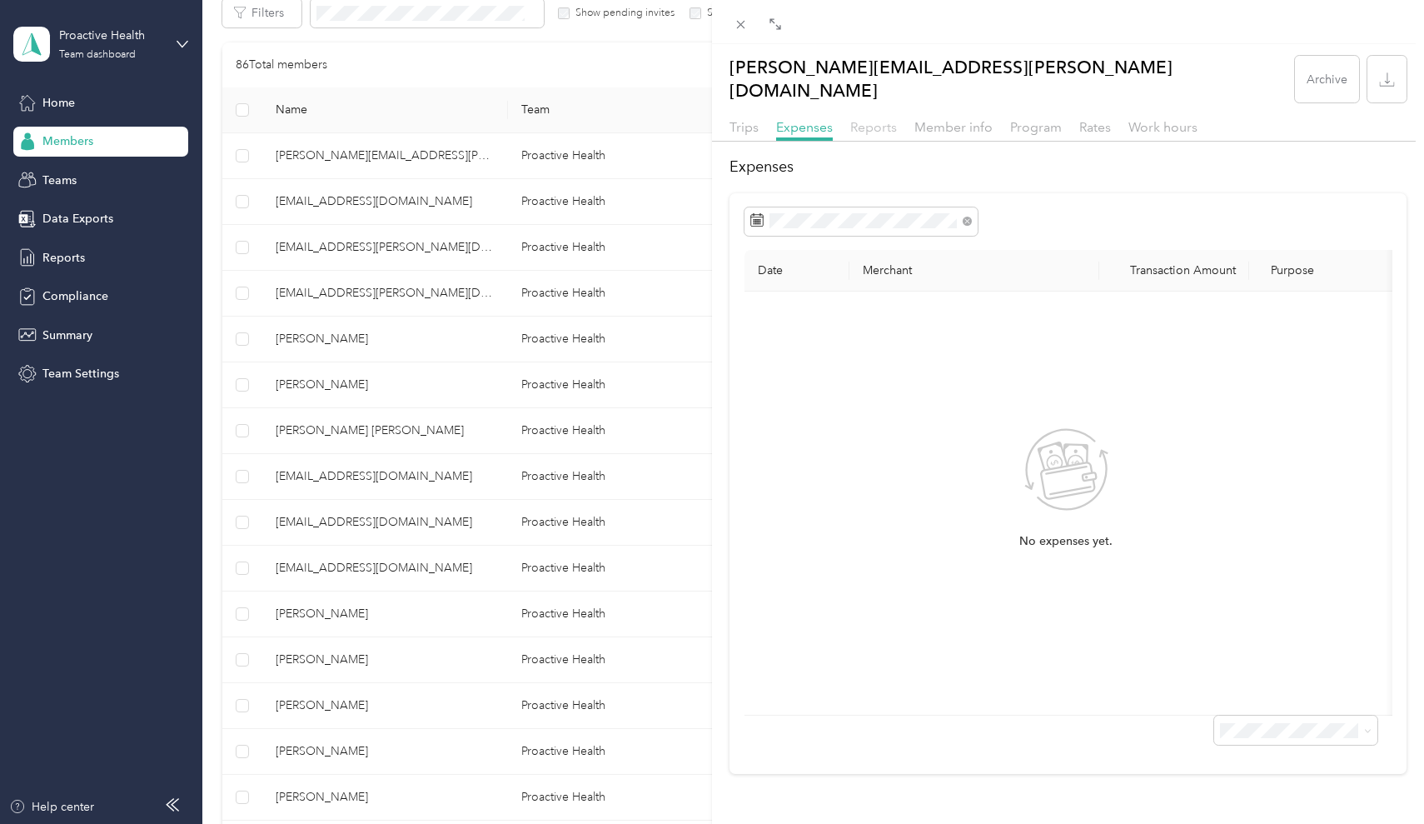
click at [872, 119] on span "Reports" at bounding box center [873, 127] width 47 height 16
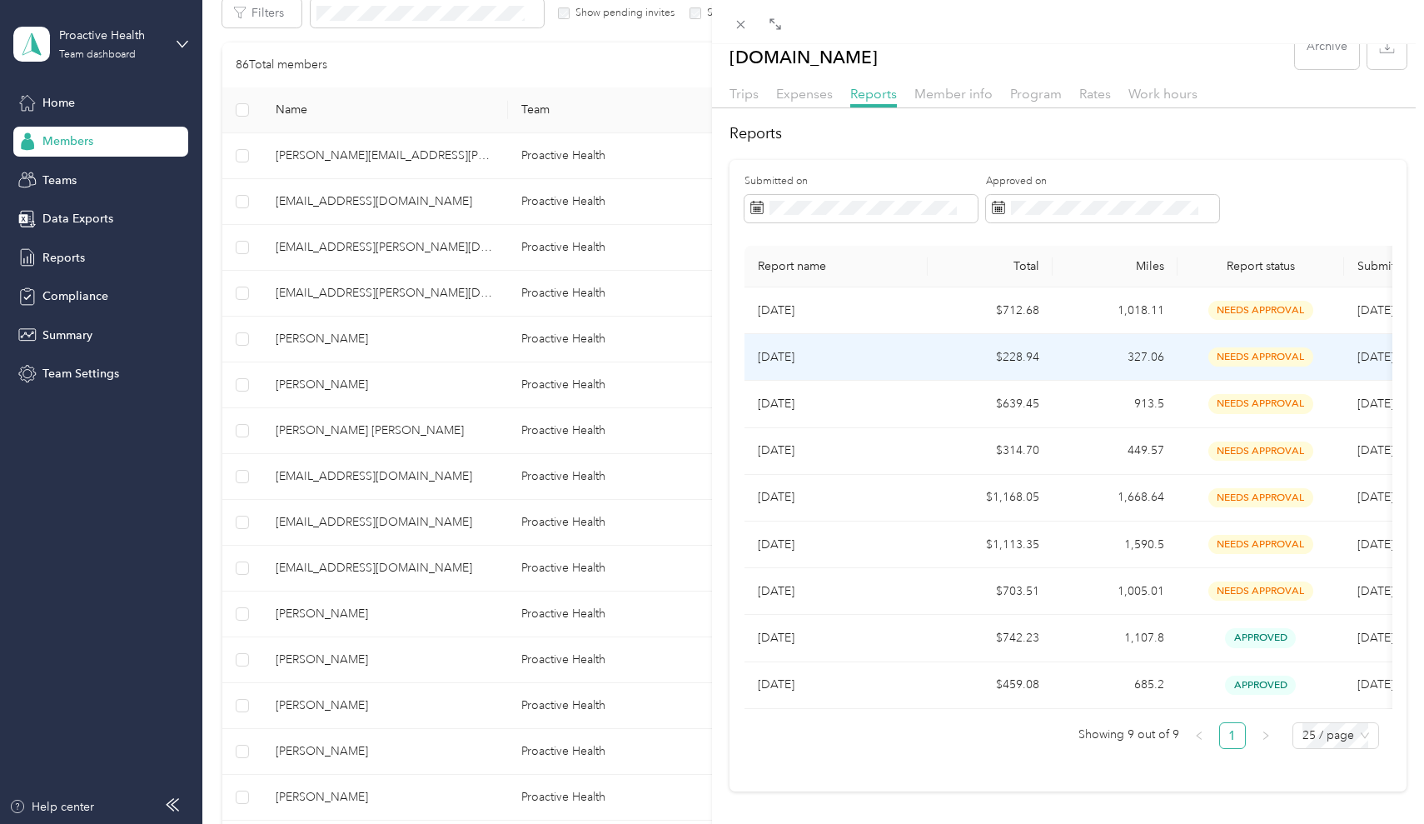
scroll to position [32, 0]
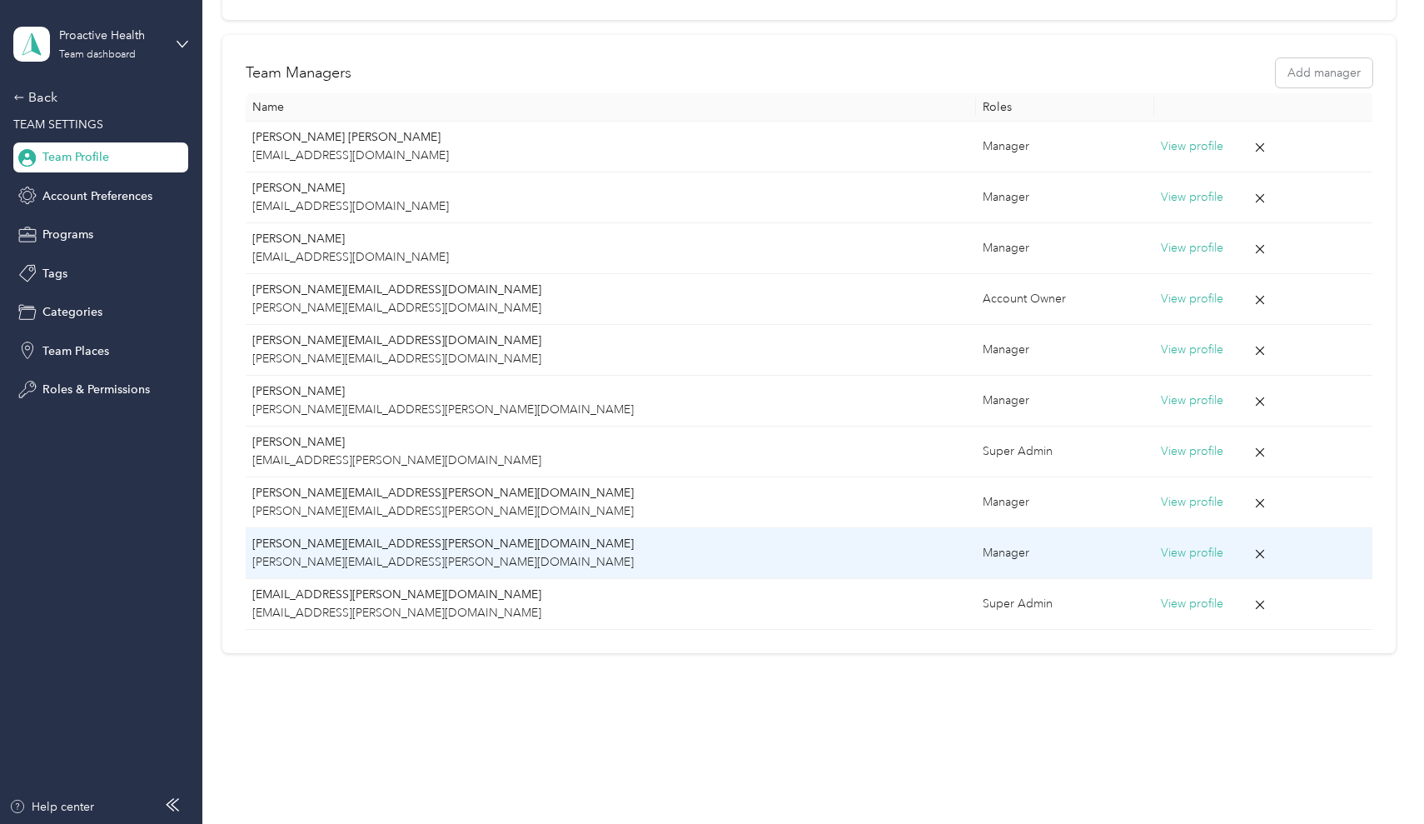
click at [496, 528] on td "[PERSON_NAME][EMAIL_ADDRESS][PERSON_NAME][DOMAIN_NAME] [PERSON_NAME][DOMAIN_NAM…" at bounding box center [611, 553] width 730 height 51
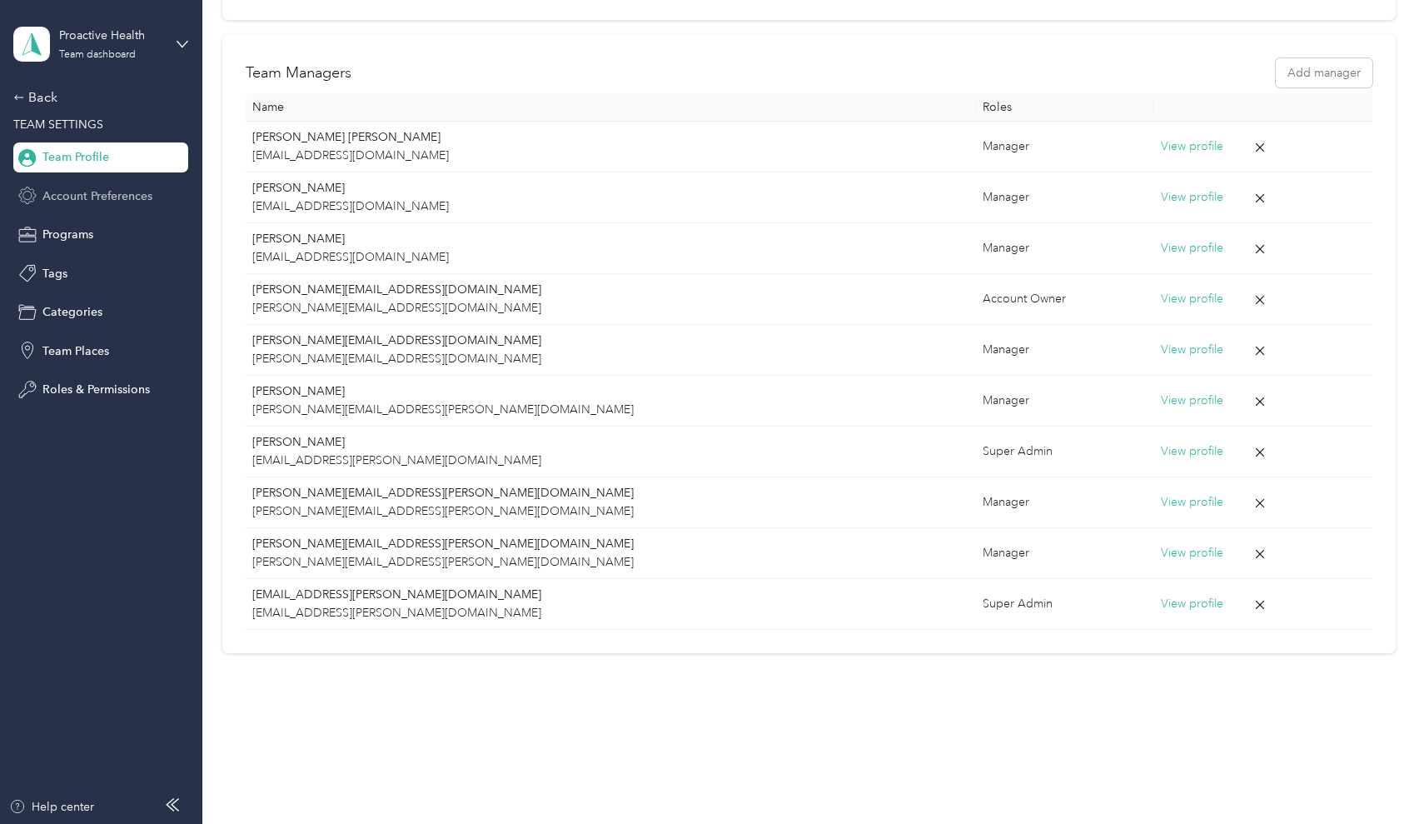
click at [132, 195] on span "Account Preferences" at bounding box center [97, 195] width 110 height 17
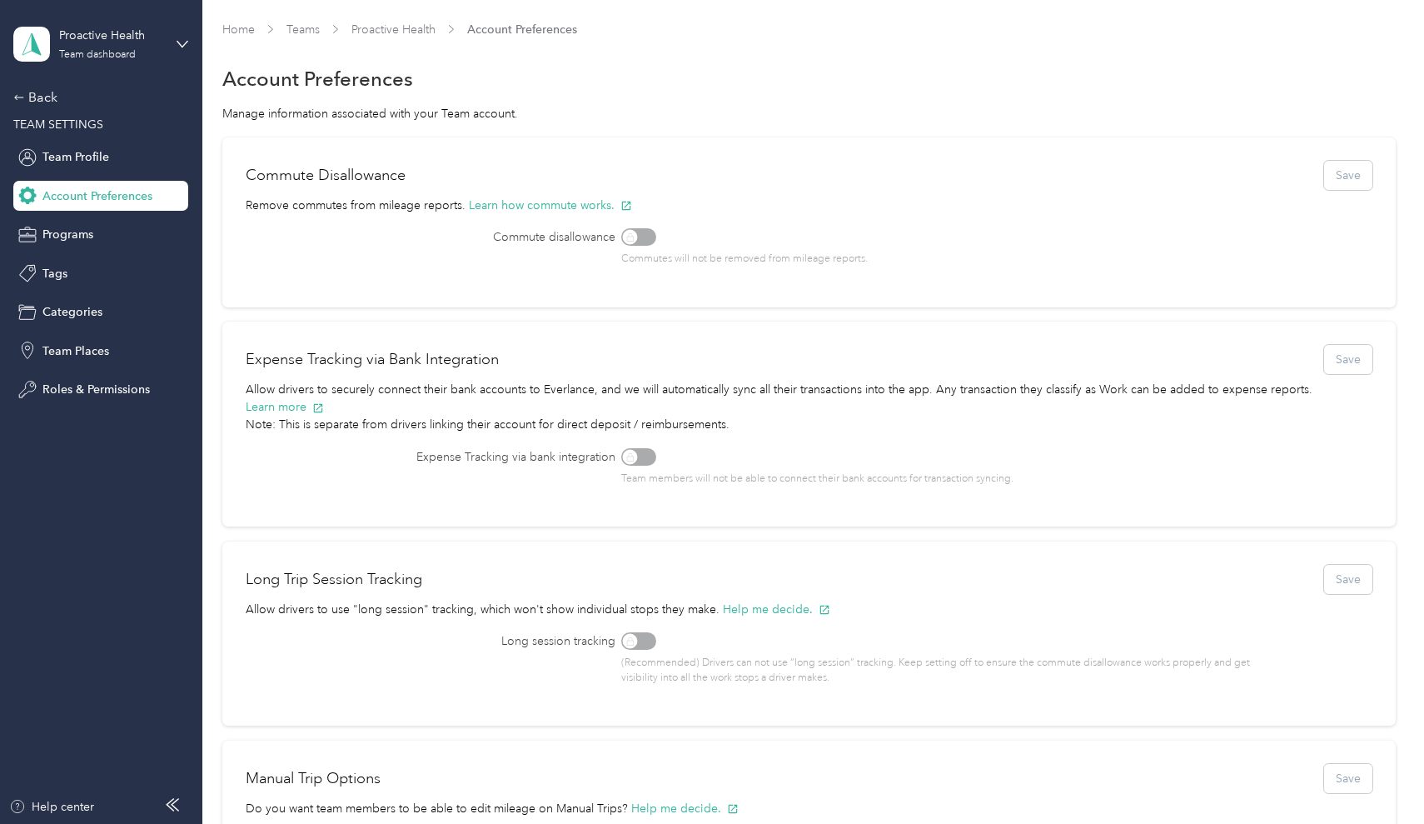
click at [47, 119] on span "TEAM SETTINGS" at bounding box center [58, 124] width 90 height 14
click at [39, 99] on div "Back" at bounding box center [96, 97] width 167 height 20
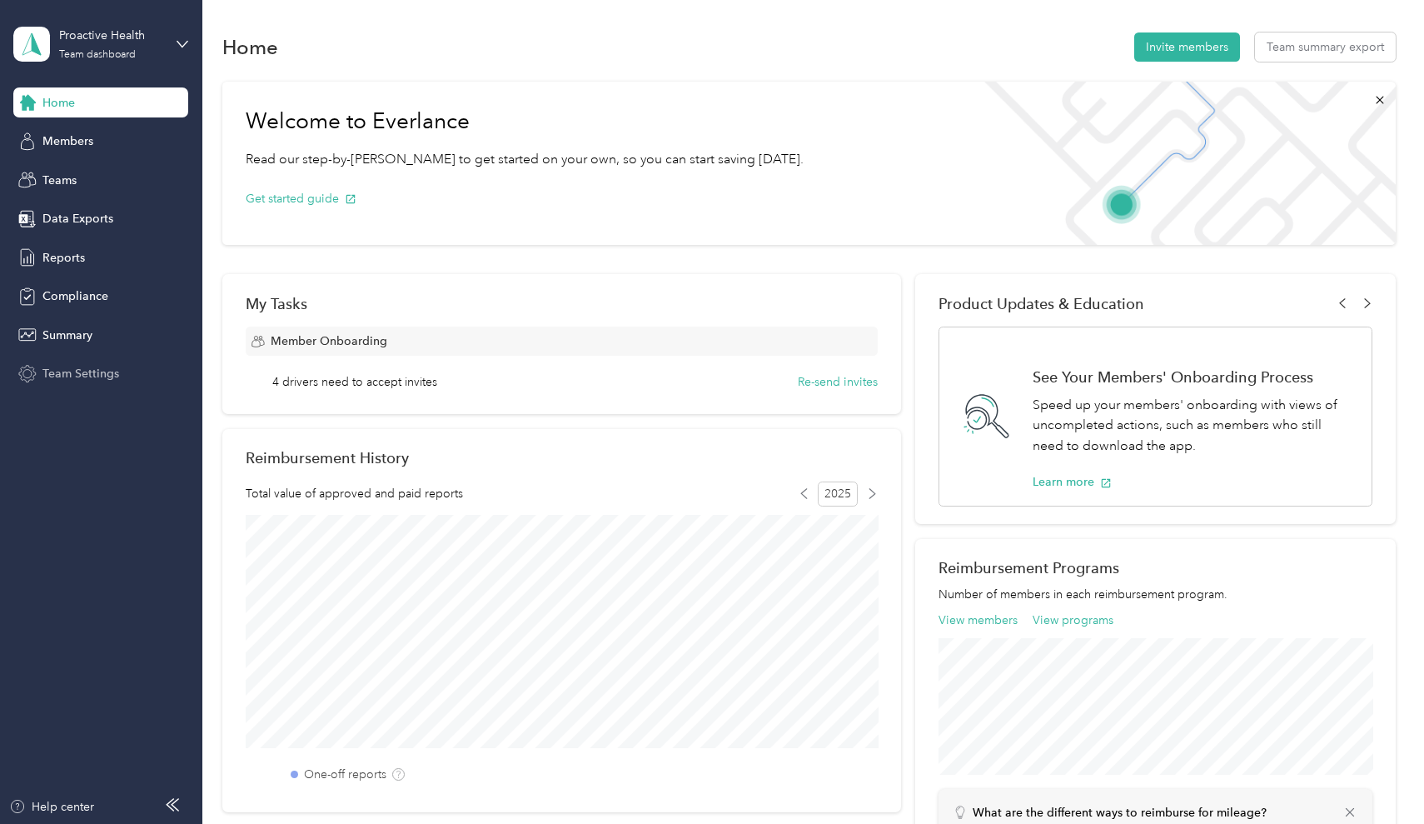
click at [54, 371] on span "Team Settings" at bounding box center [80, 373] width 77 height 17
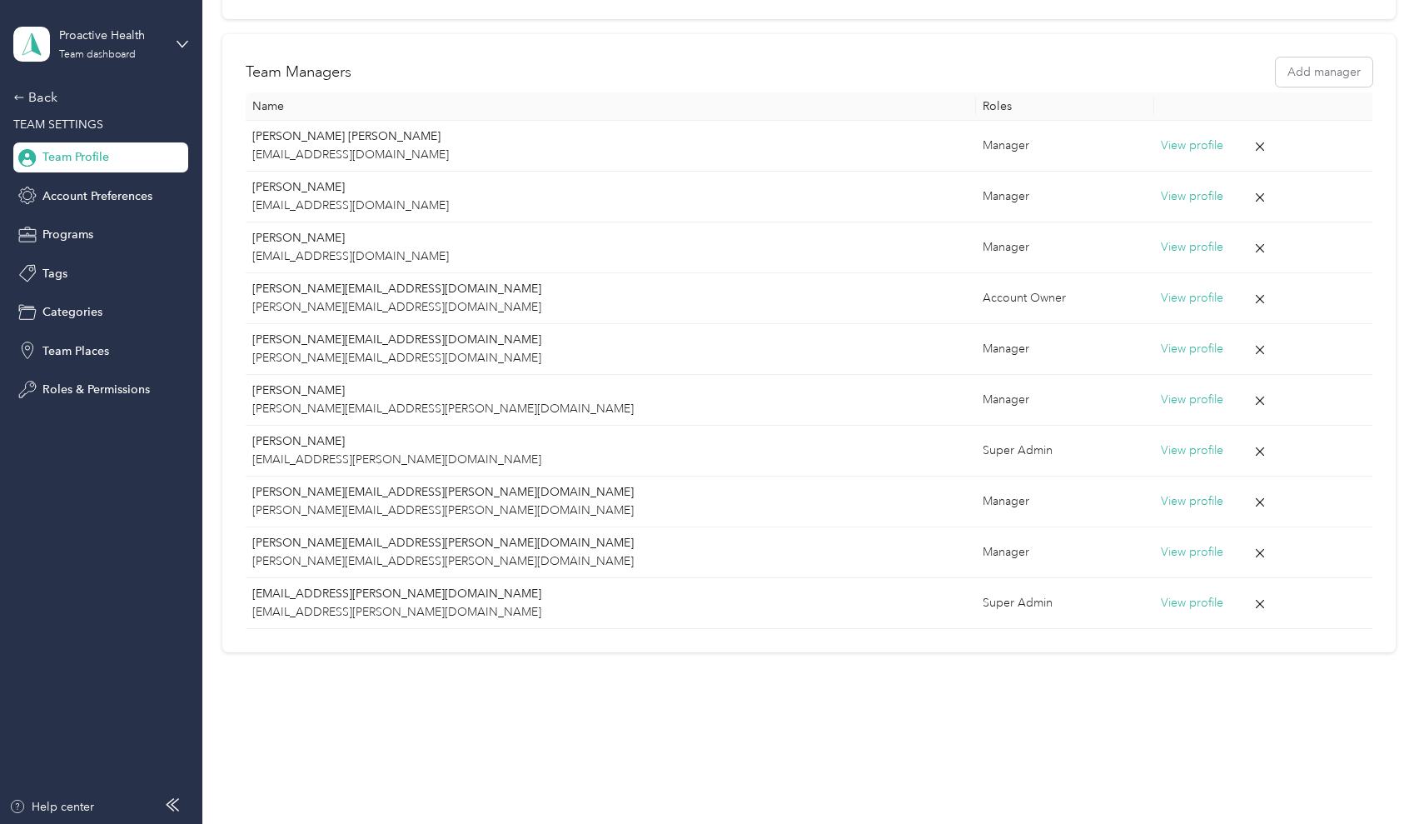
scroll to position [312, 0]
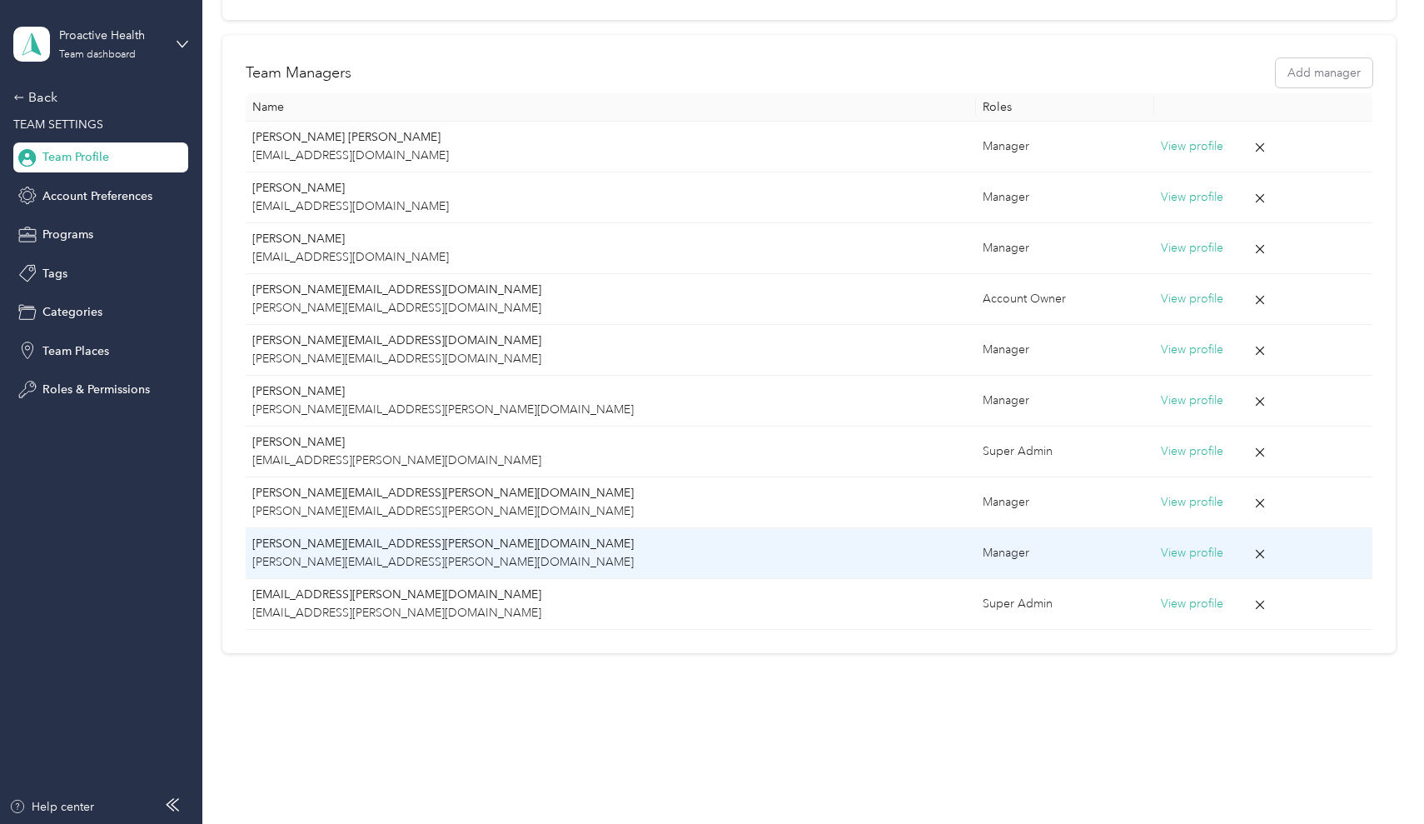
click at [309, 559] on p "[PERSON_NAME][EMAIL_ADDRESS][PERSON_NAME][DOMAIN_NAME]" at bounding box center [610, 562] width 716 height 18
click at [1161, 546] on button "View profile" at bounding box center [1192, 553] width 62 height 18
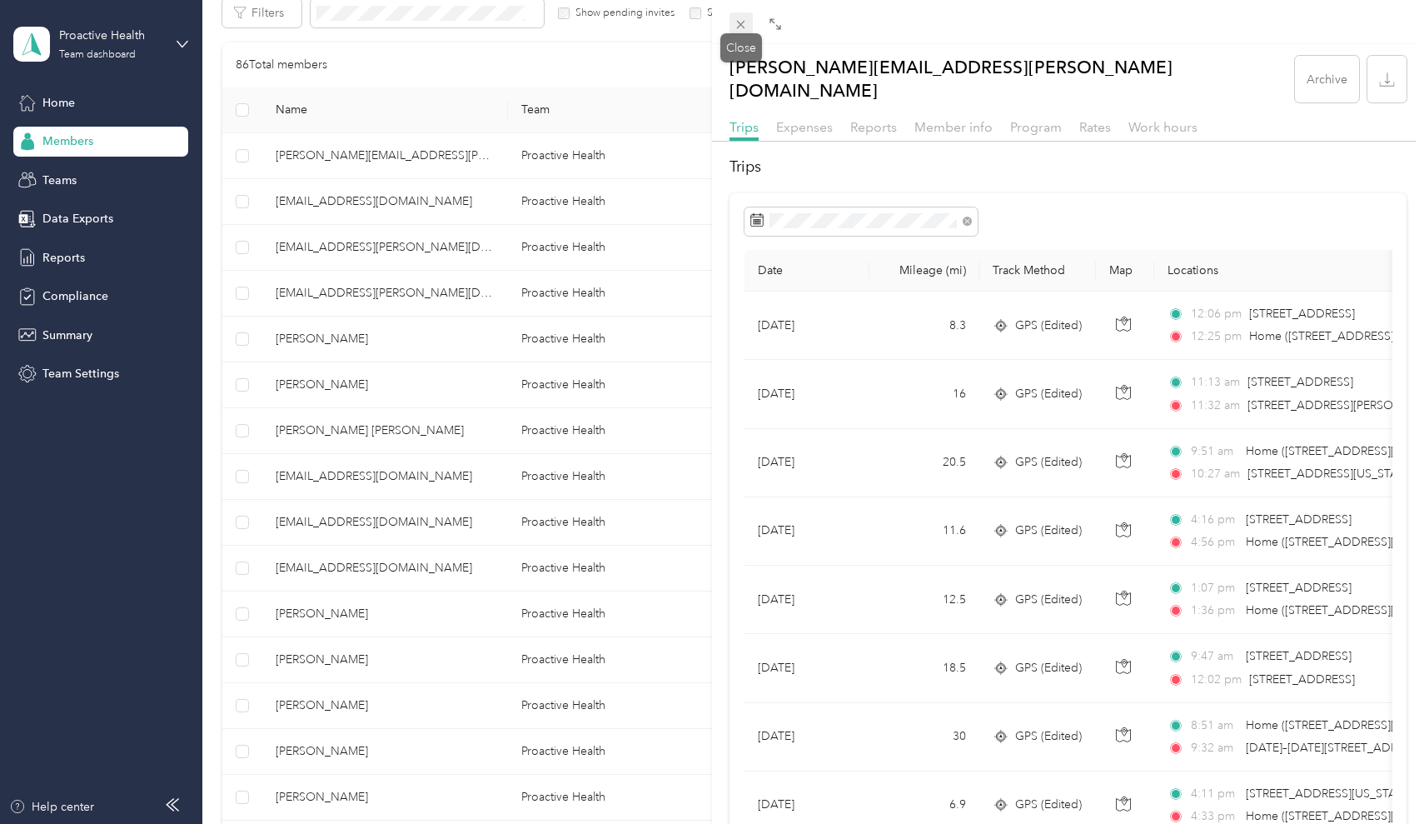
click at [737, 23] on icon at bounding box center [741, 24] width 14 height 14
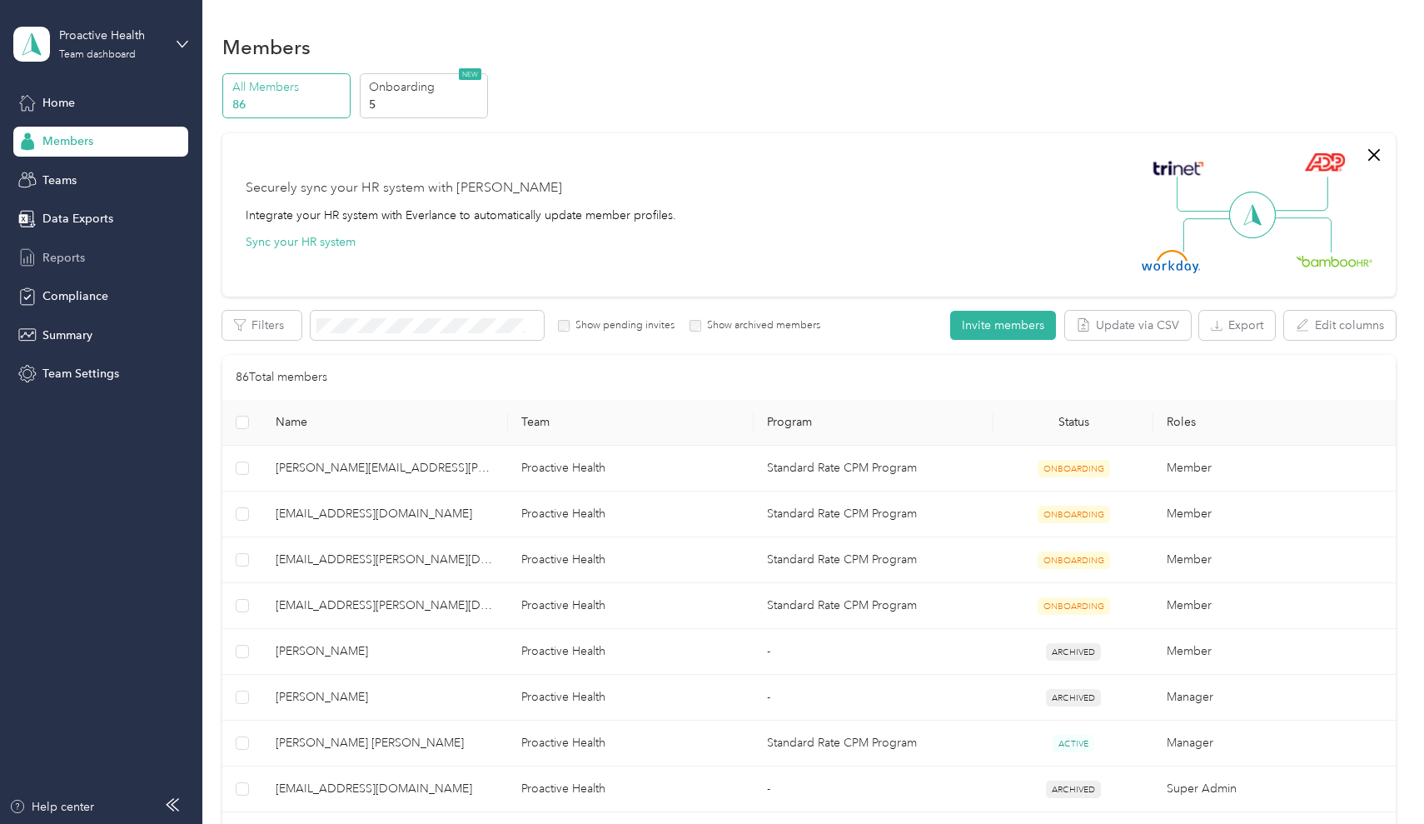
click at [66, 262] on span "Reports" at bounding box center [63, 257] width 42 height 17
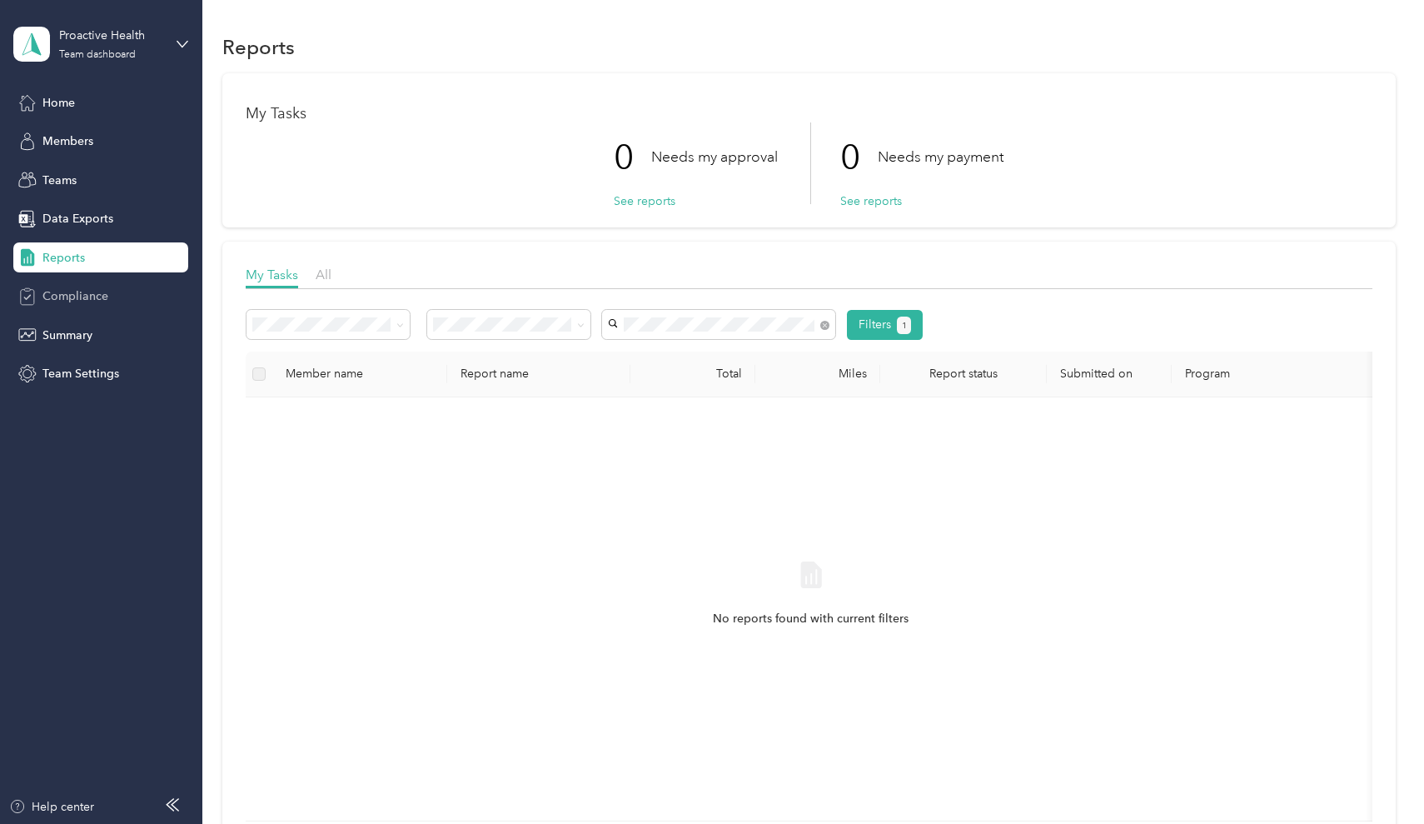
click at [110, 296] on div "Compliance" at bounding box center [100, 297] width 175 height 30
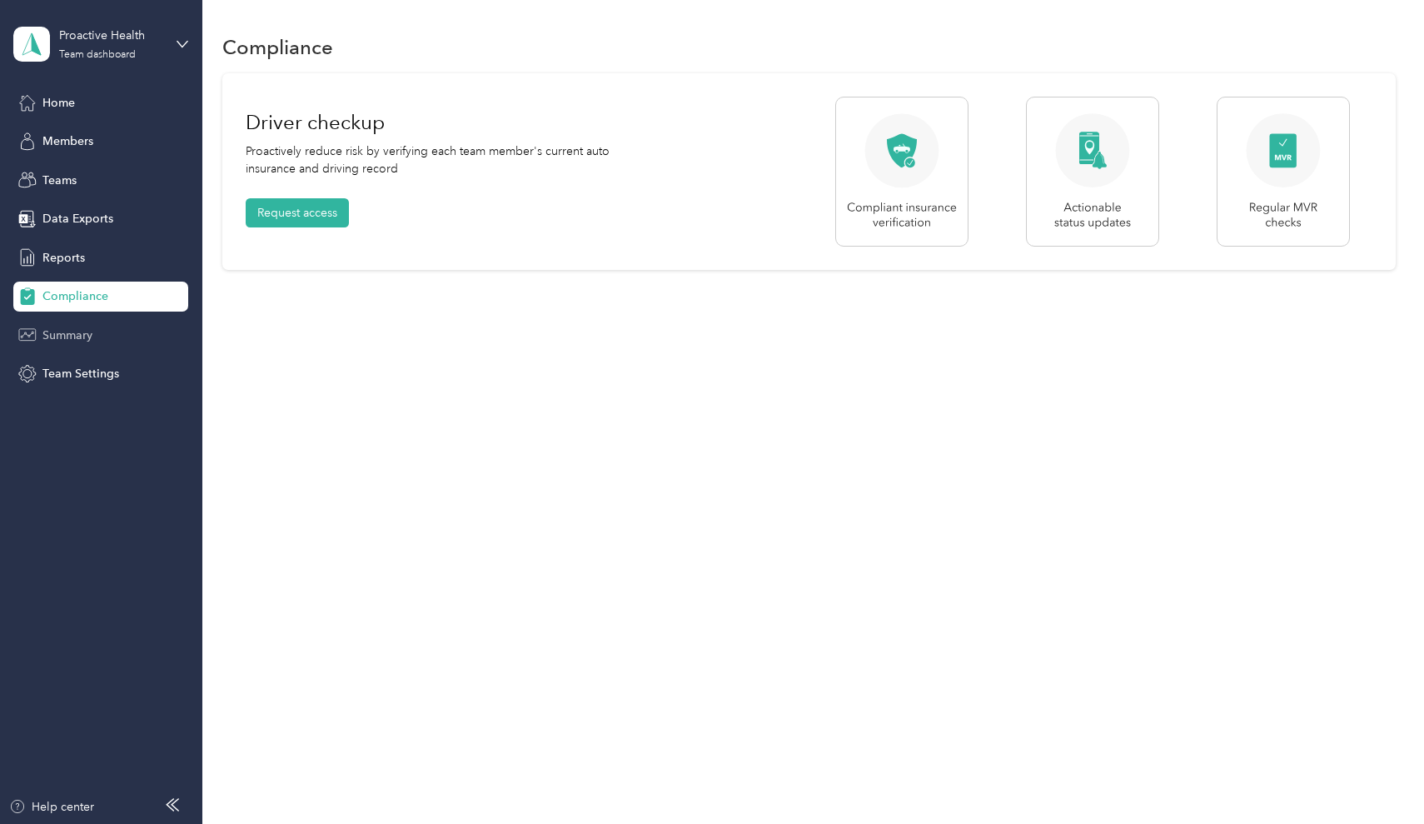
click at [81, 337] on span "Summary" at bounding box center [67, 335] width 50 height 17
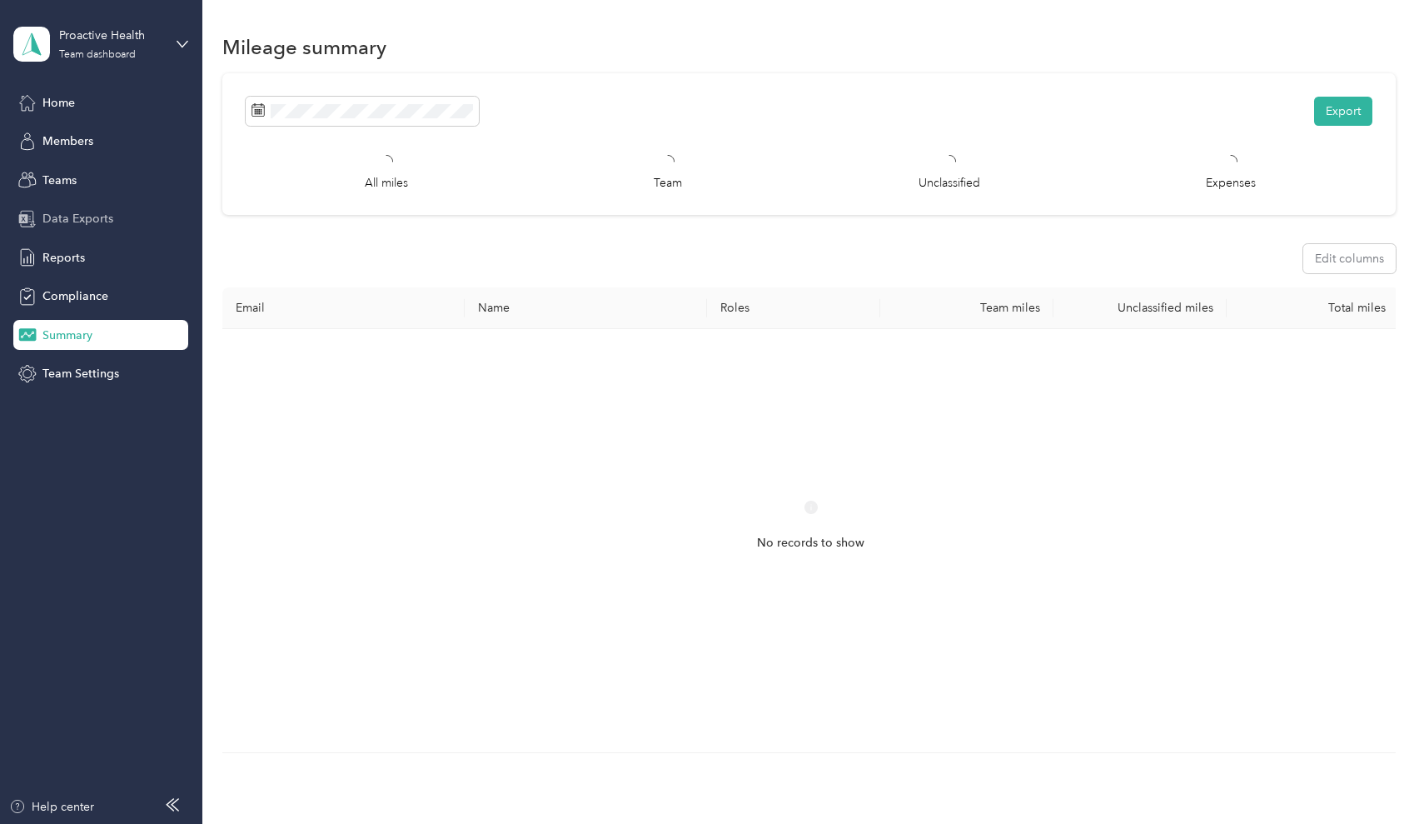
click at [60, 212] on span "Data Exports" at bounding box center [77, 218] width 71 height 17
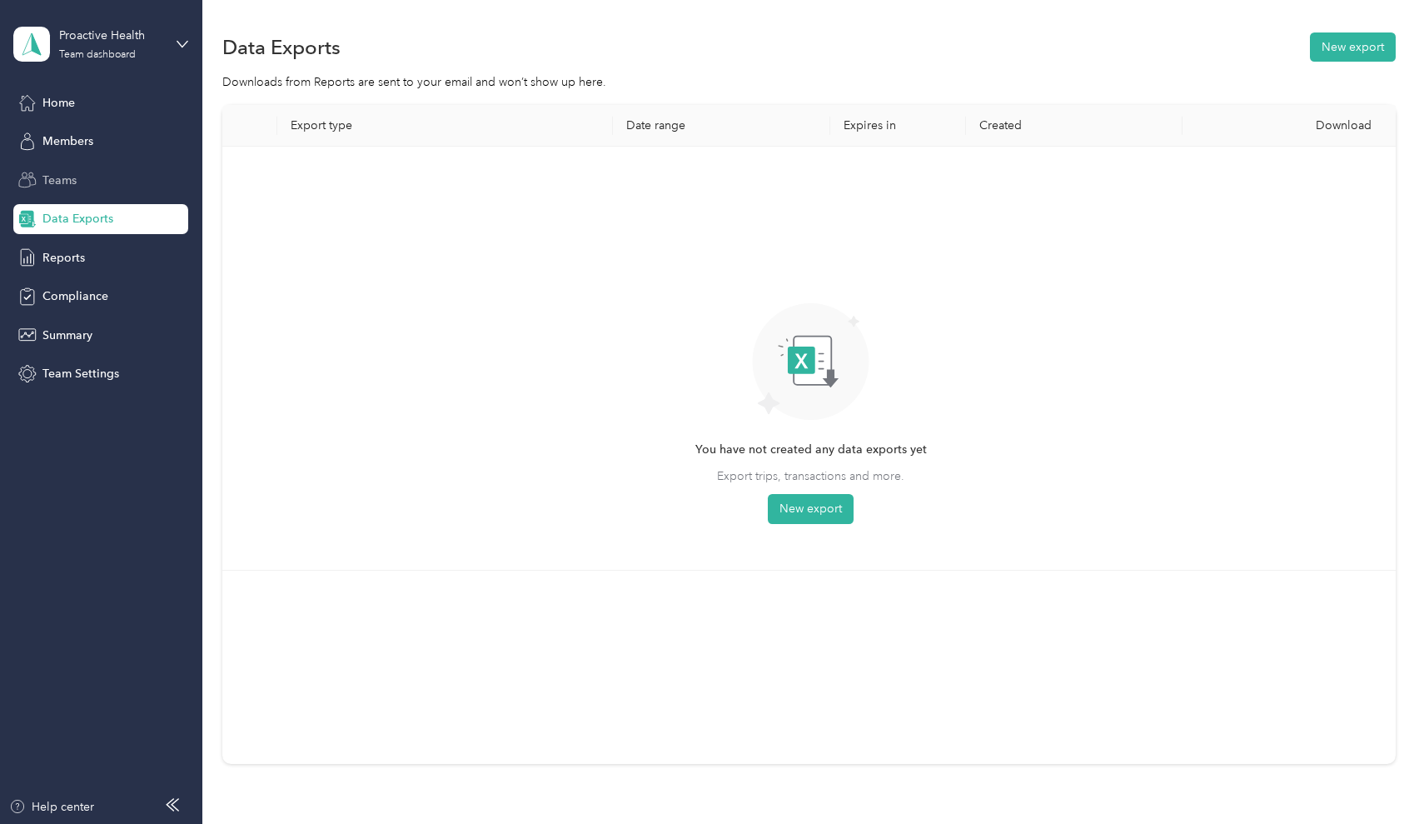
click at [60, 177] on span "Teams" at bounding box center [59, 180] width 34 height 17
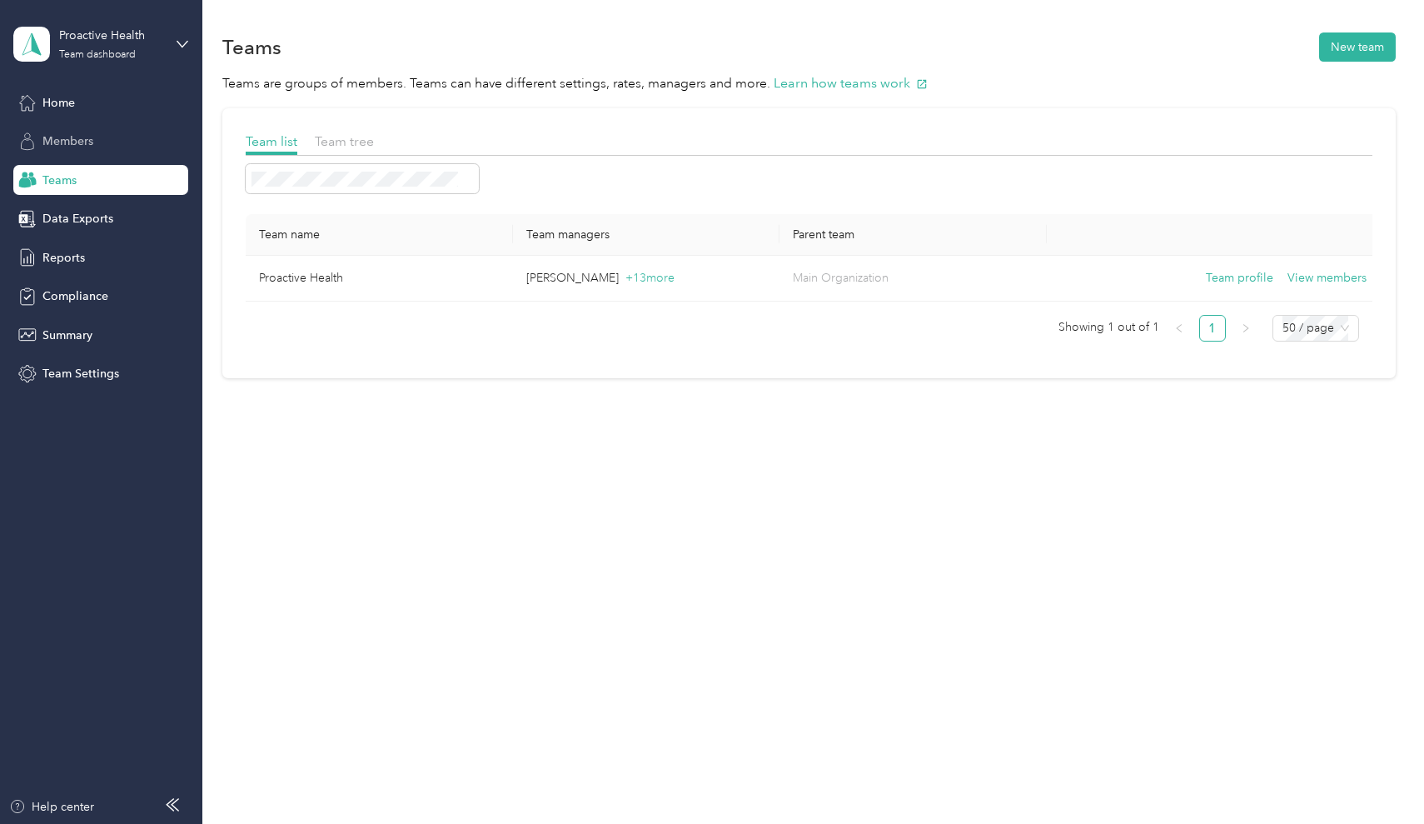
click at [87, 144] on span "Members" at bounding box center [67, 140] width 51 height 17
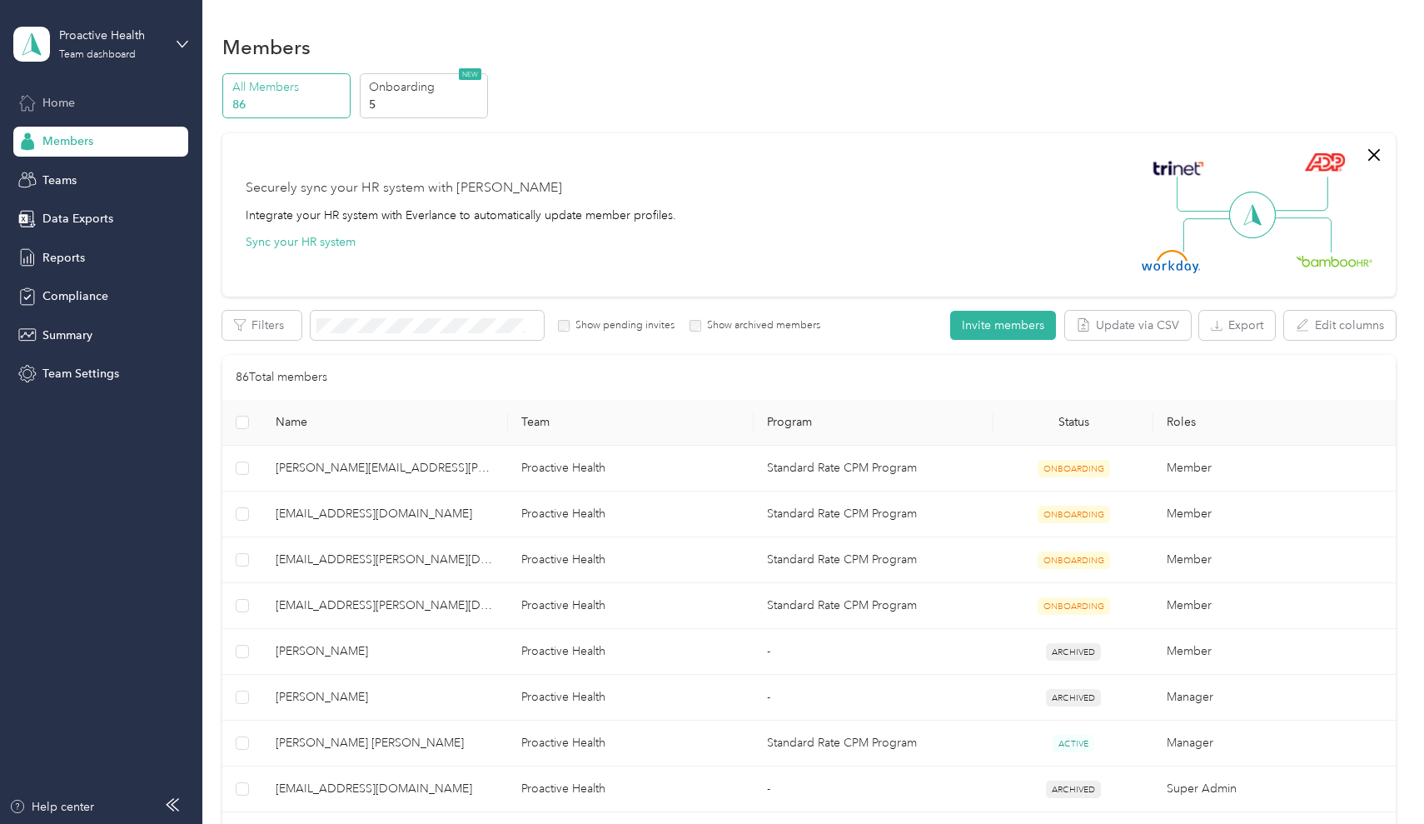
click at [79, 96] on div "Home" at bounding box center [100, 102] width 175 height 30
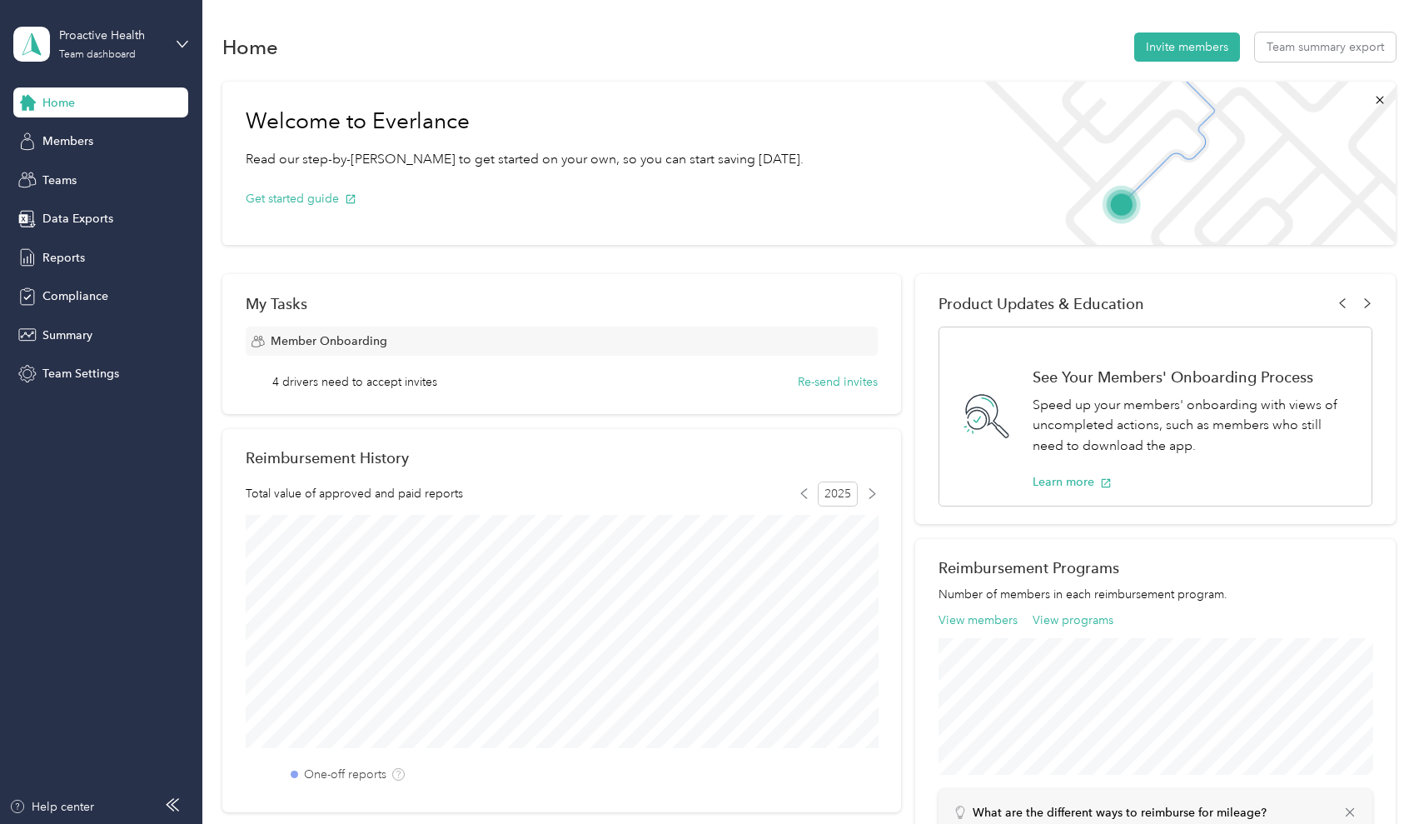
click at [80, 22] on div "Proactive Health Team dashboard" at bounding box center [100, 44] width 175 height 58
click at [84, 188] on div "Team dashboard Personal dashboard Log out" at bounding box center [284, 170] width 516 height 105
click at [94, 60] on div "Team dashboard" at bounding box center [97, 55] width 77 height 10
click at [69, 171] on div "Personal dashboard" at bounding box center [80, 174] width 105 height 17
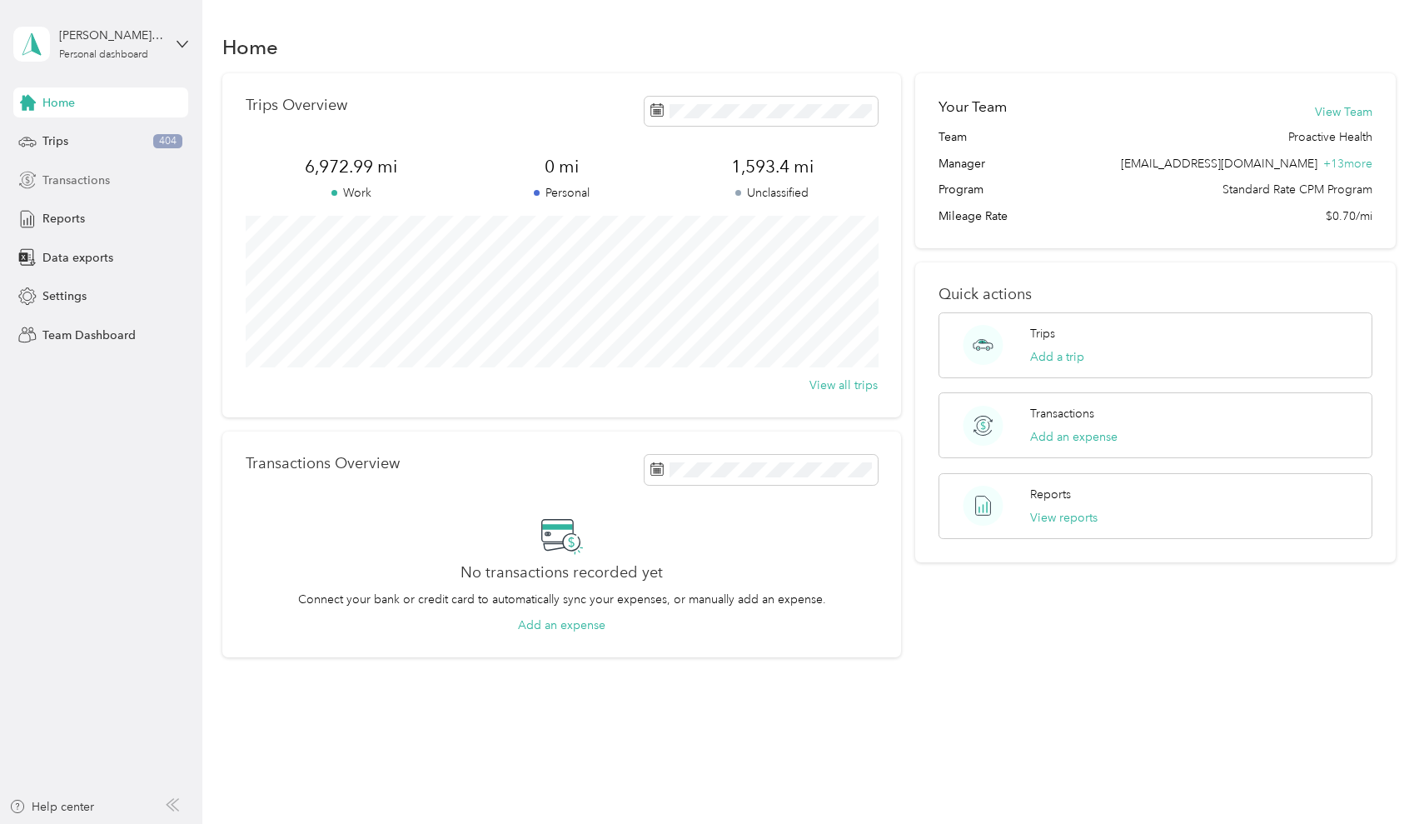
click at [69, 187] on span "Transactions" at bounding box center [75, 180] width 67 height 17
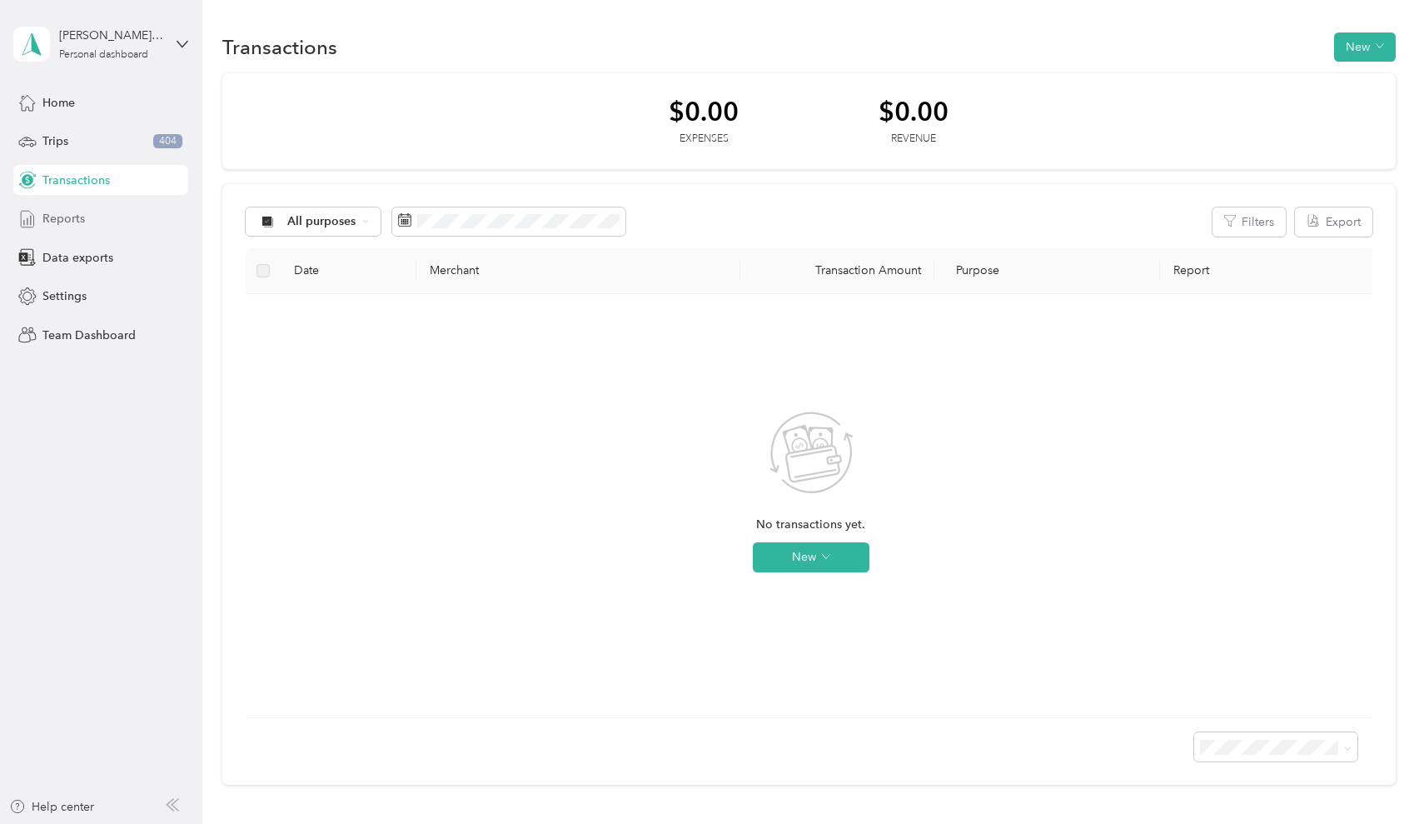
click at [64, 214] on span "Reports" at bounding box center [63, 218] width 42 height 17
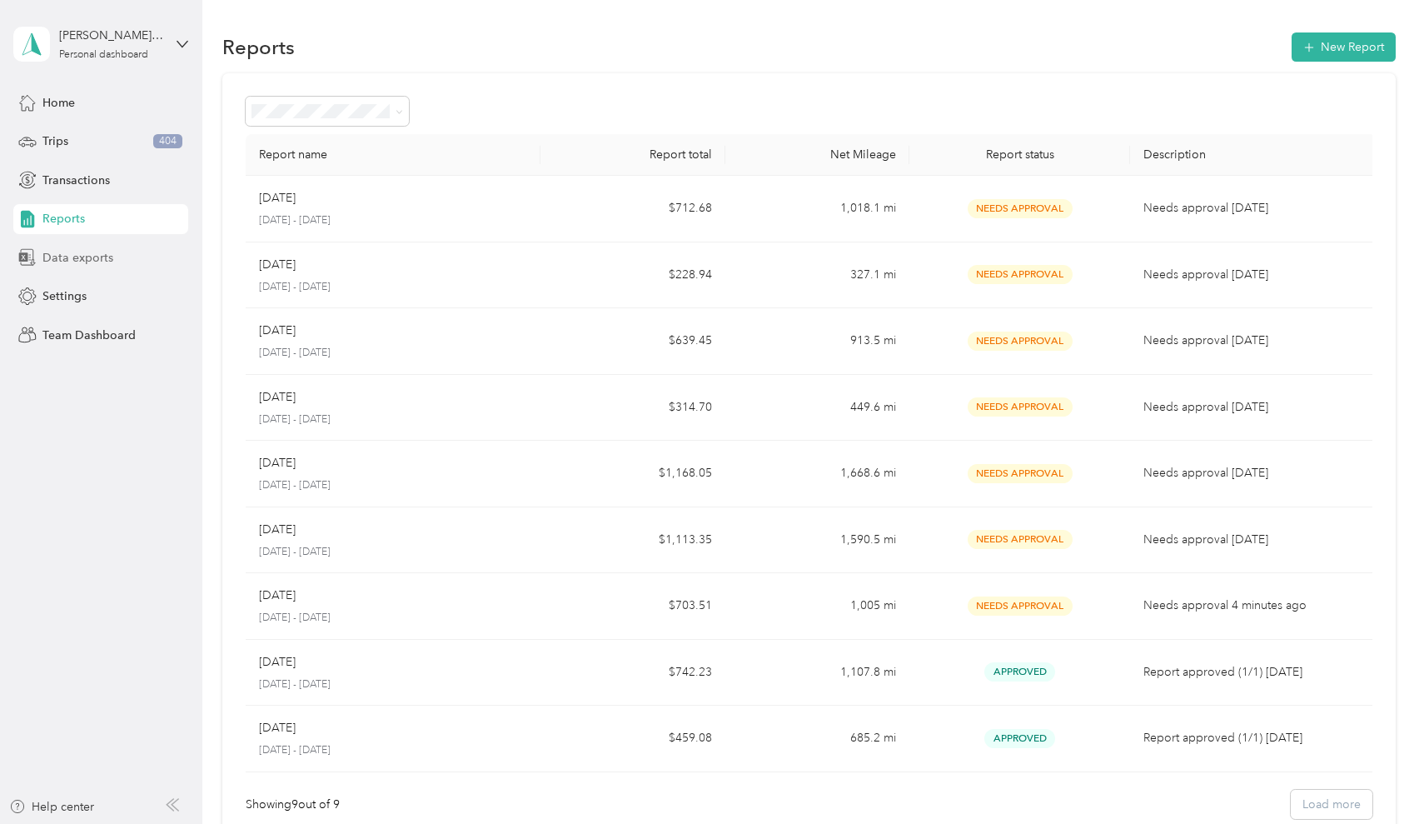
click at [60, 257] on span "Data exports" at bounding box center [77, 257] width 71 height 17
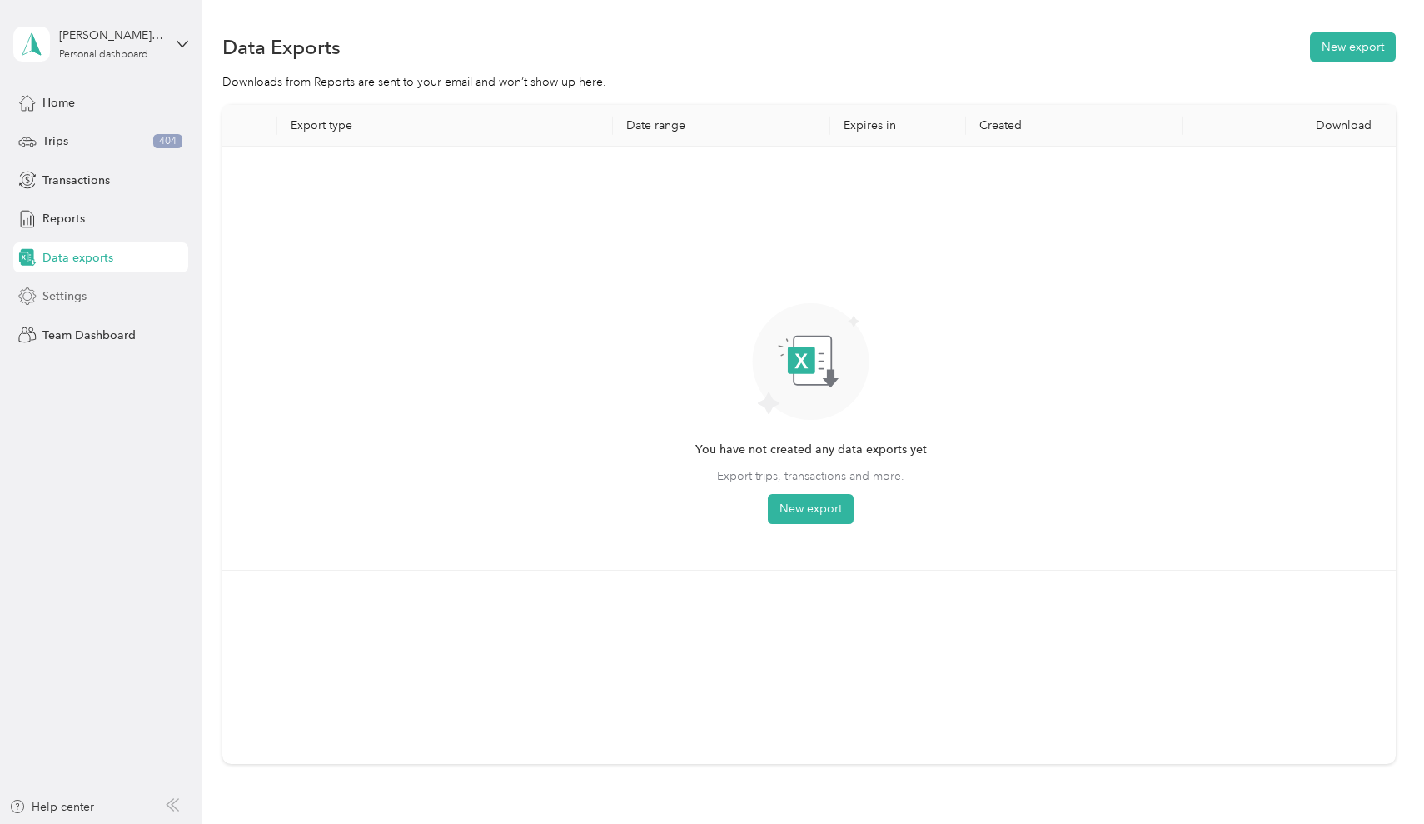
click at [56, 288] on span "Settings" at bounding box center [64, 295] width 44 height 17
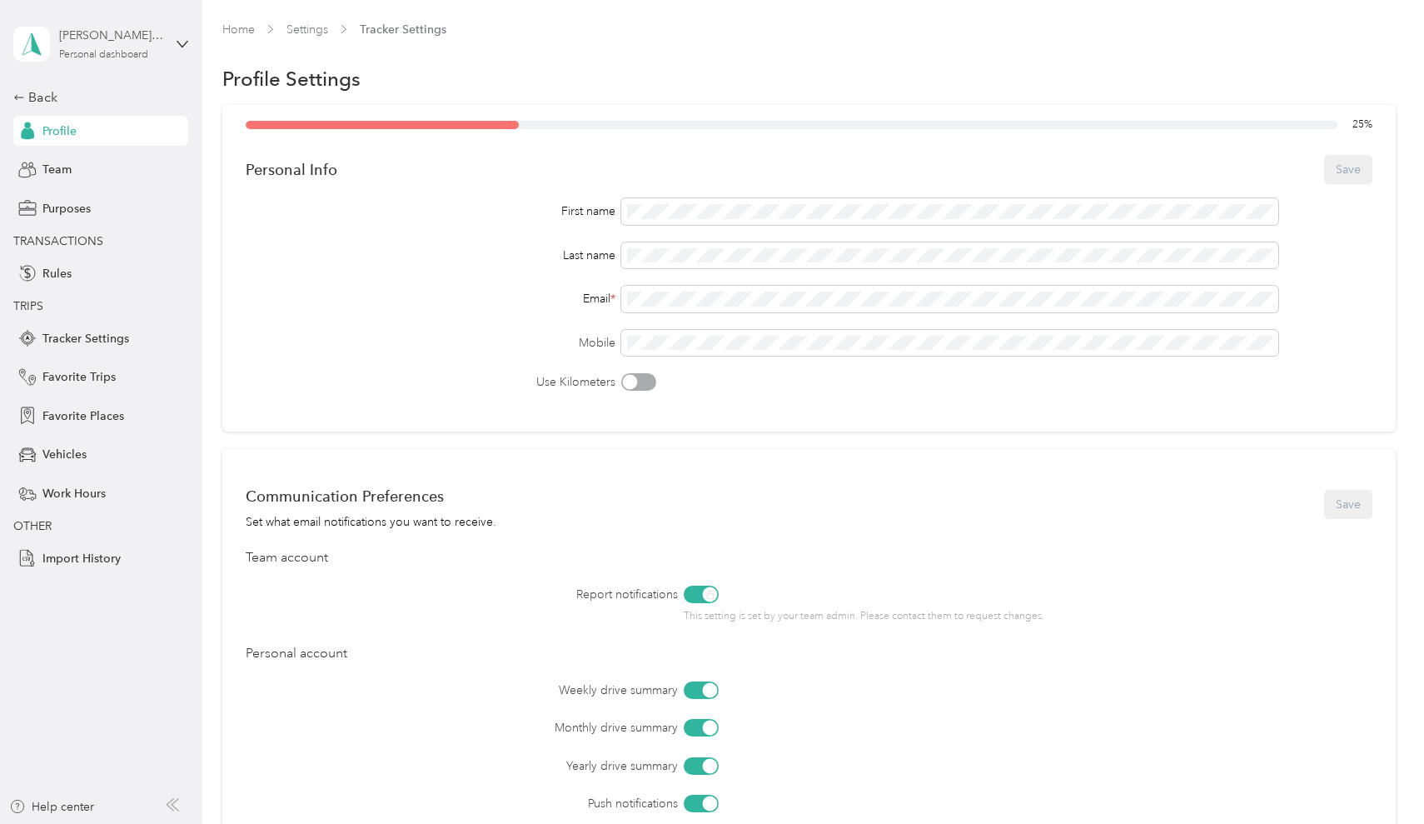
click at [116, 35] on div "[PERSON_NAME][EMAIL_ADDRESS][PERSON_NAME][DOMAIN_NAME]" at bounding box center [111, 35] width 104 height 17
click at [118, 142] on div "Team dashboard" at bounding box center [284, 136] width 516 height 29
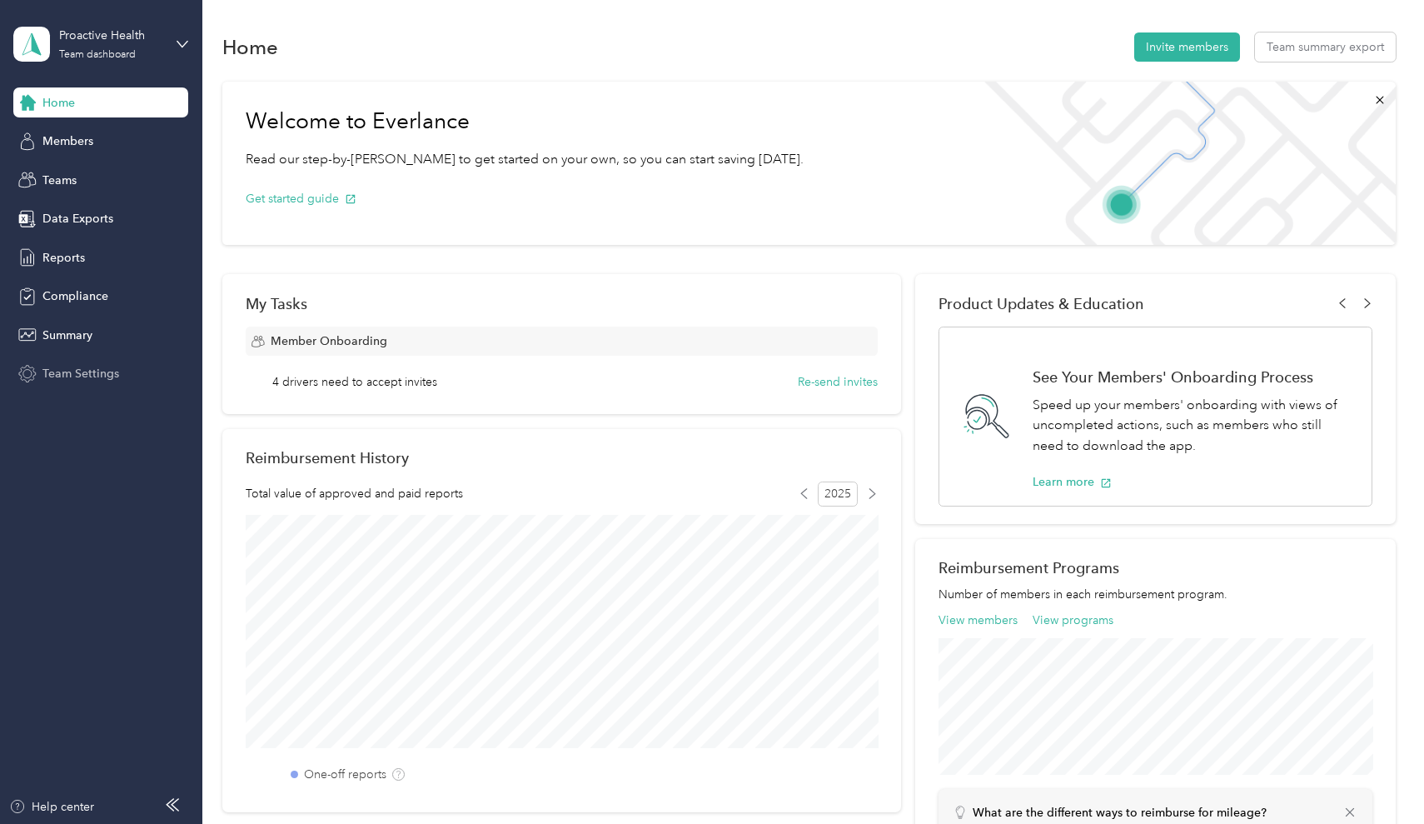
click at [42, 370] on div "Team Settings" at bounding box center [100, 374] width 175 height 30
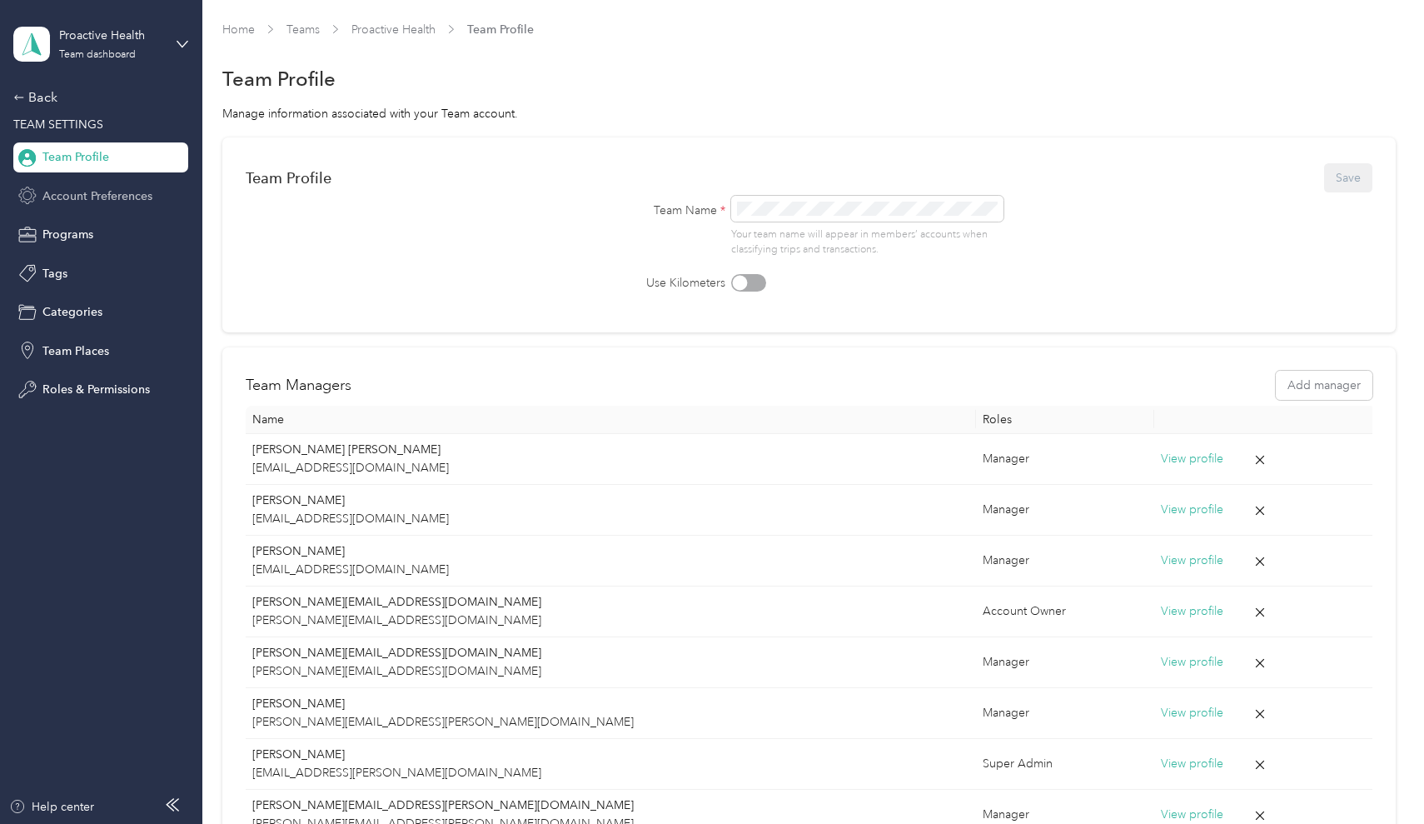
click at [63, 192] on span "Account Preferences" at bounding box center [97, 195] width 110 height 17
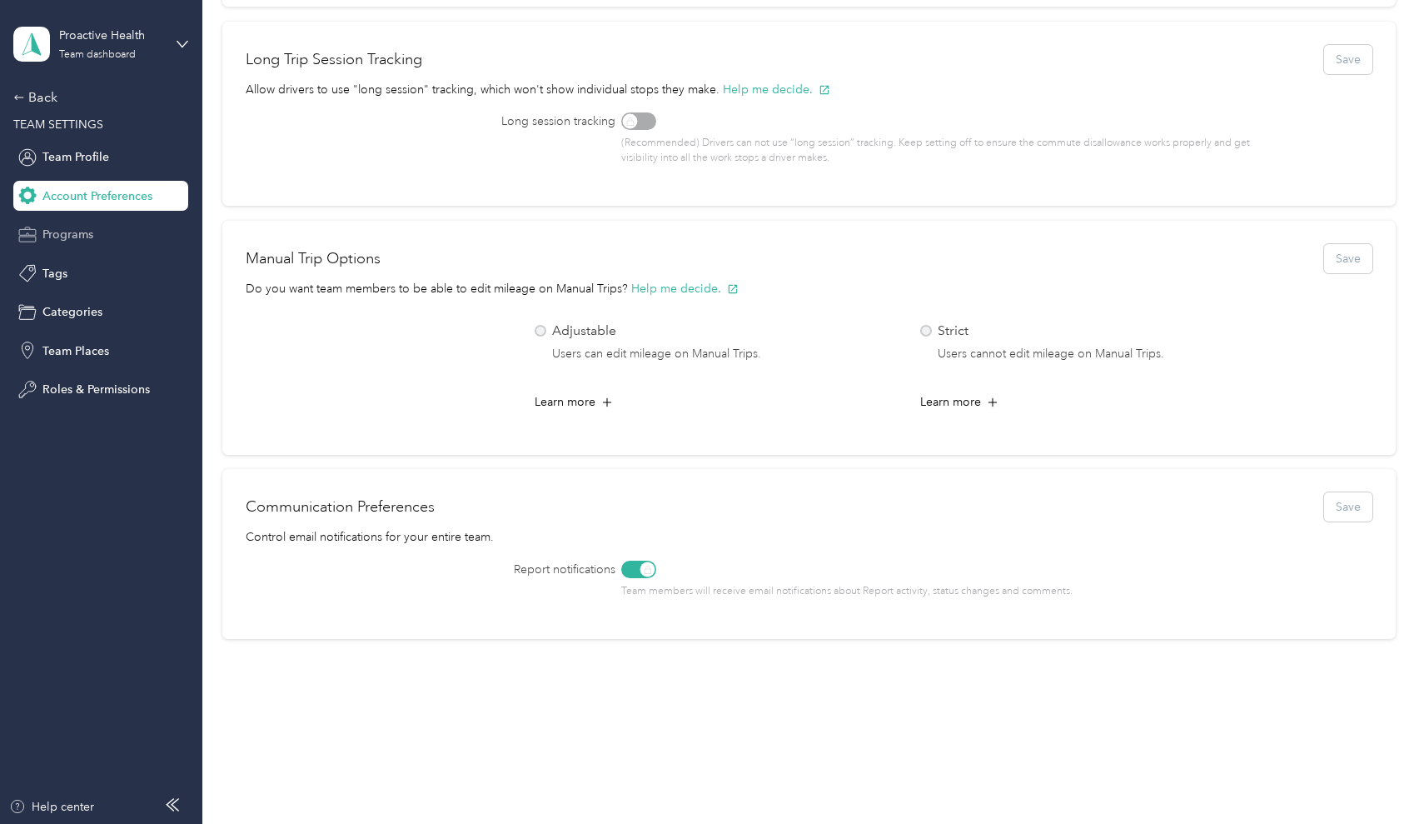
scroll to position [519, 0]
click at [81, 227] on span "Programs" at bounding box center [67, 234] width 51 height 17
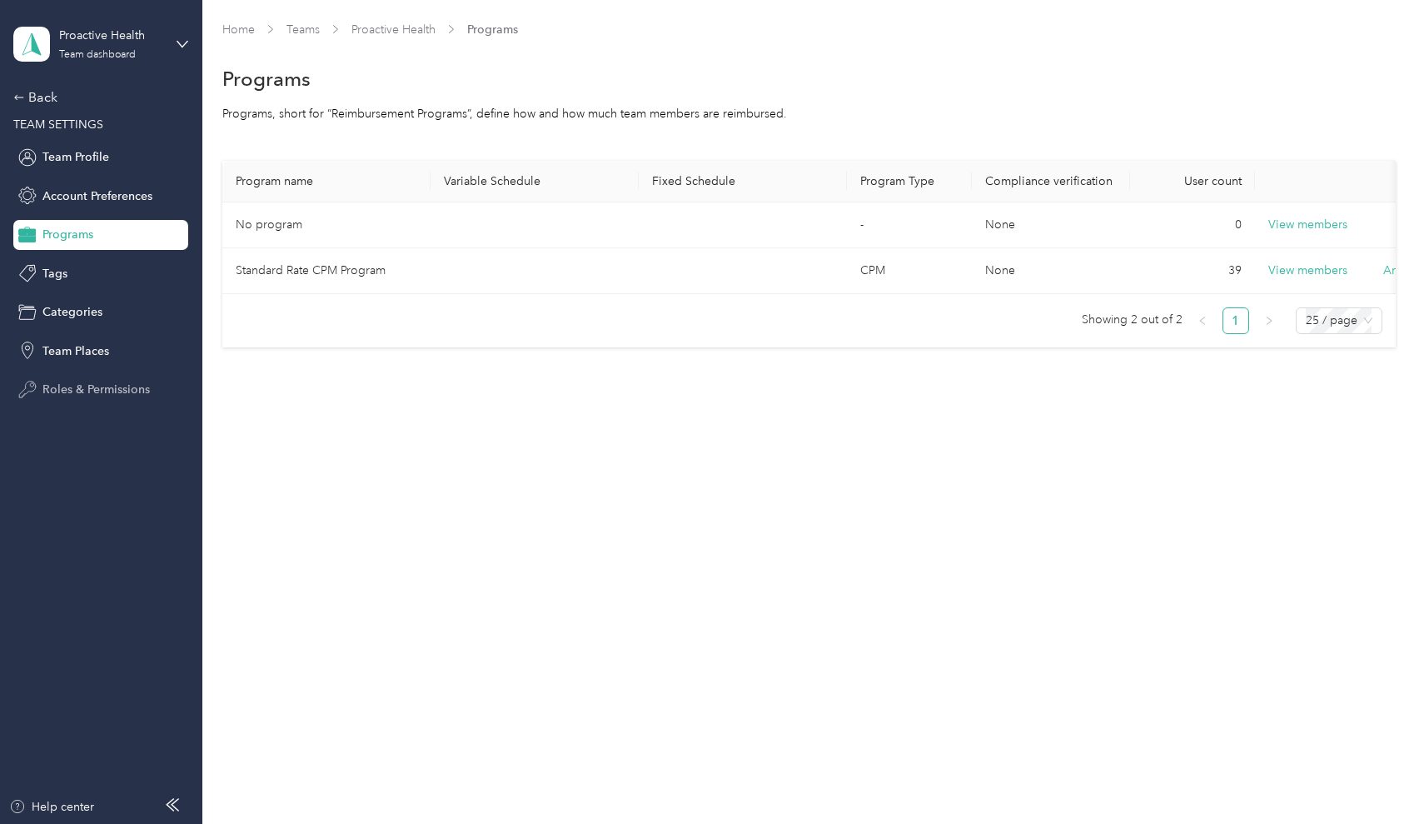
click at [66, 392] on span "Roles & Permissions" at bounding box center [95, 389] width 107 height 17
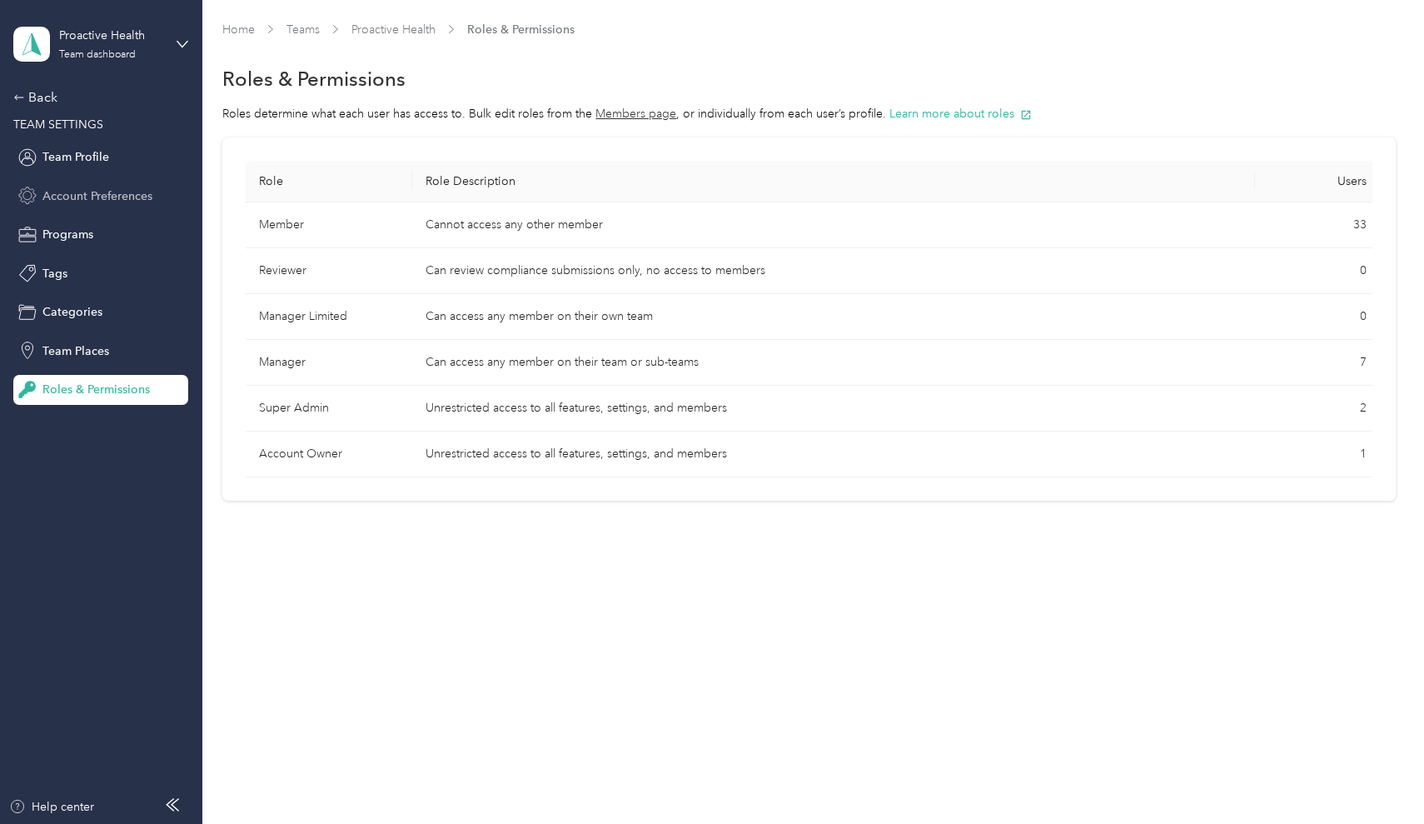
click at [50, 182] on div "Account Preferences" at bounding box center [100, 196] width 175 height 30
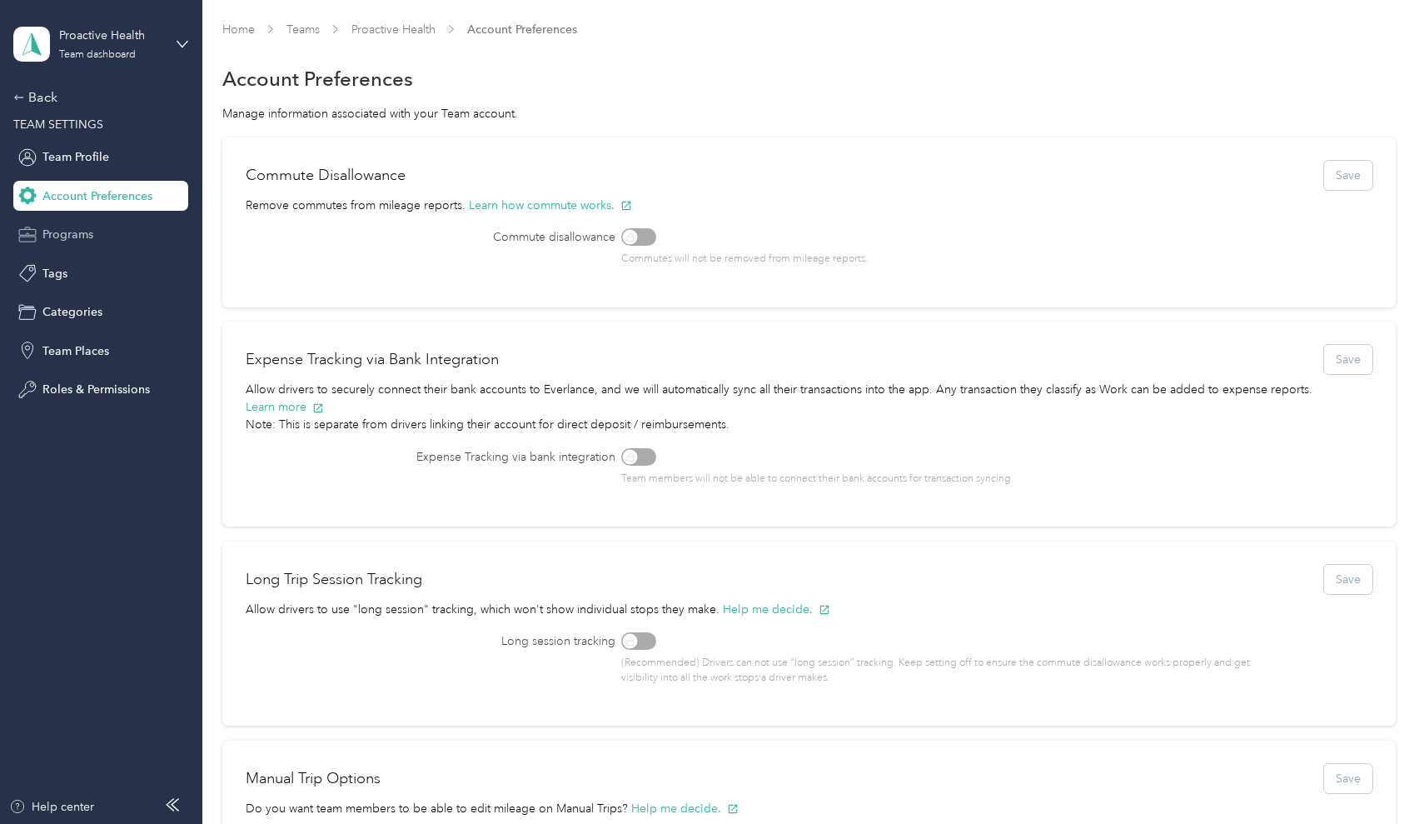
click at [55, 234] on span "Programs" at bounding box center [67, 234] width 51 height 17
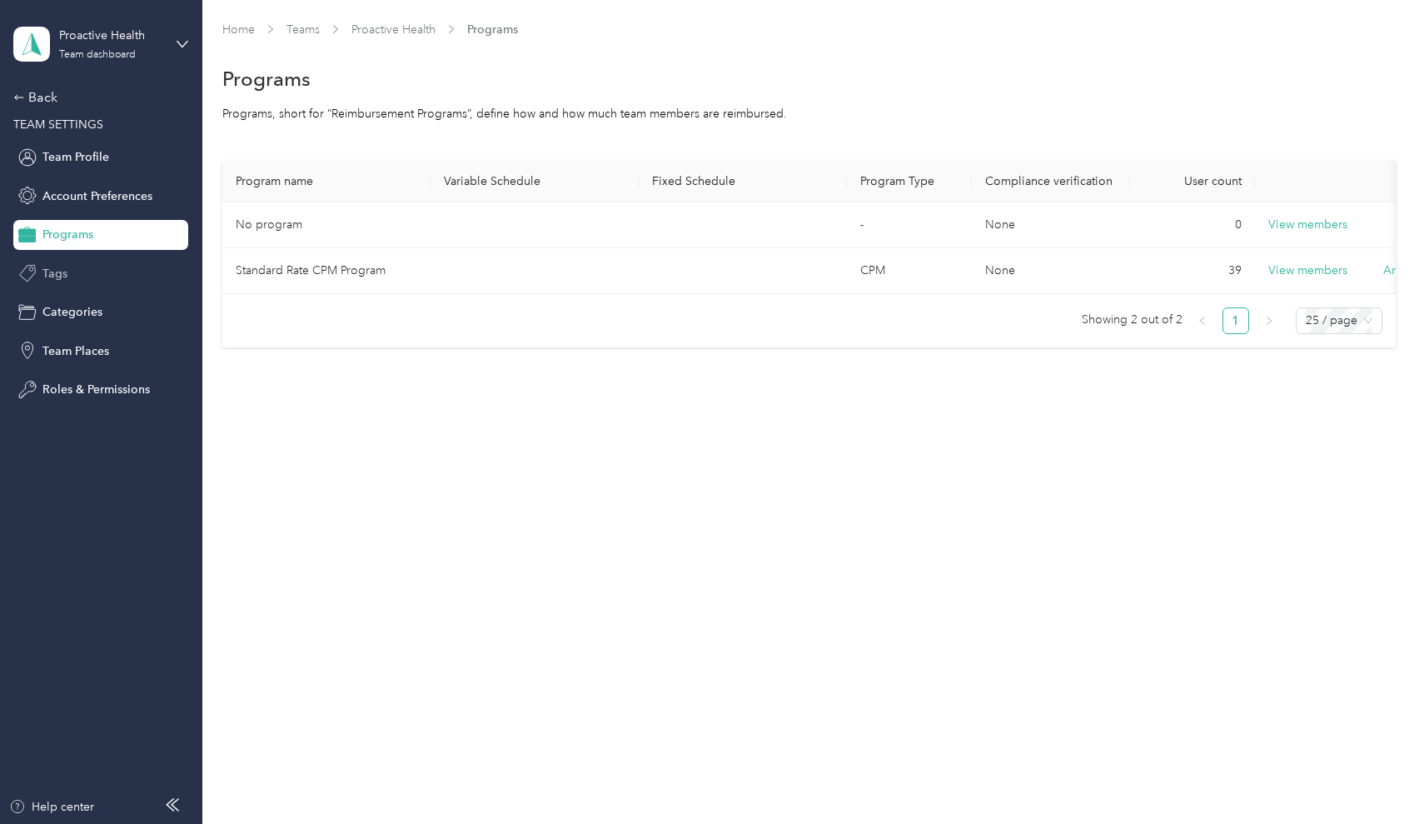
click at [53, 279] on span "Tags" at bounding box center [54, 273] width 25 height 17
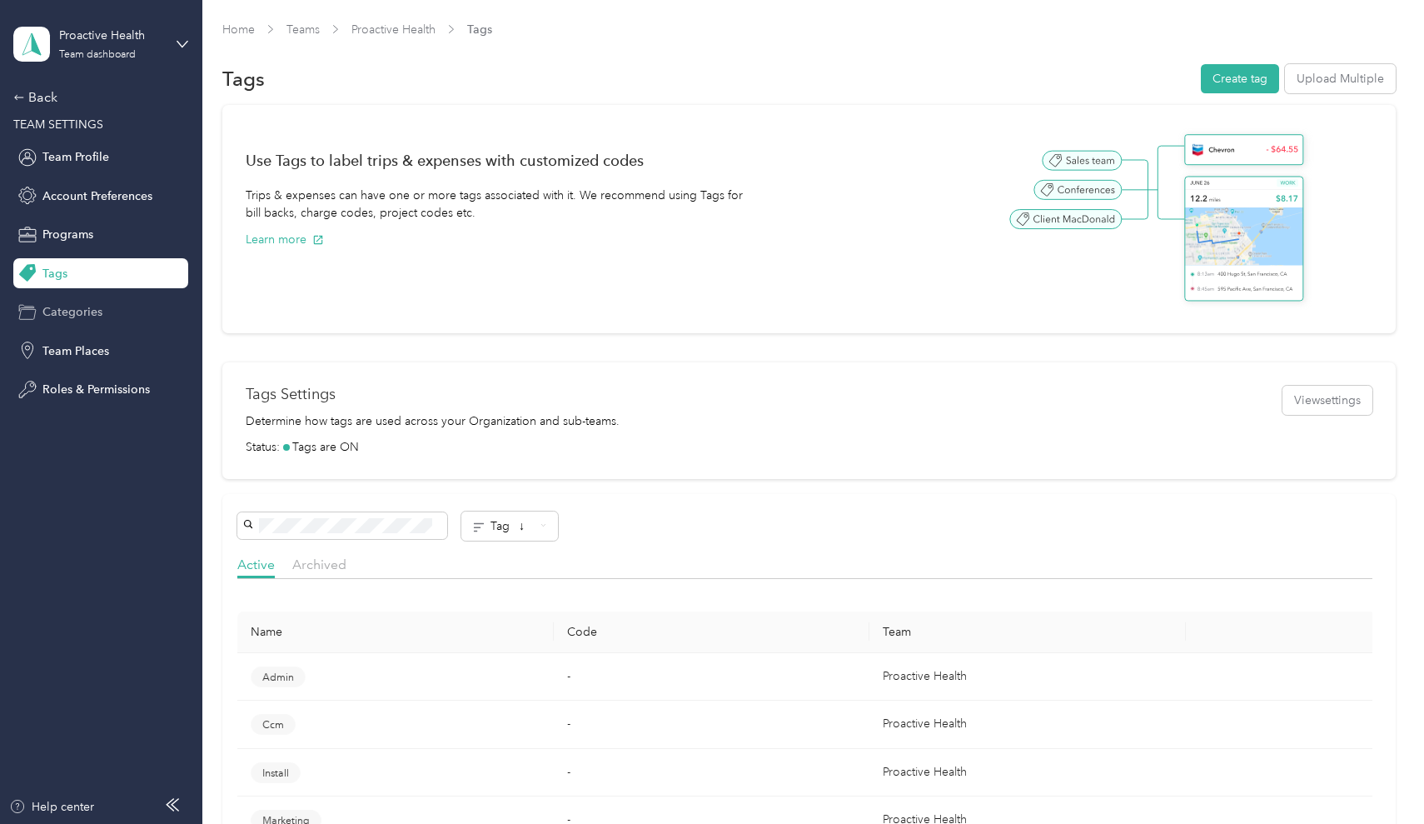
click at [57, 312] on span "Categories" at bounding box center [72, 311] width 60 height 17
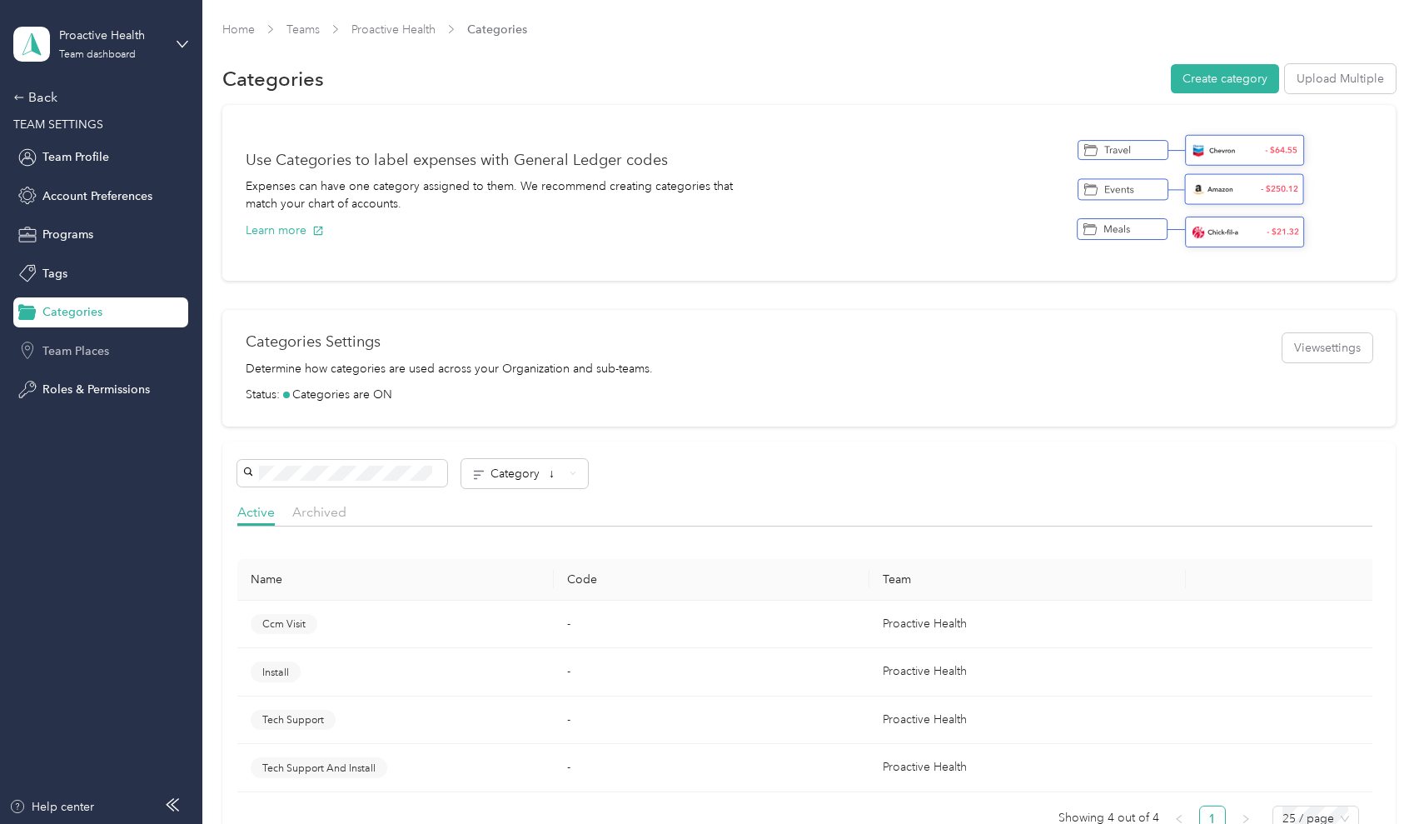
click at [60, 347] on span "Team Places" at bounding box center [75, 350] width 67 height 17
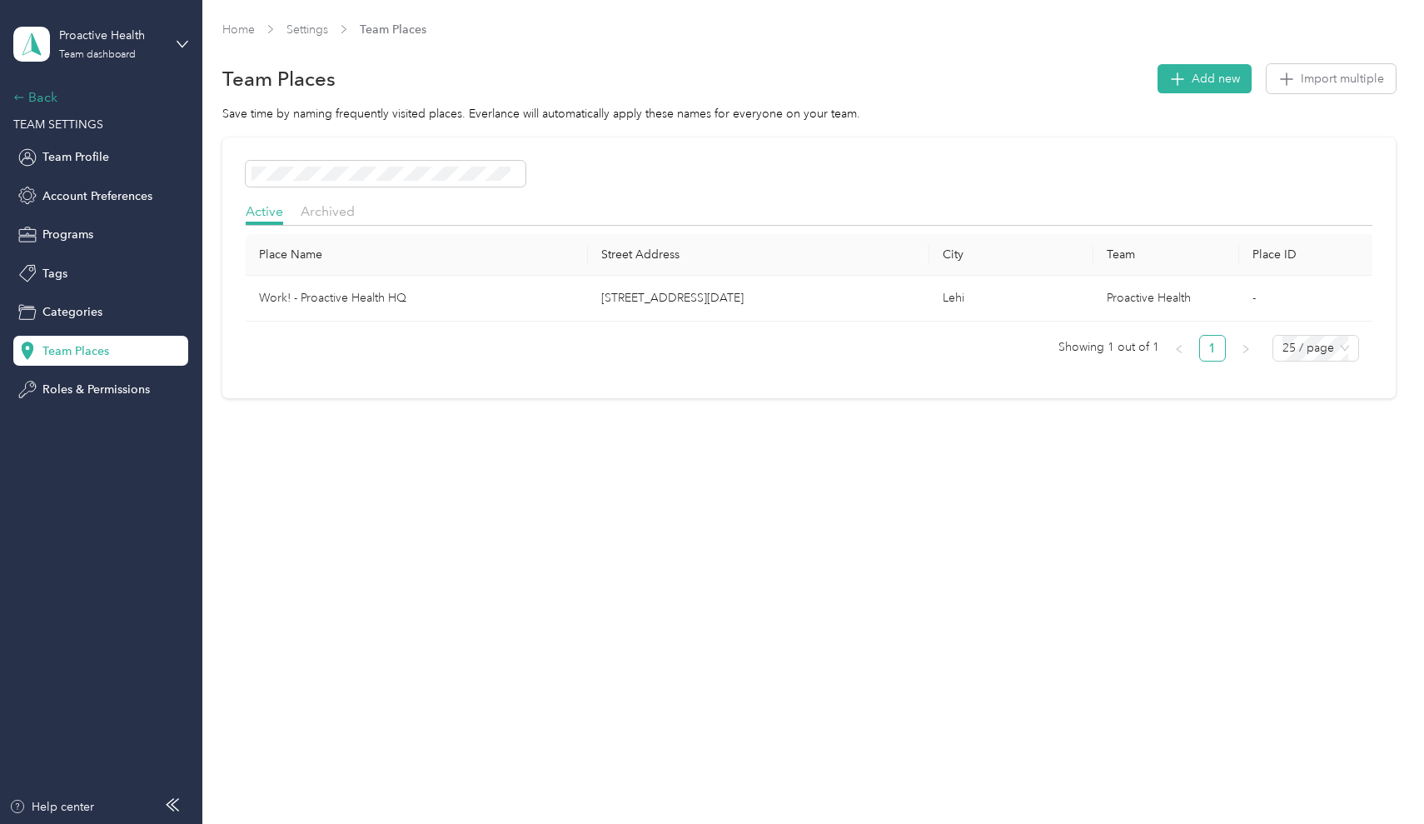
click at [30, 92] on div "Back" at bounding box center [96, 97] width 167 height 20
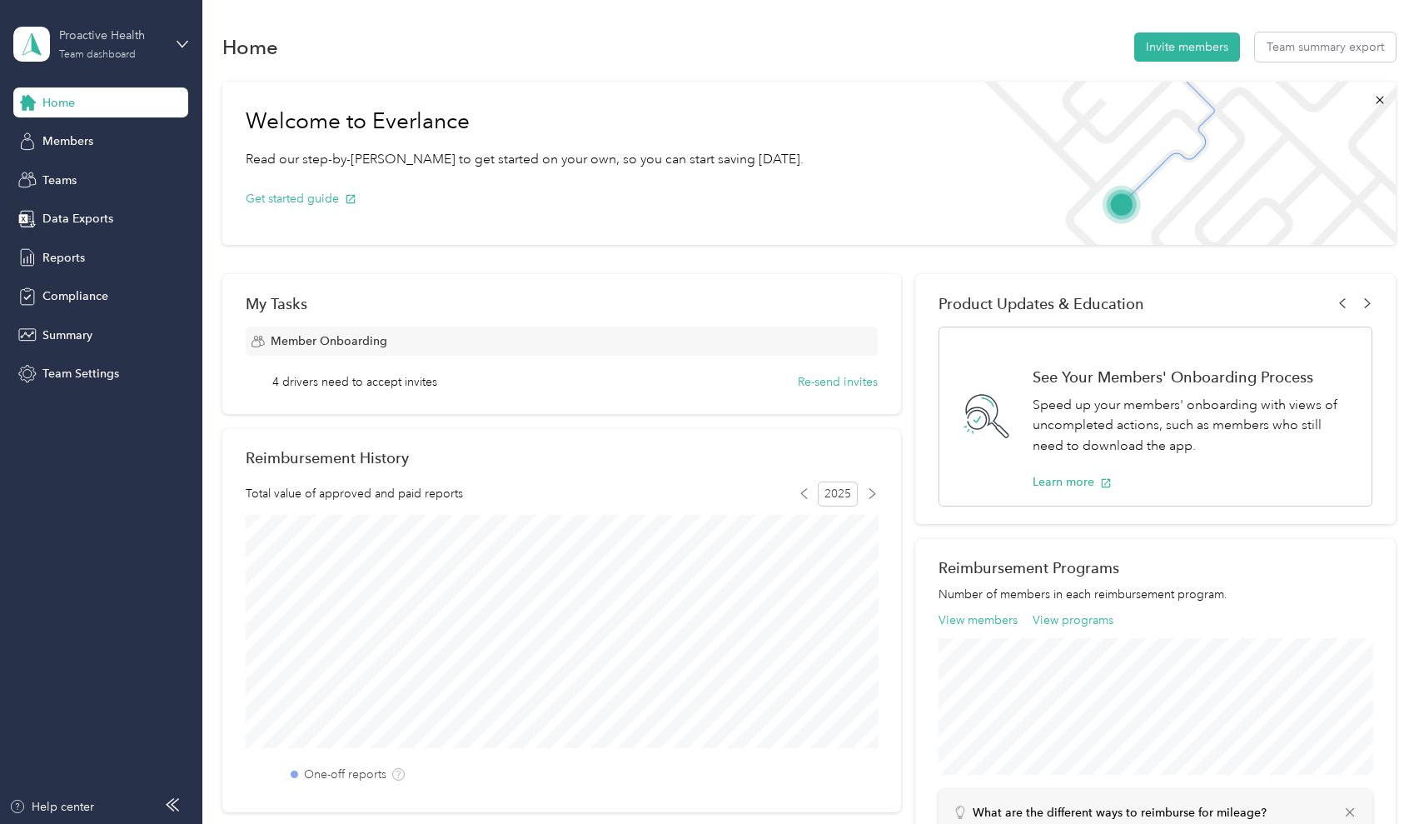
click at [146, 57] on div "Proactive Health Team dashboard" at bounding box center [111, 43] width 104 height 33
click at [69, 167] on div "Personal dashboard" at bounding box center [80, 174] width 105 height 17
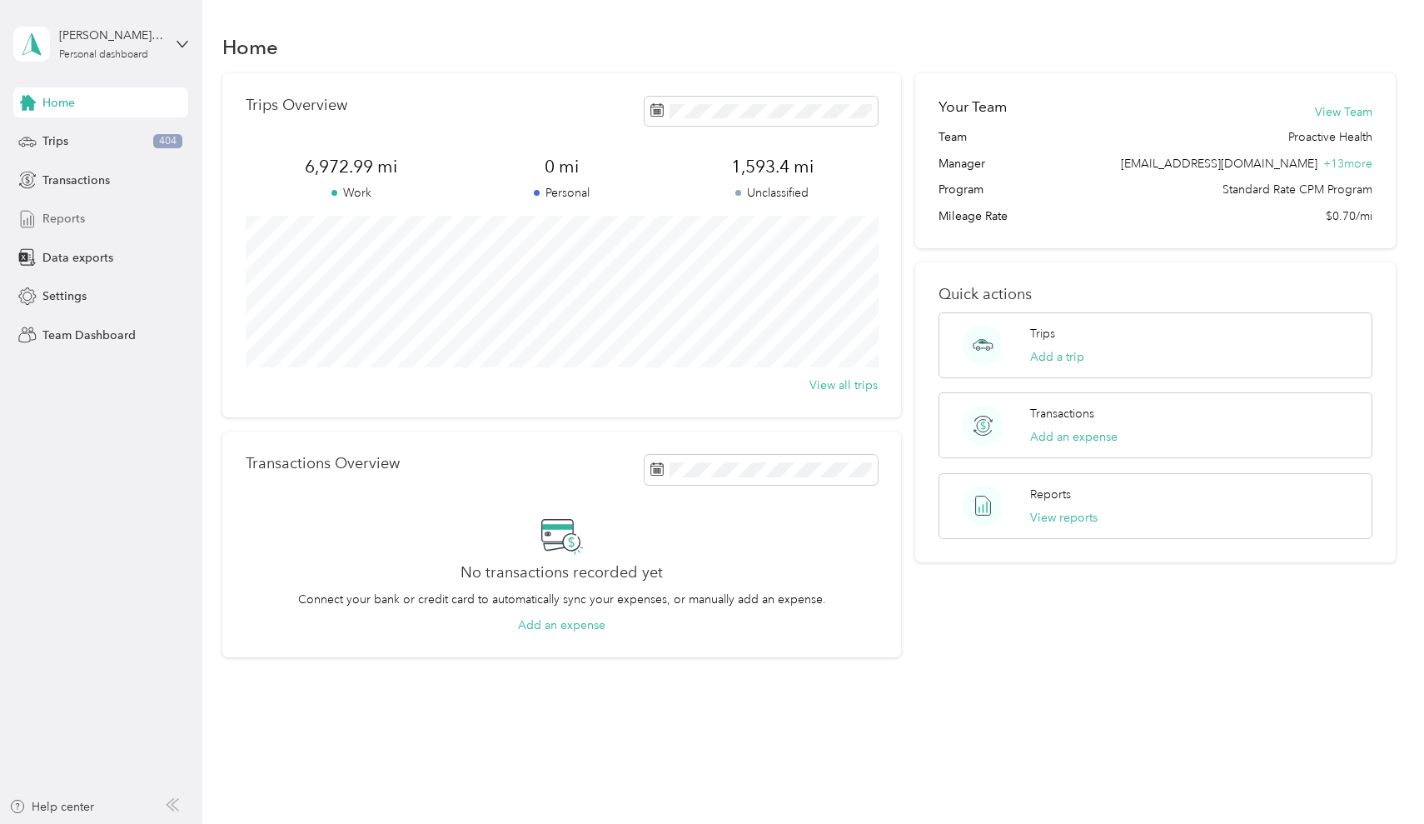
click at [54, 225] on span "Reports" at bounding box center [63, 218] width 42 height 17
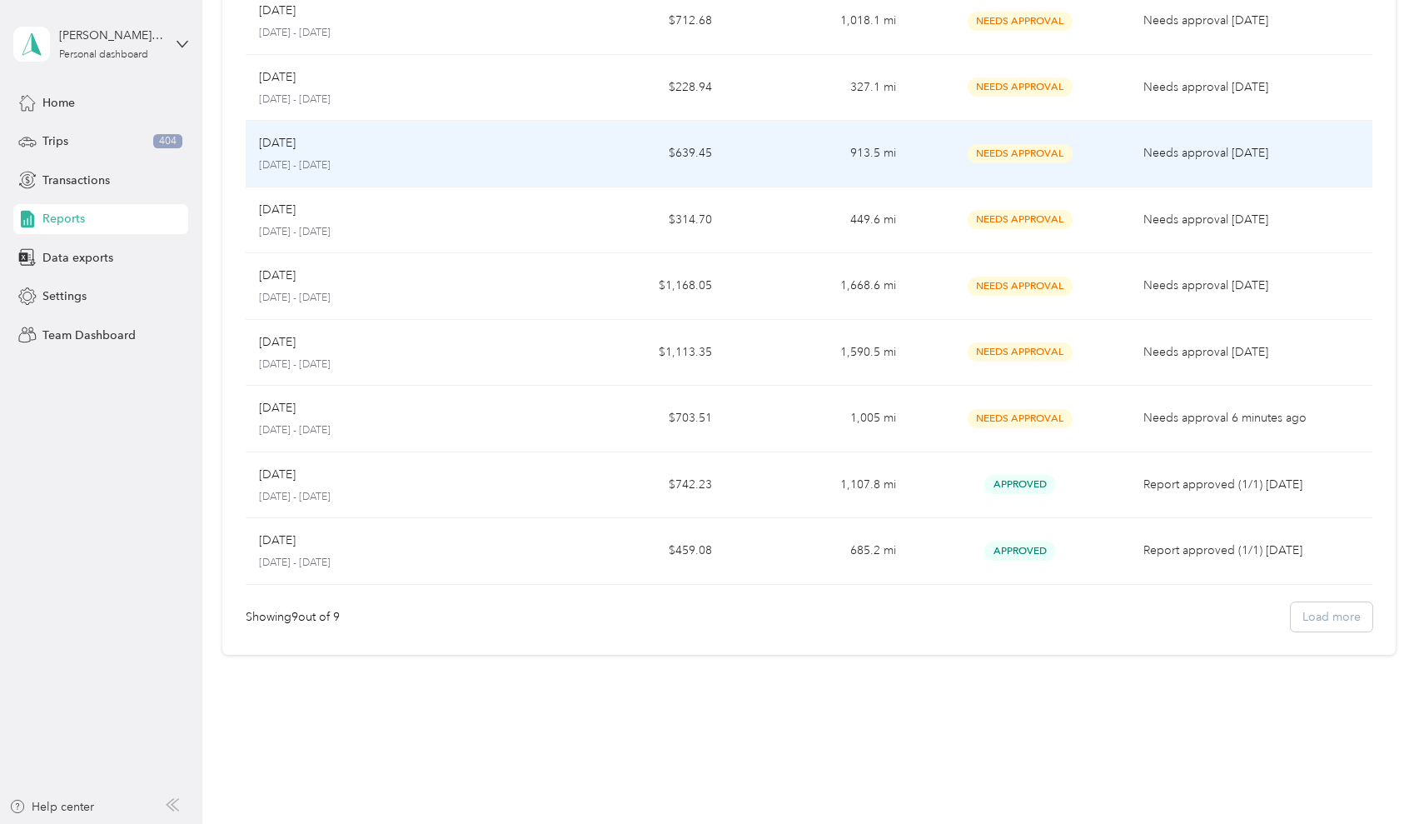
scroll to position [187, 0]
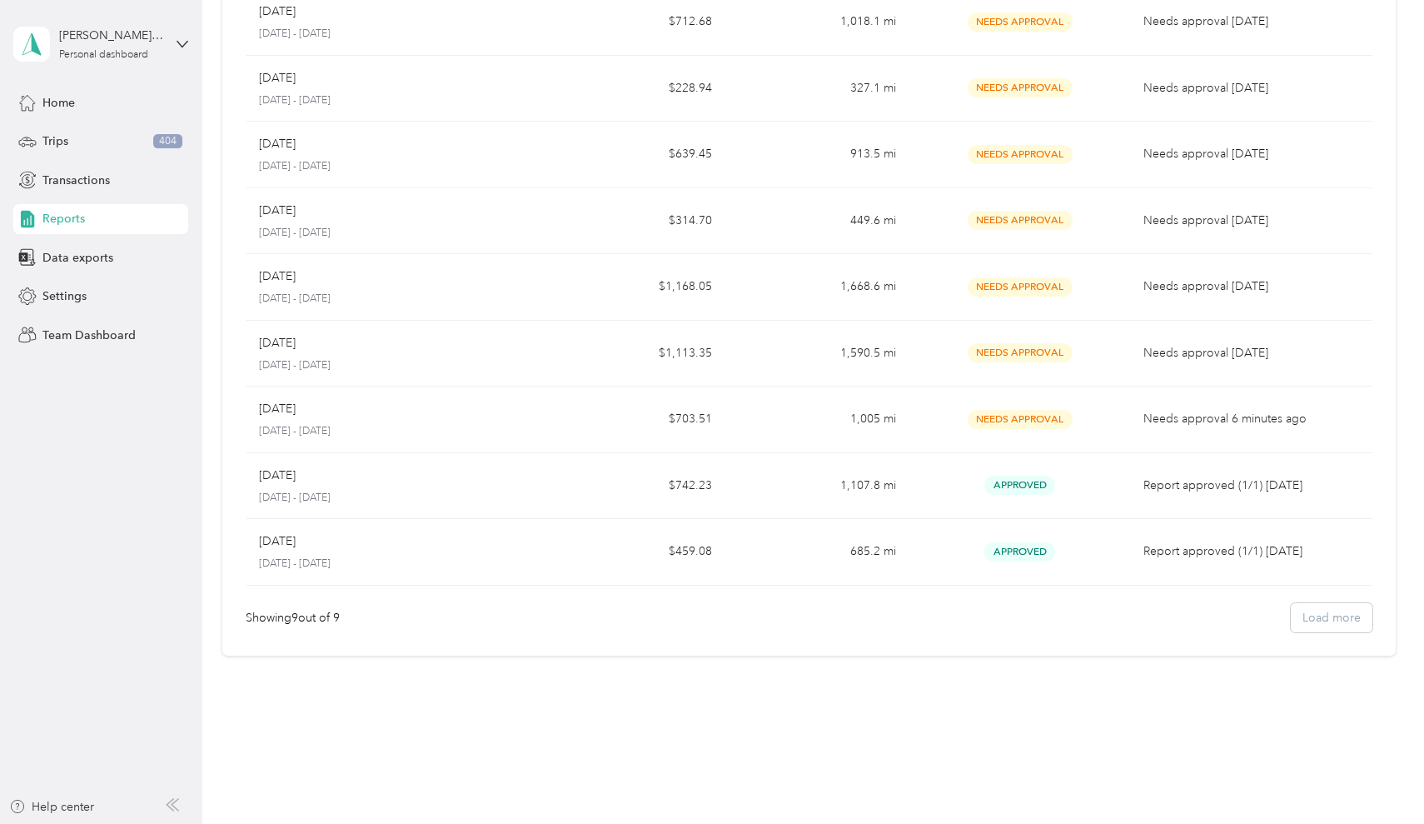
click at [1339, 616] on div "Showing 9 out of 9 Load more" at bounding box center [809, 617] width 1126 height 29
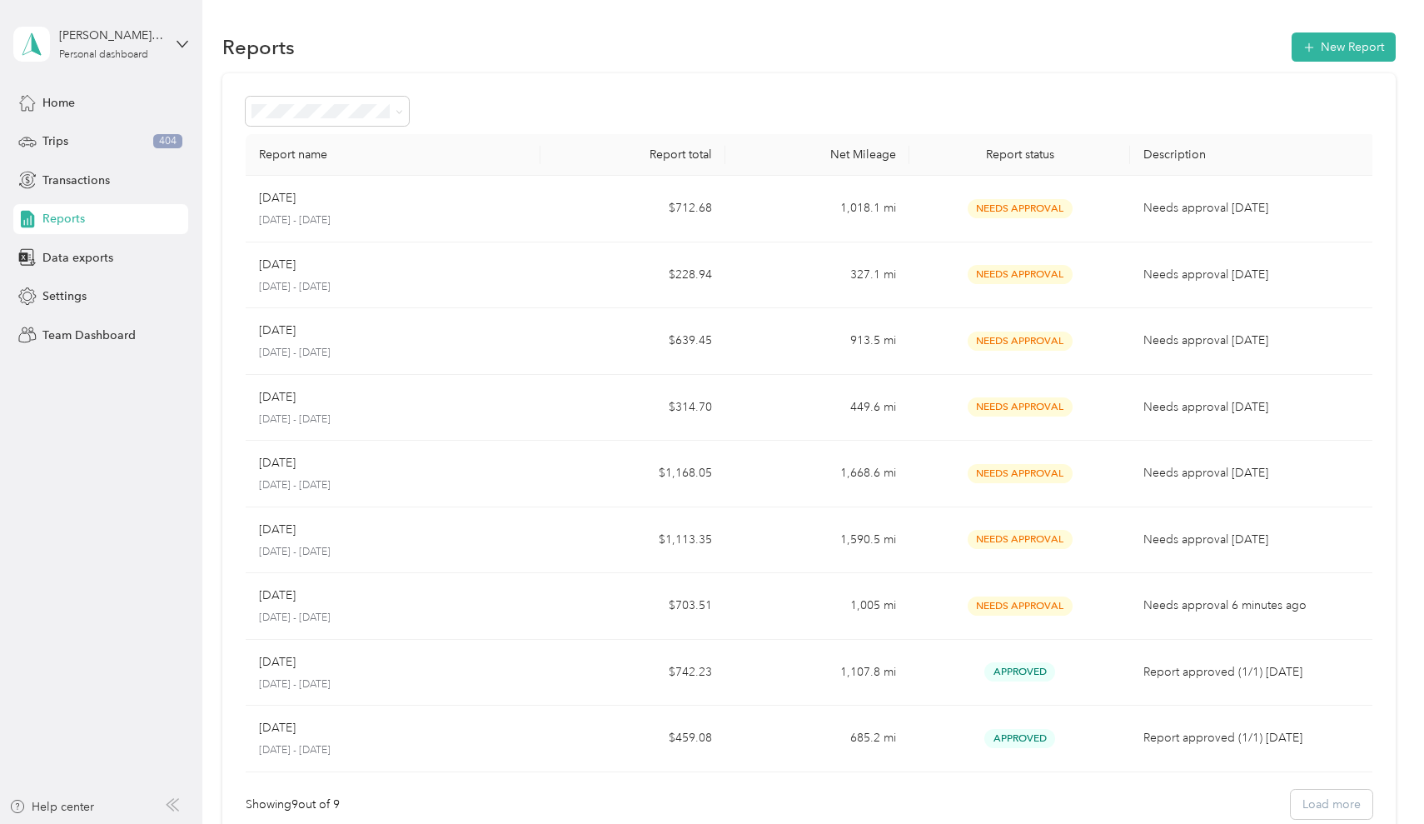
scroll to position [0, 0]
click at [60, 262] on span "Data exports" at bounding box center [77, 257] width 71 height 17
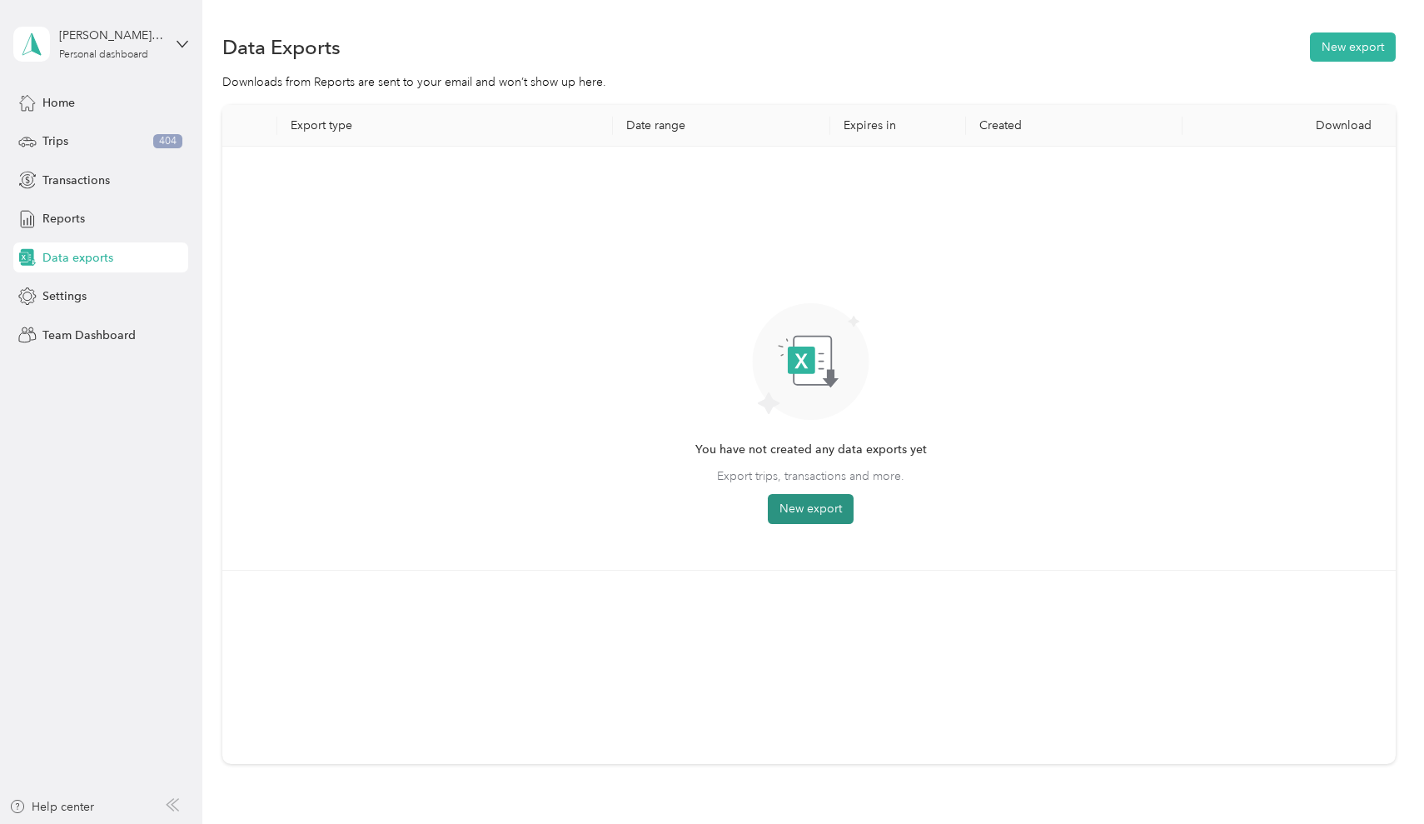
click at [813, 508] on button "New export" at bounding box center [811, 509] width 86 height 30
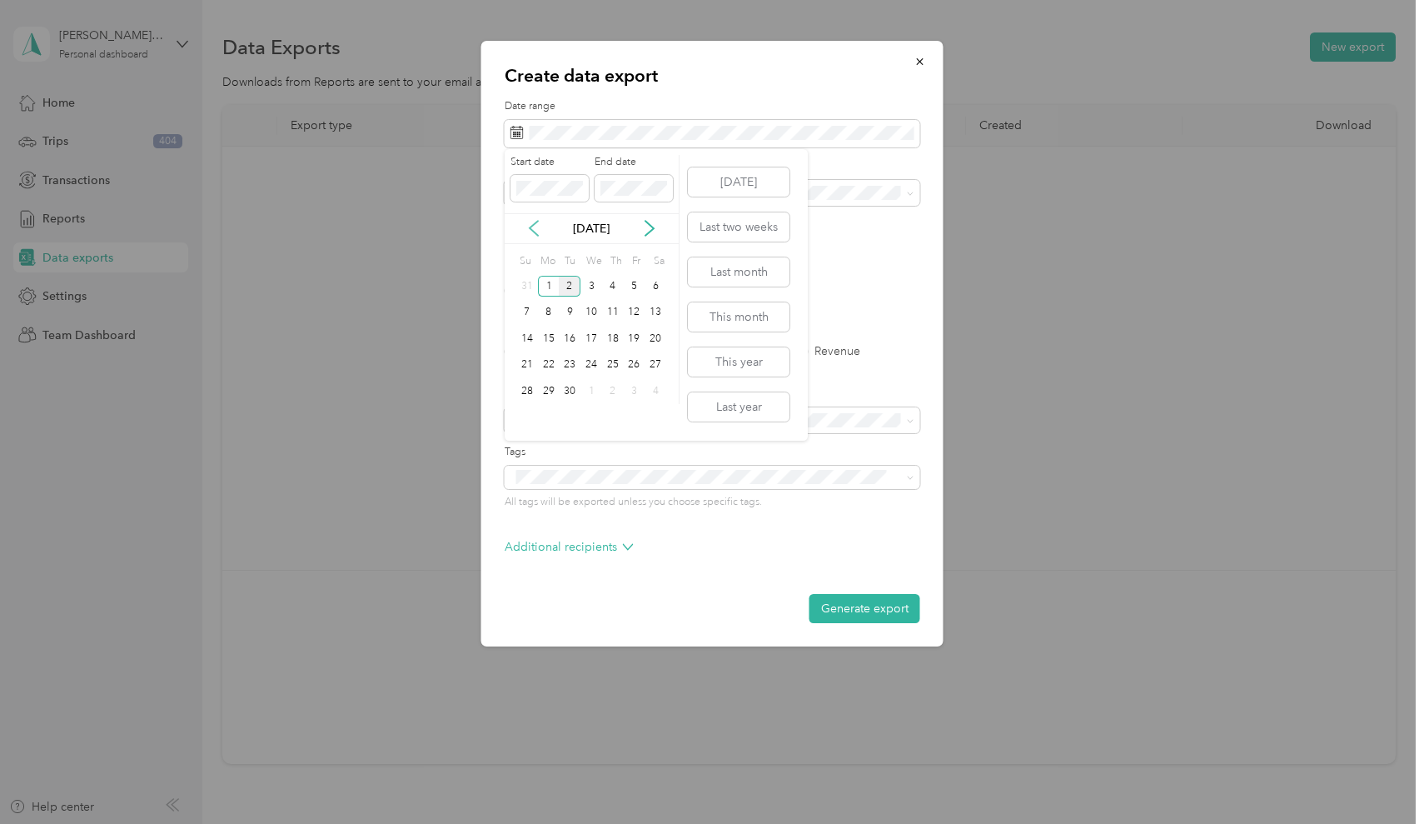
click at [539, 232] on icon at bounding box center [534, 228] width 17 height 17
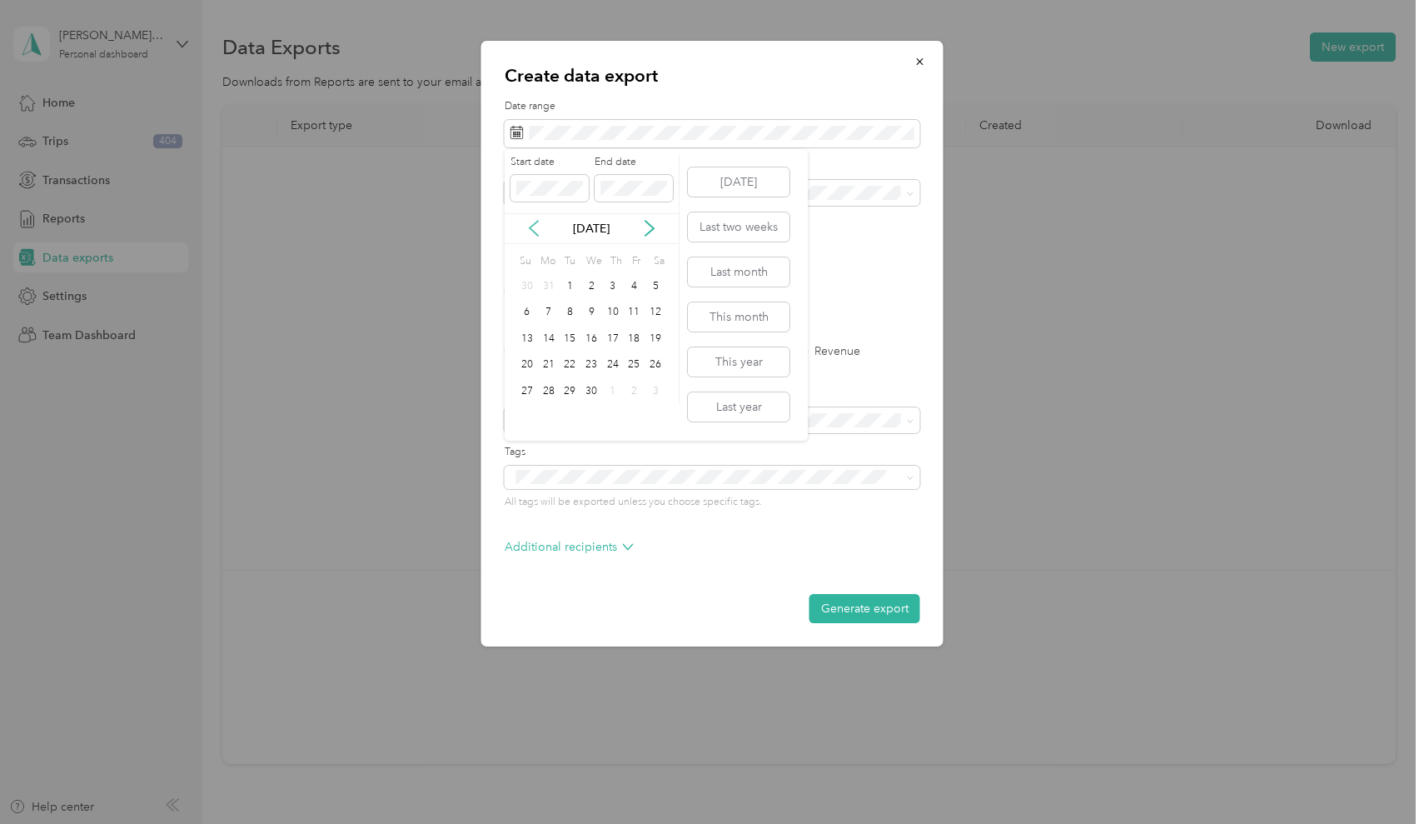
click at [539, 232] on icon at bounding box center [534, 228] width 17 height 17
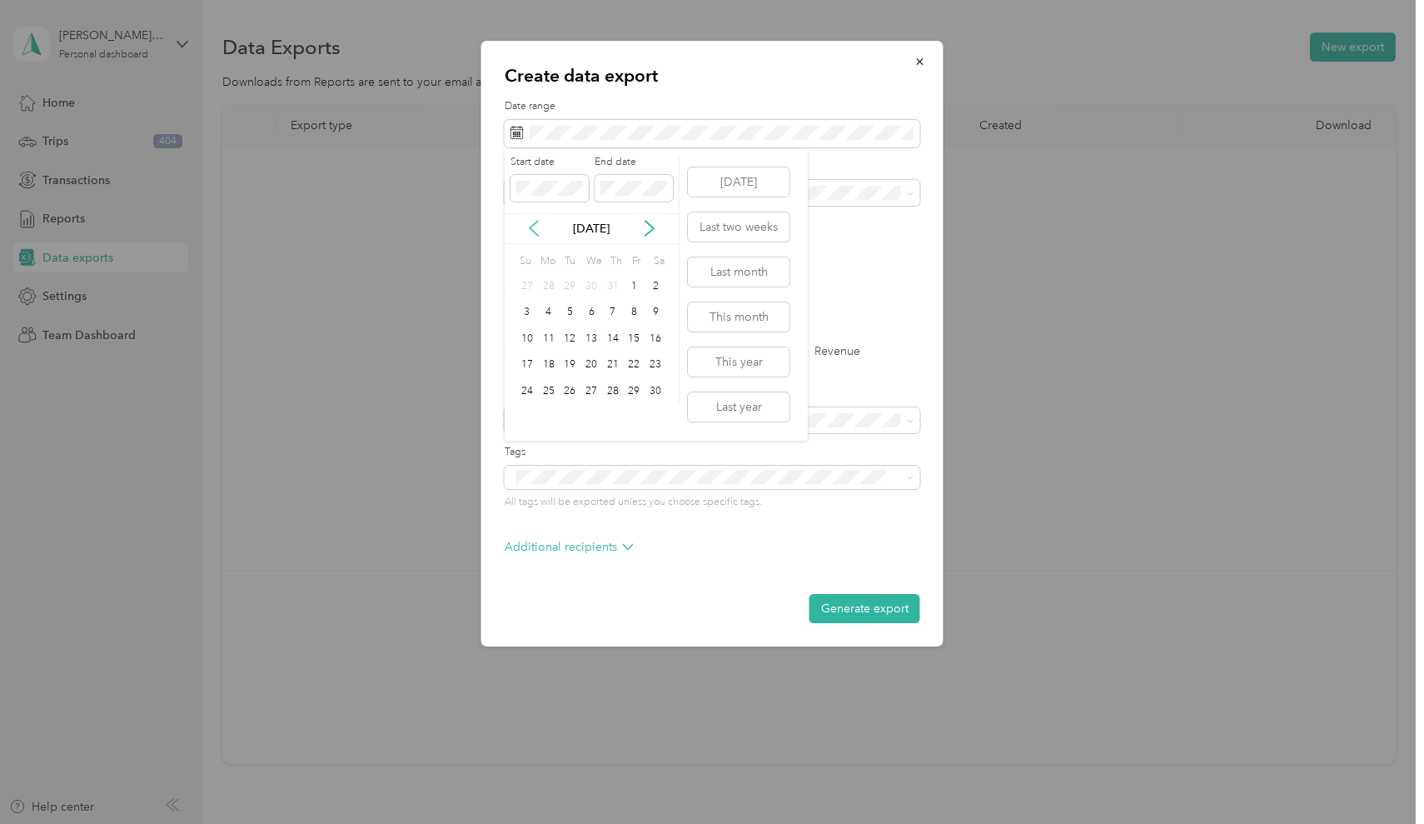
click at [539, 232] on icon at bounding box center [534, 228] width 17 height 17
click at [564, 279] on div "1" at bounding box center [570, 286] width 22 height 21
click at [655, 233] on icon at bounding box center [649, 228] width 17 height 17
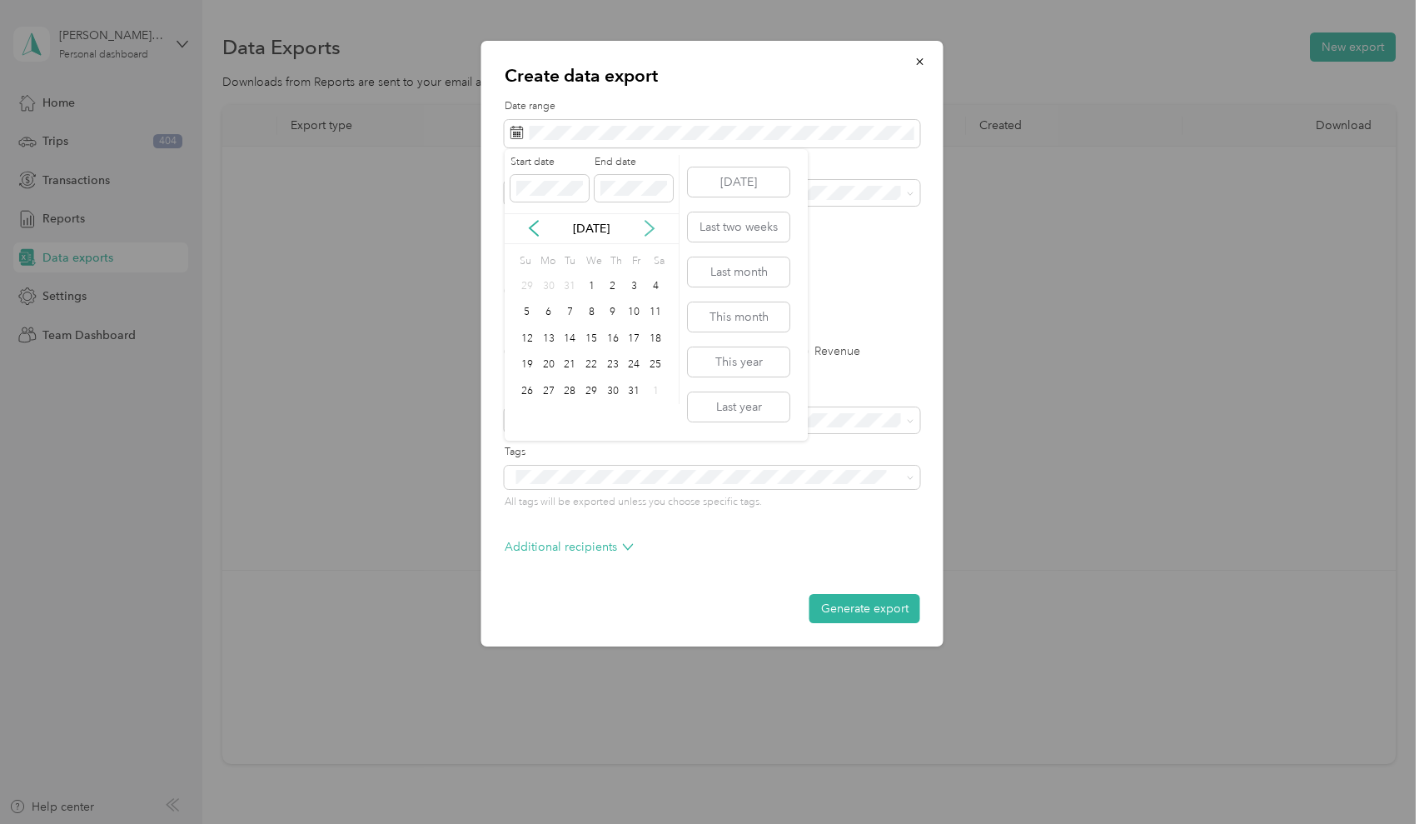
click at [655, 233] on icon at bounding box center [649, 228] width 17 height 17
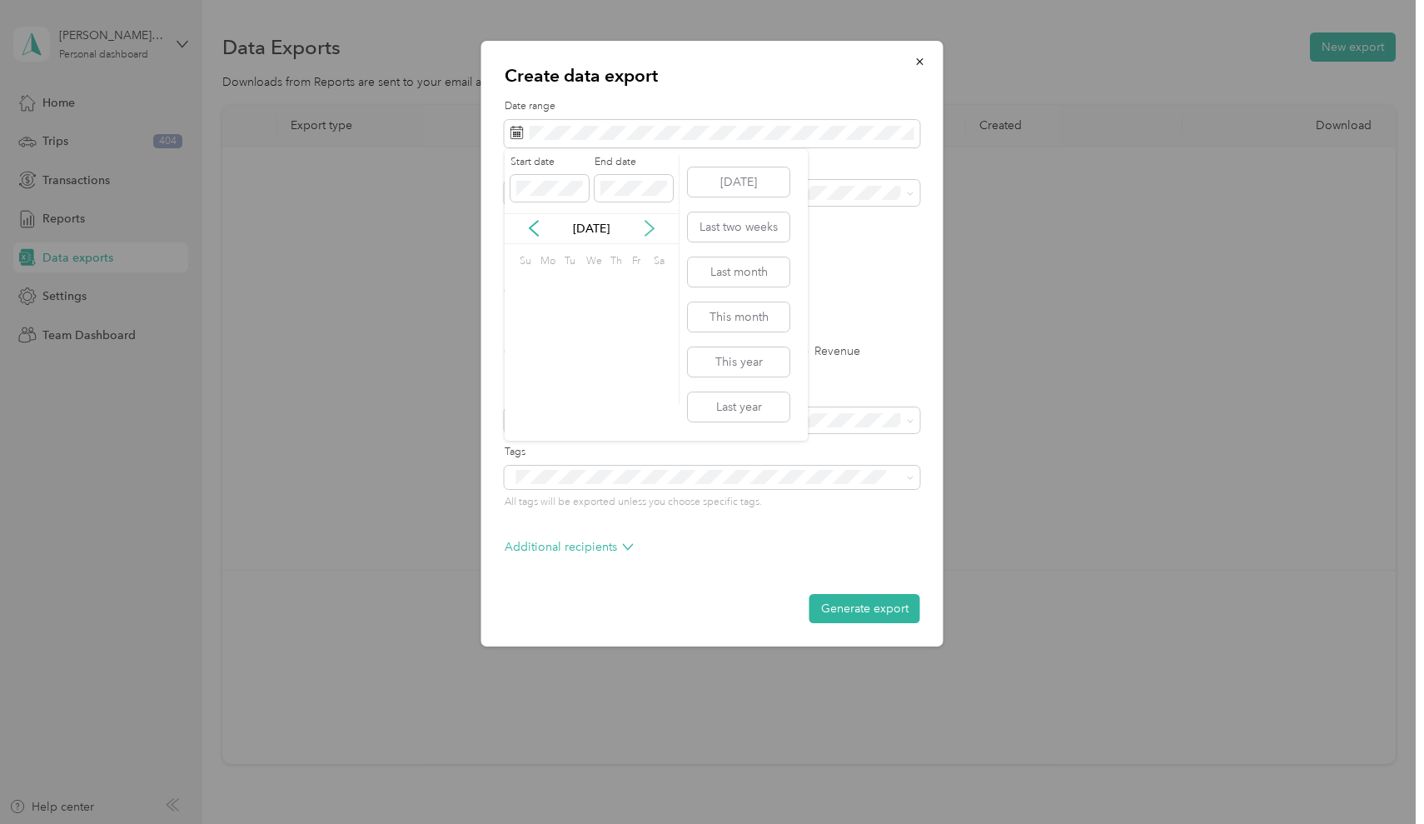
click at [655, 233] on icon at bounding box center [649, 228] width 17 height 17
click at [539, 237] on div "[DATE]" at bounding box center [592, 228] width 174 height 31
click at [533, 234] on icon at bounding box center [534, 228] width 17 height 17
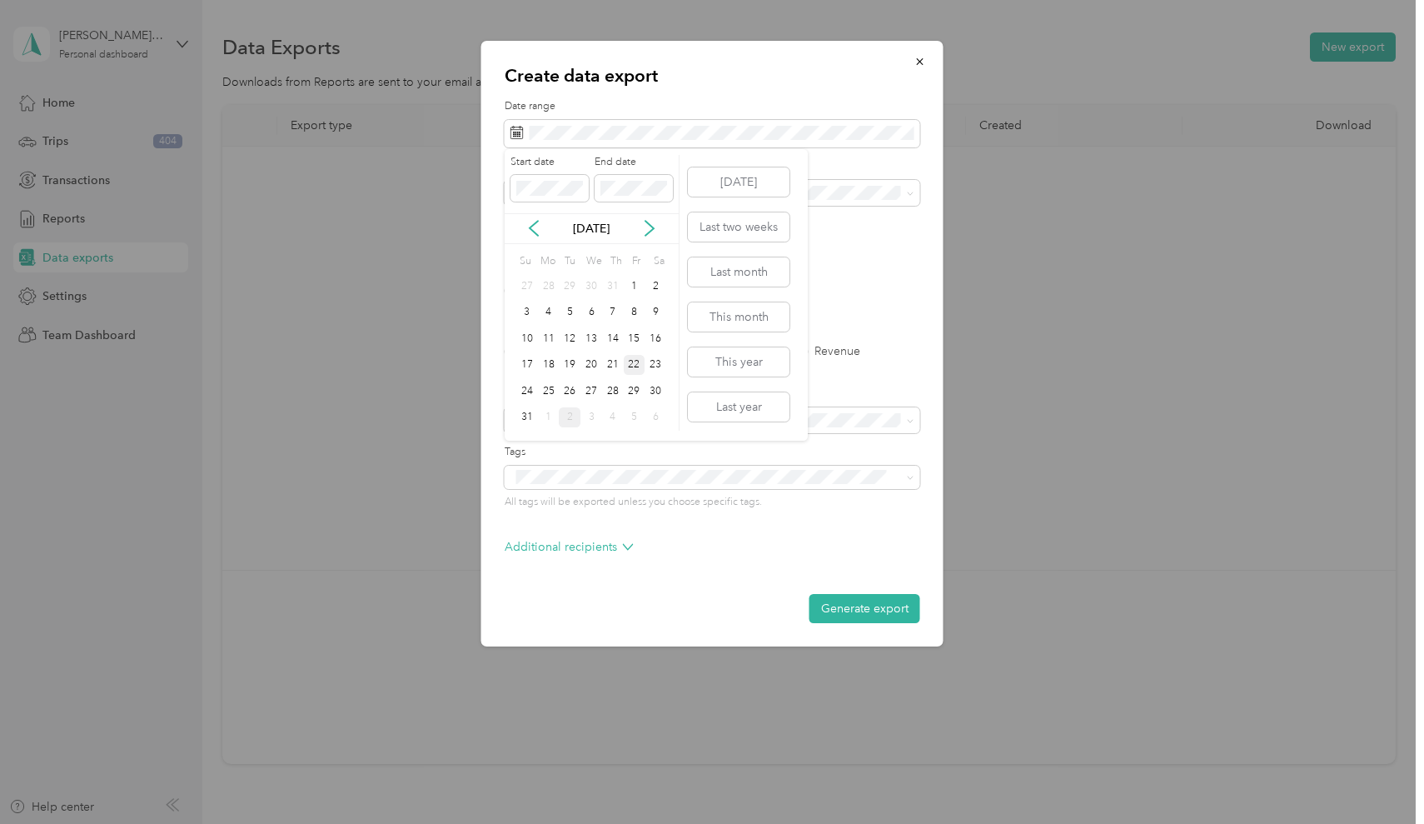
click at [629, 362] on div "22" at bounding box center [635, 365] width 22 height 21
click at [633, 289] on label "PDF" at bounding box center [645, 291] width 40 height 12
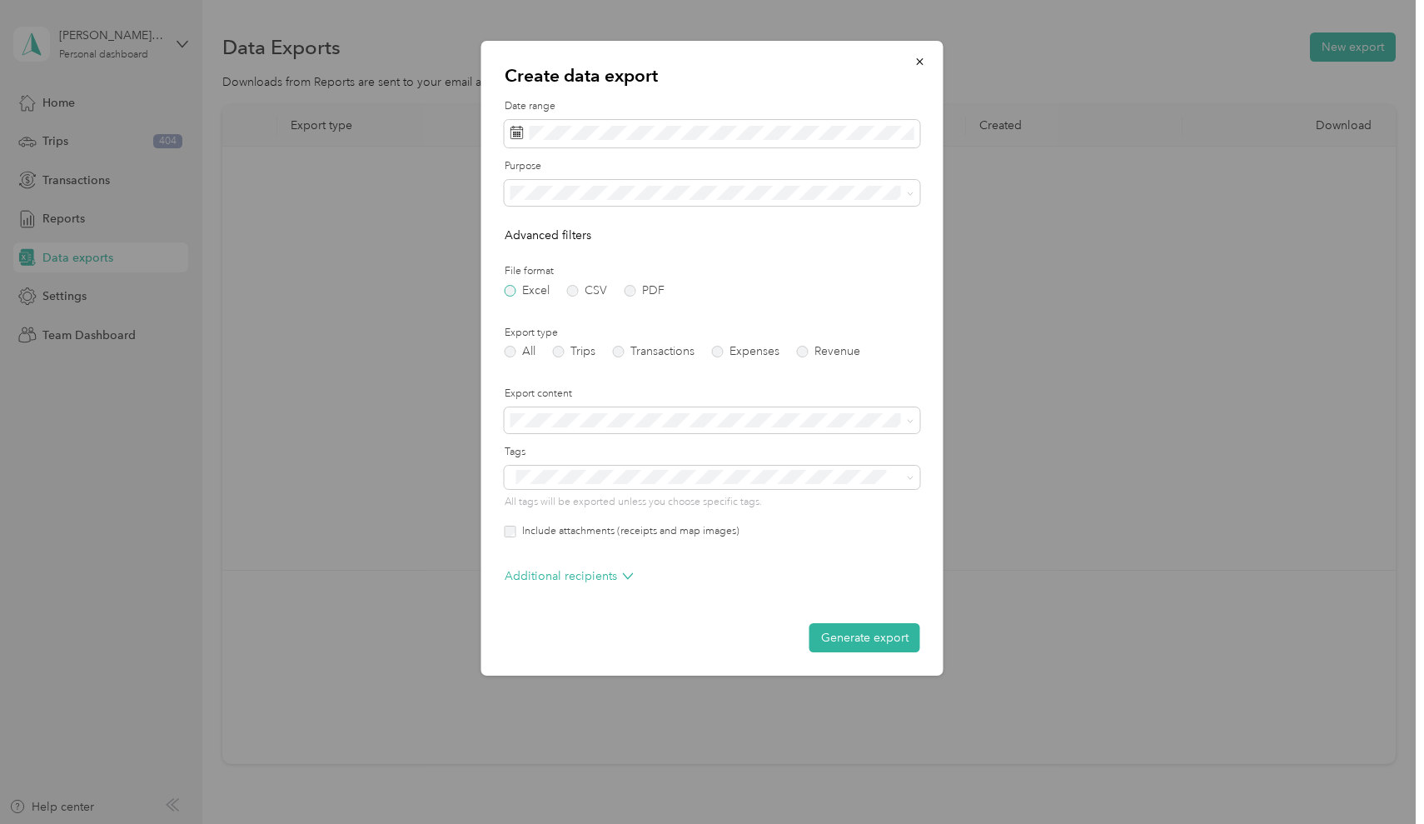
click at [511, 285] on label "Excel" at bounding box center [527, 291] width 45 height 12
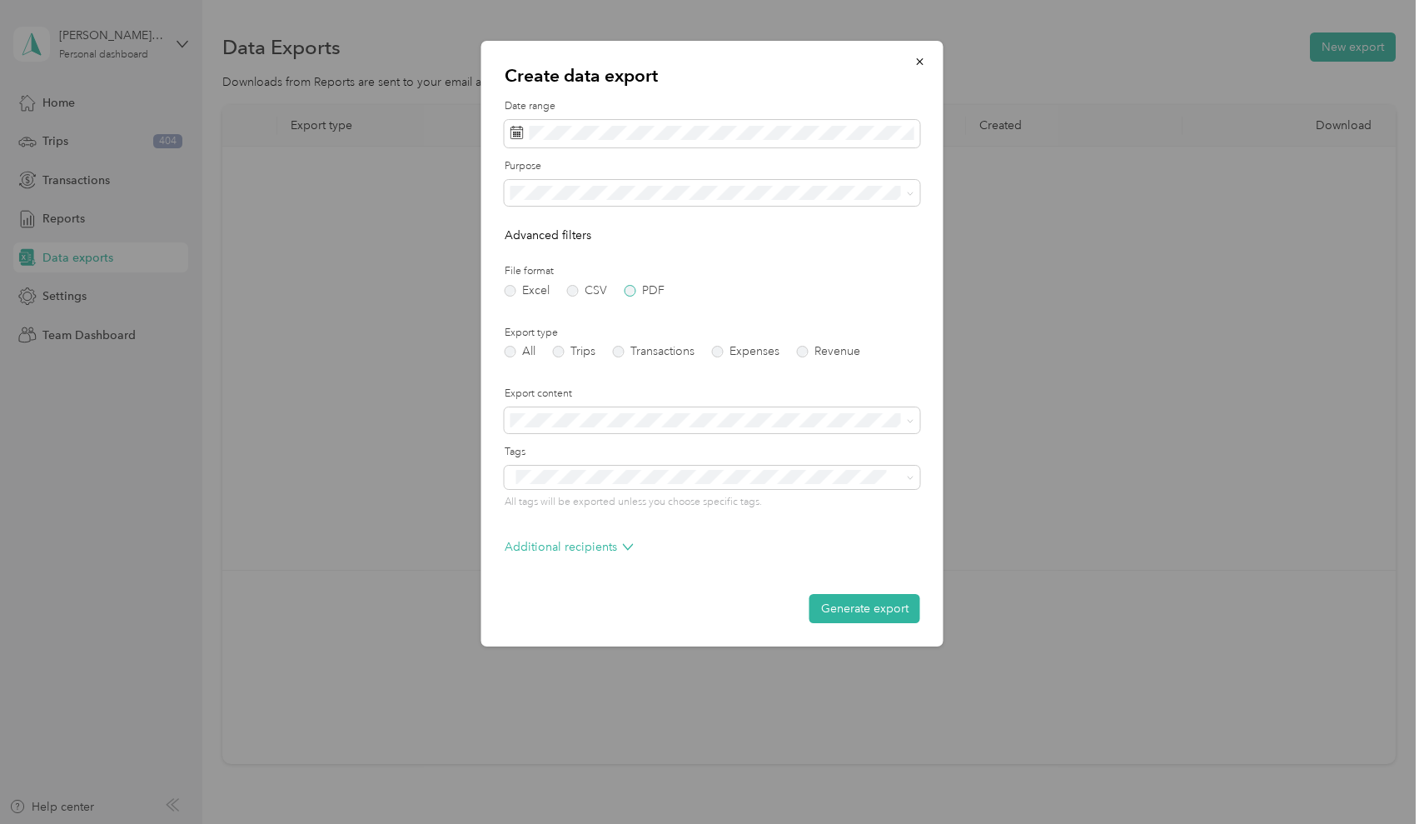
click at [625, 288] on label "PDF" at bounding box center [645, 291] width 40 height 12
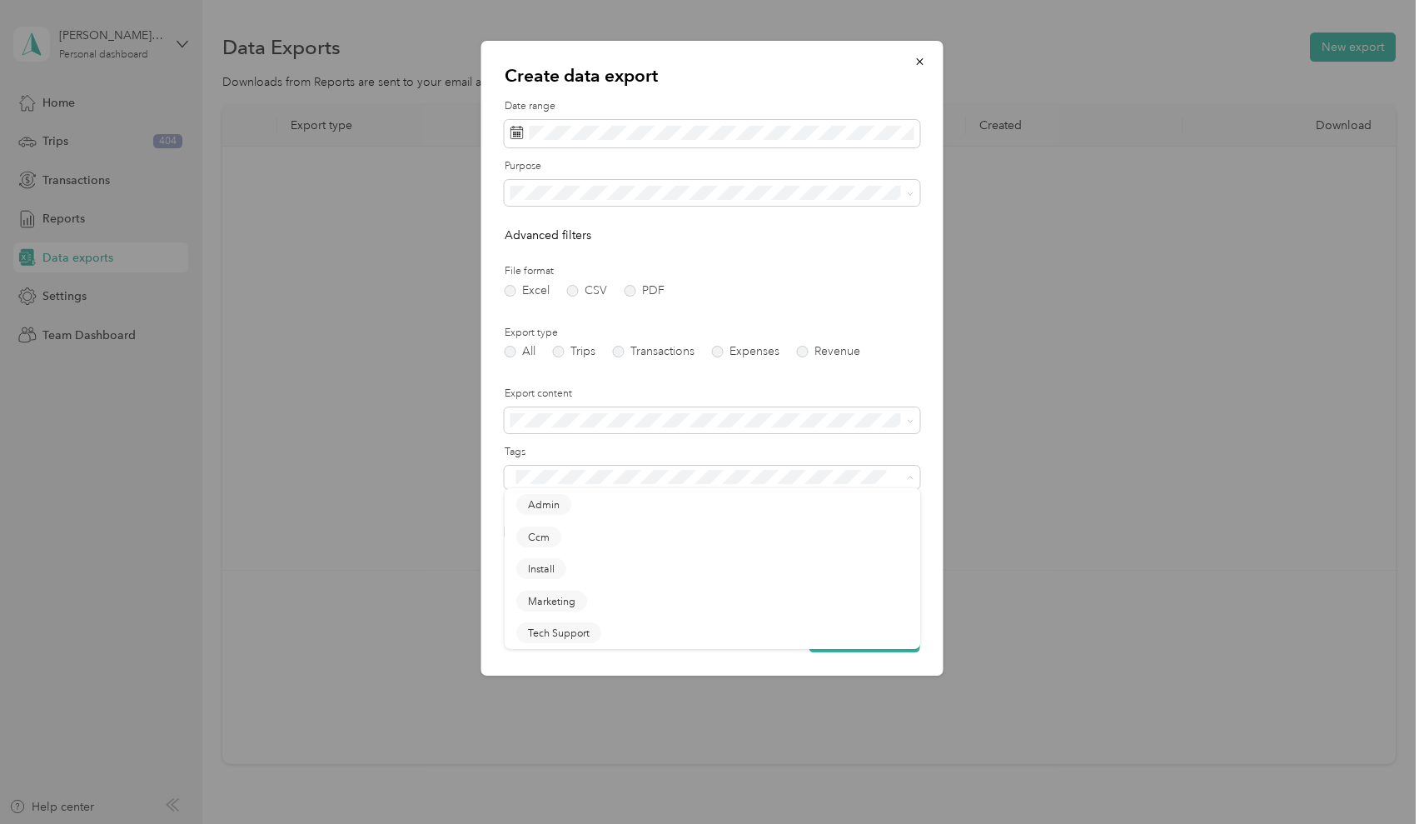
click at [618, 435] on form "Date range Purpose Advanced filters File format Excel CSV PDF Export type All T…" at bounding box center [713, 375] width 416 height 553
click at [541, 528] on label "Include attachments (receipts and map images)" at bounding box center [627, 531] width 223 height 15
click at [845, 639] on button "Generate export" at bounding box center [865, 637] width 111 height 29
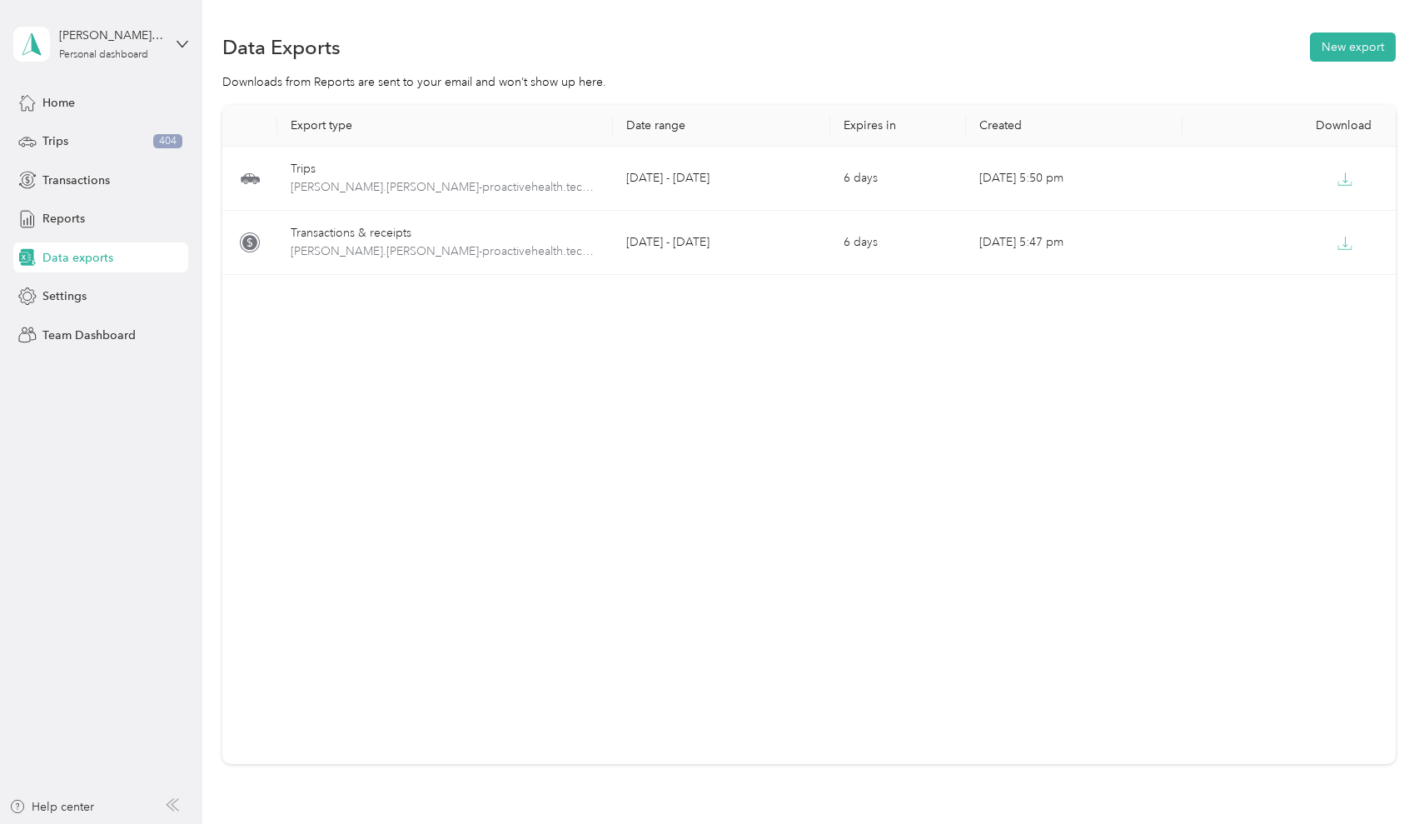
click at [176, 37] on div "[PERSON_NAME][EMAIL_ADDRESS][PERSON_NAME][DOMAIN_NAME] Personal dashboard" at bounding box center [100, 44] width 175 height 58
click at [62, 285] on div "Settings" at bounding box center [100, 297] width 175 height 30
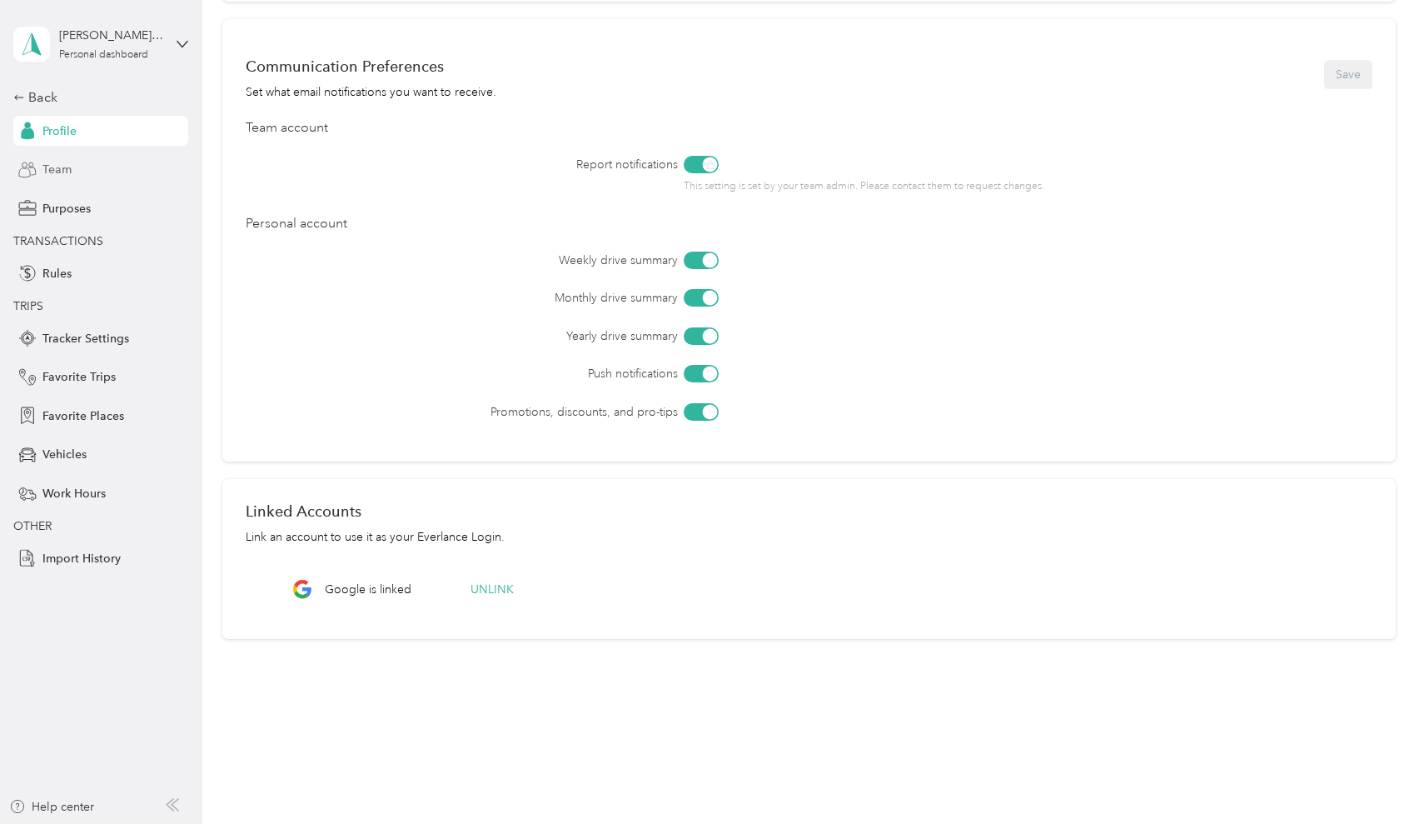
click at [34, 169] on icon at bounding box center [27, 170] width 18 height 18
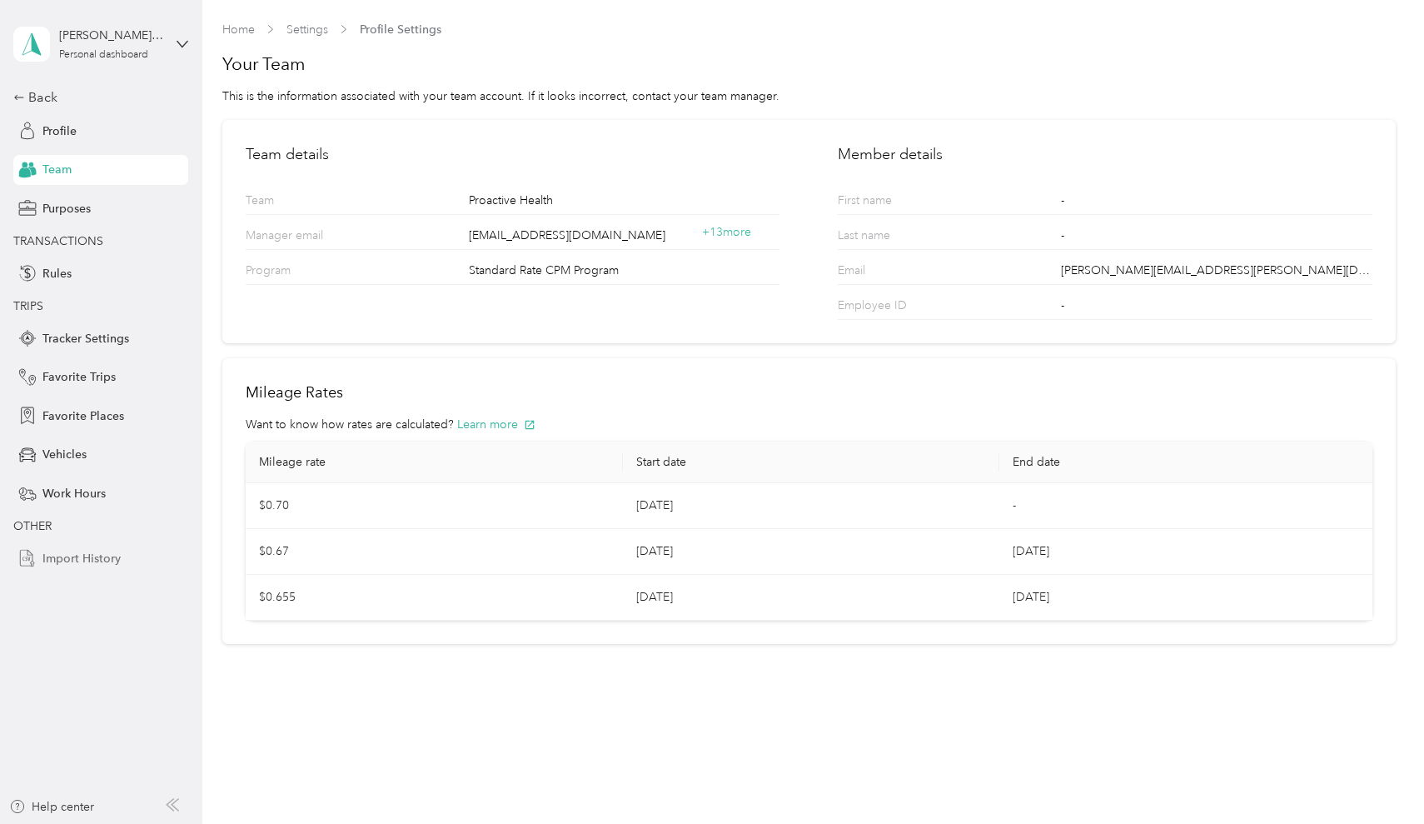
click at [85, 546] on div "Import History" at bounding box center [100, 558] width 175 height 30
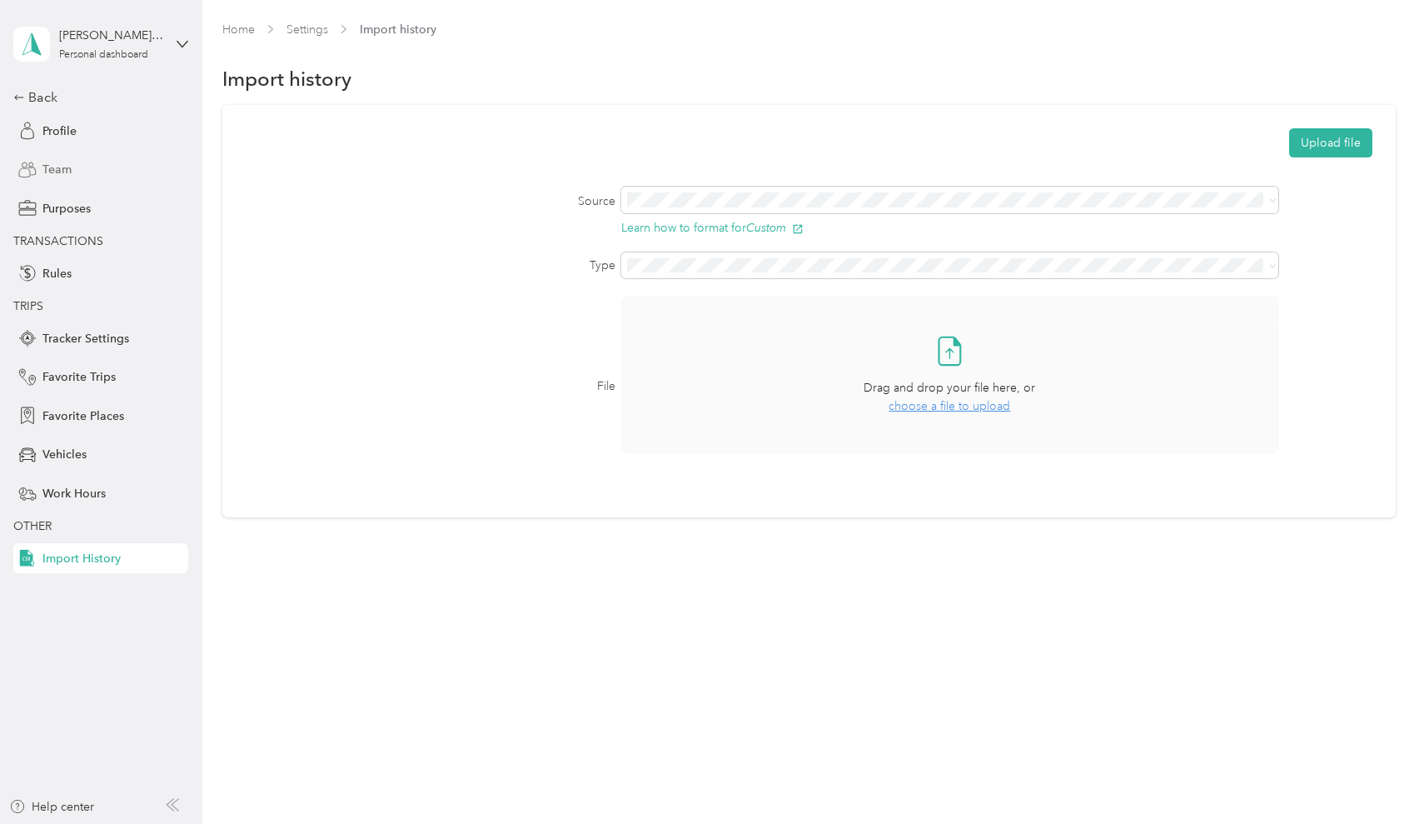
click at [941, 405] on span "choose a file to upload" at bounding box center [950, 406] width 122 height 14
click at [42, 93] on div "Back" at bounding box center [96, 97] width 167 height 20
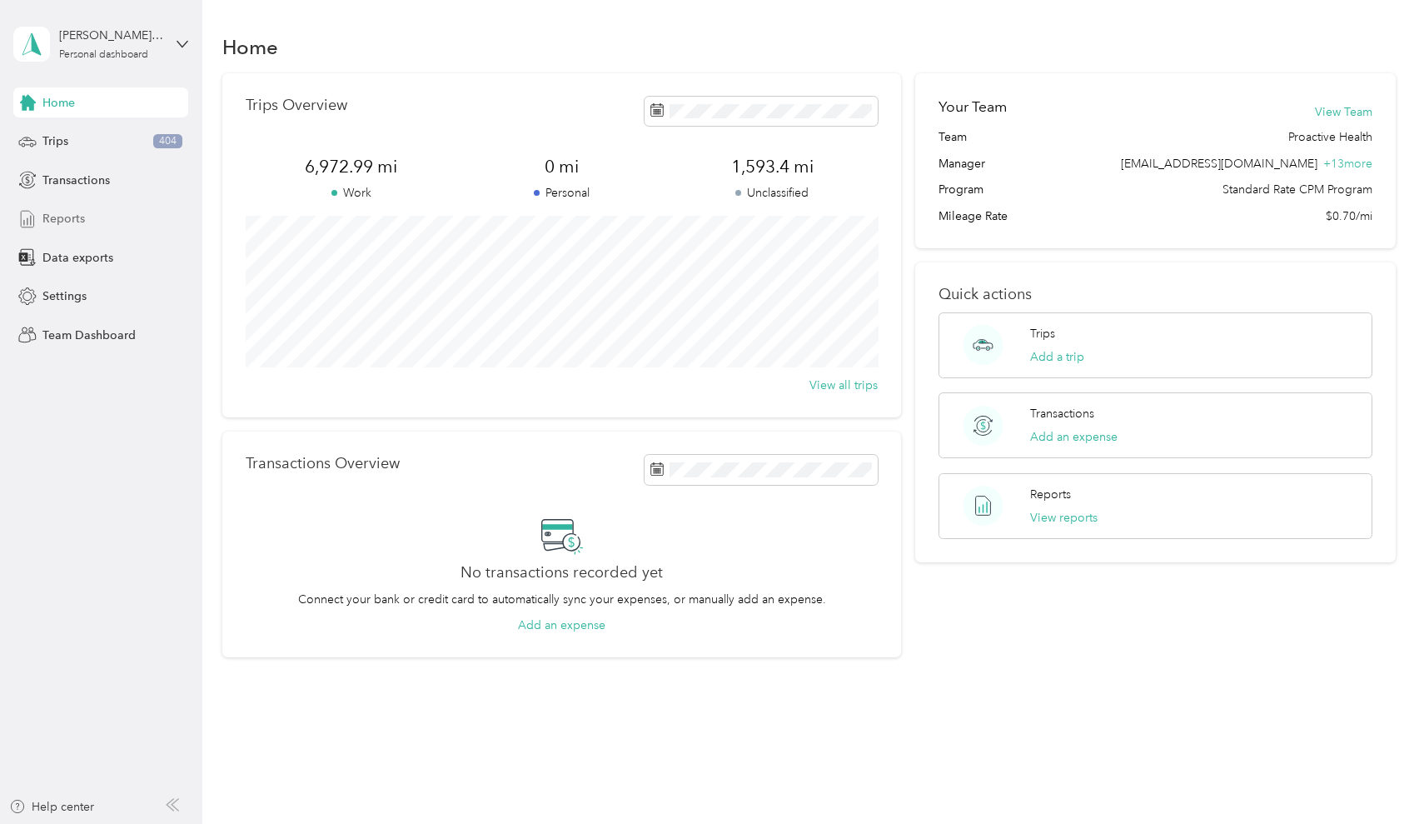
click at [63, 217] on span "Reports" at bounding box center [63, 218] width 42 height 17
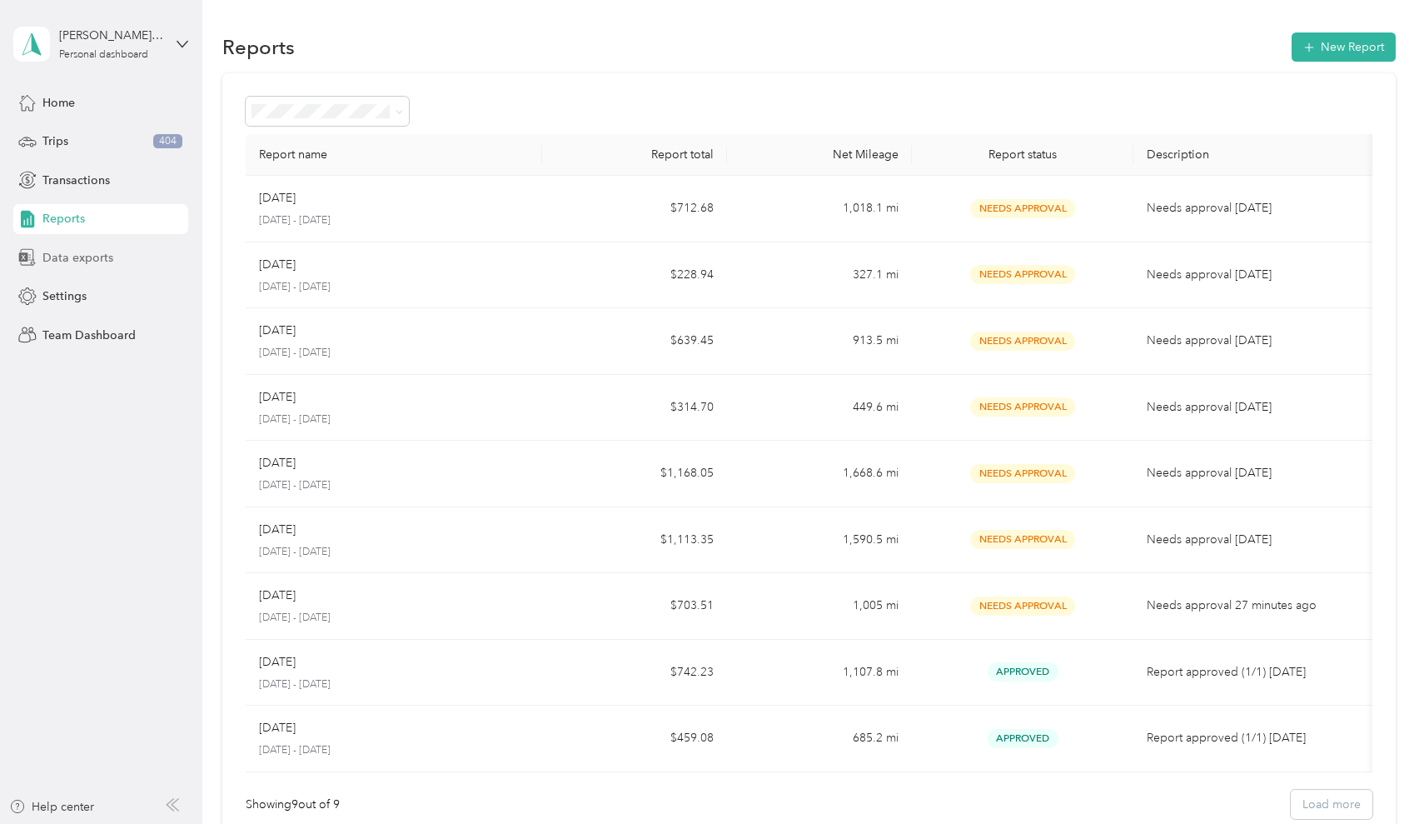
click at [61, 260] on span "Data exports" at bounding box center [77, 257] width 71 height 17
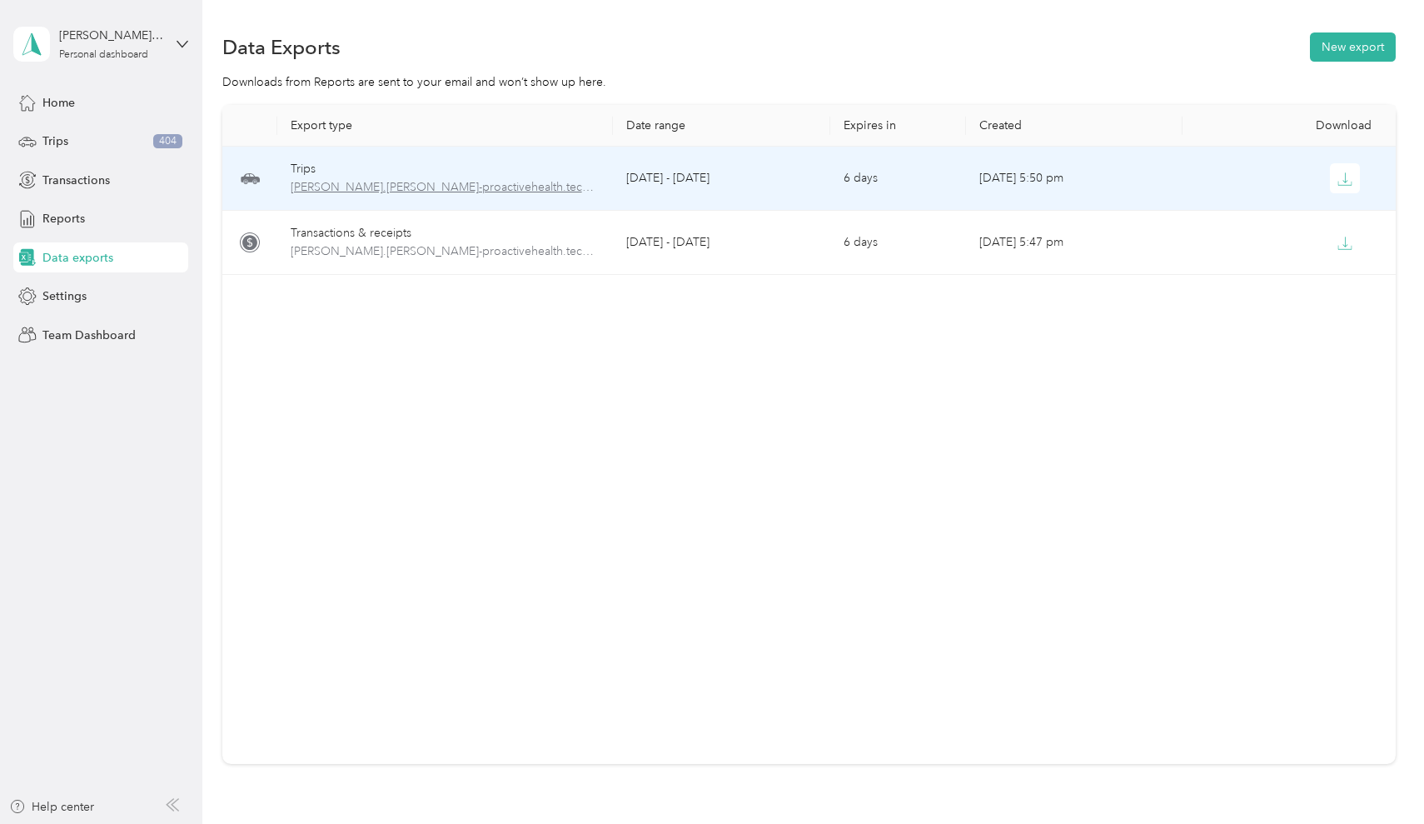
click at [479, 183] on span "[PERSON_NAME].[PERSON_NAME]-proactivehealth.tech-trips-2024-10-01-2025-08-22.pdf" at bounding box center [446, 187] width 310 height 18
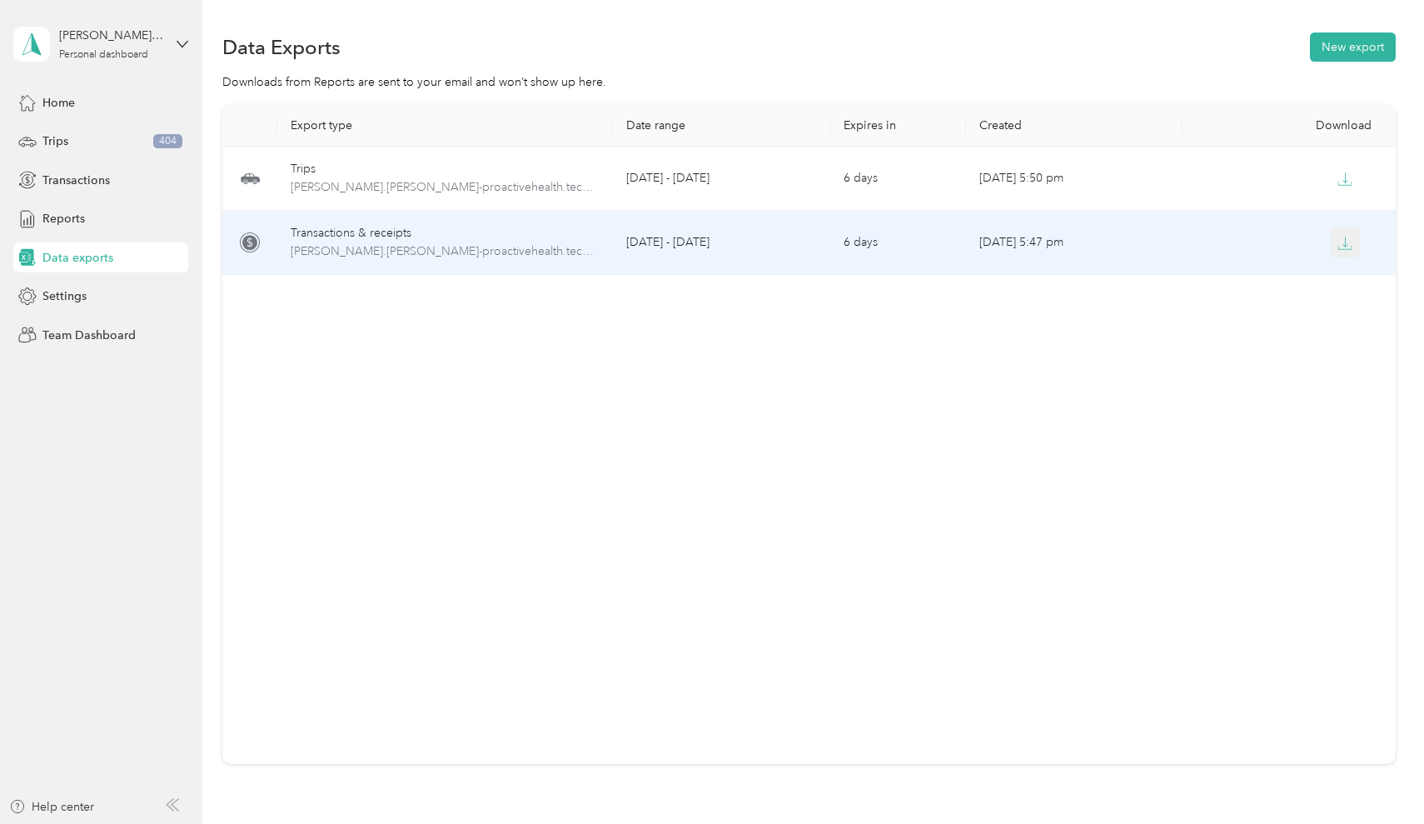
click at [1347, 246] on icon "button" at bounding box center [1346, 242] width 5 height 10
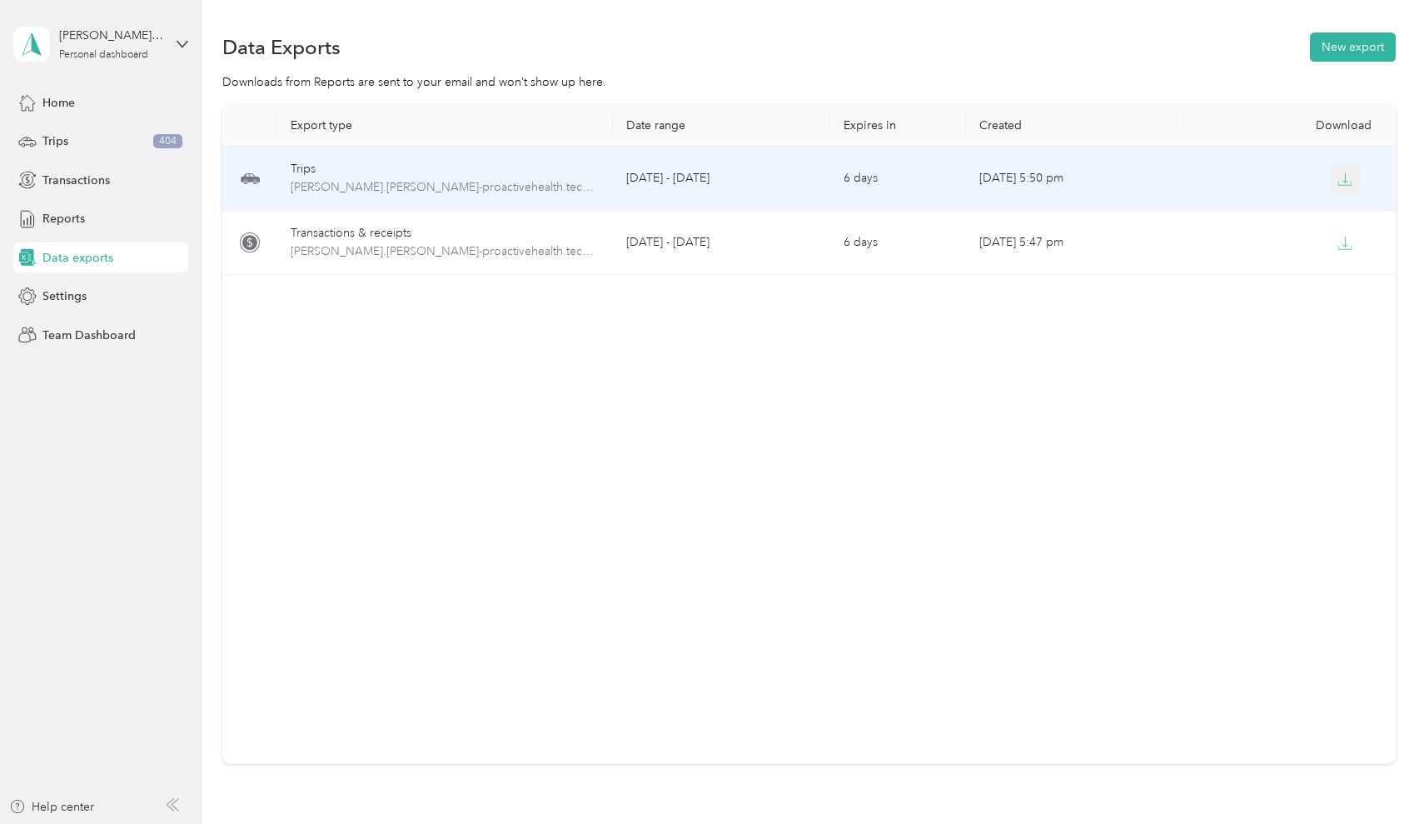
click at [1340, 181] on icon "button" at bounding box center [1345, 179] width 15 height 15
